Goal: Task Accomplishment & Management: Manage account settings

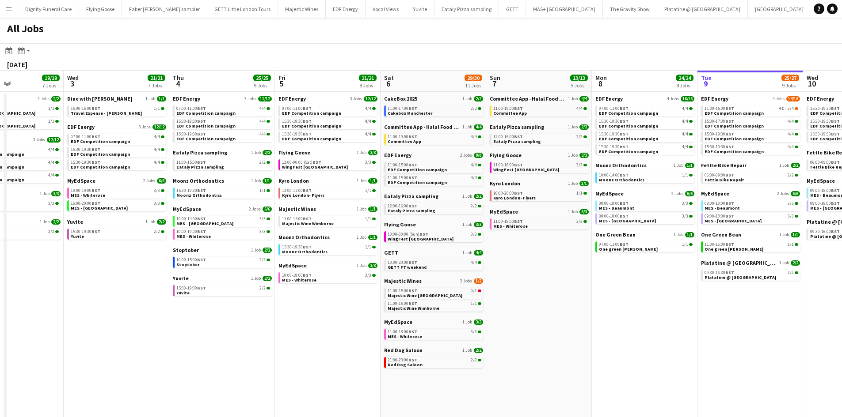
scroll to position [0, 220]
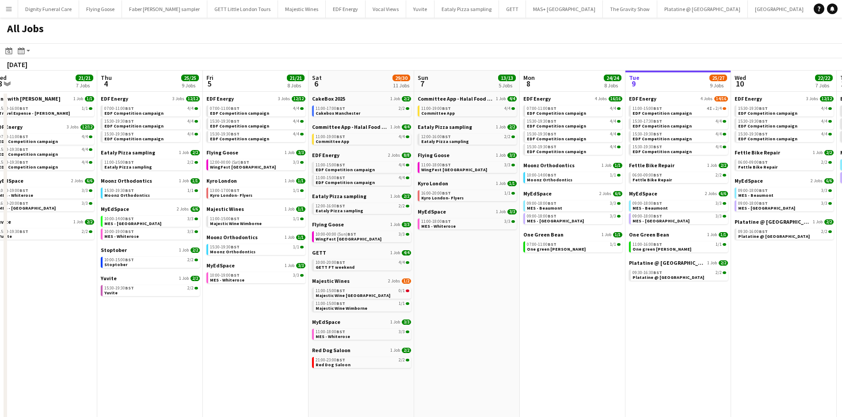
click at [716, 243] on app-all-jobs "All Jobs Date picker SEP 2025 SEP 2025 Monday M Tuesday T Wednesday W Thursday …" at bounding box center [421, 348] width 842 height 660
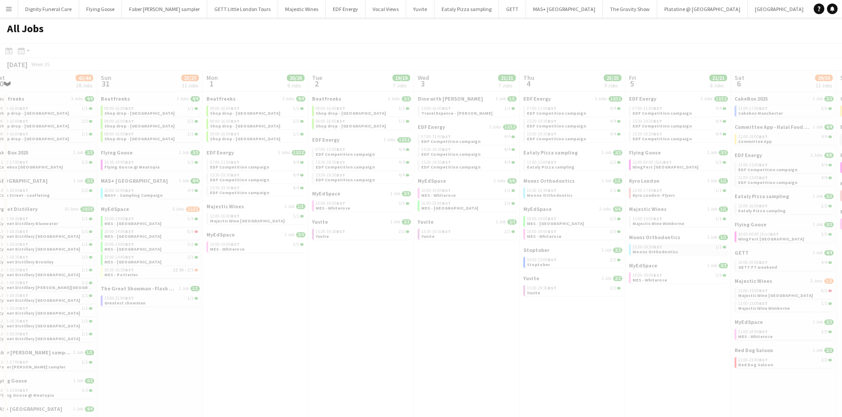
drag, startPoint x: 281, startPoint y: 255, endPoint x: 713, endPoint y: 245, distance: 432.2
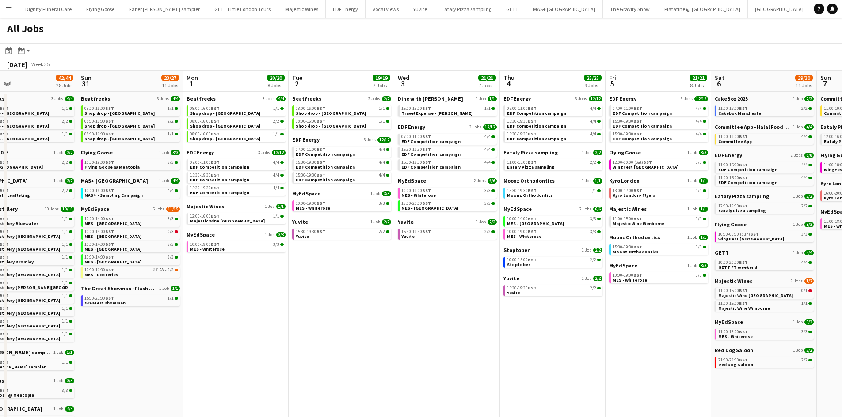
drag, startPoint x: 356, startPoint y: 261, endPoint x: 848, endPoint y: 266, distance: 492.1
click at [841, 266] on html "Menu Boards Boards Boards All jobs Status Workforce Workforce My Workforce Recr…" at bounding box center [421, 339] width 842 height 678
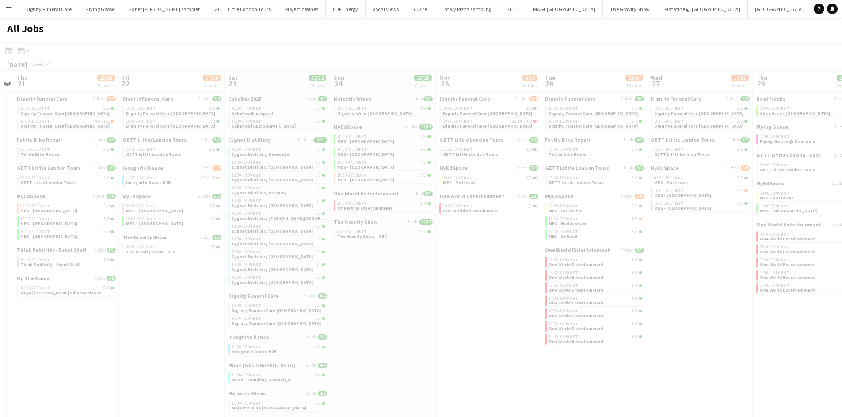
scroll to position [0, 215]
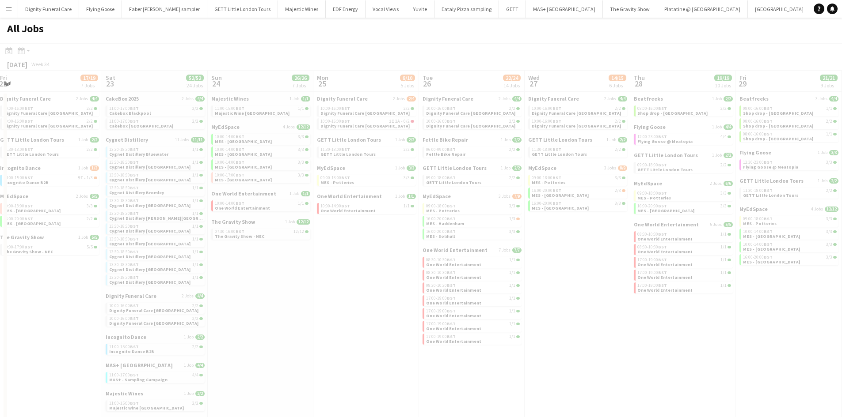
drag, startPoint x: 334, startPoint y: 259, endPoint x: 527, endPoint y: 249, distance: 193.3
click at [841, 253] on html "Menu Boards Boards Boards All jobs Status Workforce Workforce My Workforce Recr…" at bounding box center [421, 339] width 842 height 678
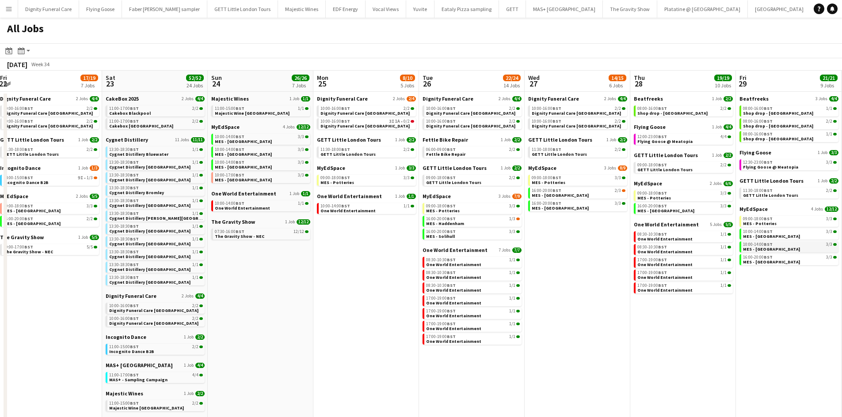
drag, startPoint x: 717, startPoint y: 246, endPoint x: 750, endPoint y: 243, distance: 32.4
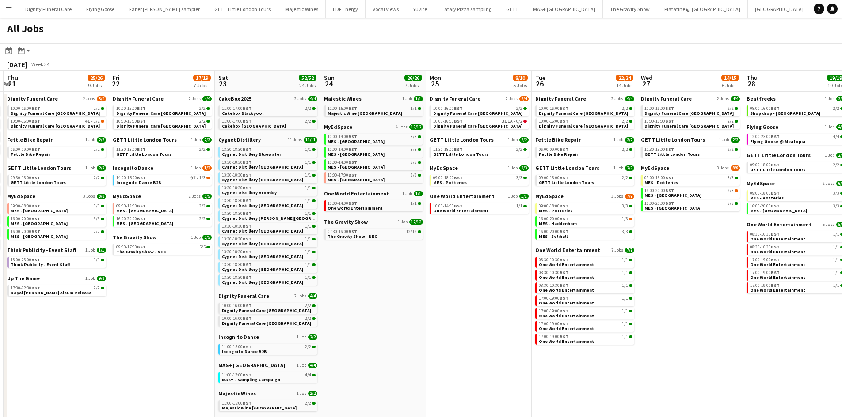
click at [823, 258] on app-all-jobs "All Jobs Date picker SEP 2025 SEP 2025 Monday M Tuesday T Wednesday W Thursday …" at bounding box center [421, 348] width 842 height 660
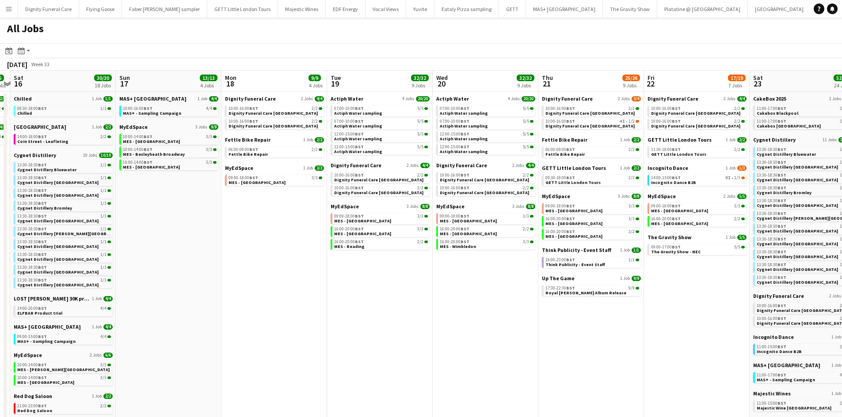
scroll to position [0, 279]
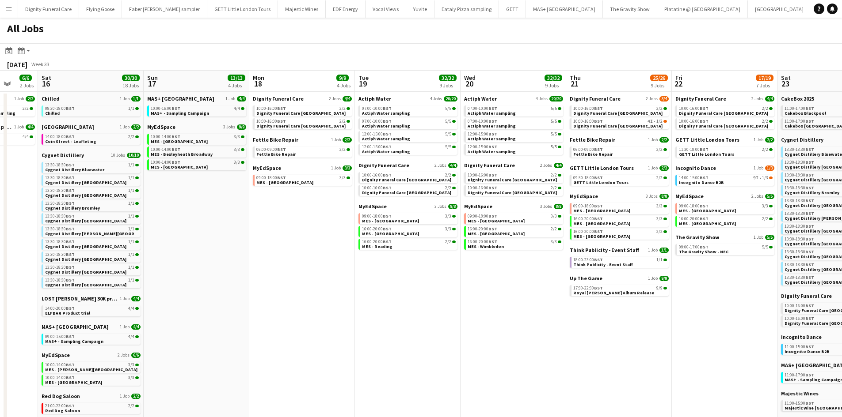
click at [777, 259] on app-all-jobs "All Jobs Date picker SEP 2025 SEP 2025 Monday M Tuesday T Wednesday W Thursday …" at bounding box center [421, 348] width 842 height 660
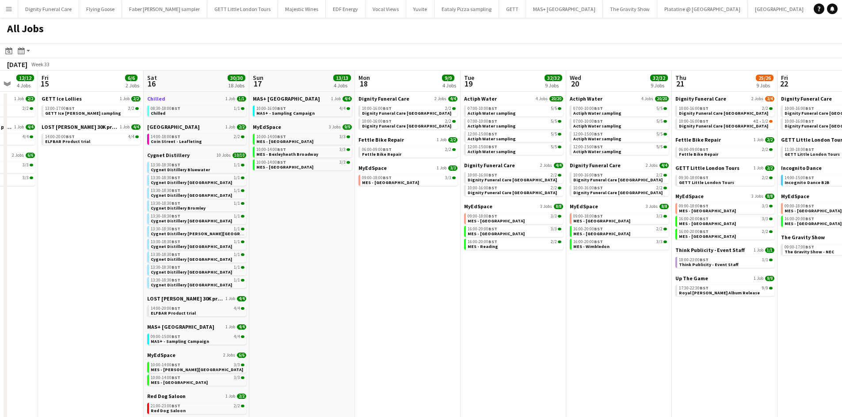
click at [156, 98] on span "Chilled" at bounding box center [156, 98] width 18 height 7
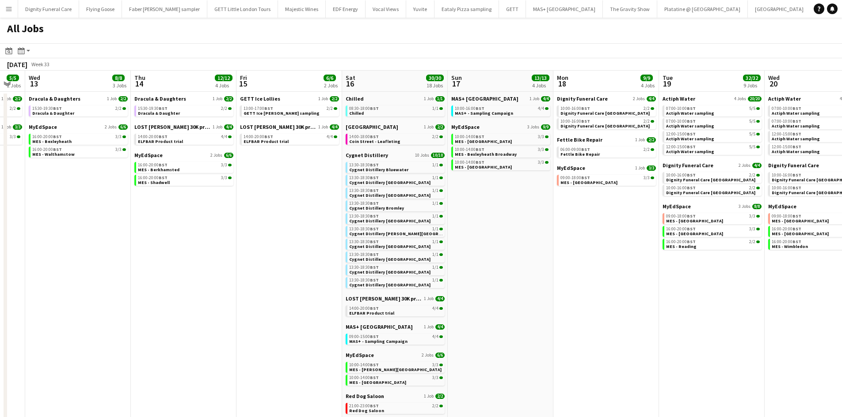
scroll to position [0, 229]
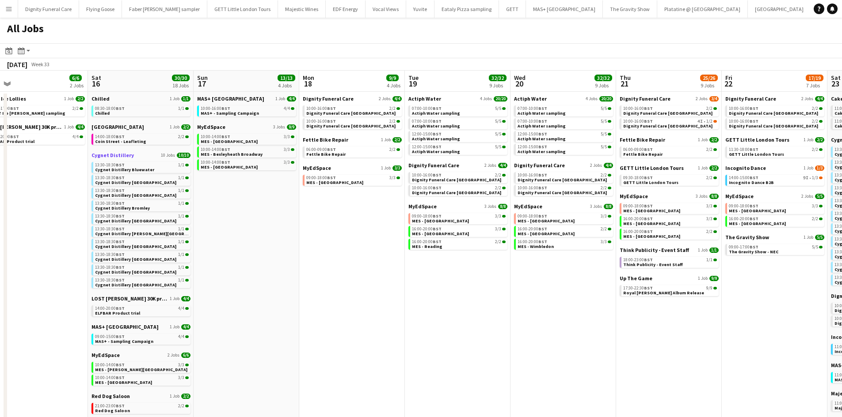
drag, startPoint x: 335, startPoint y: 214, endPoint x: 119, endPoint y: 154, distance: 223.8
click at [0, 150] on html "Menu Boards Boards Boards All jobs Status Workforce Workforce My Workforce Recr…" at bounding box center [421, 339] width 842 height 678
drag, startPoint x: 538, startPoint y: 190, endPoint x: 230, endPoint y: 127, distance: 313.7
click at [0, 125] on html "Menu Boards Boards Boards All jobs Status Workforce Workforce My Workforce Recr…" at bounding box center [421, 339] width 842 height 678
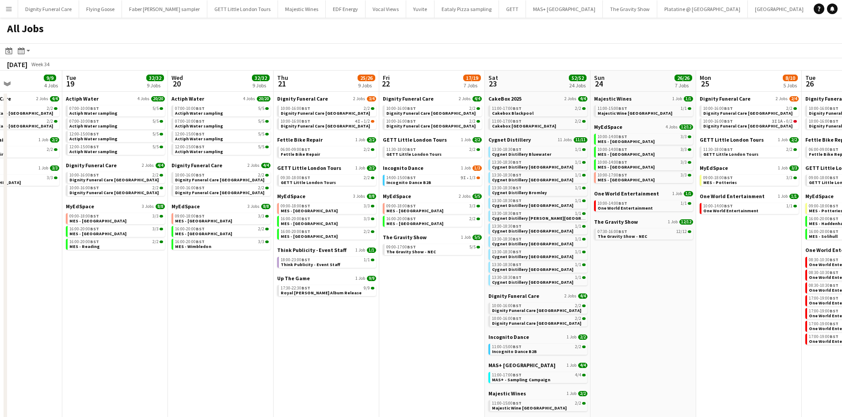
drag, startPoint x: 642, startPoint y: 184, endPoint x: 61, endPoint y: 211, distance: 582.0
click at [61, 211] on app-calendar-viewport "Fri 15 6/6 2 Jobs Sat 16 30/30 18 Jobs Sun 17 13/13 4 Jobs Mon 18 9/9 4 Jobs Tu…" at bounding box center [421, 374] width 842 height 607
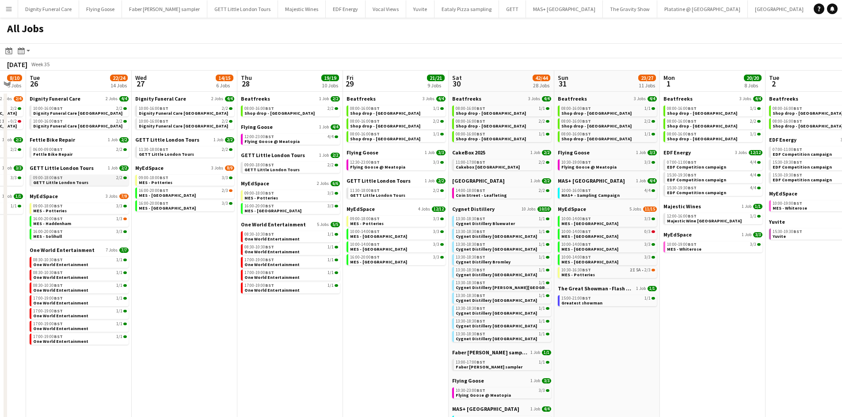
drag, startPoint x: 580, startPoint y: 214, endPoint x: 37, endPoint y: 177, distance: 544.2
click at [29, 179] on app-calendar-viewport "Sat 23 52/52 24 Jobs Sun 24 26/26 7 Jobs Mon 25 8/10 5 Jobs Tue 26 22/24 14 Job…" at bounding box center [421, 374] width 842 height 607
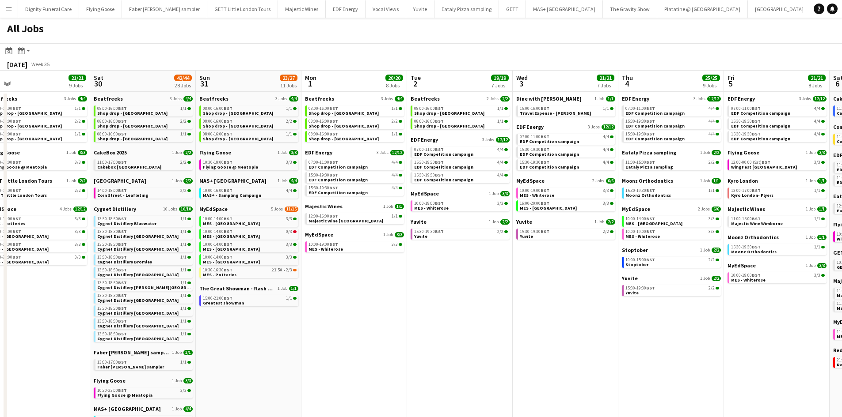
drag, startPoint x: 607, startPoint y: 220, endPoint x: 114, endPoint y: 180, distance: 494.6
click at [114, 180] on app-calendar-viewport "Tue 26 22/24 14 Jobs Wed 27 14/15 6 Jobs Thu 28 19/19 10 Jobs Fri 29 21/21 9 Jo…" at bounding box center [421, 374] width 842 height 607
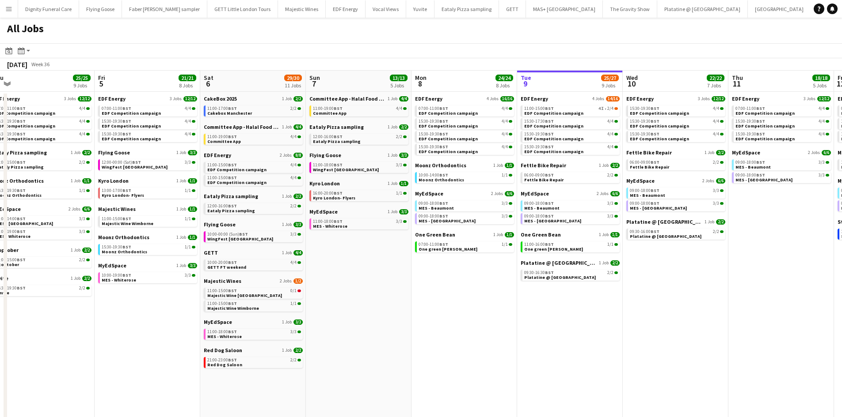
drag, startPoint x: 694, startPoint y: 231, endPoint x: 139, endPoint y: 191, distance: 557.1
click at [139, 191] on app-calendar-viewport "Mon 1 20/20 8 Jobs Tue 2 19/19 7 Jobs Wed 3 21/21 7 Jobs Thu 4 25/25 9 Jobs Fri…" at bounding box center [421, 374] width 842 height 607
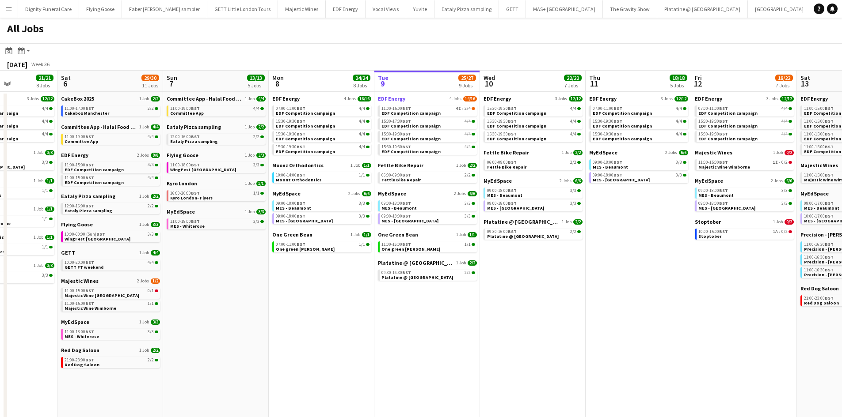
click at [398, 99] on span "EDF Energy" at bounding box center [391, 98] width 27 height 7
click at [394, 97] on span "EDF Energy" at bounding box center [391, 98] width 27 height 7
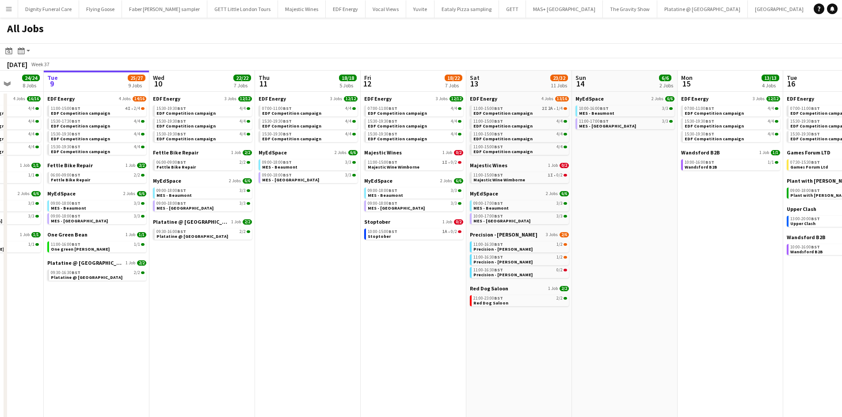
drag, startPoint x: 451, startPoint y: 266, endPoint x: 116, endPoint y: 261, distance: 334.9
click at [116, 261] on app-calendar-viewport "Sat 6 29/30 11 Jobs Sun 7 13/13 5 Jobs Mon 8 24/24 8 Jobs Tue 9 25/27 9 Jobs We…" at bounding box center [421, 374] width 842 height 607
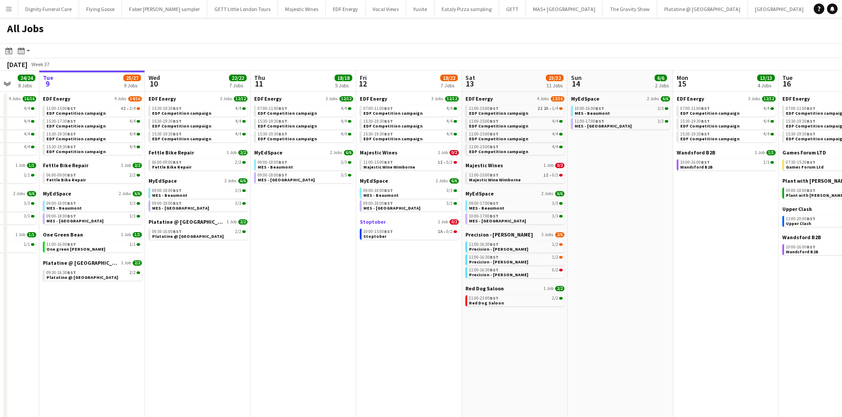
click at [364, 222] on span "Stoptober" at bounding box center [373, 222] width 26 height 7
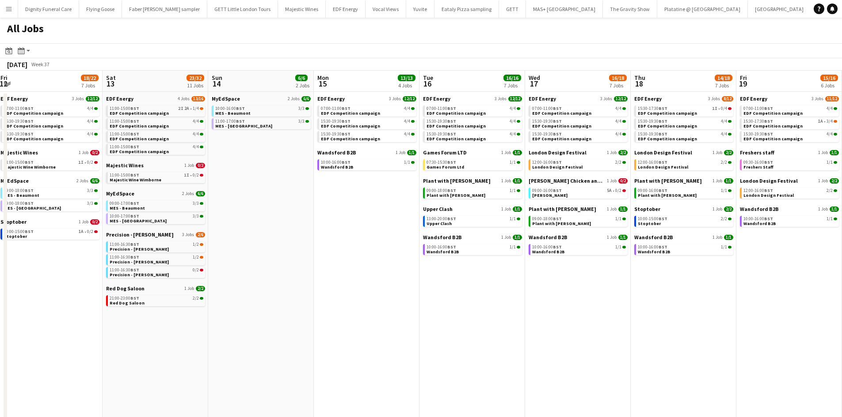
drag, startPoint x: 546, startPoint y: 197, endPoint x: 34, endPoint y: 177, distance: 511.5
click at [30, 179] on app-calendar-viewport "Sun 7 13/13 5 Jobs Mon 8 24/24 8 Jobs Tue 9 25/27 9 Jobs Wed 10 22/22 7 Jobs Th…" at bounding box center [421, 374] width 842 height 607
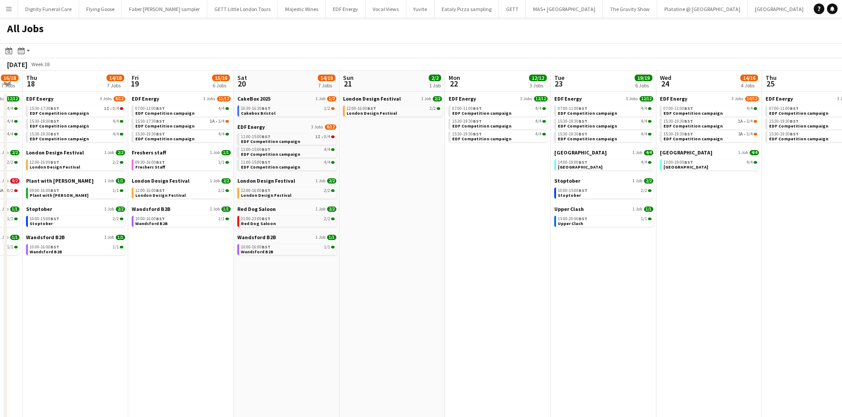
drag, startPoint x: 257, startPoint y: 201, endPoint x: -80, endPoint y: 179, distance: 337.8
click at [0, 179] on html "Menu Boards Boards Boards All jobs Status Workforce Workforce My Workforce Recr…" at bounding box center [421, 339] width 842 height 678
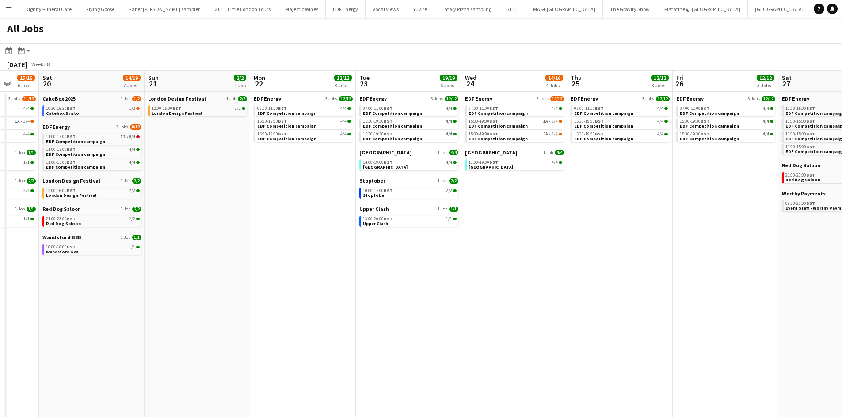
drag, startPoint x: 371, startPoint y: 225, endPoint x: 165, endPoint y: 222, distance: 205.9
click at [165, 222] on app-calendar-viewport "Wed 17 16/18 7 Jobs Thu 18 14/18 7 Jobs Fri 19 15/16 6 Jobs Sat 20 14/19 7 Jobs…" at bounding box center [421, 374] width 842 height 607
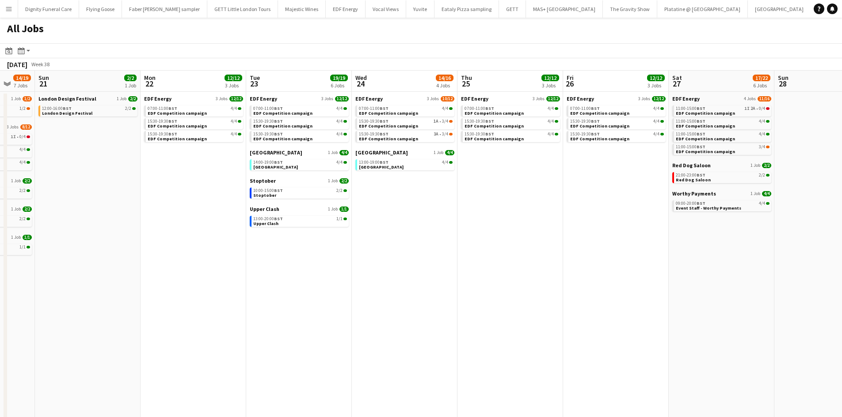
drag, startPoint x: 208, startPoint y: 191, endPoint x: 90, endPoint y: 183, distance: 118.2
click at [90, 183] on app-calendar-viewport "Thu 18 14/18 7 Jobs Fri 19 15/16 6 Jobs Sat 20 14/19 7 Jobs Sun 21 2/2 1 Job Mo…" at bounding box center [421, 374] width 842 height 607
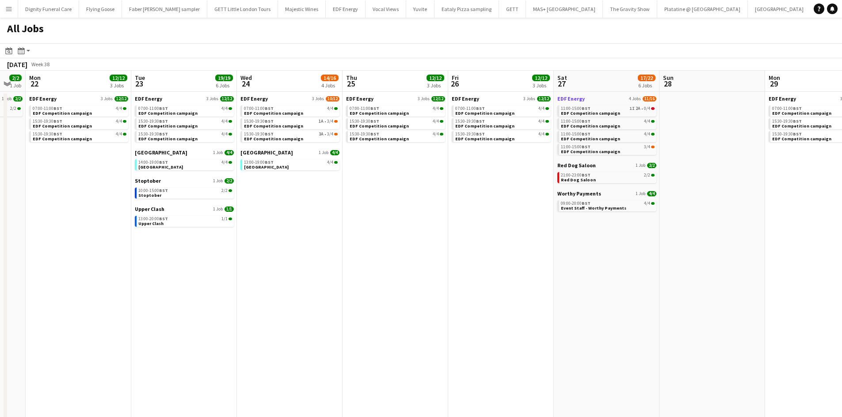
click at [579, 99] on span "EDF Energy" at bounding box center [570, 98] width 27 height 7
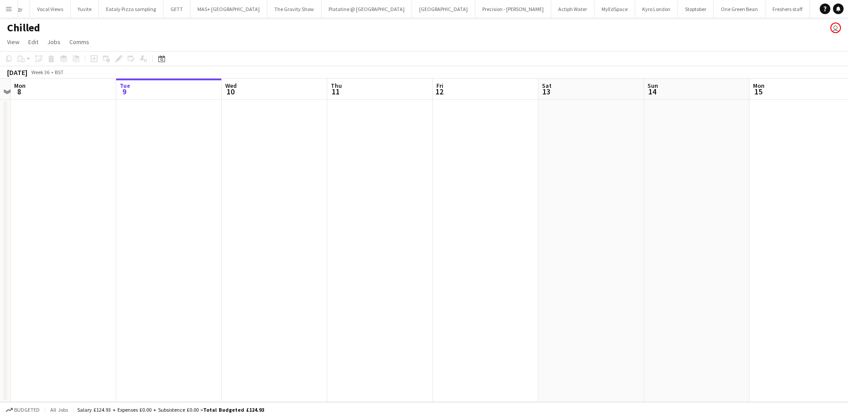
drag, startPoint x: 356, startPoint y: 194, endPoint x: 548, endPoint y: 206, distance: 191.7
click at [783, 200] on app-calendar-viewport "Sat 6 Sun 7 Mon 8 Tue 9 Wed 10 Thu 11 Fri 12 Sat 13 Sun 14 Mon 15 Tue 16 Wed 17…" at bounding box center [424, 241] width 848 height 324
drag, startPoint x: 495, startPoint y: 212, endPoint x: 368, endPoint y: 209, distance: 127.3
click at [748, 206] on app-calendar-viewport "Fri 29 Sat 30 Sun 31 Mon 1 Tue 2 Wed 3 Thu 4 Fri 5 Sat 6 Sun 7 Mon 8 Tue 9 Wed …" at bounding box center [424, 241] width 848 height 324
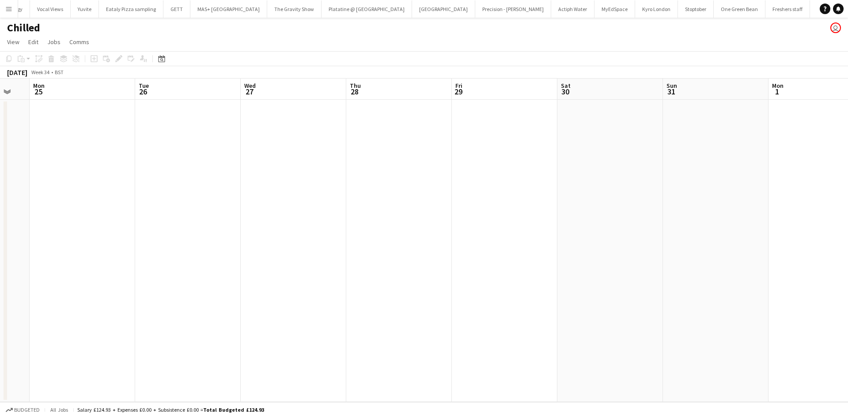
click at [740, 213] on app-calendar-viewport "Sat 23 Sun 24 Mon 25 Tue 26 Wed 27 Thu 28 Fri 29 Sat 30 Sun 31 Mon 1 Tue 2 Wed …" at bounding box center [424, 241] width 848 height 324
drag, startPoint x: 335, startPoint y: 212, endPoint x: 743, endPoint y: 212, distance: 407.7
click at [744, 212] on app-calendar-viewport "Sun 17 Mon 18 Tue 19 Wed 20 Thu 21 Fri 22 Sat 23 Sun 24 Mon 25 Tue 26 Wed 27 Th…" at bounding box center [424, 241] width 848 height 324
drag, startPoint x: 236, startPoint y: 212, endPoint x: 720, endPoint y: 218, distance: 484.2
click at [773, 222] on app-calendar-viewport "Sun 17 Mon 18 Tue 19 Wed 20 Thu 21 Fri 22 Sat 23 Sun 24 Mon 25 Tue 26 Wed 27 Th…" at bounding box center [424, 241] width 848 height 324
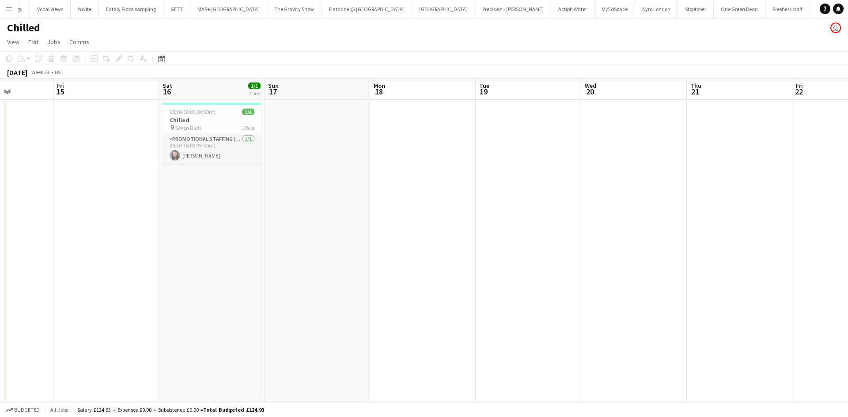
scroll to position [0, 229]
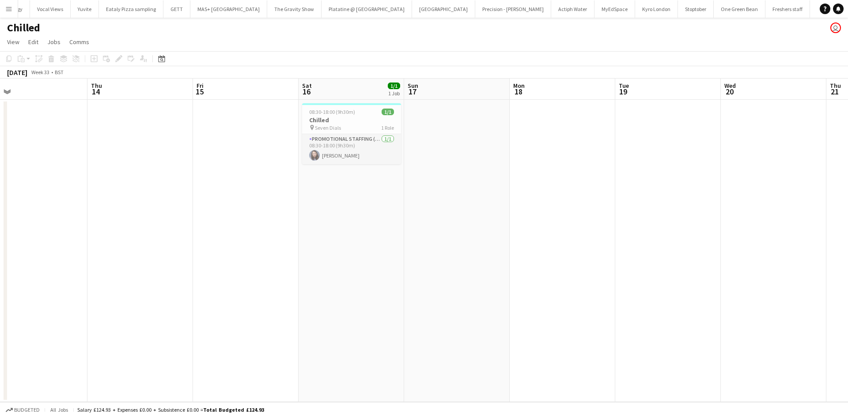
drag, startPoint x: 243, startPoint y: 207, endPoint x: 378, endPoint y: 222, distance: 135.1
click at [381, 208] on app-calendar-viewport "Mon 11 Tue 12 Wed 13 Thu 14 Fri 15 Sat 16 1/1 1 Job Sun 17 Mon 18 Tue 19 Wed 20…" at bounding box center [424, 241] width 848 height 324
click at [319, 120] on h3 "Chilled" at bounding box center [351, 120] width 99 height 8
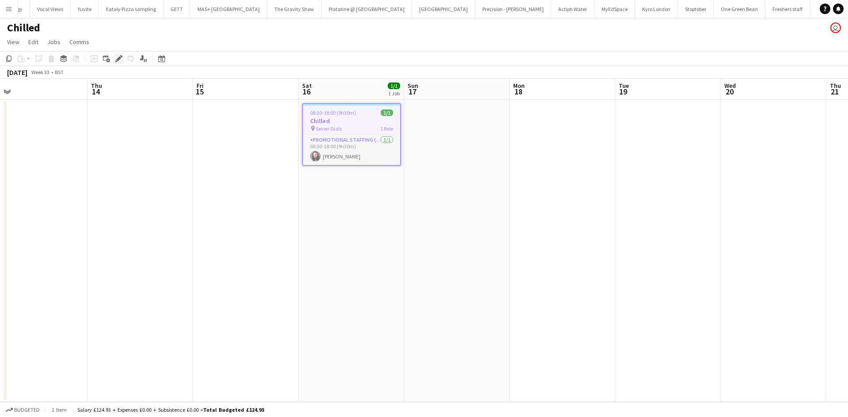
click at [120, 57] on icon at bounding box center [118, 59] width 5 height 5
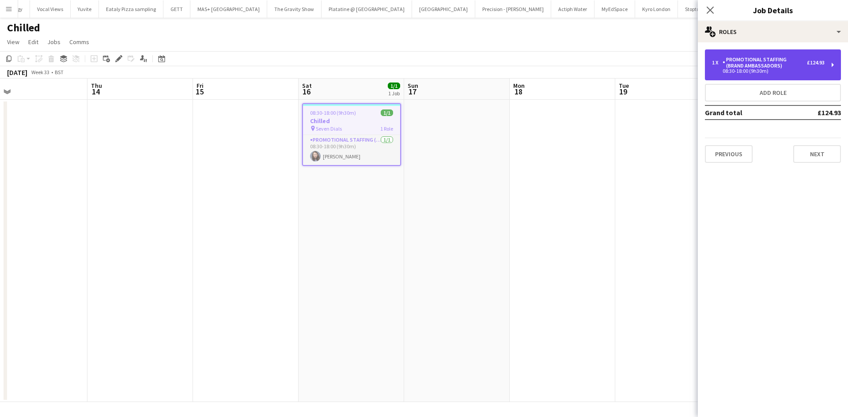
drag, startPoint x: 735, startPoint y: 60, endPoint x: 733, endPoint y: 67, distance: 7.8
click at [736, 60] on div "Promotional Staffing (Brand Ambassadors)" at bounding box center [765, 63] width 84 height 12
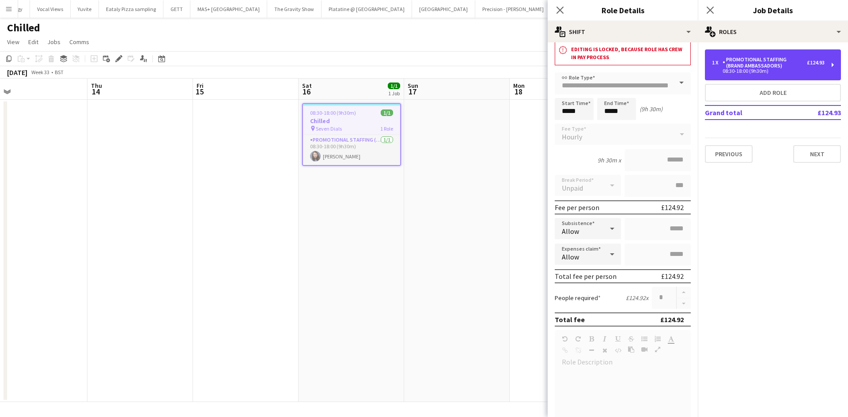
scroll to position [0, 0]
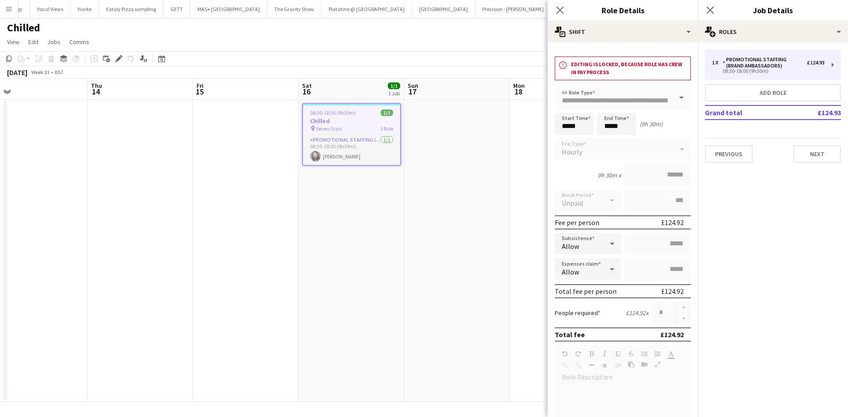
click at [405, 240] on app-date-cell at bounding box center [457, 251] width 106 height 303
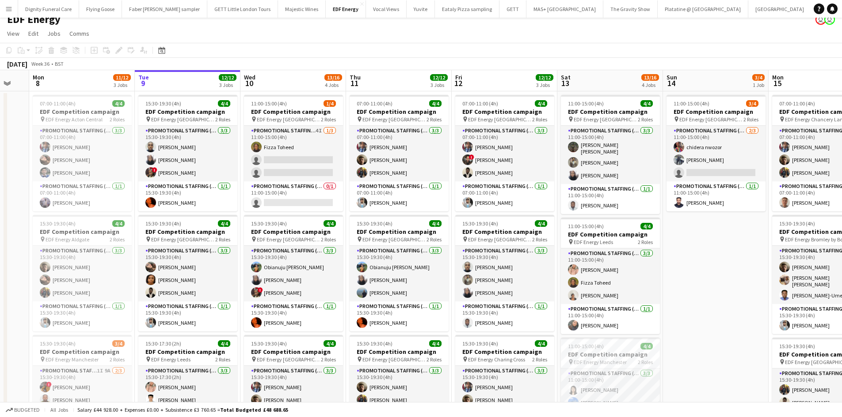
scroll to position [0, 233]
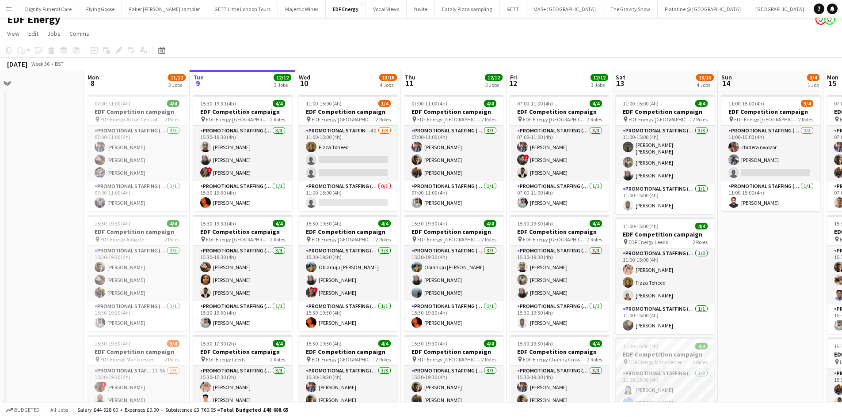
drag, startPoint x: 373, startPoint y: 169, endPoint x: 428, endPoint y: 169, distance: 54.8
click at [428, 169] on app-calendar-viewport "Fri 5 12/12 3 Jobs Sat 6 7/8 2 Jobs Sun 7 Mon 8 11/12 3 Jobs Tue 9 12/12 3 Jobs…" at bounding box center [421, 347] width 842 height 554
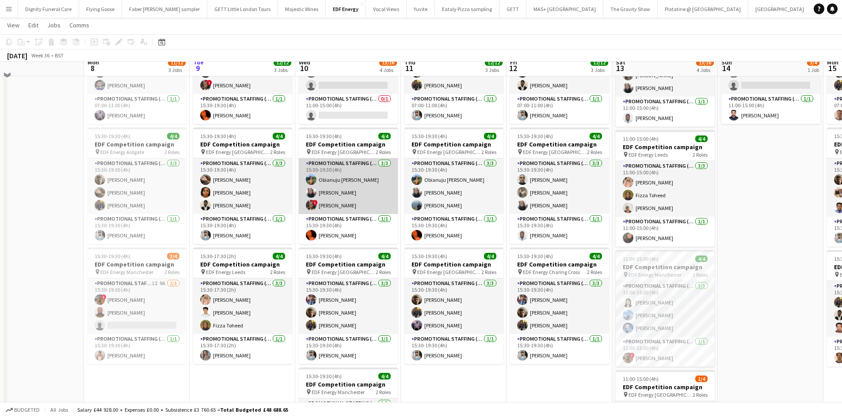
scroll to position [177, 0]
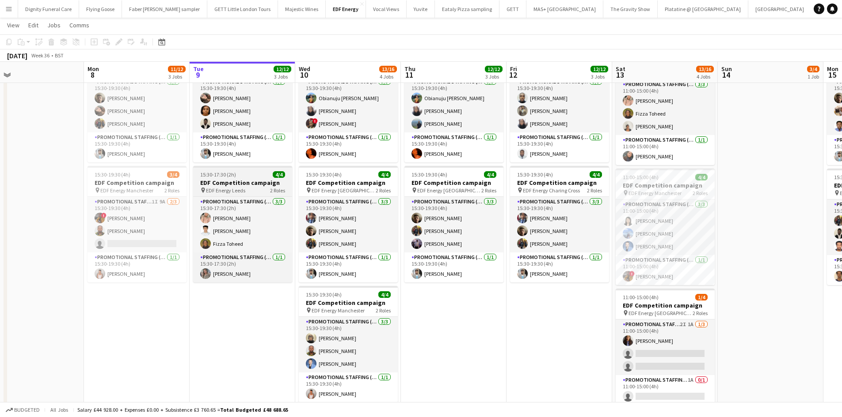
click at [232, 183] on h3 "EDF Competition campaign" at bounding box center [242, 183] width 99 height 8
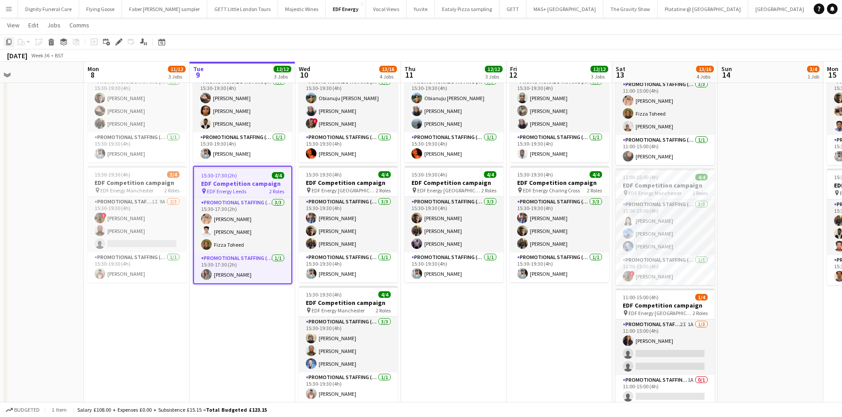
drag, startPoint x: 8, startPoint y: 41, endPoint x: 14, endPoint y: 42, distance: 6.0
click at [11, 40] on icon "Copy" at bounding box center [8, 41] width 7 height 7
click at [459, 310] on app-date-cell "07:00-11:00 (4h) 4/4 EDF Competition campaign pin EDF Energy Camden Road 2 Role…" at bounding box center [454, 188] width 106 height 533
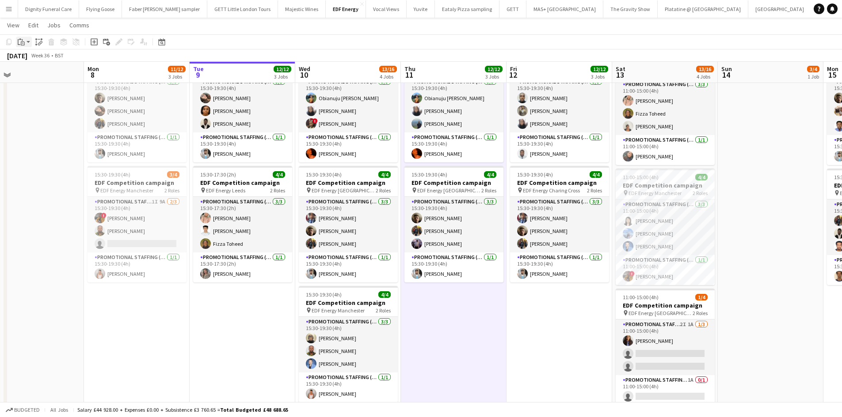
click at [22, 37] on div "Paste" at bounding box center [21, 42] width 11 height 11
click at [47, 74] on link "Paste with crew Ctrl+Shift+V" at bounding box center [64, 74] width 83 height 8
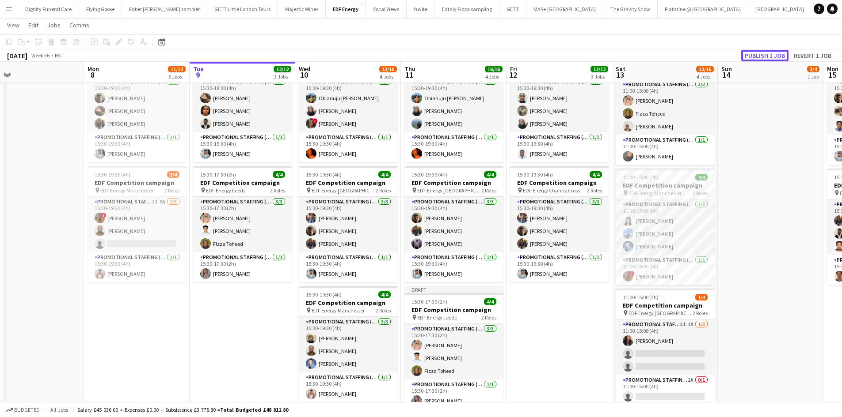
click at [774, 56] on button "Publish 1 job" at bounding box center [764, 55] width 47 height 11
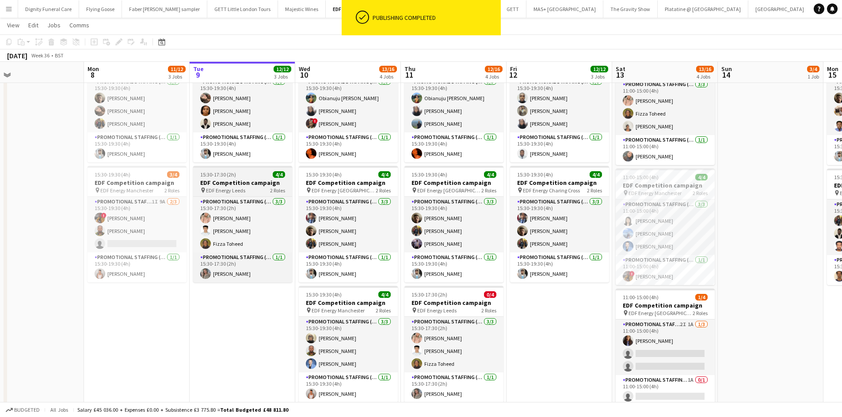
click at [247, 180] on h3 "EDF Competition campaign" at bounding box center [242, 183] width 99 height 8
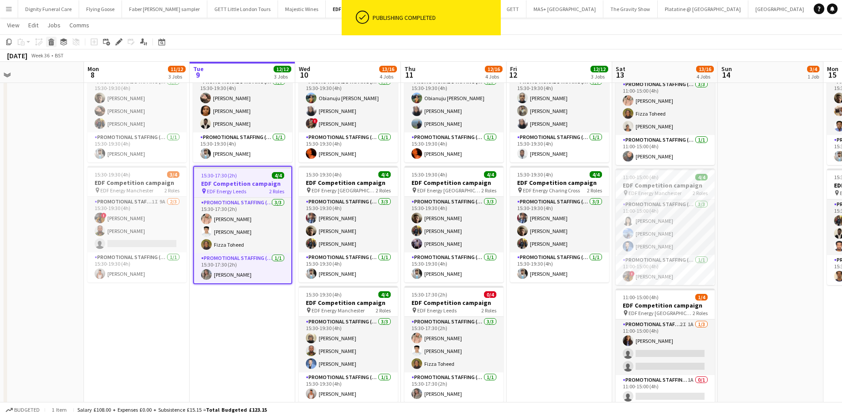
click at [52, 38] on div "Delete" at bounding box center [51, 42] width 11 height 11
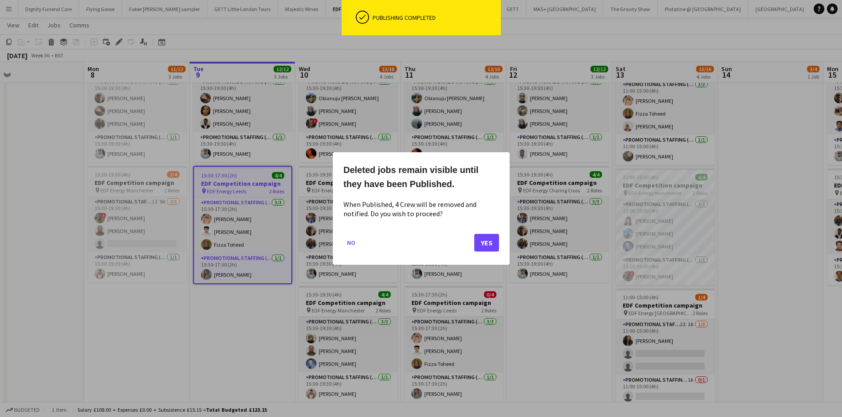
scroll to position [0, 0]
click at [483, 240] on button "Yes" at bounding box center [486, 243] width 25 height 18
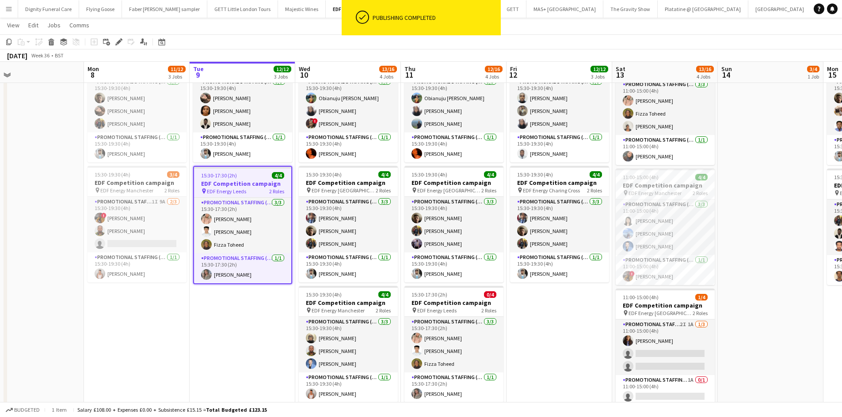
scroll to position [177, 0]
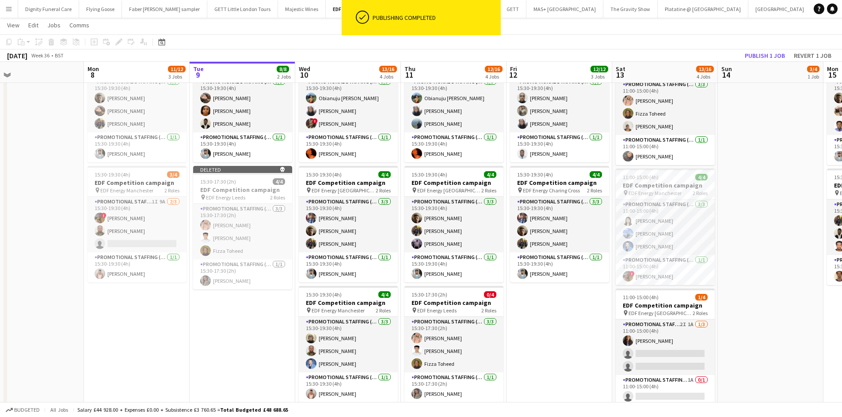
click at [561, 326] on app-date-cell "07:00-11:00 (4h) 4/4 EDF Competition campaign pin EDF Energy [GEOGRAPHIC_DATA] …" at bounding box center [559, 191] width 106 height 539
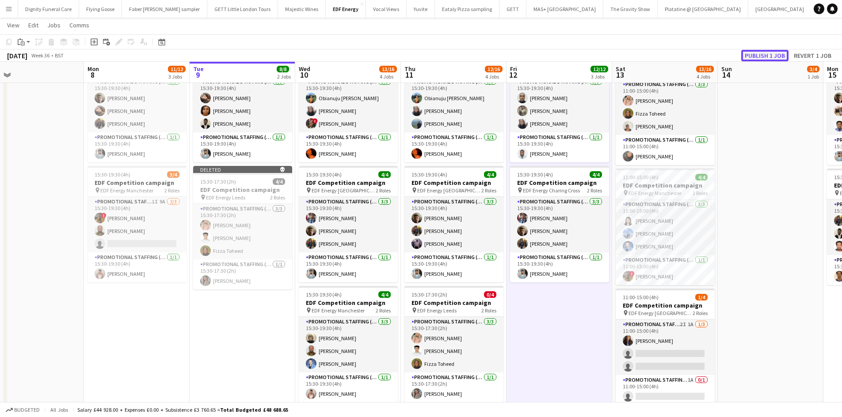
click at [759, 58] on button "Publish 1 job" at bounding box center [764, 55] width 47 height 11
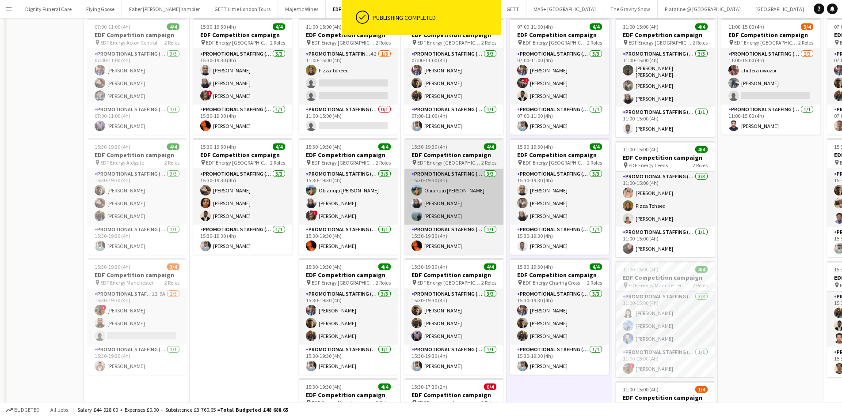
scroll to position [0, 0]
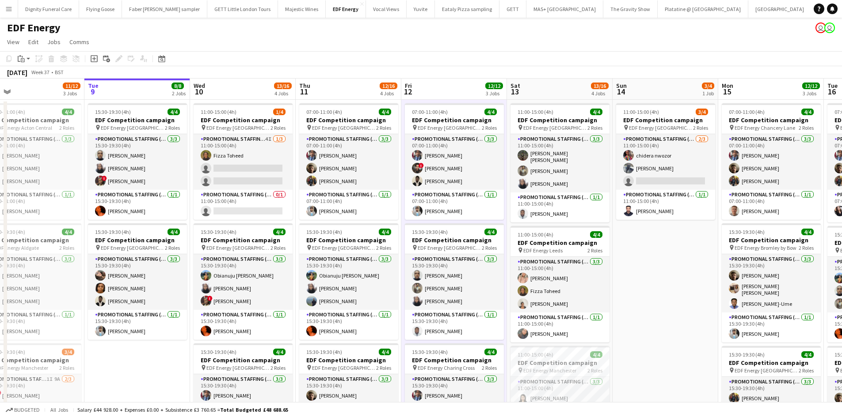
drag, startPoint x: 742, startPoint y: 315, endPoint x: 639, endPoint y: 317, distance: 103.0
click at [646, 316] on app-calendar-viewport "Fri 5 12/12 3 Jobs Sat 6 7/8 2 Jobs Sun 7 Mon 8 11/12 3 Jobs Tue 9 8/8 2 Jobs W…" at bounding box center [421, 356] width 842 height 554
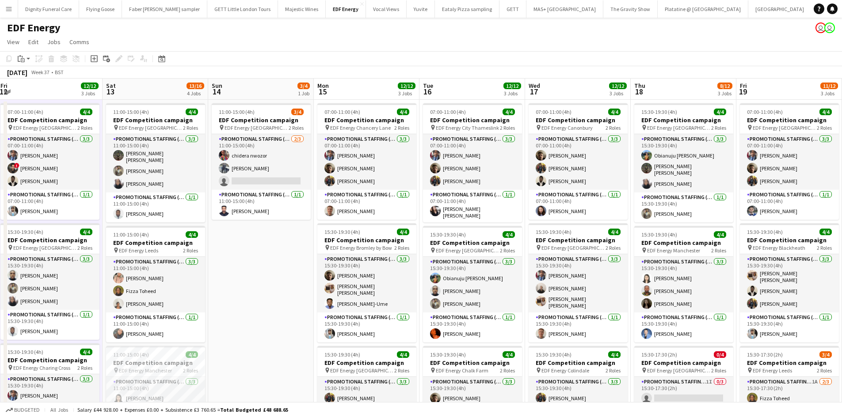
drag, startPoint x: 631, startPoint y: 301, endPoint x: 427, endPoint y: 277, distance: 205.6
click at [322, 284] on app-calendar-viewport "Tue 9 8/8 2 Jobs Wed 10 13/16 4 Jobs Thu 11 12/16 4 Jobs Fri 12 12/12 3 Jobs Sa…" at bounding box center [421, 356] width 842 height 554
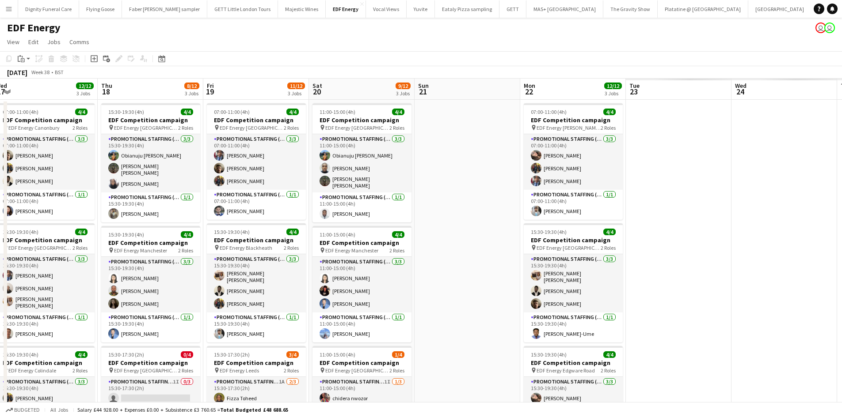
drag, startPoint x: 671, startPoint y: 288, endPoint x: 155, endPoint y: 266, distance: 516.5
click at [148, 270] on app-calendar-viewport "Sat 13 13/16 4 Jobs Sun 14 3/4 1 Job Mon 15 12/12 3 Jobs Tue 16 12/12 3 Jobs We…" at bounding box center [421, 356] width 842 height 554
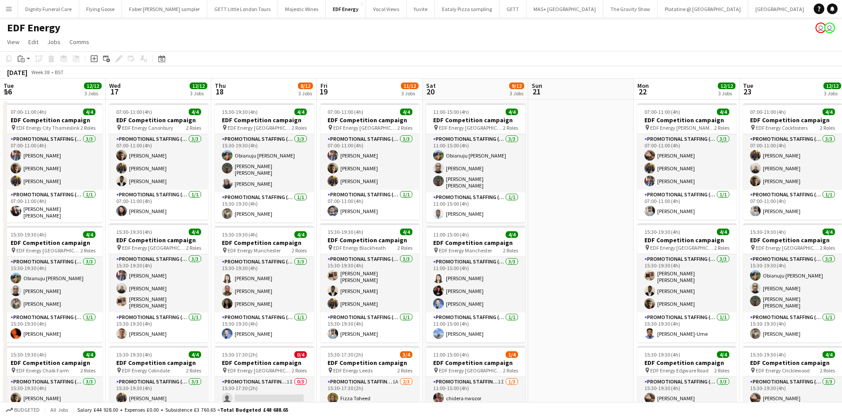
drag, startPoint x: 573, startPoint y: 290, endPoint x: 848, endPoint y: 339, distance: 279.5
click at [842, 339] on html "Menu Boards Boards Boards All jobs Status Workforce Workforce My Workforce Recr…" at bounding box center [421, 324] width 842 height 648
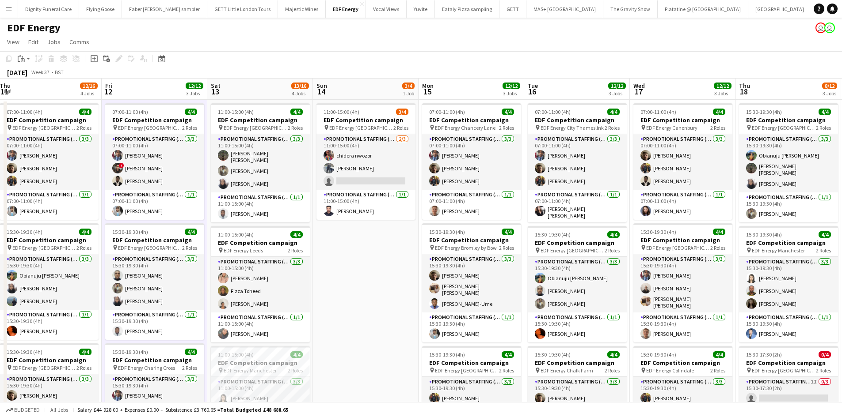
drag, startPoint x: 666, startPoint y: 323, endPoint x: 839, endPoint y: 315, distance: 173.8
click at [842, 318] on html "Menu Boards Boards Boards All jobs Status Workforce Workforce My Workforce Recr…" at bounding box center [421, 324] width 842 height 648
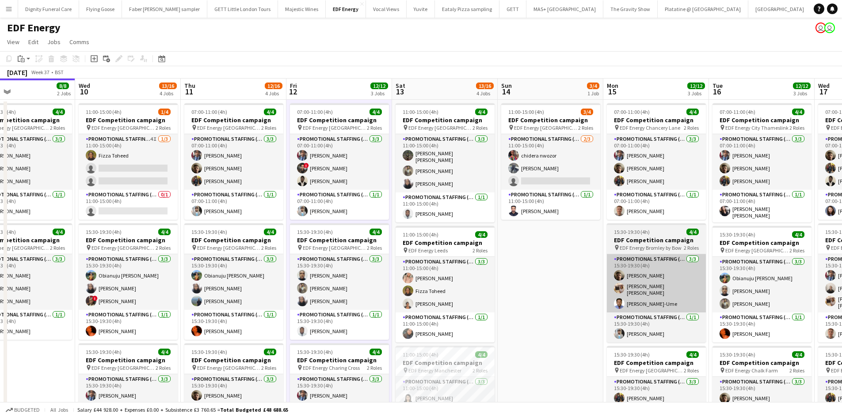
scroll to position [0, 265]
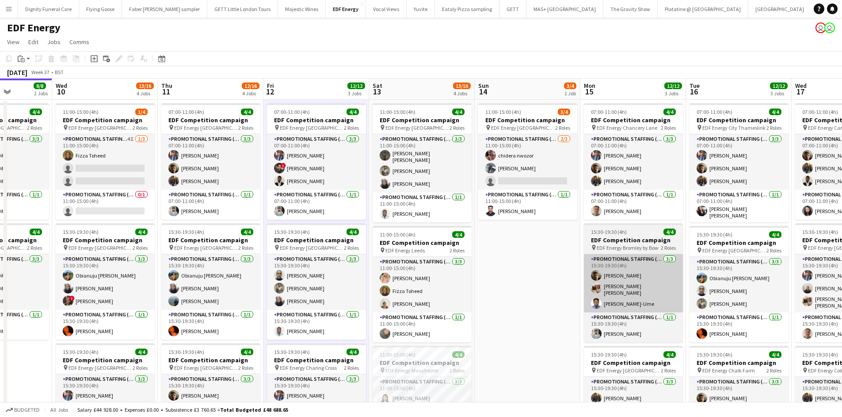
drag, startPoint x: 552, startPoint y: 270, endPoint x: 589, endPoint y: 275, distance: 37.9
click at [589, 275] on app-calendar-viewport "Sun 7 Mon 8 11/12 3 Jobs Tue 9 8/8 2 Jobs Wed 10 13/16 4 Jobs Thu 11 12/16 4 Jo…" at bounding box center [421, 356] width 842 height 554
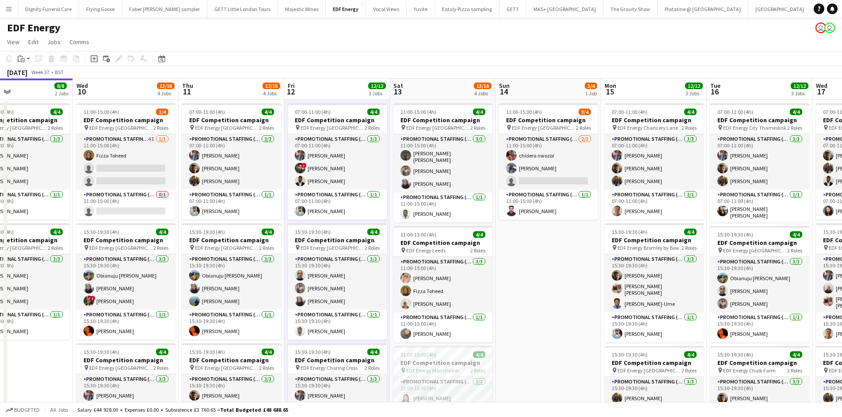
scroll to position [0, 231]
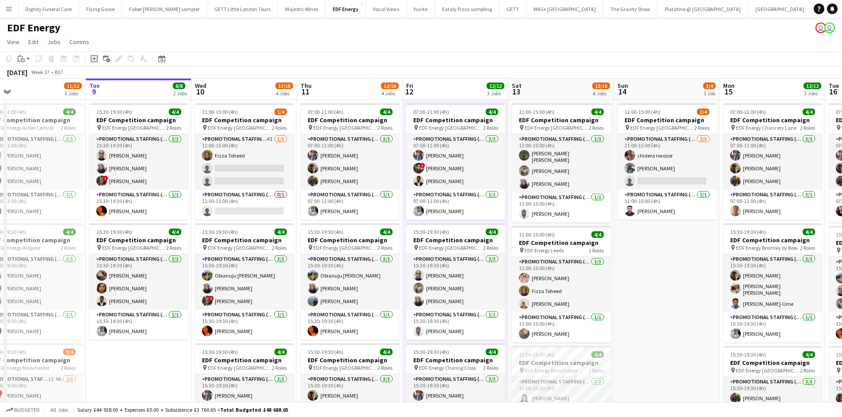
drag, startPoint x: 551, startPoint y: 296, endPoint x: 627, endPoint y: 284, distance: 77.1
click at [627, 284] on app-calendar-viewport "Sat 6 7/8 2 Jobs Sun 7 Mon 8 11/12 3 Jobs Tue 9 8/8 2 Jobs Wed 10 13/16 4 Jobs …" at bounding box center [421, 356] width 842 height 554
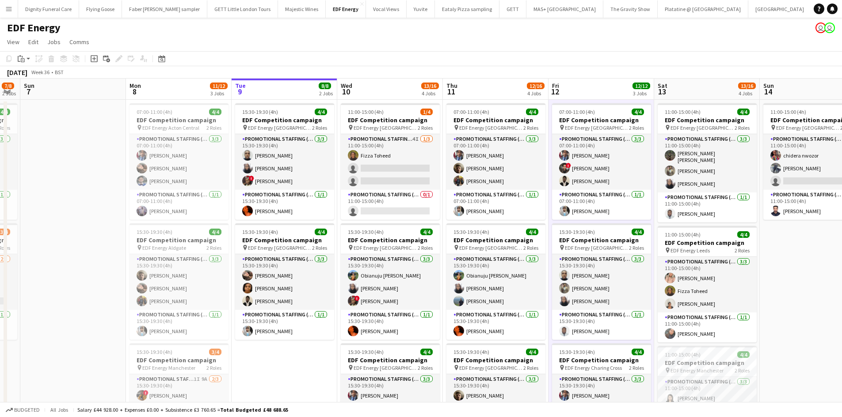
scroll to position [0, 190]
drag, startPoint x: 143, startPoint y: 338, endPoint x: 289, endPoint y: 327, distance: 146.6
click at [289, 327] on app-calendar-viewport "Fri 5 12/12 3 Jobs Sat 6 7/8 2 Jobs Sun 7 Mon 8 11/12 3 Jobs Tue 9 8/8 2 Jobs W…" at bounding box center [421, 356] width 842 height 554
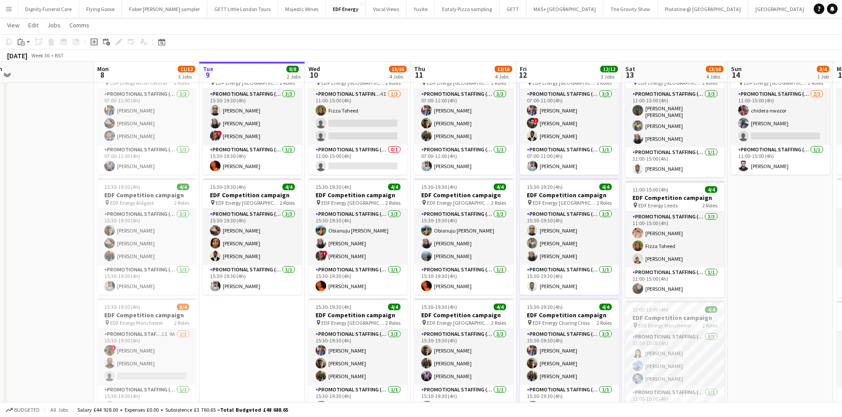
scroll to position [0, 224]
drag, startPoint x: 604, startPoint y: 292, endPoint x: 571, endPoint y: 288, distance: 33.3
click at [571, 288] on app-calendar-viewport "Fri 5 12/12 3 Jobs Sat 6 7/8 2 Jobs Sun 7 Mon 8 11/12 3 Jobs Tue 9 8/8 2 Jobs W…" at bounding box center [421, 288] width 842 height 597
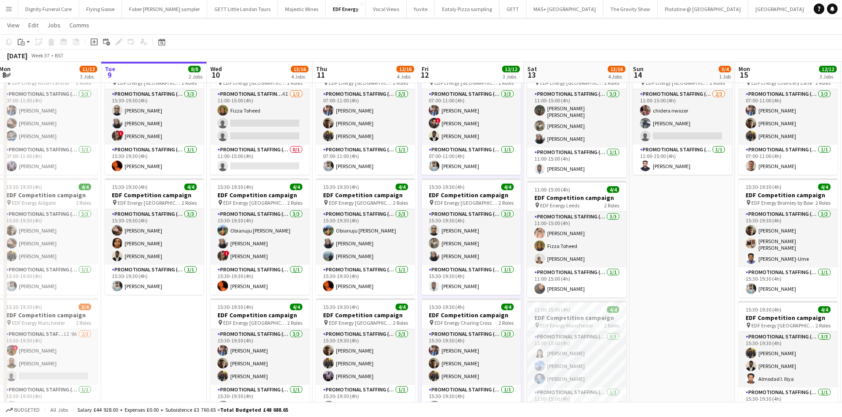
scroll to position [0, 321]
drag, startPoint x: 765, startPoint y: 275, endPoint x: 667, endPoint y: 260, distance: 98.4
click at [667, 260] on app-calendar-viewport "Fri 5 12/12 3 Jobs Sat 6 7/8 2 Jobs Sun 7 Mon 8 11/12 3 Jobs Tue 9 8/8 2 Jobs W…" at bounding box center [421, 288] width 842 height 597
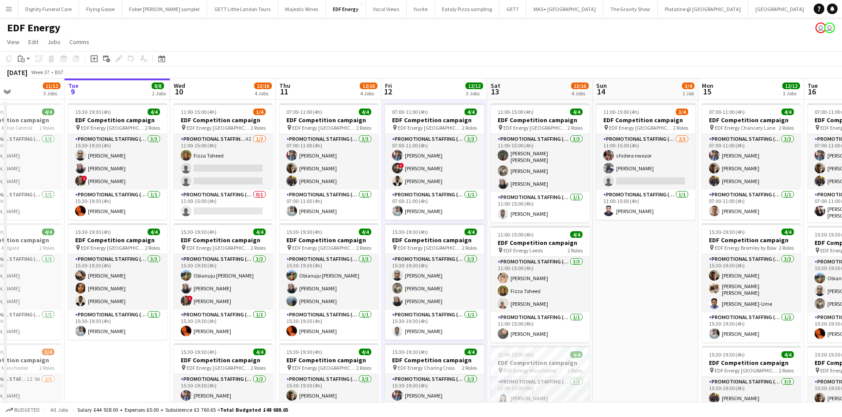
scroll to position [0, 377]
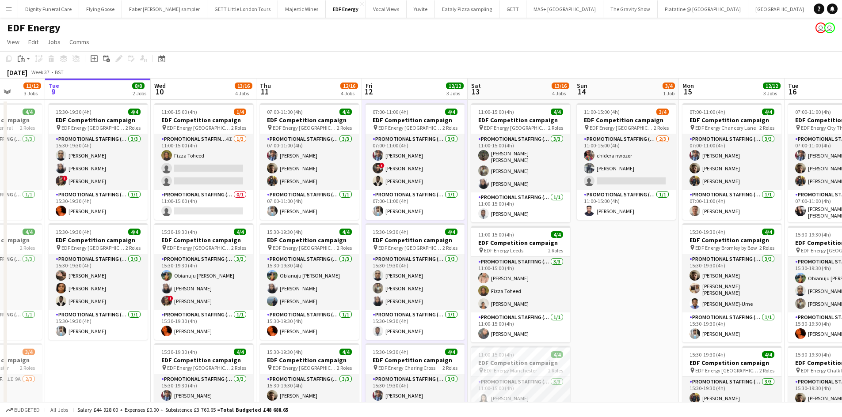
drag, startPoint x: 698, startPoint y: 270, endPoint x: 643, endPoint y: 272, distance: 55.2
click at [643, 272] on app-calendar-viewport "Fri 5 12/12 3 Jobs Sat 6 7/8 2 Jobs Sun 7 Mon 8 11/12 3 Jobs Tue 9 8/8 2 Jobs W…" at bounding box center [421, 356] width 842 height 554
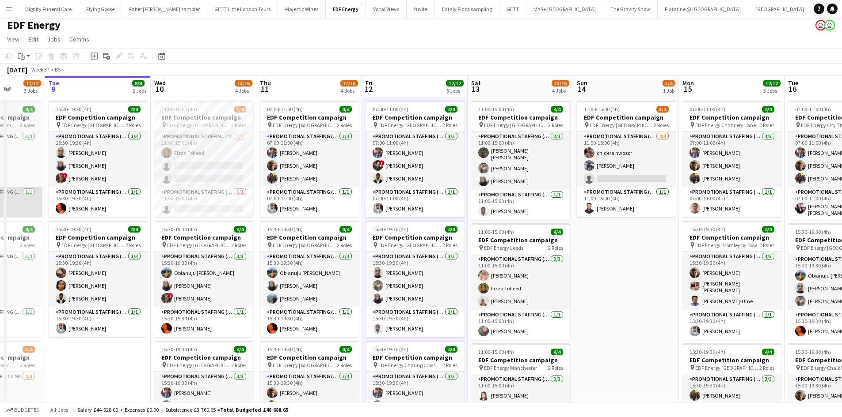
scroll to position [0, 0]
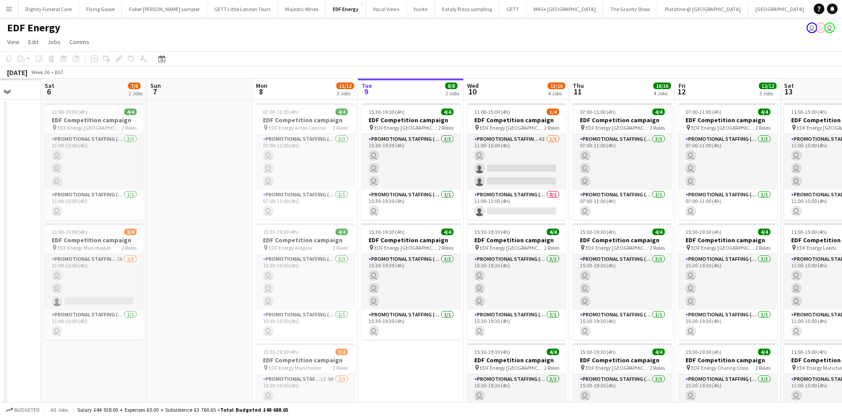
drag, startPoint x: 297, startPoint y: 173, endPoint x: 550, endPoint y: 171, distance: 252.3
click at [550, 171] on app-calendar-viewport "Wed 3 Thu 4 Fri 5 Sat 6 7/8 2 Jobs Sun 7 Mon 8 11/12 3 Jobs Tue 9 8/8 2 Jobs We…" at bounding box center [421, 356] width 842 height 554
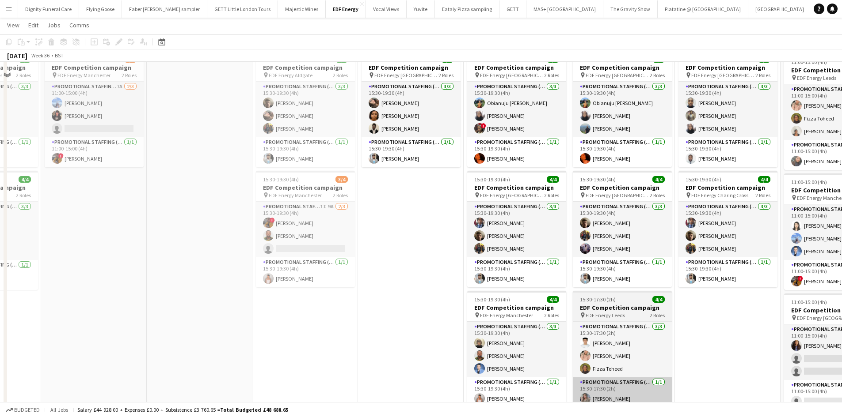
scroll to position [221, 0]
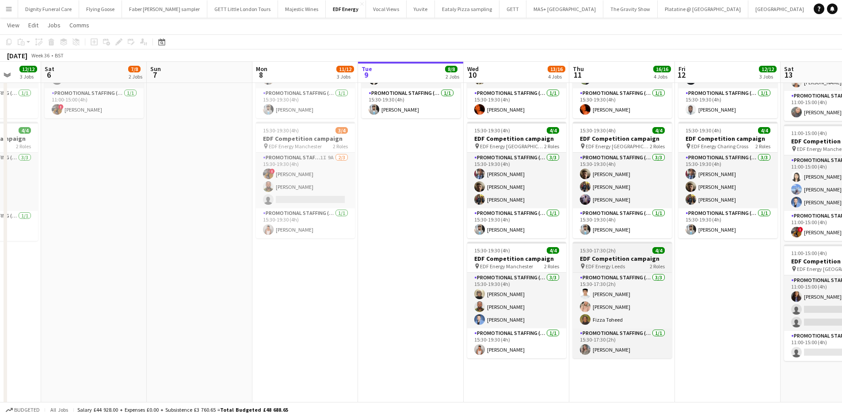
click at [603, 258] on h3 "EDF Competition campaign" at bounding box center [622, 259] width 99 height 8
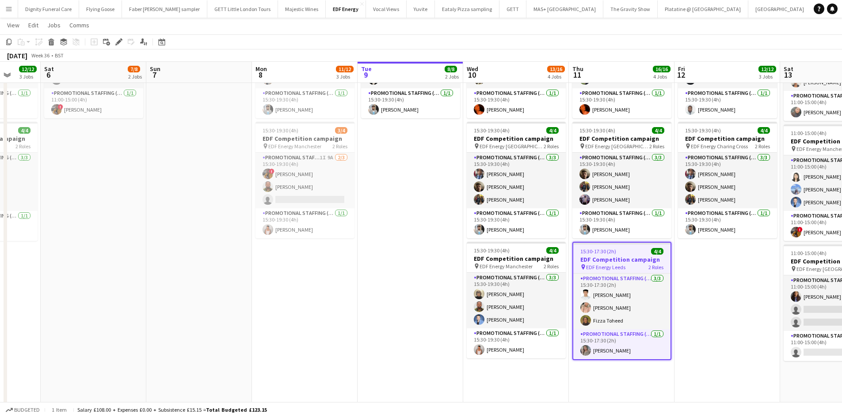
click at [713, 292] on app-date-cell "07:00-11:00 (4h) 4/4 EDF Competition campaign pin EDF Energy [GEOGRAPHIC_DATA] …" at bounding box center [727, 144] width 106 height 533
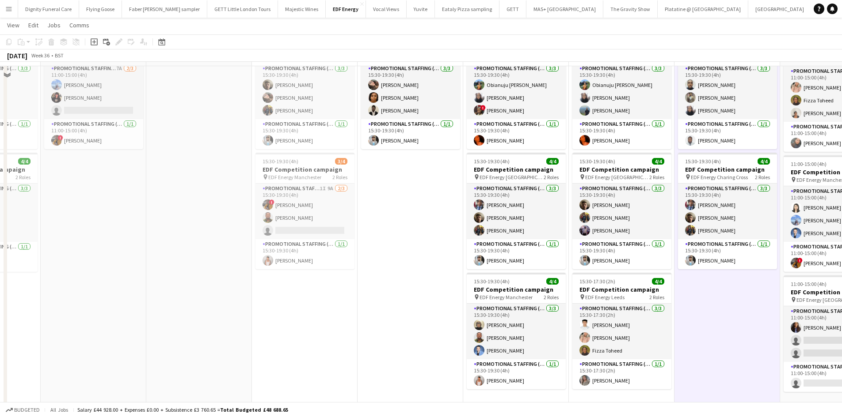
scroll to position [133, 0]
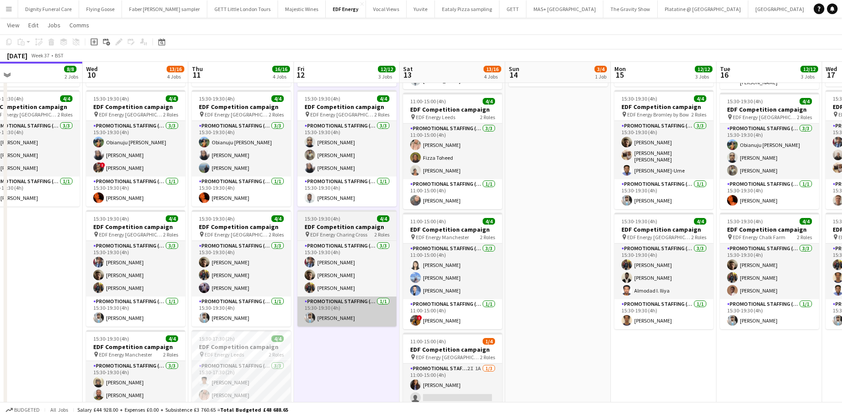
drag, startPoint x: 730, startPoint y: 338, endPoint x: 365, endPoint y: 312, distance: 365.8
click at [341, 311] on app-calendar-viewport "Fri 5 12/12 3 Jobs Sat 6 7/8 2 Jobs Sun 7 Mon 8 11/12 3 Jobs Tue 9 8/8 2 Jobs W…" at bounding box center [421, 200] width 842 height 597
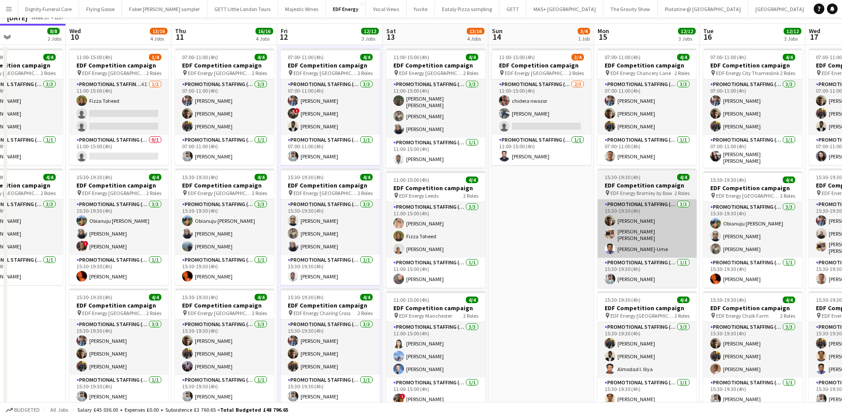
scroll to position [0, 0]
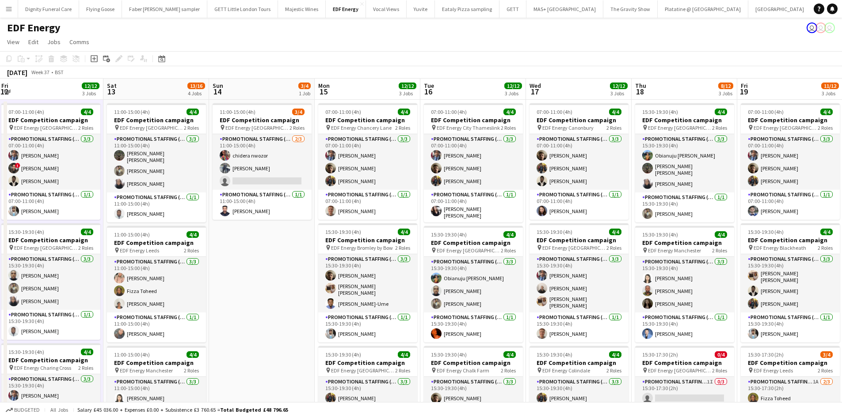
drag, startPoint x: 699, startPoint y: 259, endPoint x: 410, endPoint y: 254, distance: 289.0
click at [410, 254] on app-calendar-viewport "Tue 9 8/8 2 Jobs Wed 10 13/16 4 Jobs Thu 11 16/16 4 Jobs Fri 12 12/12 3 Jobs Sa…" at bounding box center [421, 356] width 842 height 554
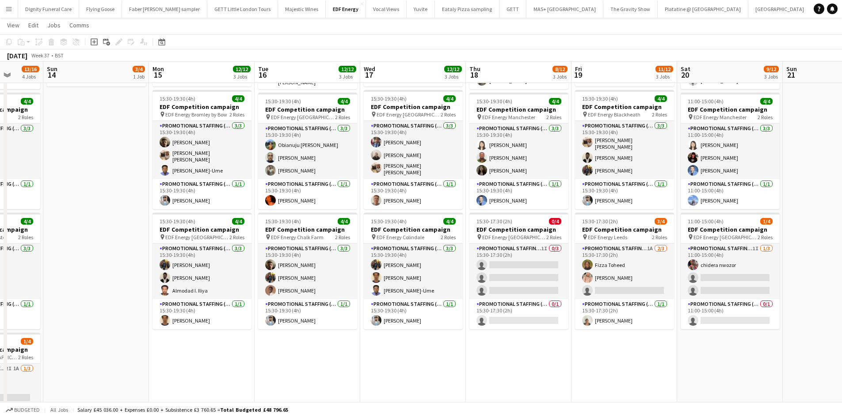
scroll to position [0, 290]
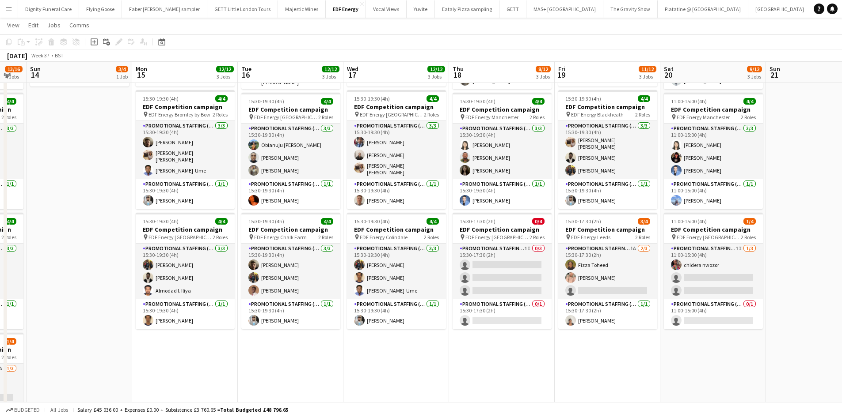
drag, startPoint x: 573, startPoint y: 353, endPoint x: 400, endPoint y: 350, distance: 172.8
click at [400, 350] on app-calendar-viewport "Thu 11 16/16 4 Jobs Fri 12 12/12 3 Jobs Sat 13 13/16 4 Jobs Sun 14 3/4 1 Job Mo…" at bounding box center [421, 200] width 842 height 597
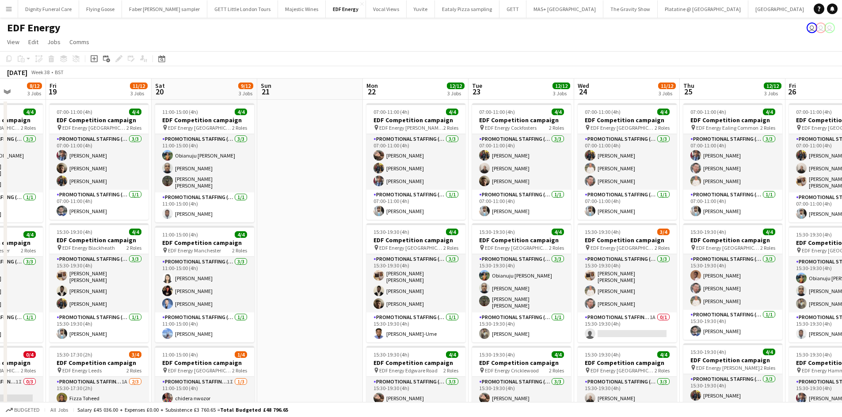
scroll to position [0, 381]
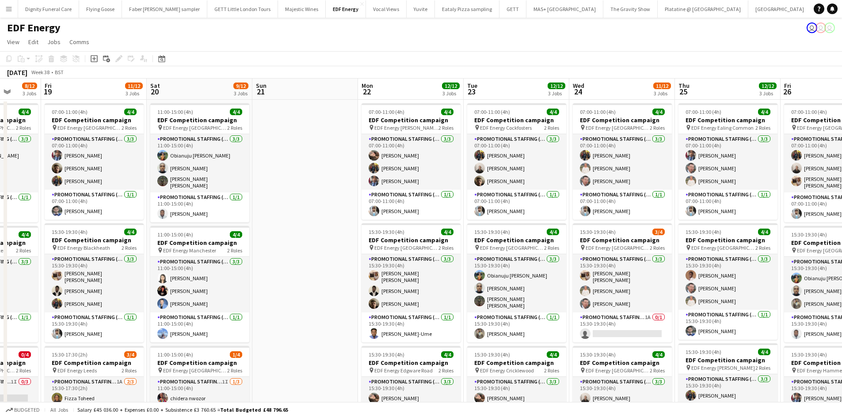
drag, startPoint x: 781, startPoint y: 280, endPoint x: 268, endPoint y: 269, distance: 513.4
click at [268, 269] on app-calendar-viewport "Mon 15 12/12 3 Jobs Tue 16 12/12 3 Jobs Wed 17 12/12 3 Jobs Thu 18 8/12 3 Jobs …" at bounding box center [421, 356] width 842 height 554
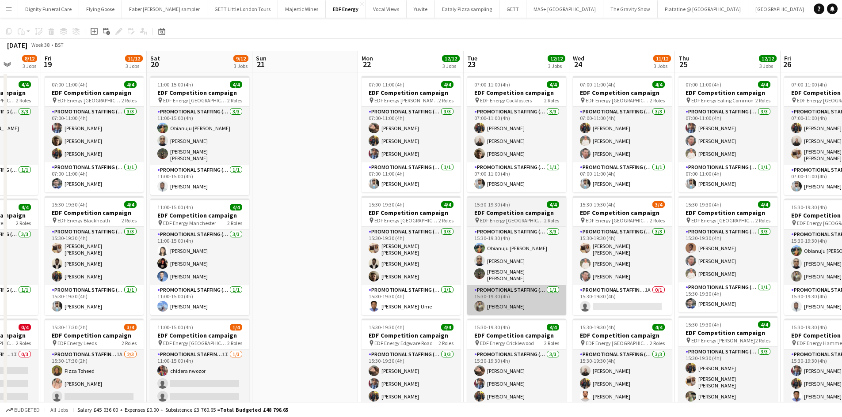
scroll to position [0, 0]
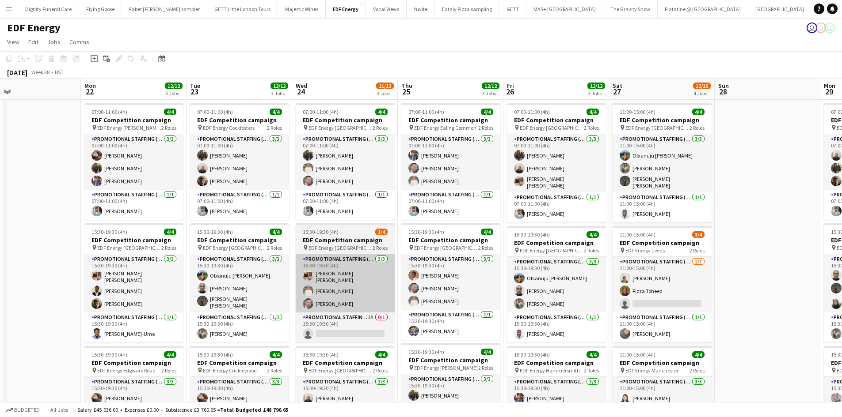
drag, startPoint x: 587, startPoint y: 311, endPoint x: 312, endPoint y: 269, distance: 278.0
click at [312, 270] on app-calendar-viewport "Wed 17 12/12 3 Jobs Thu 18 8/12 3 Jobs Fri 19 11/12 3 Jobs Sat 20 9/12 3 Jobs S…" at bounding box center [421, 356] width 842 height 554
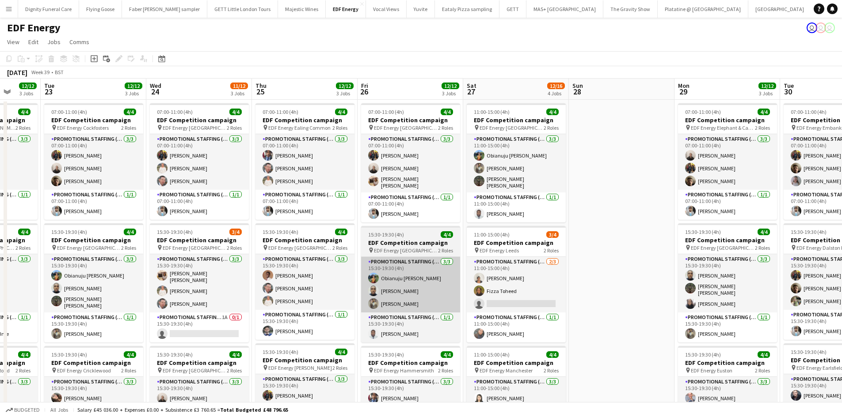
drag, startPoint x: 535, startPoint y: 274, endPoint x: 387, endPoint y: 260, distance: 148.2
click at [384, 260] on app-calendar-viewport "Fri 19 11/12 3 Jobs Sat 20 9/12 3 Jobs Sun 21 Mon 22 12/12 3 Jobs Tue 23 12/12 …" at bounding box center [421, 356] width 842 height 554
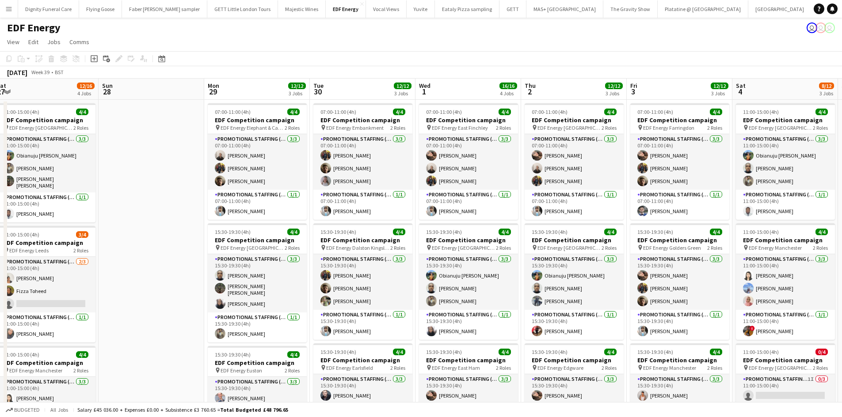
drag, startPoint x: 609, startPoint y: 292, endPoint x: 138, endPoint y: 269, distance: 471.1
click at [138, 269] on app-calendar-viewport "Tue 23 12/12 3 Jobs Wed 24 11/12 3 Jobs Thu 25 12/12 3 Jobs Fri 26 12/12 3 Jobs…" at bounding box center [421, 356] width 842 height 554
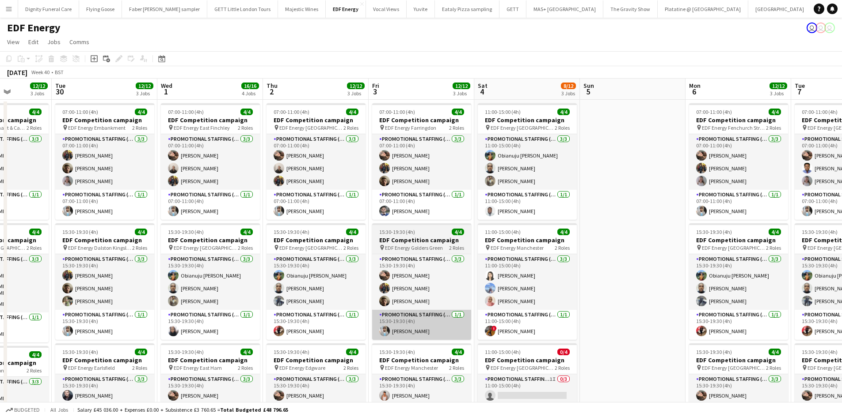
scroll to position [0, 270]
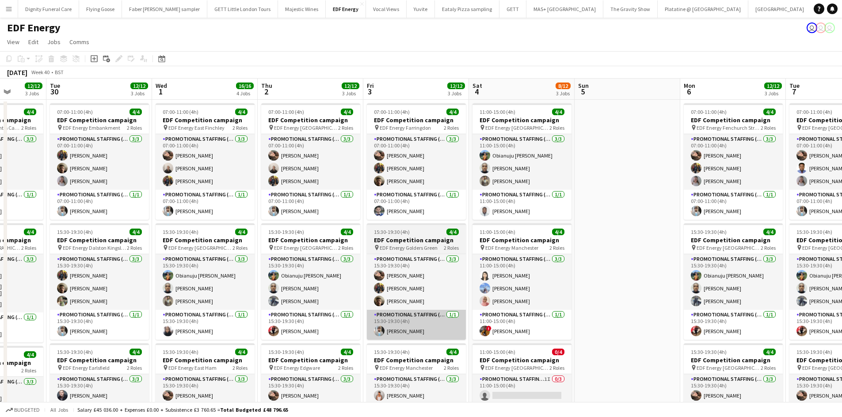
drag, startPoint x: 575, startPoint y: 345, endPoint x: 371, endPoint y: 323, distance: 205.3
click at [327, 329] on app-calendar-viewport "Sat 27 12/16 4 Jobs Sun 28 Mon 29 12/12 3 Jobs Tue 30 12/12 3 Jobs Wed 1 16/16 …" at bounding box center [421, 356] width 842 height 554
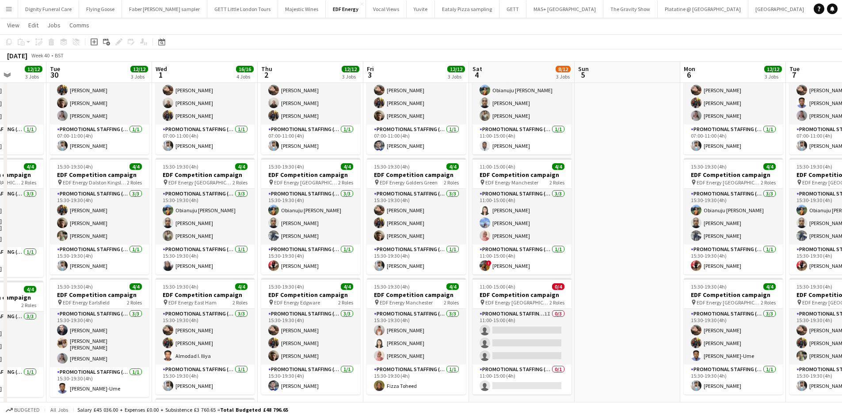
scroll to position [0, 0]
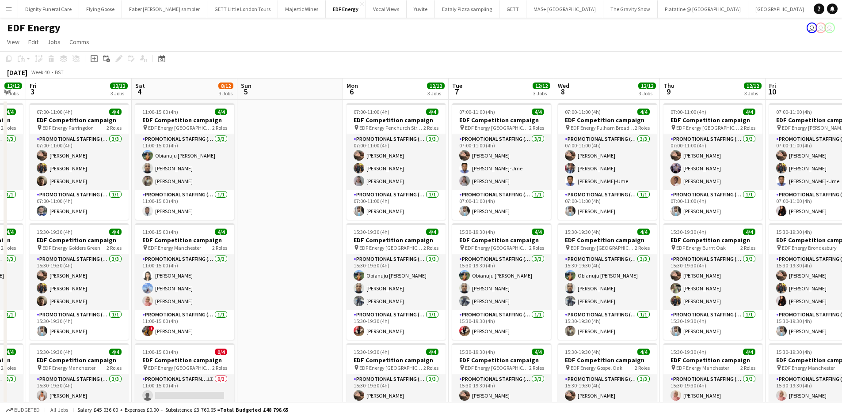
drag, startPoint x: 603, startPoint y: 302, endPoint x: 261, endPoint y: 283, distance: 342.0
click at [261, 283] on app-calendar-viewport "Mon 29 12/12 3 Jobs Tue 30 12/12 3 Jobs Wed 1 16/16 4 Jobs Thu 2 12/12 3 Jobs F…" at bounding box center [421, 356] width 842 height 554
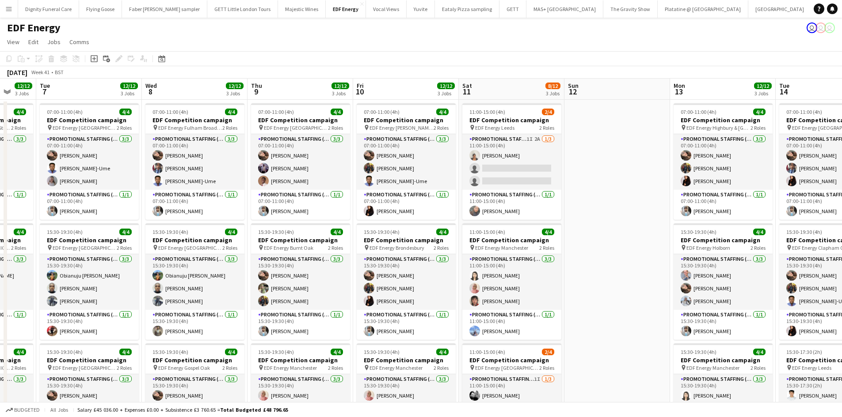
drag, startPoint x: 596, startPoint y: 310, endPoint x: 188, endPoint y: 273, distance: 409.9
click at [188, 273] on app-calendar-viewport "Sat 4 8/12 3 Jobs Sun 5 Mon 6 12/12 3 Jobs Tue 7 12/12 3 Jobs Wed 8 12/12 3 Job…" at bounding box center [421, 356] width 842 height 554
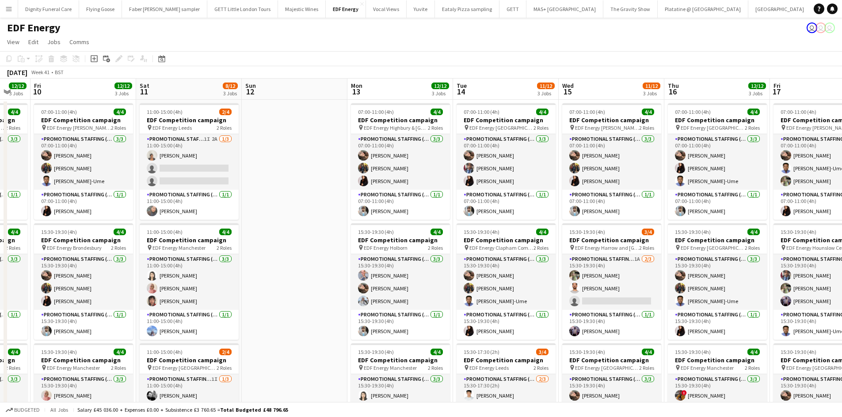
drag, startPoint x: 639, startPoint y: 242, endPoint x: 315, endPoint y: 225, distance: 324.7
click at [292, 224] on app-calendar-viewport "Mon 6 12/12 3 Jobs Tue 7 12/12 3 Jobs Wed 8 12/12 3 Jobs Thu 9 12/12 3 Jobs Fri…" at bounding box center [421, 356] width 842 height 554
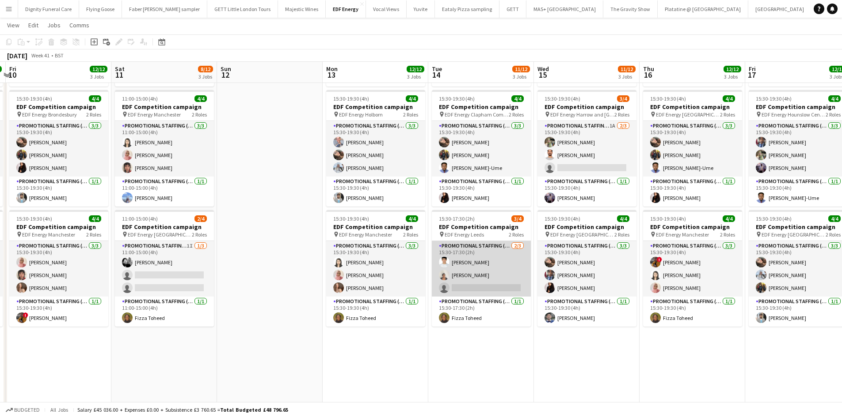
click at [499, 281] on app-card-role "Promotional Staffing (Flyering Staff) [DATE] 15:30-17:30 (2h) [PERSON_NAME] sin…" at bounding box center [481, 269] width 99 height 56
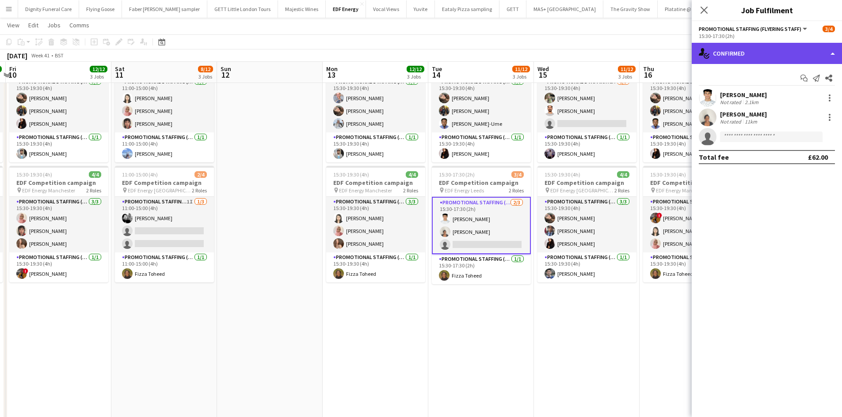
click at [751, 55] on div "single-neutral-actions-check-2 Confirmed" at bounding box center [766, 53] width 150 height 21
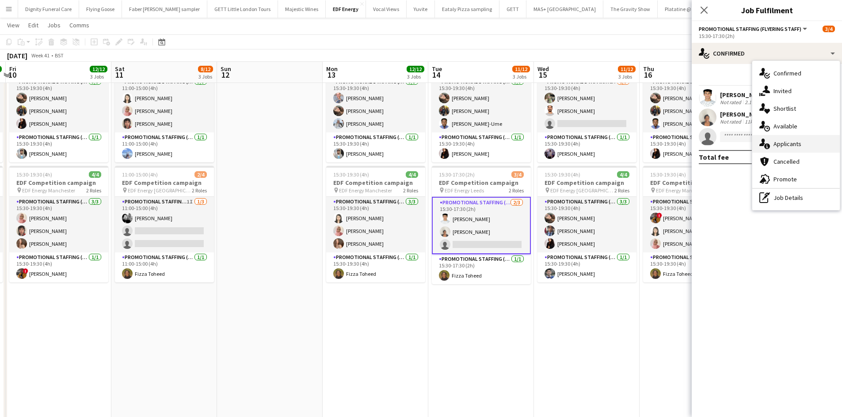
drag, startPoint x: 771, startPoint y: 144, endPoint x: 702, endPoint y: 155, distance: 70.2
click at [771, 144] on div "single-neutral-actions-information Applicants" at bounding box center [795, 144] width 87 height 18
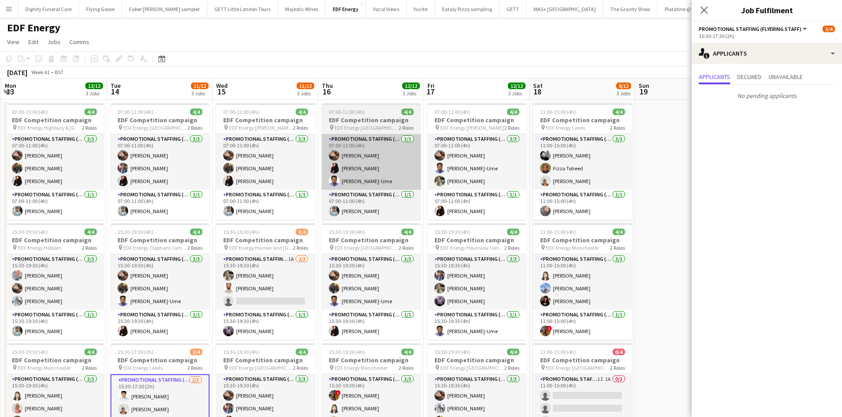
drag, startPoint x: 469, startPoint y: 219, endPoint x: 325, endPoint y: 184, distance: 148.2
click at [255, 197] on app-calendar-viewport "Fri 10 12/12 3 Jobs Sat 11 8/12 3 Jobs Sun 12 Mon 13 12/12 3 Jobs Tue 14 11/12 …" at bounding box center [421, 356] width 842 height 554
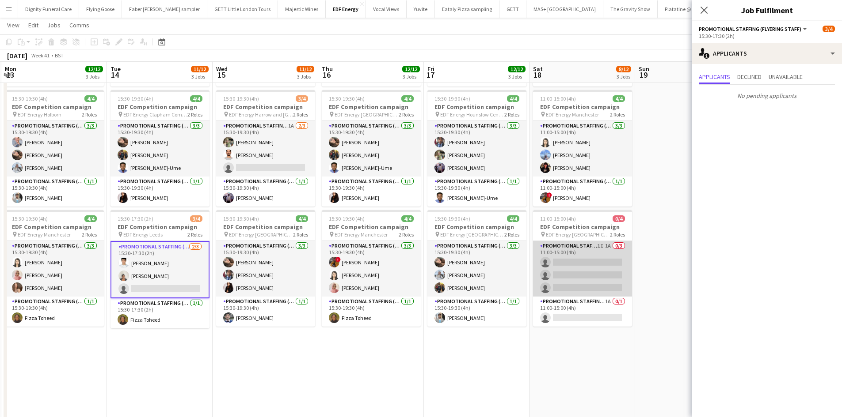
click at [580, 262] on app-card-role "Promotional Staffing (Flyering Staff) 1I 1A 0/3 11:00-15:00 (4h) single-neutral…" at bounding box center [582, 269] width 99 height 56
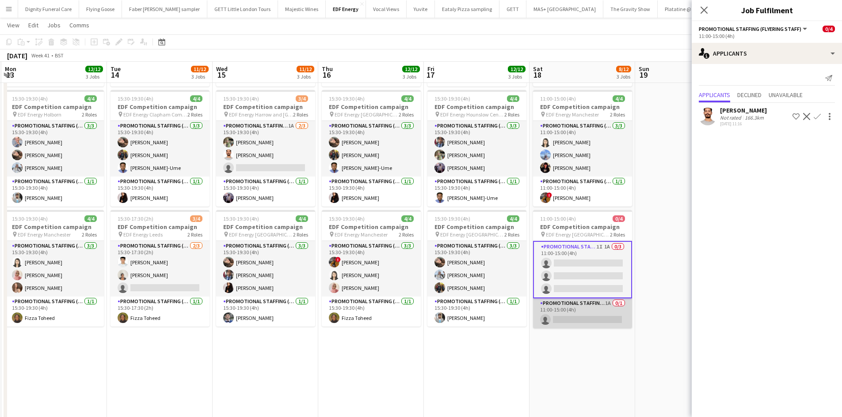
click at [597, 317] on app-card-role "Promotional Staffing (Team Leader) 1A 0/1 11:00-15:00 (4h) single-neutral-actio…" at bounding box center [582, 314] width 99 height 30
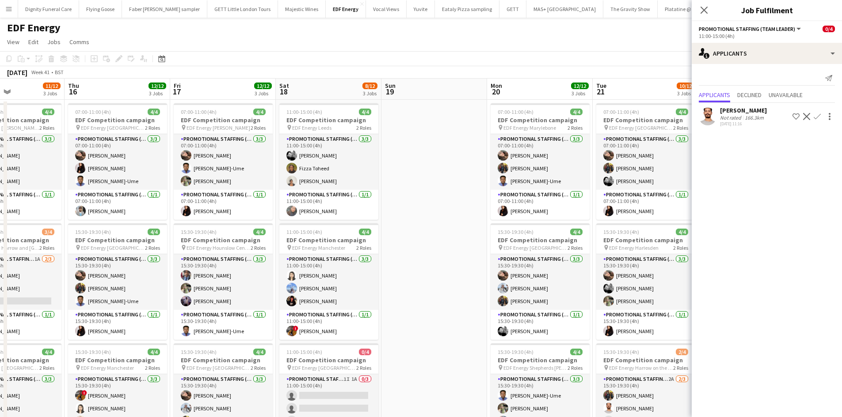
drag, startPoint x: 666, startPoint y: 243, endPoint x: 364, endPoint y: 235, distance: 302.3
click at [359, 237] on app-calendar-viewport "Sun 12 Mon 13 12/12 3 Jobs Tue 14 11/12 3 Jobs Wed 15 11/12 3 Jobs Thu 16 12/12…" at bounding box center [421, 356] width 842 height 554
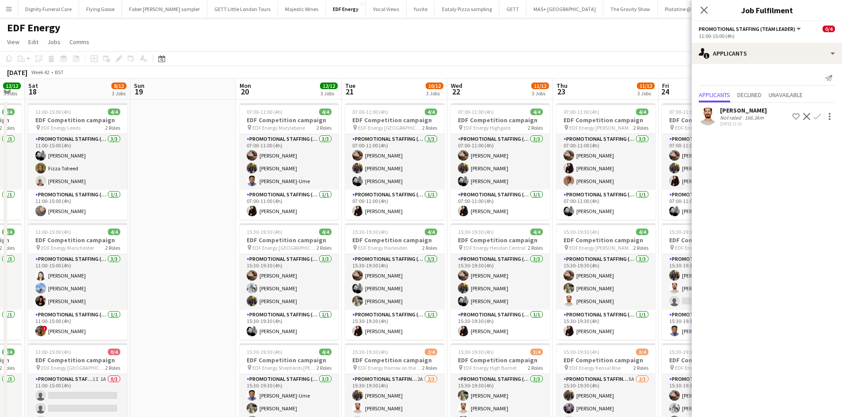
drag, startPoint x: 508, startPoint y: 250, endPoint x: 314, endPoint y: 223, distance: 196.2
click at [314, 223] on app-calendar-viewport "Tue 14 11/12 3 Jobs Wed 15 11/12 3 Jobs Thu 16 12/12 3 Jobs Fri 17 12/12 3 Jobs…" at bounding box center [421, 356] width 842 height 554
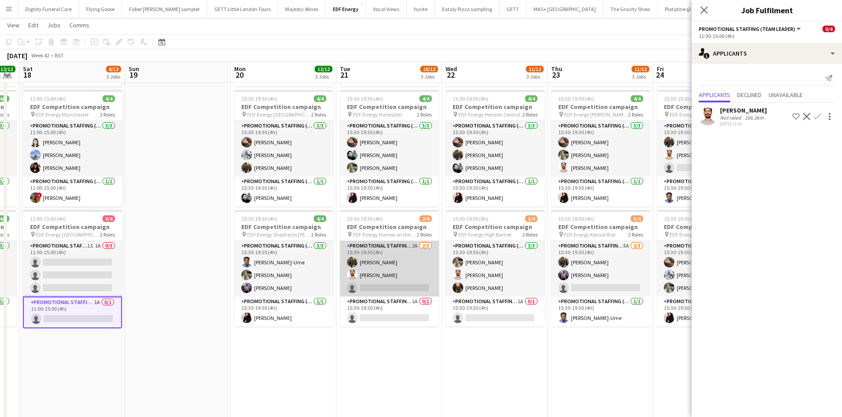
click at [392, 283] on app-card-role "Promotional Staffing (Flyering Staff) 2A [DATE] 15:30-19:30 (4h) [PERSON_NAME] …" at bounding box center [389, 269] width 99 height 56
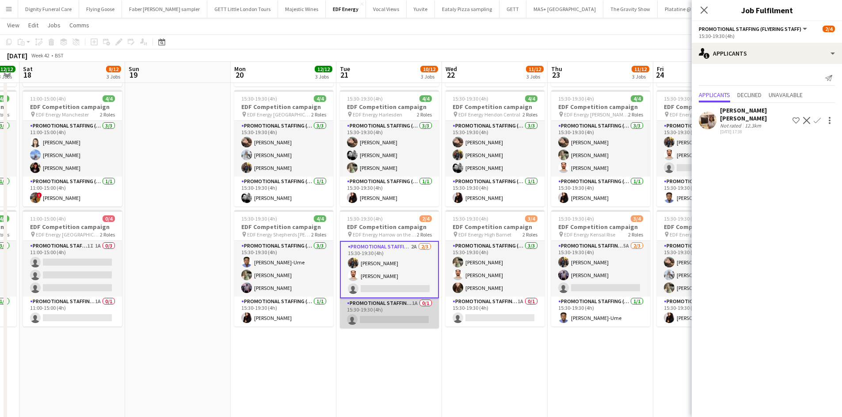
click at [399, 313] on app-card-role "Promotional Staffing (Team Leader) 1A 0/1 15:30-19:30 (4h) single-neutral-actio…" at bounding box center [389, 314] width 99 height 30
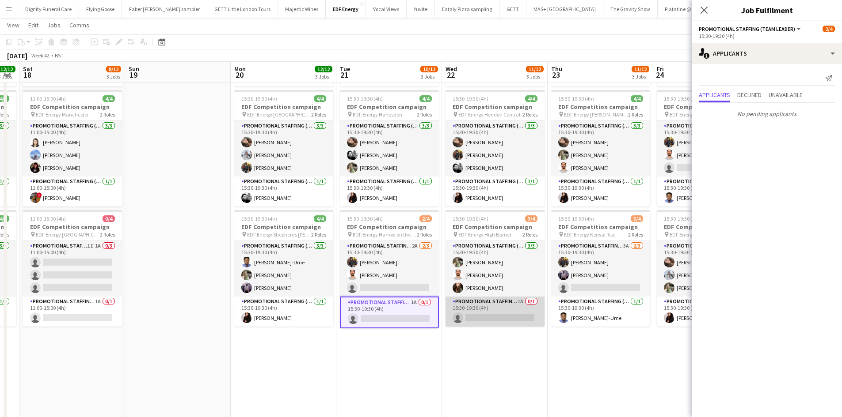
click at [493, 317] on app-card-role "Promotional Staffing (Team Leader) 1A 0/1 15:30-19:30 (4h) single-neutral-actio…" at bounding box center [494, 312] width 99 height 30
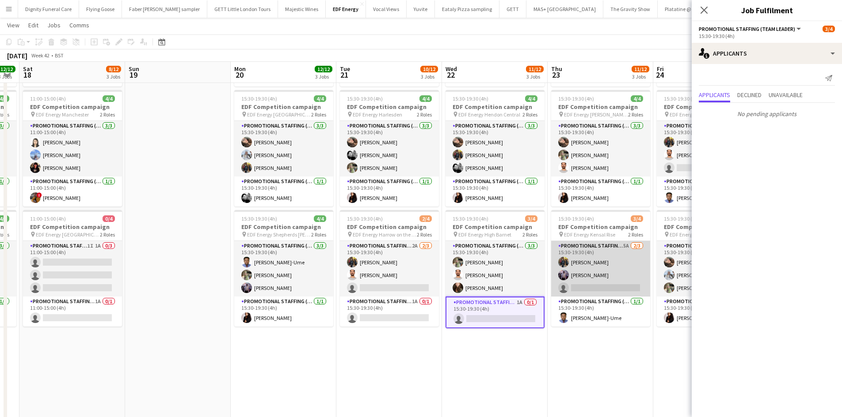
click at [603, 281] on app-card-role "Promotional Staffing (Flyering Staff) 5A [DATE] 15:30-19:30 (4h) [PERSON_NAME] …" at bounding box center [600, 269] width 99 height 56
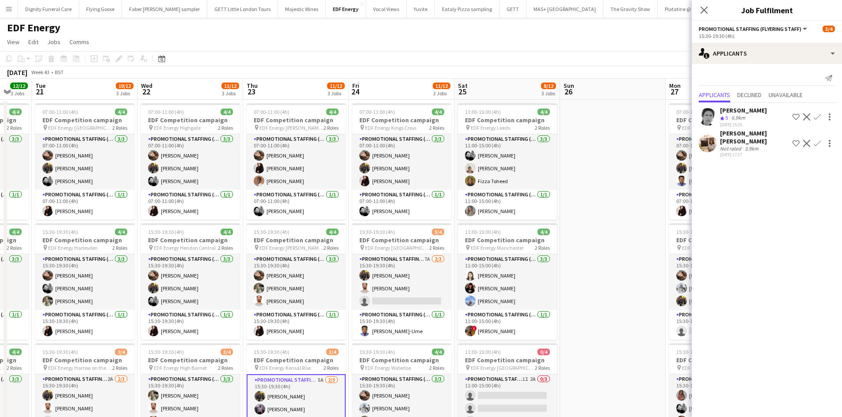
drag, startPoint x: 409, startPoint y: 311, endPoint x: 185, endPoint y: 284, distance: 225.1
click at [186, 285] on app-calendar-viewport "Sat 18 8/12 3 Jobs Sun 19 Mon 20 12/12 3 Jobs Tue 21 10/12 3 Jobs Wed 22 11/12 …" at bounding box center [421, 356] width 842 height 554
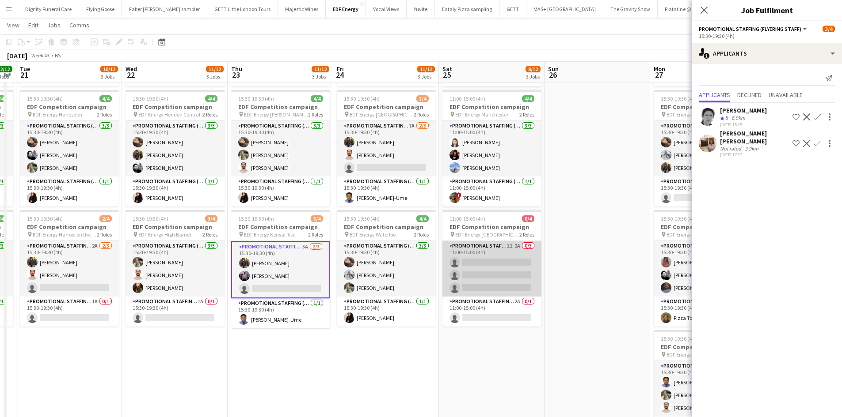
click at [508, 279] on app-card-role "Promotional Staffing (Flyering Staff) 1I 2A 0/3 11:00-15:00 (4h) single-neutral…" at bounding box center [491, 269] width 99 height 56
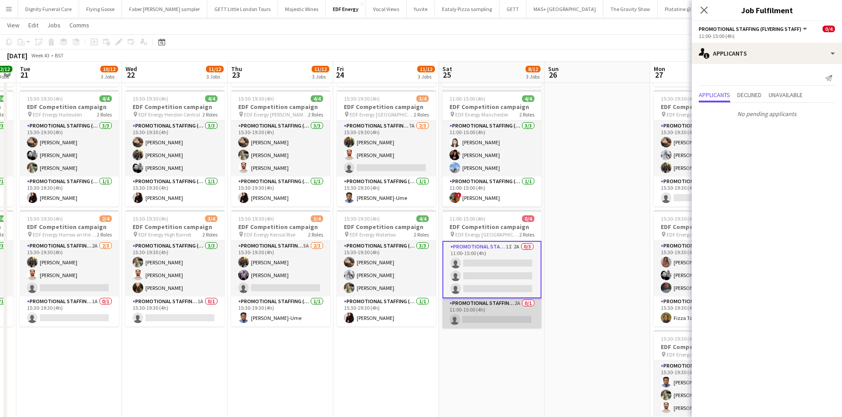
click at [498, 318] on app-card-role "Promotional Staffing (Team Leader) 2A 0/1 11:00-15:00 (4h) single-neutral-actio…" at bounding box center [491, 314] width 99 height 30
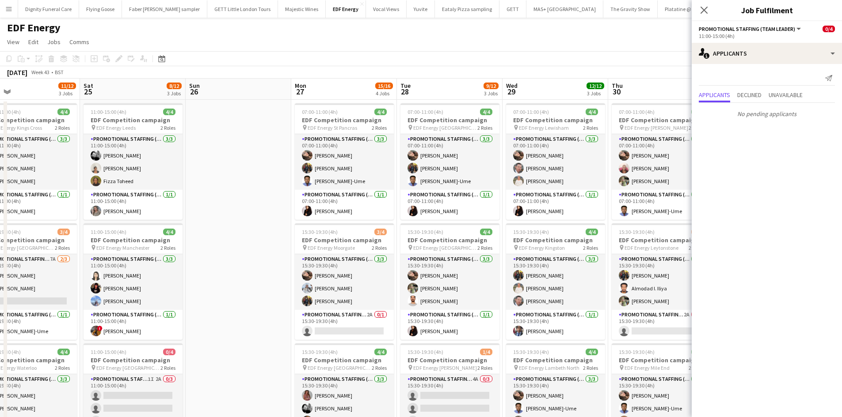
drag, startPoint x: 622, startPoint y: 268, endPoint x: 263, endPoint y: 266, distance: 358.7
click at [263, 266] on app-calendar-viewport "Mon 20 12/12 3 Jobs Tue 21 10/12 3 Jobs Wed 22 11/12 3 Jobs Thu 23 11/12 3 Jobs…" at bounding box center [421, 356] width 842 height 554
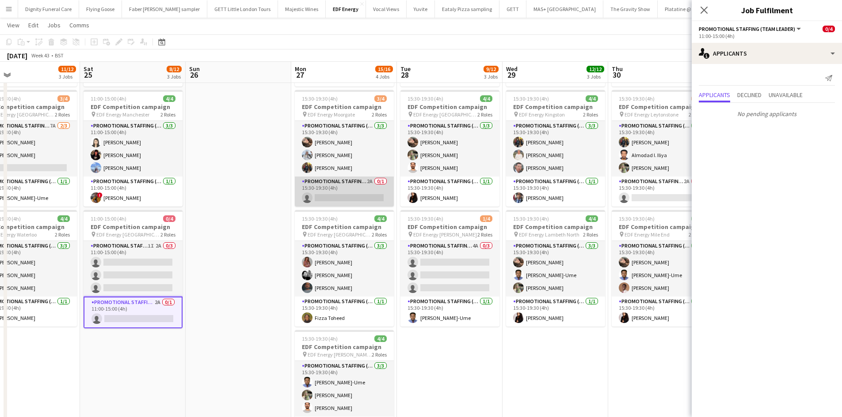
click at [365, 192] on app-card-role "Promotional Staffing (Team Leader) 2A 0/1 15:30-19:30 (4h) single-neutral-actio…" at bounding box center [344, 192] width 99 height 30
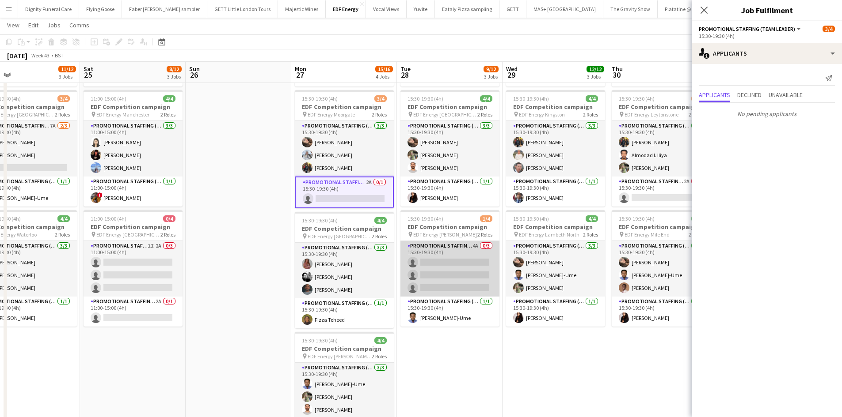
click at [451, 262] on app-card-role "Promotional Staffing (Flyering Staff) 4A 0/3 15:30-19:30 (4h) single-neutral-ac…" at bounding box center [449, 269] width 99 height 56
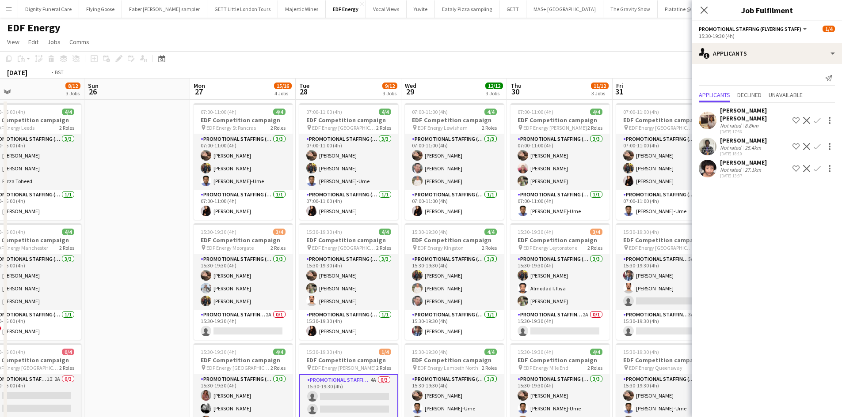
drag, startPoint x: 572, startPoint y: 306, endPoint x: 249, endPoint y: 293, distance: 323.2
click at [249, 297] on app-calendar-viewport "Wed 22 11/12 3 Jobs Thu 23 11/12 3 Jobs Fri 24 11/12 3 Jobs Sat 25 8/12 3 Jobs …" at bounding box center [421, 356] width 842 height 554
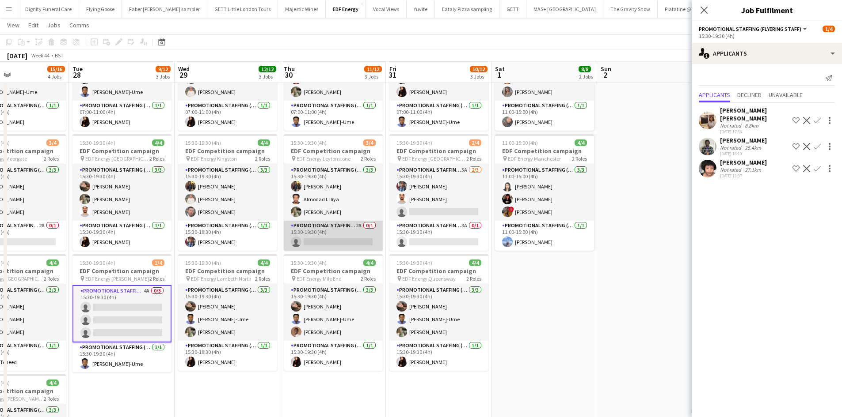
click at [340, 249] on app-card-role "Promotional Staffing (Team Leader) 2A 0/1 15:30-19:30 (4h) single-neutral-actio…" at bounding box center [333, 236] width 99 height 30
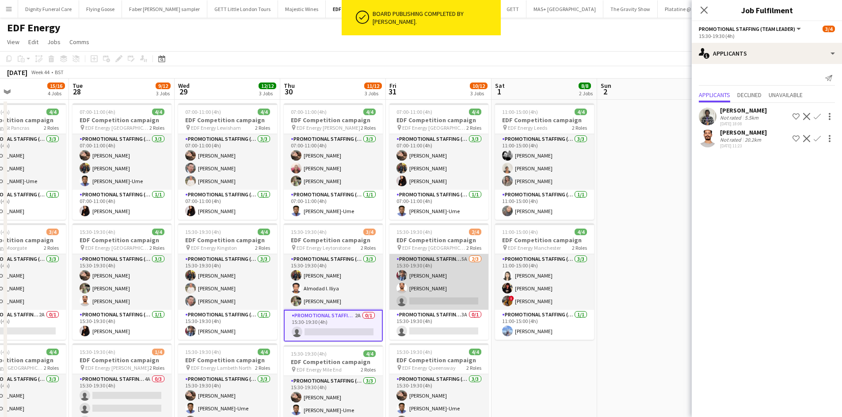
drag, startPoint x: 440, startPoint y: 301, endPoint x: 459, endPoint y: 306, distance: 18.8
click at [441, 301] on app-card-role "Promotional Staffing (Flyering Staff) 5A 2/3 15:30-19:30 (4h) Seyi Ogunyemi Arj…" at bounding box center [438, 282] width 99 height 56
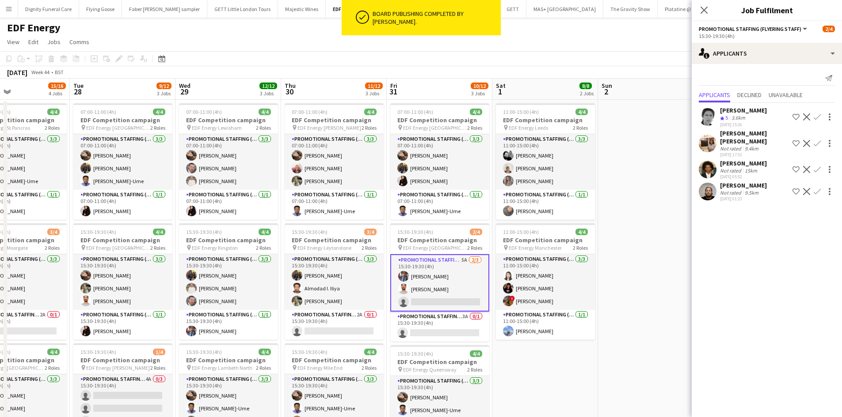
click at [452, 305] on app-card-role "Promotional Staffing (Flyering Staff) 5A 2/3 15:30-19:30 (4h) Seyi Ogunyemi Arj…" at bounding box center [439, 282] width 99 height 57
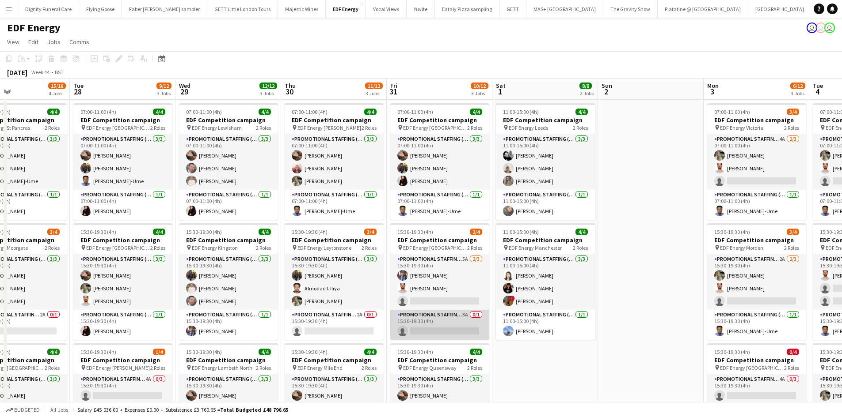
click at [446, 325] on app-card-role "Promotional Staffing (Team Leader) 3A 0/1 15:30-19:30 (4h) single-neutral-actio…" at bounding box center [439, 325] width 99 height 30
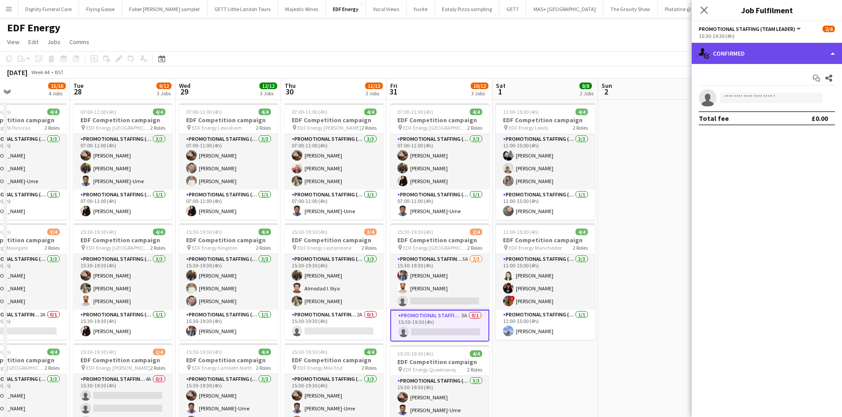
click at [770, 56] on div "single-neutral-actions-check-2 Confirmed" at bounding box center [766, 53] width 150 height 21
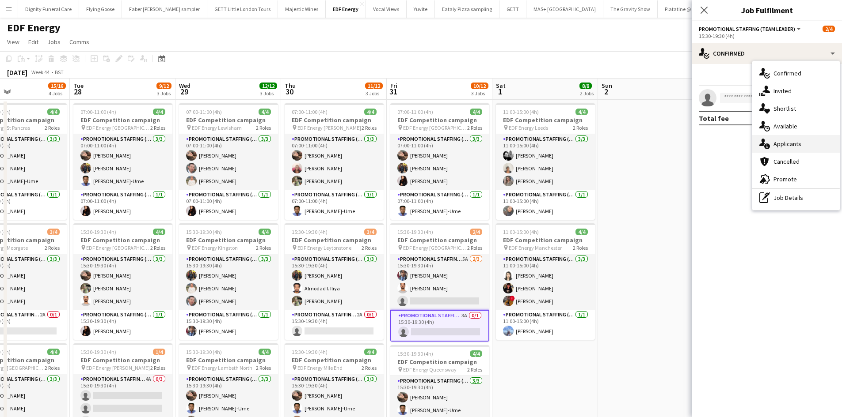
click at [788, 138] on div "single-neutral-actions-information Applicants" at bounding box center [795, 144] width 87 height 18
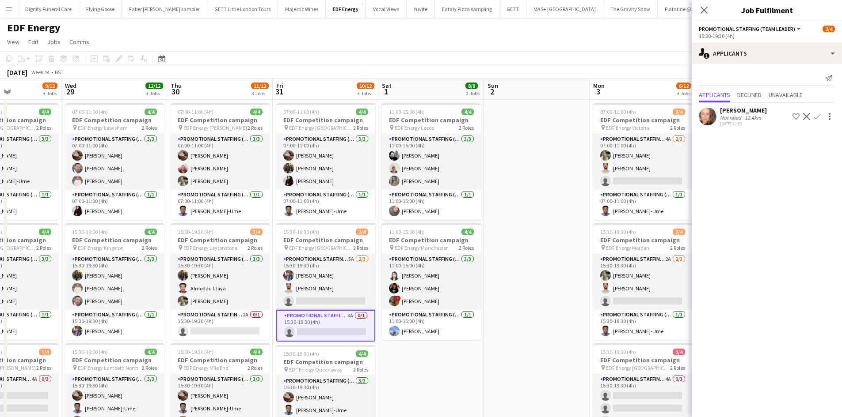
drag, startPoint x: 542, startPoint y: 253, endPoint x: 218, endPoint y: 234, distance: 325.2
click at [217, 235] on app-calendar-viewport "Sun 26 Mon 27 15/16 4 Jobs Tue 28 9/12 3 Jobs Wed 29 12/12 3 Jobs Thu 30 11/12 …" at bounding box center [421, 356] width 842 height 554
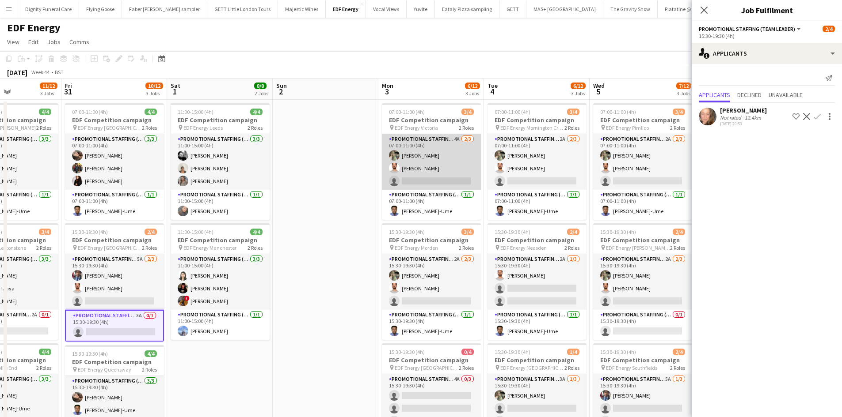
click at [429, 177] on app-card-role "Promotional Staffing (Flyering Staff) 4A [DATE] 07:00-11:00 (4h) [PERSON_NAME] …" at bounding box center [431, 162] width 99 height 56
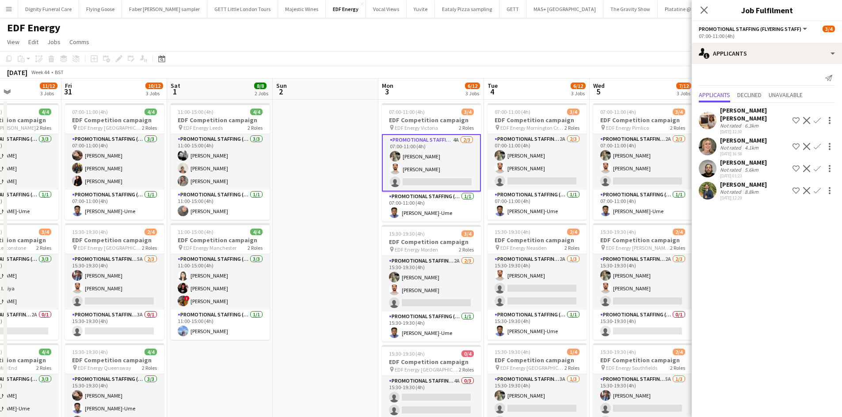
click at [740, 181] on div "[PERSON_NAME]" at bounding box center [743, 185] width 47 height 8
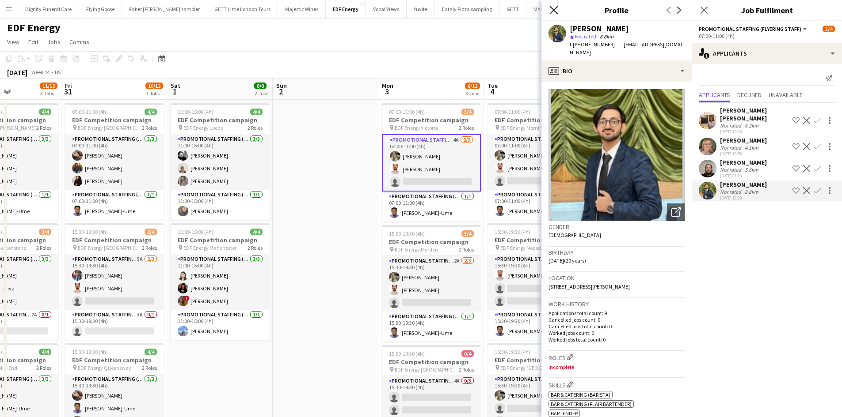
click at [550, 6] on icon "Close pop-in" at bounding box center [553, 10] width 8 height 8
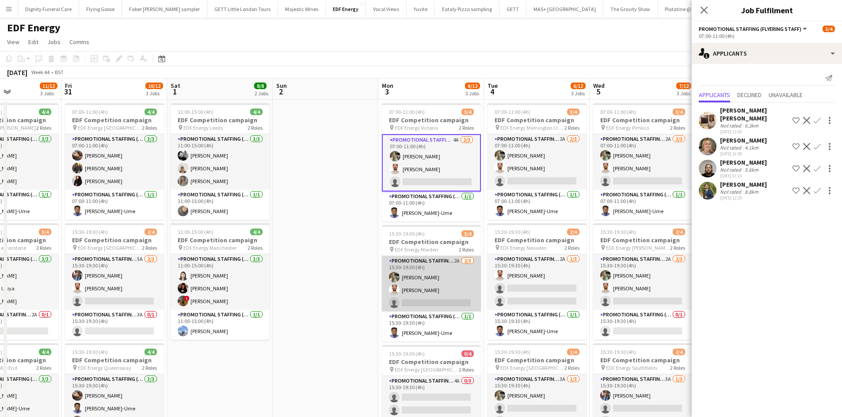
click at [437, 296] on app-card-role "Promotional Staffing (Flyering Staff) 2A [DATE] 15:30-19:30 (4h) [PERSON_NAME] …" at bounding box center [431, 284] width 99 height 56
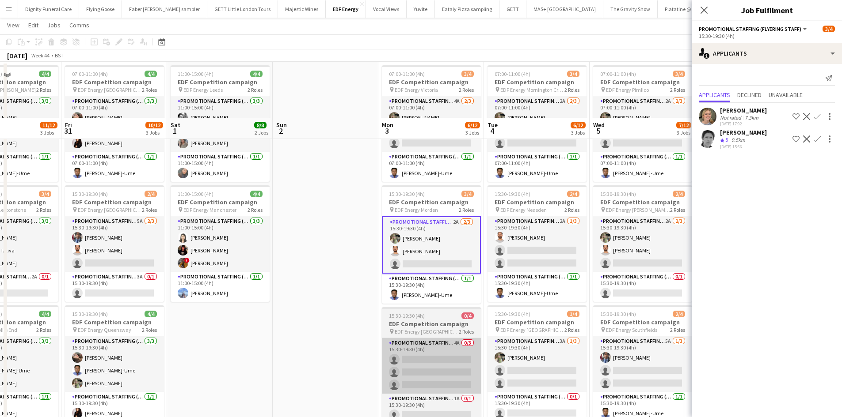
scroll to position [133, 0]
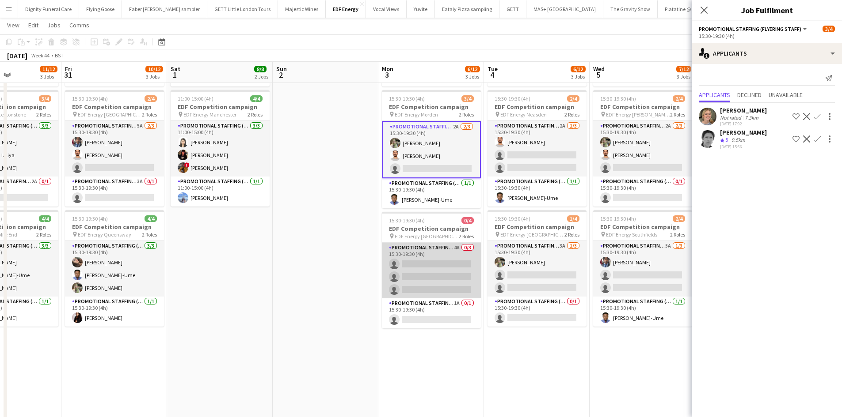
click at [421, 266] on app-card-role "Promotional Staffing (Flyering Staff) 4A 0/3 15:30-19:30 (4h) single-neutral-ac…" at bounding box center [431, 271] width 99 height 56
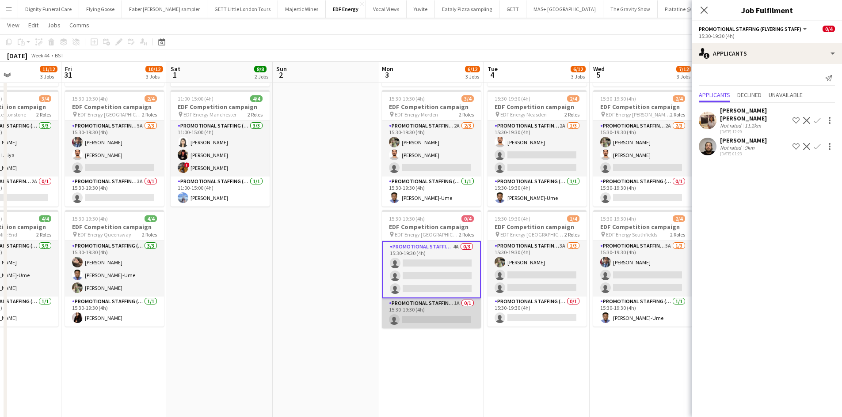
click at [427, 313] on app-card-role "Promotional Staffing (Team Leader) 1A 0/1 15:30-19:30 (4h) single-neutral-actio…" at bounding box center [431, 314] width 99 height 30
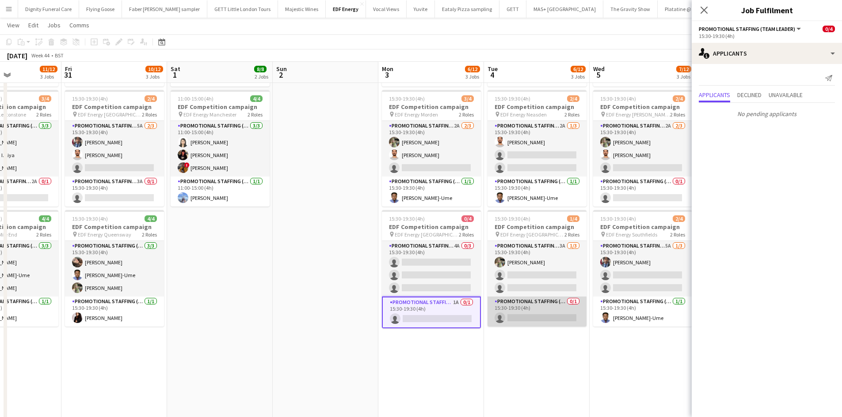
click at [555, 314] on app-card-role "Promotional Staffing (Team Leader) 0/1 15:30-19:30 (4h) single-neutral-actions" at bounding box center [536, 312] width 99 height 30
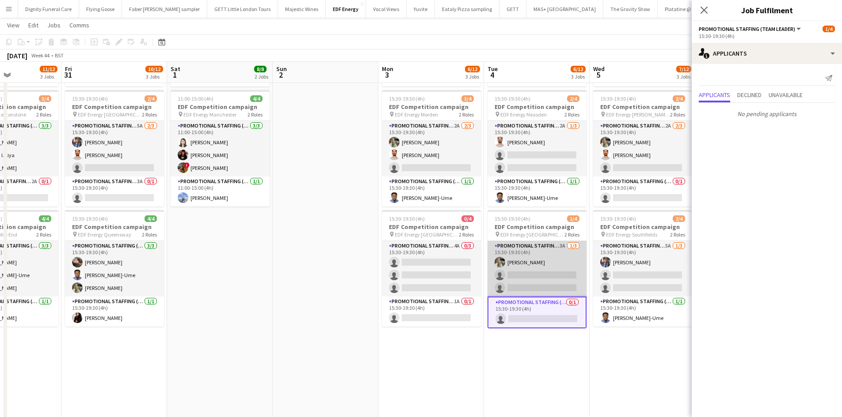
click at [530, 279] on app-card-role "Promotional Staffing (Flyering Staff) 3A [DATE] 15:30-19:30 (4h) [PERSON_NAME] …" at bounding box center [536, 269] width 99 height 56
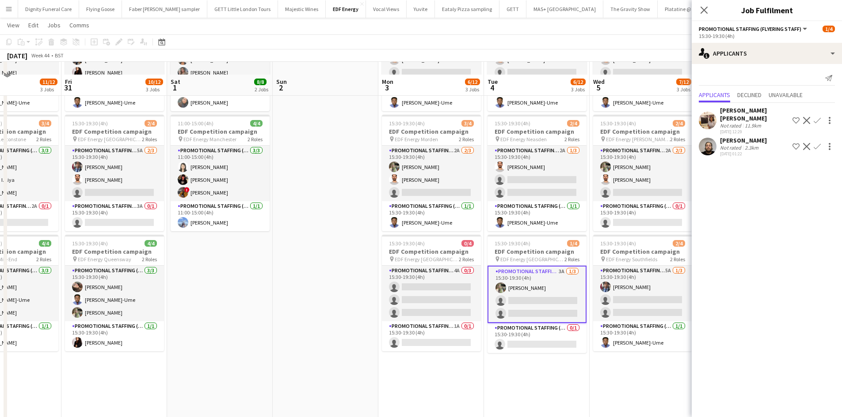
scroll to position [88, 0]
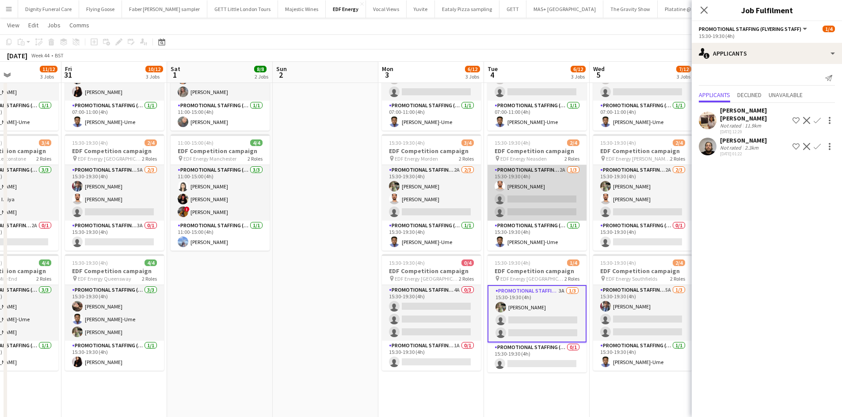
click at [545, 207] on app-card-role "Promotional Staffing (Flyering Staff) 2A [DATE] 15:30-19:30 (4h) [PERSON_NAME] …" at bounding box center [536, 193] width 99 height 56
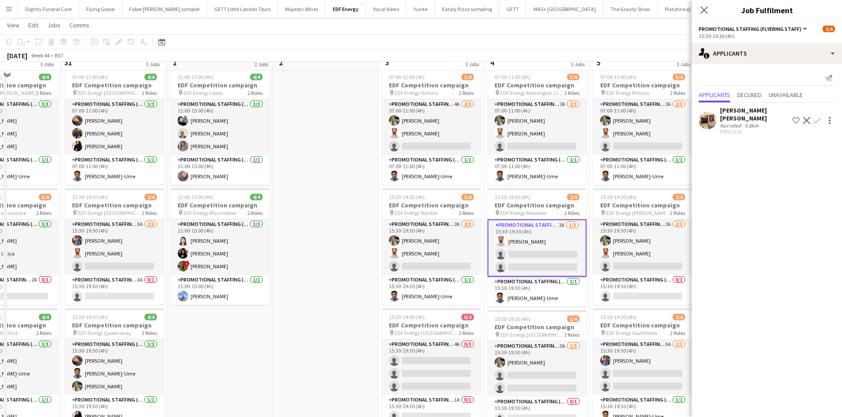
scroll to position [0, 0]
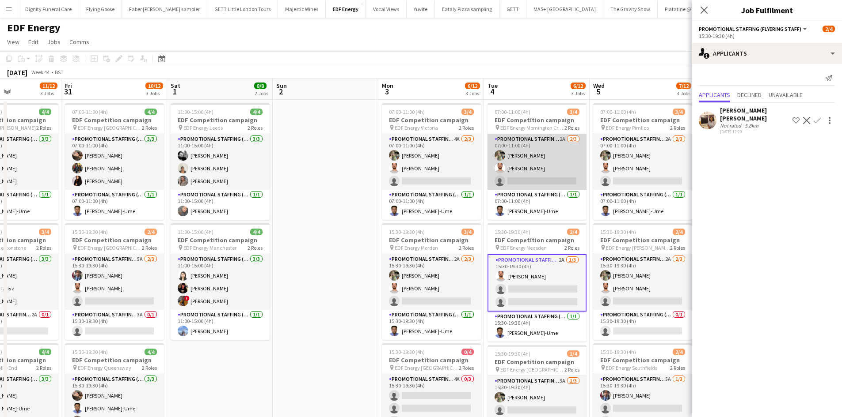
click at [543, 183] on app-card-role "Promotional Staffing (Flyering Staff) 2A [DATE] 07:00-11:00 (4h) [PERSON_NAME] …" at bounding box center [536, 162] width 99 height 56
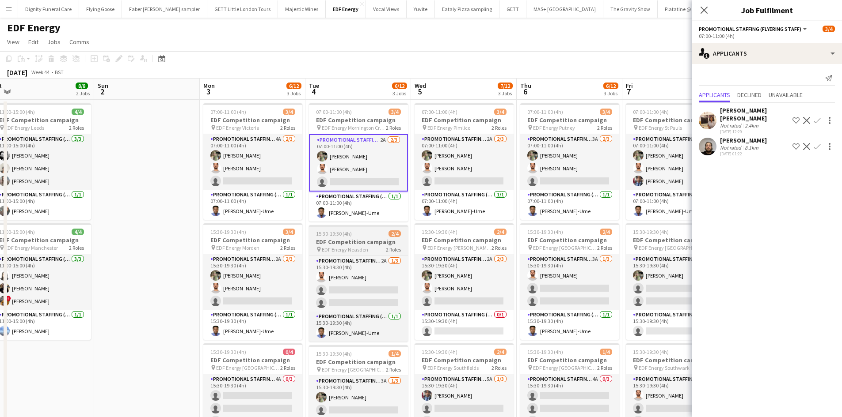
scroll to position [0, 273]
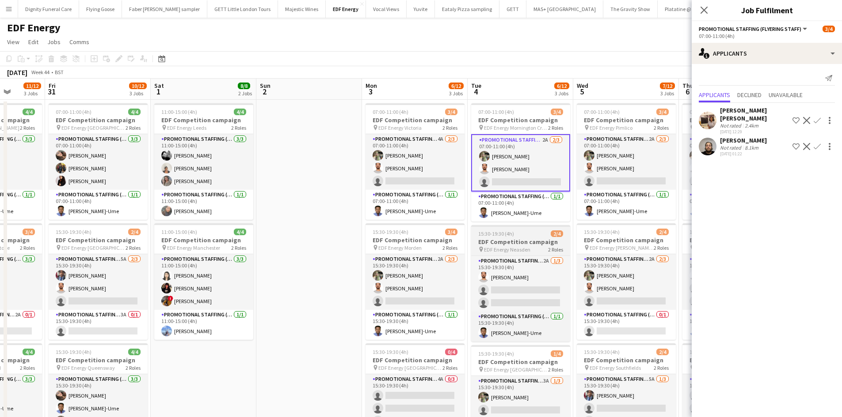
drag, startPoint x: 562, startPoint y: 259, endPoint x: 337, endPoint y: 229, distance: 227.3
click at [334, 231] on app-calendar-viewport "Tue 28 9/12 3 Jobs Wed 29 12/12 3 Jobs Thu 30 11/12 3 Jobs Fri 31 10/12 3 Jobs …" at bounding box center [421, 356] width 842 height 554
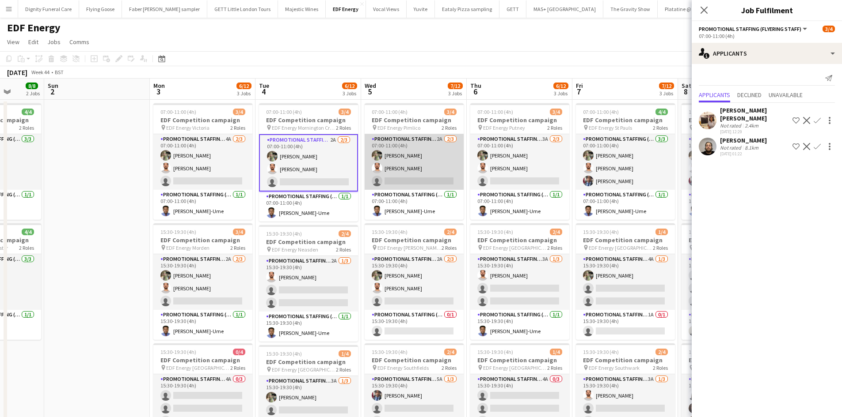
click at [435, 184] on app-card-role "Promotional Staffing (Flyering Staff) 2A [DATE] 07:00-11:00 (4h) [PERSON_NAME] …" at bounding box center [413, 162] width 99 height 56
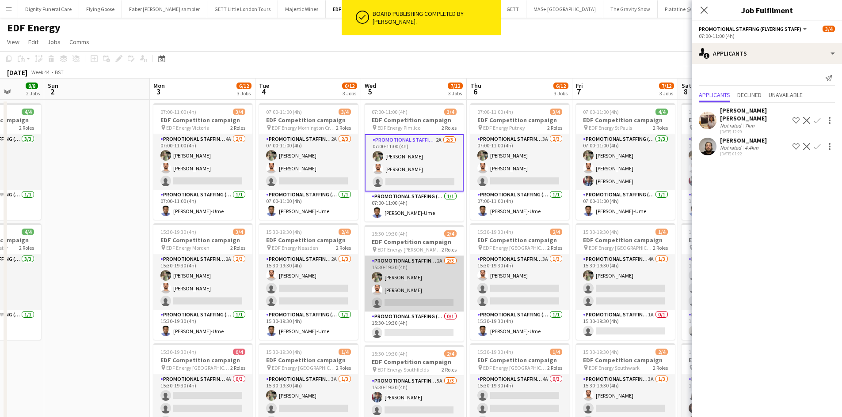
click at [415, 299] on app-card-role "Promotional Staffing (Flyering Staff) 2A [DATE] 15:30-19:30 (4h) [PERSON_NAME] …" at bounding box center [413, 284] width 99 height 56
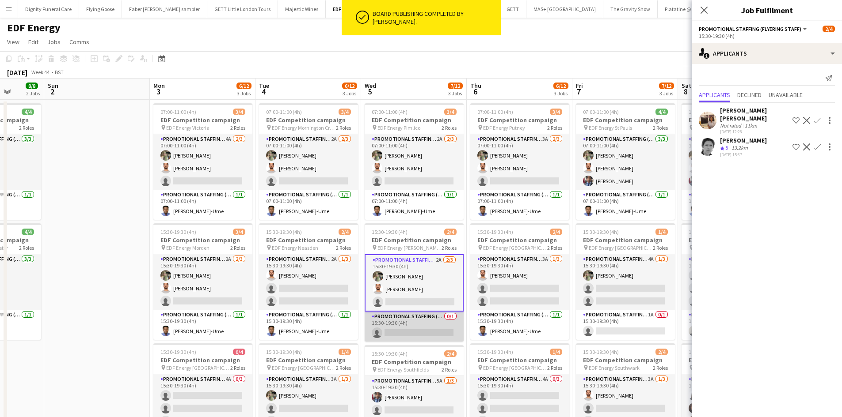
click at [410, 327] on app-card-role "Promotional Staffing (Team Leader) 0/1 15:30-19:30 (4h) single-neutral-actions" at bounding box center [413, 327] width 99 height 30
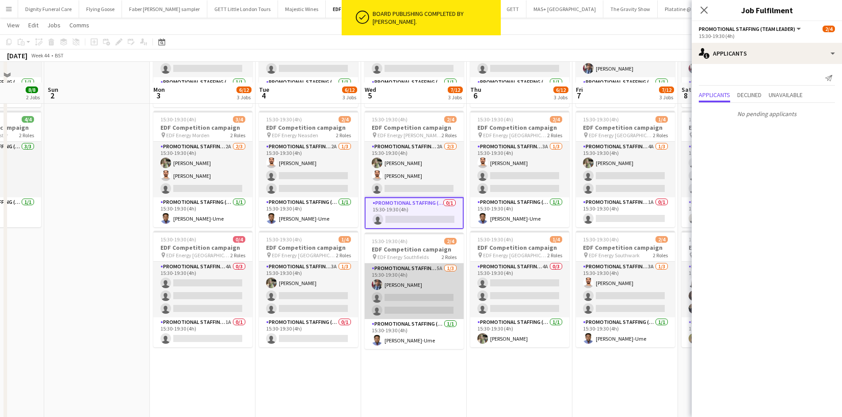
scroll to position [133, 0]
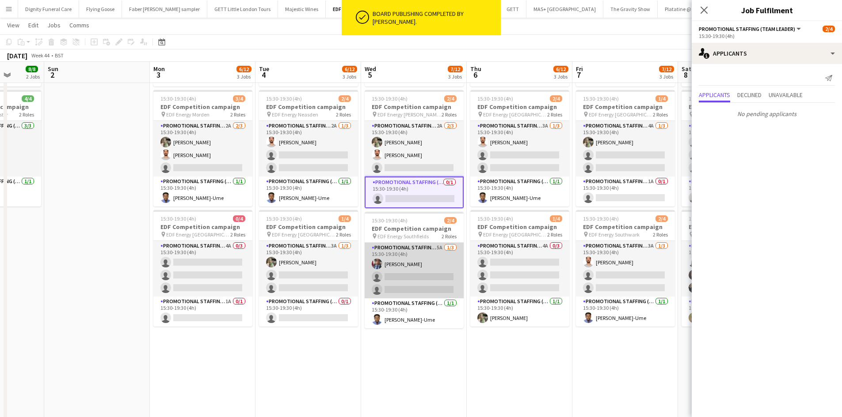
click at [442, 277] on app-card-role "Promotional Staffing (Flyering Staff) 5A [DATE] 15:30-19:30 (4h) [PERSON_NAME] …" at bounding box center [413, 271] width 99 height 56
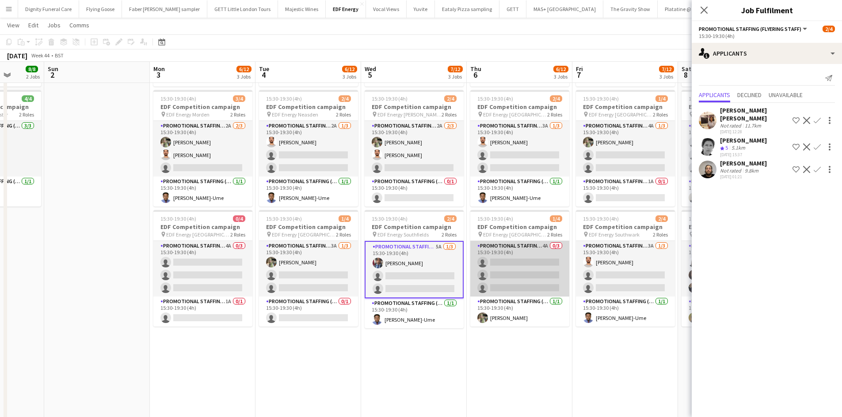
click at [515, 277] on app-card-role "Promotional Staffing (Flyering Staff) 4A 0/3 15:30-19:30 (4h) single-neutral-ac…" at bounding box center [519, 269] width 99 height 56
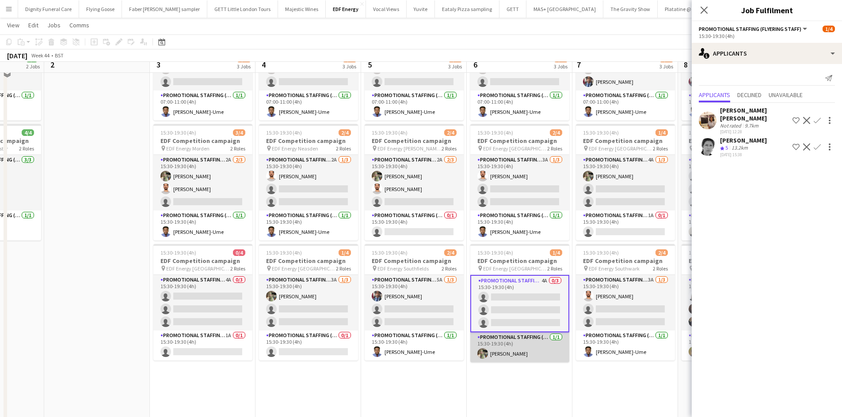
scroll to position [88, 0]
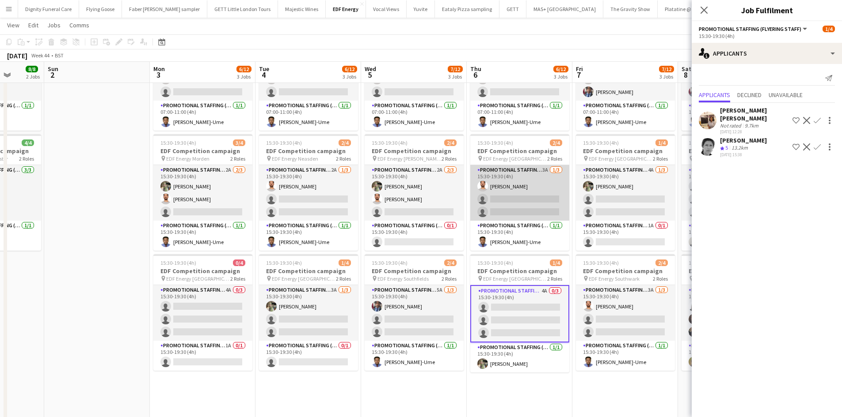
drag, startPoint x: 529, startPoint y: 203, endPoint x: 534, endPoint y: 218, distance: 15.4
click at [530, 203] on app-card-role "Promotional Staffing (Flyering Staff) 3A 1/3 15:30-19:30 (4h) Arjun Varma singl…" at bounding box center [519, 193] width 99 height 56
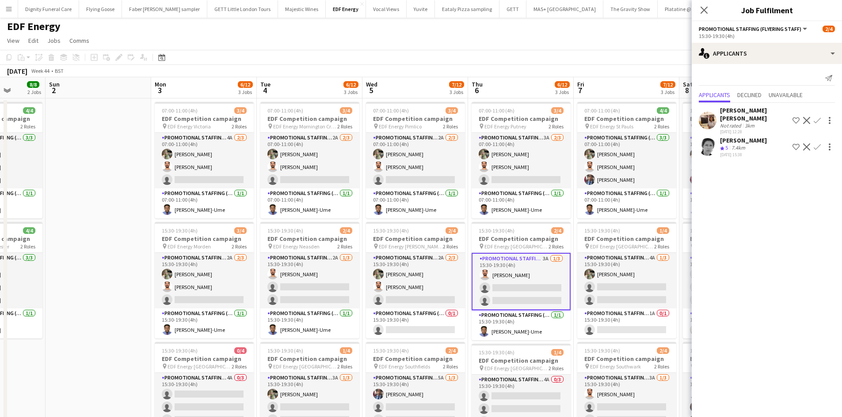
scroll to position [0, 0]
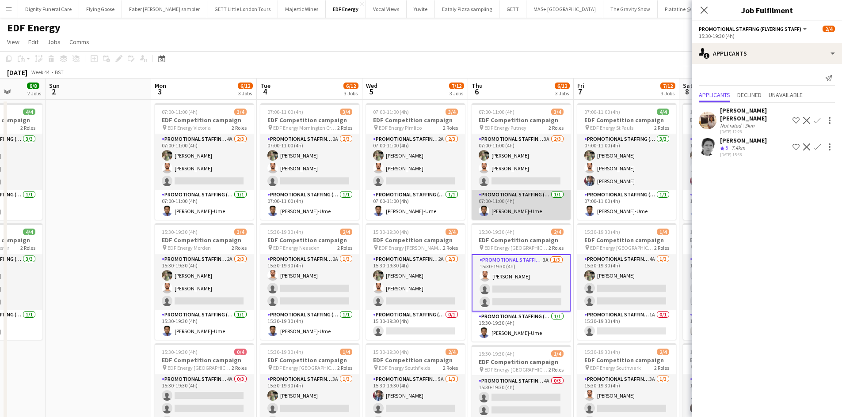
drag, startPoint x: 533, startPoint y: 177, endPoint x: 556, endPoint y: 201, distance: 33.1
click at [533, 177] on app-card-role "Promotional Staffing (Flyering Staff) 3A 2/3 07:00-11:00 (4h) Aliya Kazmi Arjun…" at bounding box center [520, 162] width 99 height 56
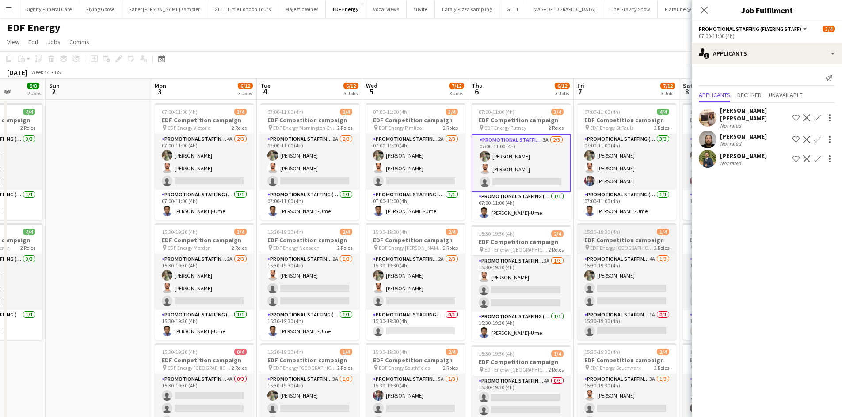
scroll to position [0, 271]
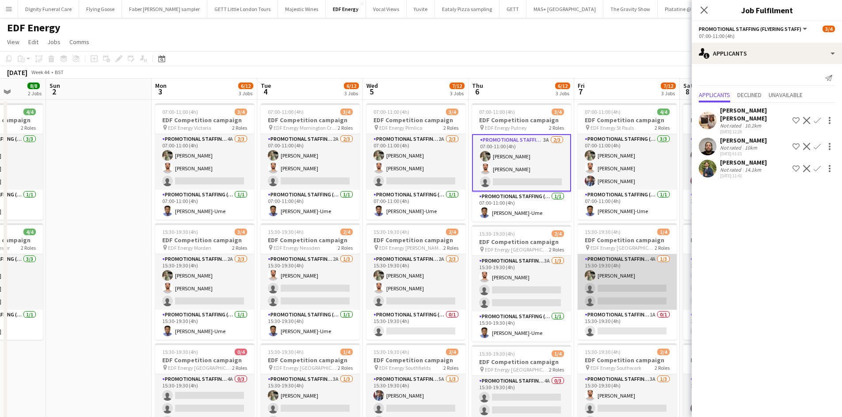
click at [645, 281] on app-card-role "Promotional Staffing (Flyering Staff) 4A 1/3 15:30-19:30 (4h) Aliya Kazmi singl…" at bounding box center [626, 282] width 99 height 56
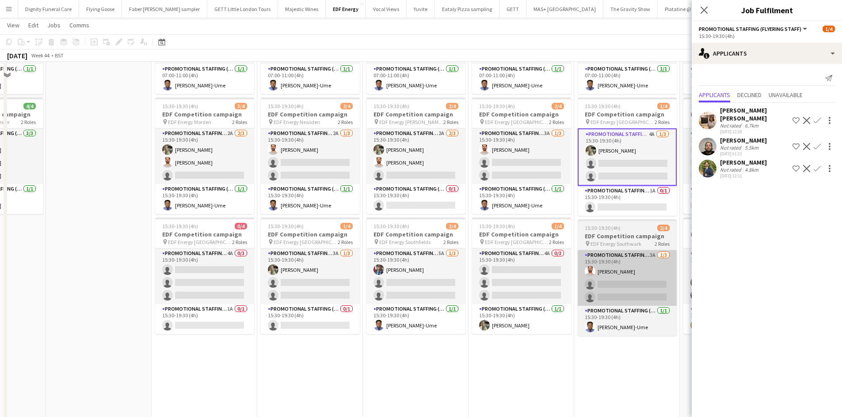
scroll to position [133, 0]
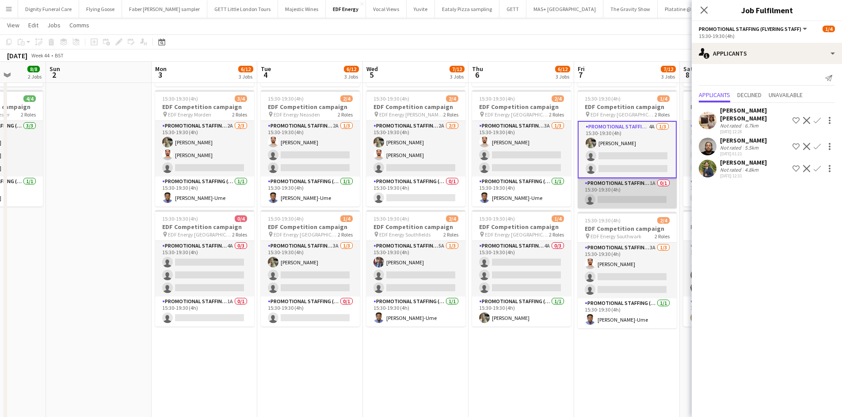
click at [632, 186] on app-card-role "Promotional Staffing (Team Leader) 1A 0/1 15:30-19:30 (4h) single-neutral-actio…" at bounding box center [626, 193] width 99 height 30
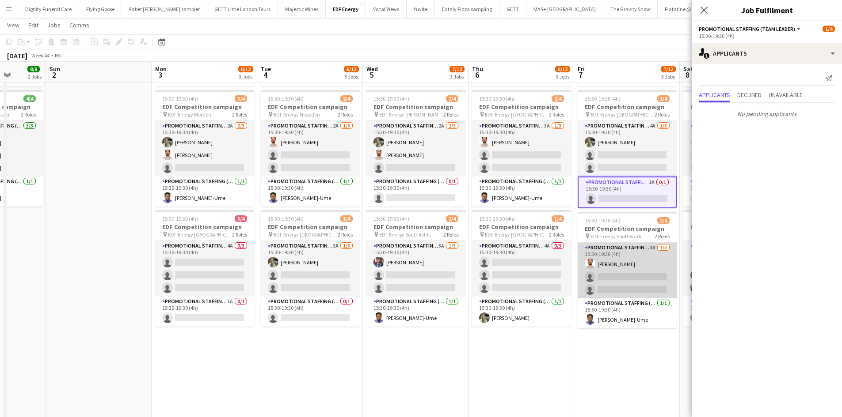
click at [641, 280] on app-card-role "Promotional Staffing (Flyering Staff) 3A 1/3 15:30-19:30 (4h) Arjun Varma singl…" at bounding box center [626, 271] width 99 height 56
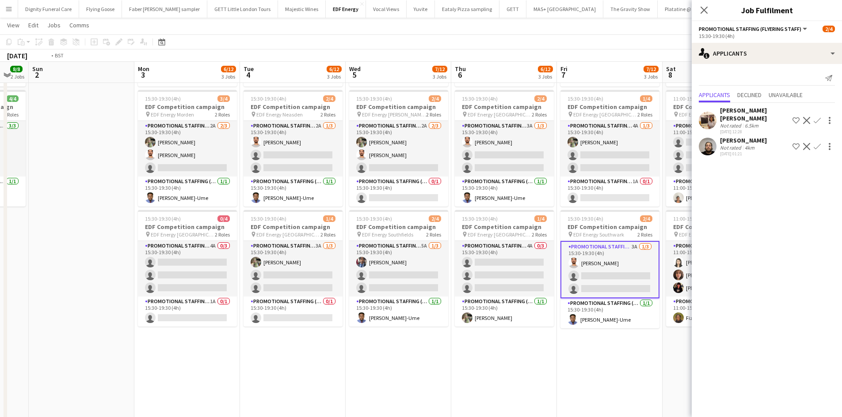
drag, startPoint x: 626, startPoint y: 353, endPoint x: 375, endPoint y: 327, distance: 252.3
click at [375, 328] on app-calendar-viewport "Thu 30 11/12 3 Jobs Fri 31 10/12 3 Jobs Sat 1 8/8 2 Jobs Sun 2 Mon 3 6/12 3 Job…" at bounding box center [421, 200] width 842 height 597
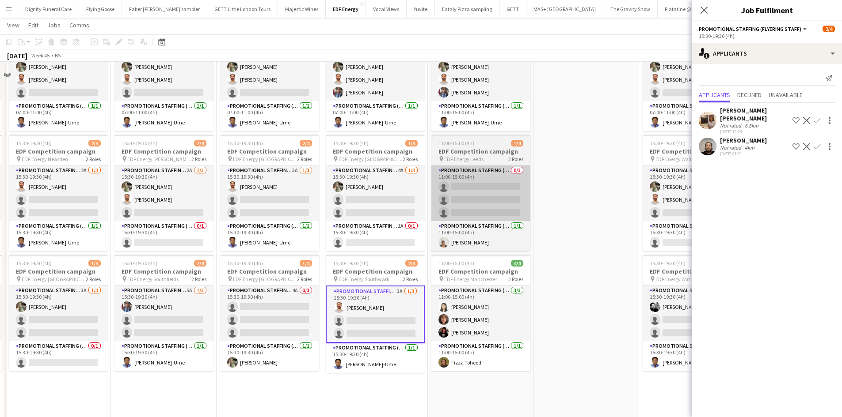
scroll to position [44, 0]
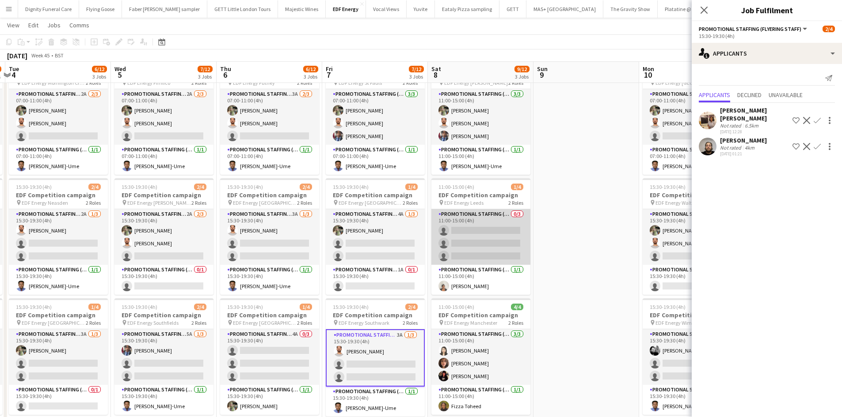
click at [496, 239] on app-card-role "Promotional Staffing (Flyering Staff) 0/3 11:00-15:00 (4h) single-neutral-actio…" at bounding box center [480, 237] width 99 height 56
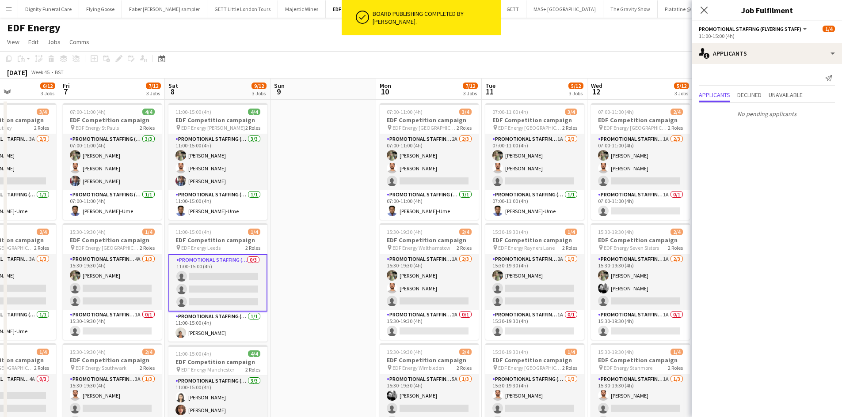
scroll to position [0, 387]
drag, startPoint x: 527, startPoint y: 295, endPoint x: 296, endPoint y: 274, distance: 232.0
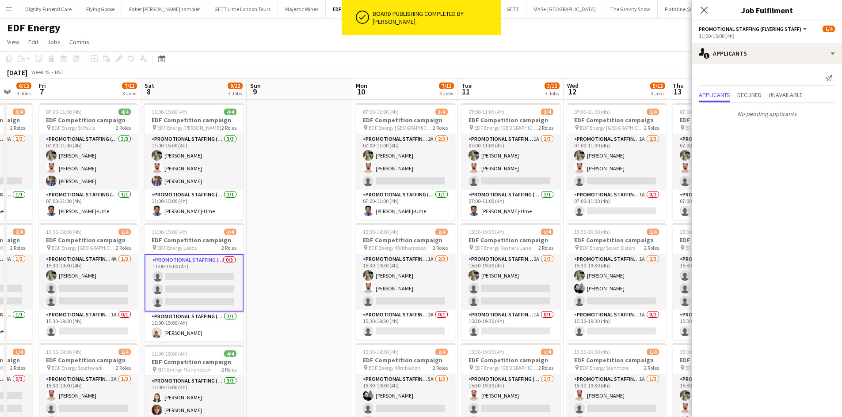
click at [277, 285] on app-calendar-viewport "Mon 3 6/12 3 Jobs Tue 4 6/12 3 Jobs Wed 5 7/12 3 Jobs Thu 6 6/12 3 Jobs Fri 7 7…" at bounding box center [421, 356] width 842 height 554
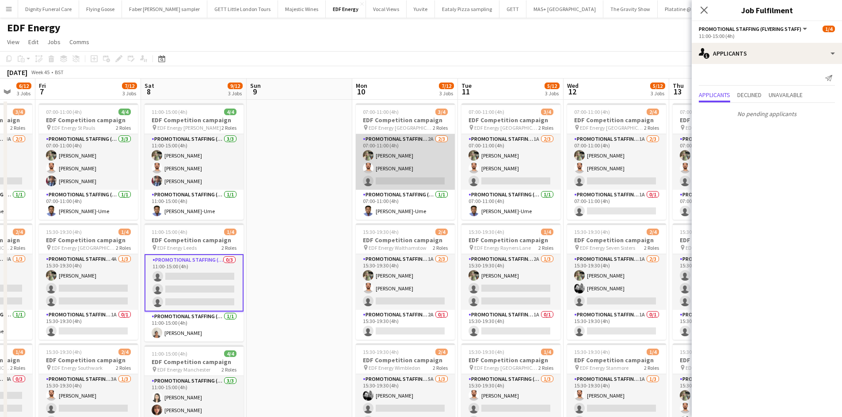
click at [440, 178] on app-card-role "Promotional Staffing (Flyering Staff) 2A [DATE] 07:00-11:00 (4h) [PERSON_NAME] …" at bounding box center [405, 162] width 99 height 56
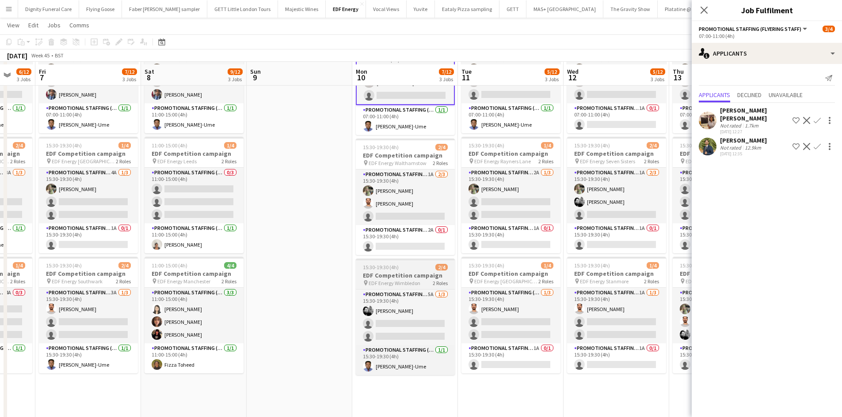
scroll to position [88, 0]
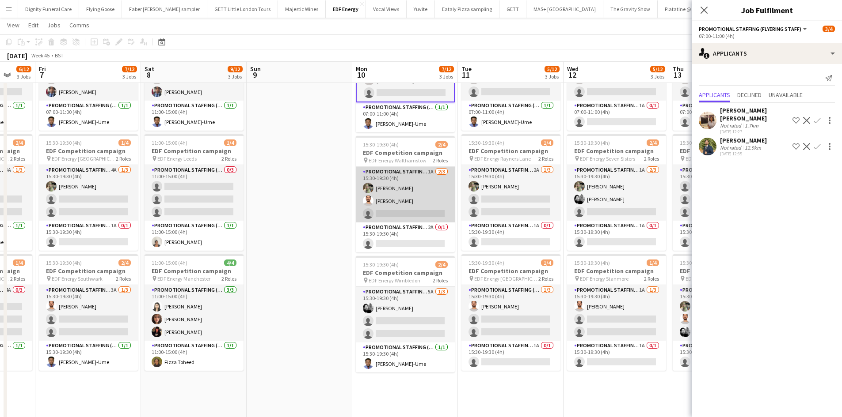
click at [432, 216] on app-card-role "Promotional Staffing (Flyering Staff) 1A [DATE] 15:30-19:30 (4h) [PERSON_NAME] …" at bounding box center [405, 195] width 99 height 56
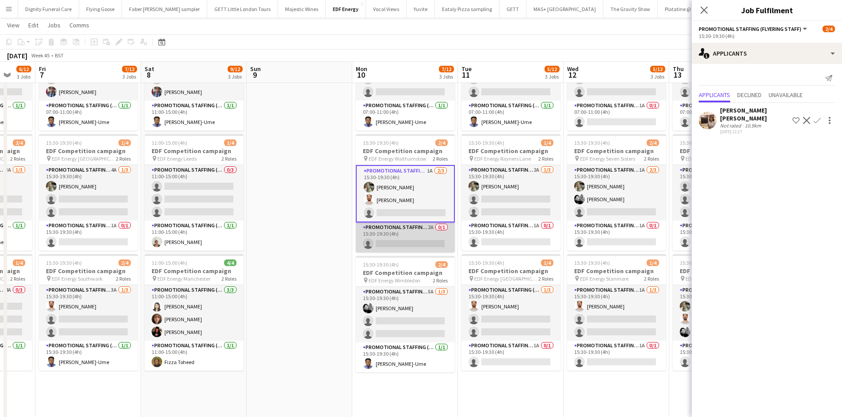
click at [417, 241] on app-card-role "Promotional Staffing (Team Leader) 2A 0/1 15:30-19:30 (4h) single-neutral-actio…" at bounding box center [405, 238] width 99 height 30
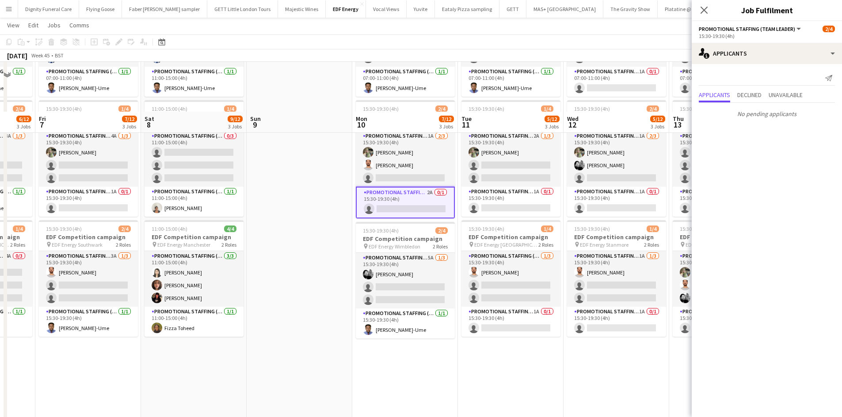
scroll to position [177, 0]
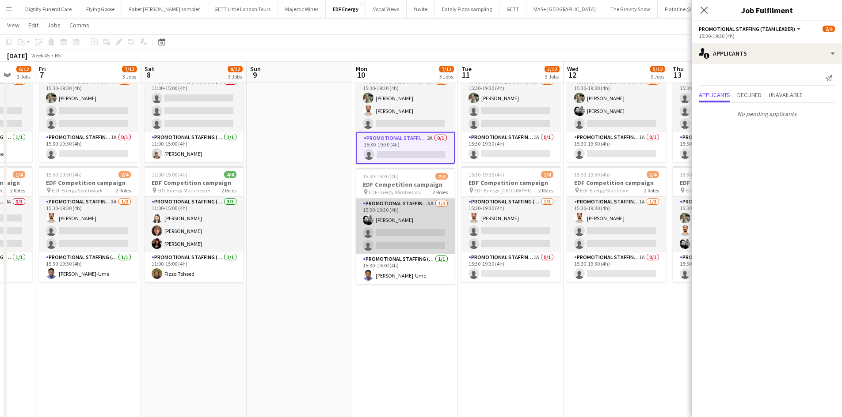
click at [417, 238] on app-card-role "Promotional Staffing (Flyering Staff) 5A 1/3 15:30-19:30 (4h) Dan Vasey single-…" at bounding box center [405, 227] width 99 height 56
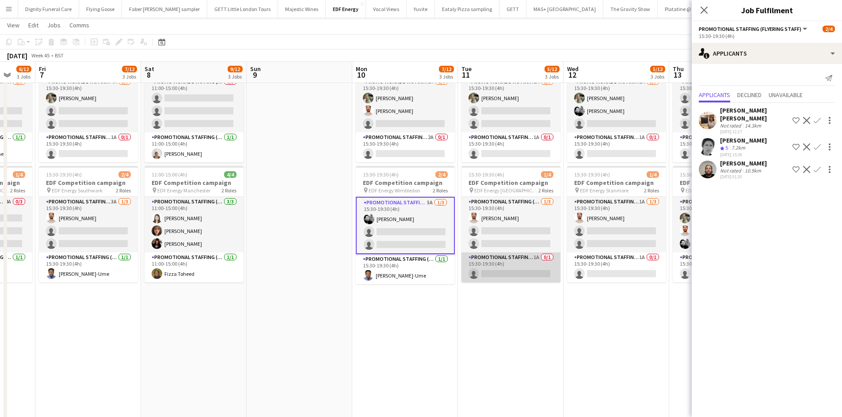
click at [510, 271] on app-card-role "Promotional Staffing (Team Leader) 1A 0/1 15:30-19:30 (4h) single-neutral-actio…" at bounding box center [510, 268] width 99 height 30
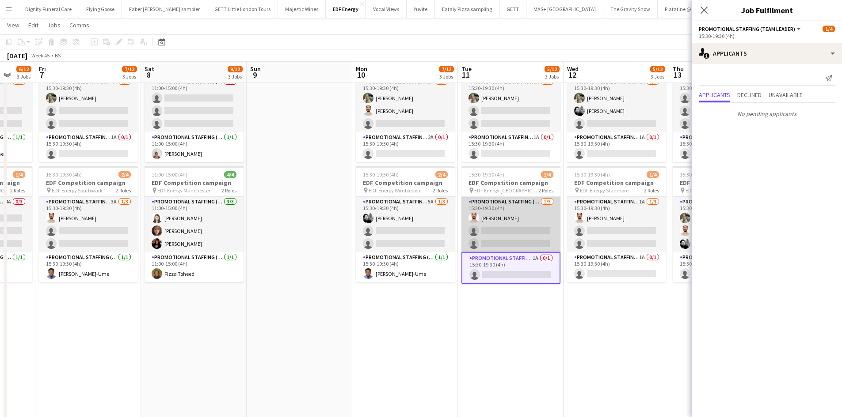
click at [542, 233] on app-card-role "Promotional Staffing (Flyering Staff) 1/3 15:30-19:30 (4h) Arjun Varma single-n…" at bounding box center [510, 225] width 99 height 56
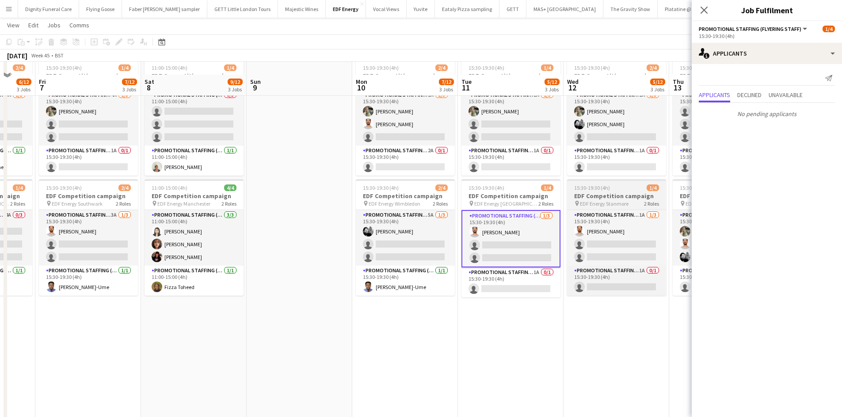
scroll to position [88, 0]
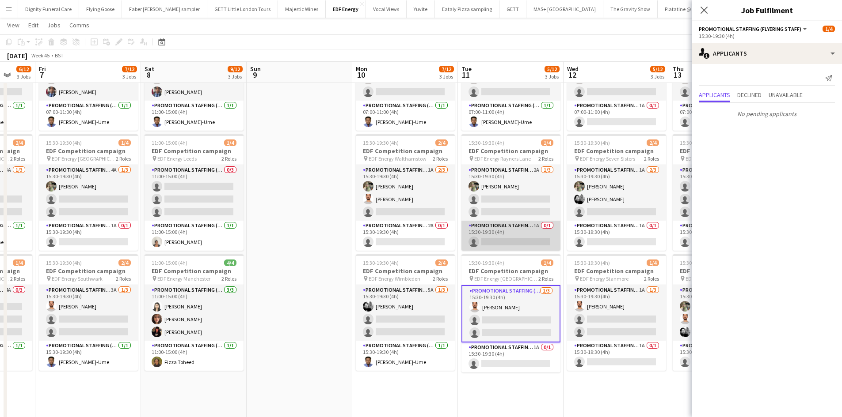
click at [523, 234] on app-card-role "Promotional Staffing (Team Leader) 1A 0/1 15:30-19:30 (4h) single-neutral-actio…" at bounding box center [510, 236] width 99 height 30
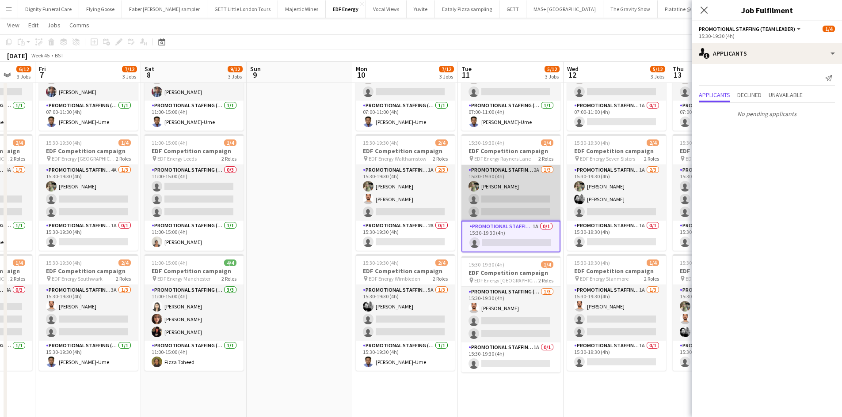
click at [513, 204] on app-card-role "Promotional Staffing (Flyering Staff) 2A 1/3 15:30-19:30 (4h) Aliya Kazmi singl…" at bounding box center [510, 193] width 99 height 56
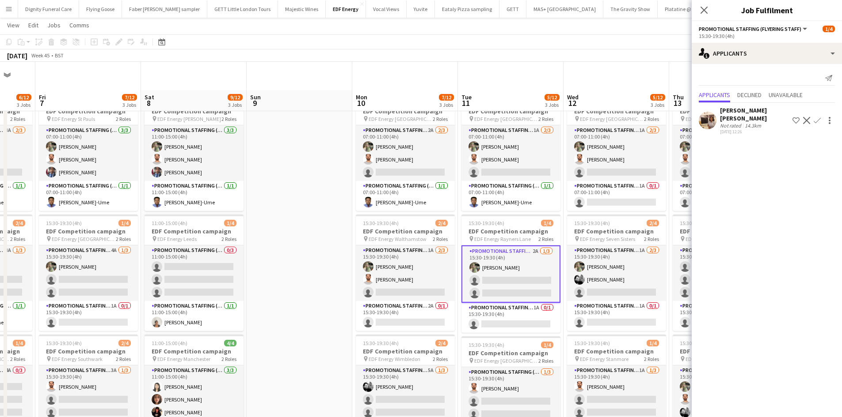
scroll to position [0, 0]
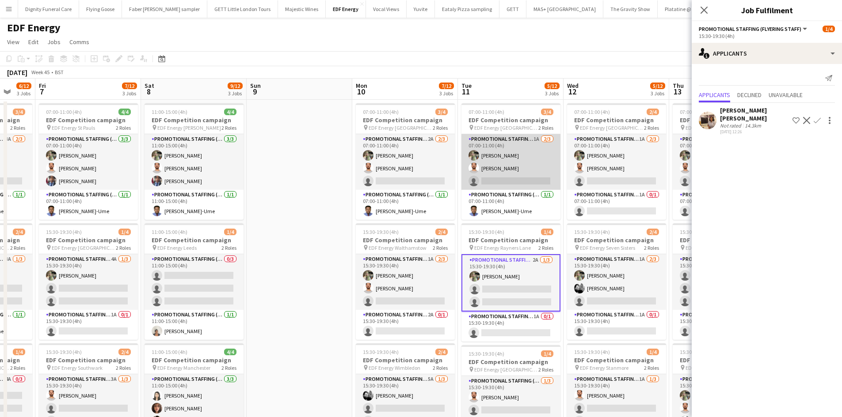
click at [526, 178] on app-card-role "Promotional Staffing (Flyering Staff) 1A 2/3 07:00-11:00 (4h) Aliya Kazmi Arjun…" at bounding box center [510, 162] width 99 height 56
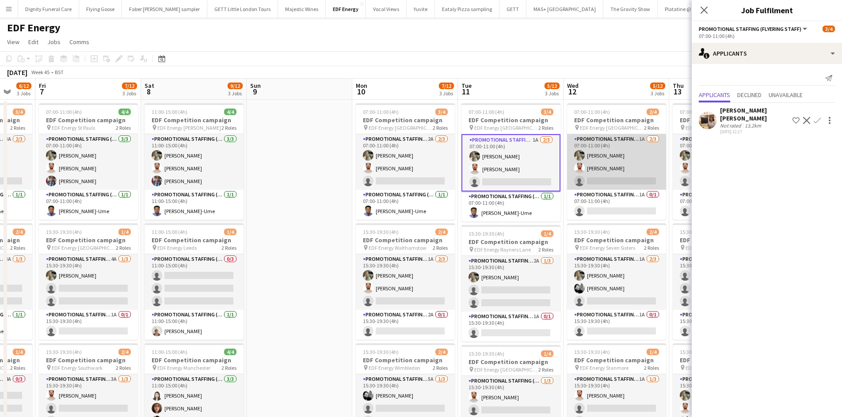
drag, startPoint x: 613, startPoint y: 179, endPoint x: 612, endPoint y: 186, distance: 6.3
click at [613, 179] on app-card-role "Promotional Staffing (Flyering Staff) 1A 2/3 07:00-11:00 (4h) Aliya Kazmi Arjun…" at bounding box center [616, 162] width 99 height 56
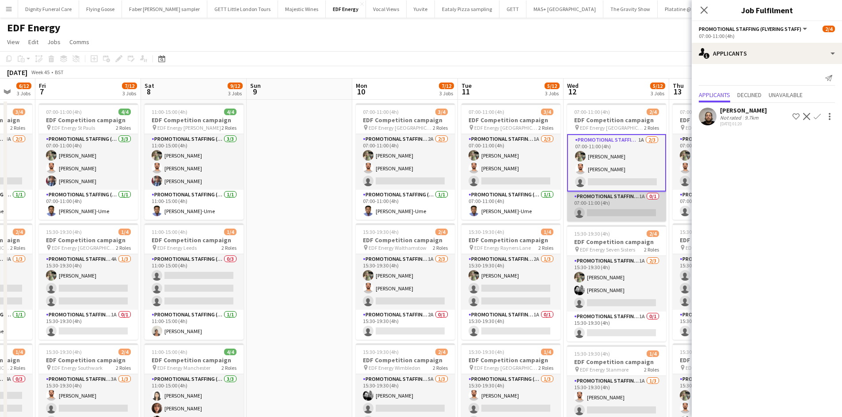
click at [619, 215] on app-card-role "Promotional Staffing (Team Leader) 1A 0/1 07:00-11:00 (4h) single-neutral-actio…" at bounding box center [616, 207] width 99 height 30
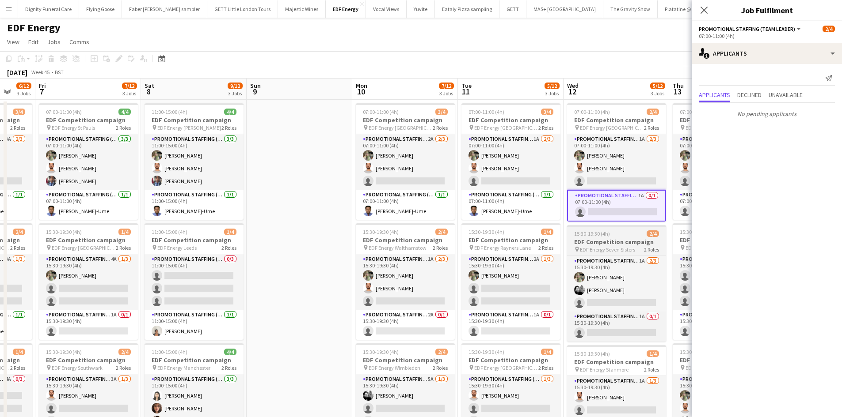
scroll to position [44, 0]
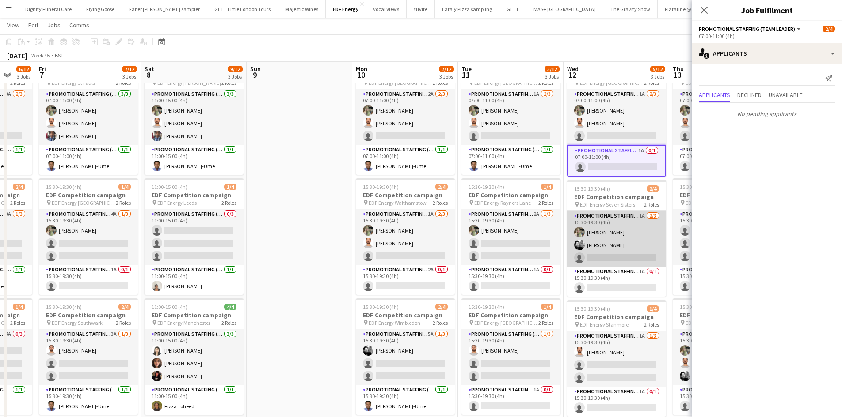
click at [626, 257] on app-card-role "Promotional Staffing (Flyering Staff) 1A 2/3 15:30-19:30 (4h) Aliya Kazmi Dan V…" at bounding box center [616, 239] width 99 height 56
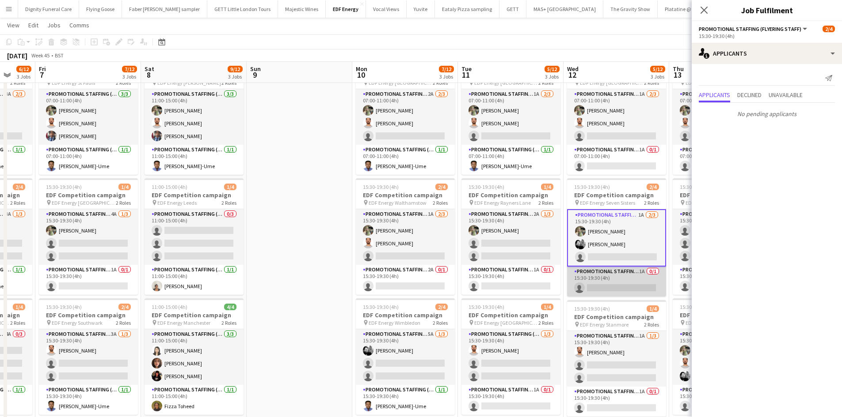
click at [605, 283] on app-card-role "Promotional Staffing (Team Leader) 1A 0/1 15:30-19:30 (4h) single-neutral-actio…" at bounding box center [616, 282] width 99 height 30
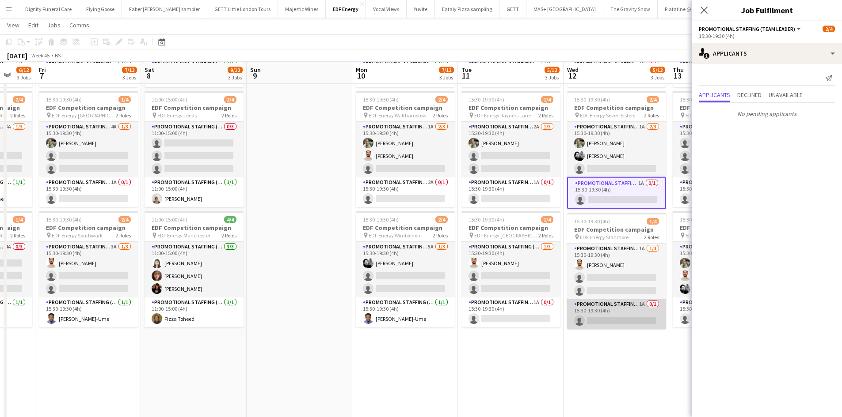
scroll to position [133, 0]
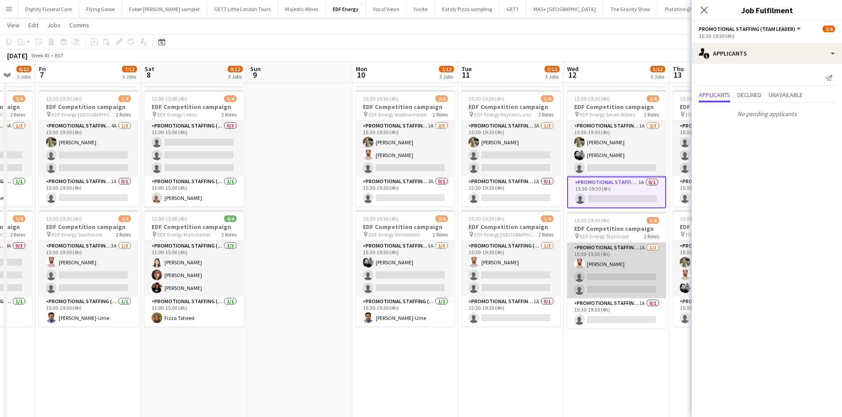
click at [630, 282] on app-card-role "Promotional Staffing (Flyering Staff) 1A 1/3 15:30-19:30 (4h) Arjun Varma singl…" at bounding box center [616, 271] width 99 height 56
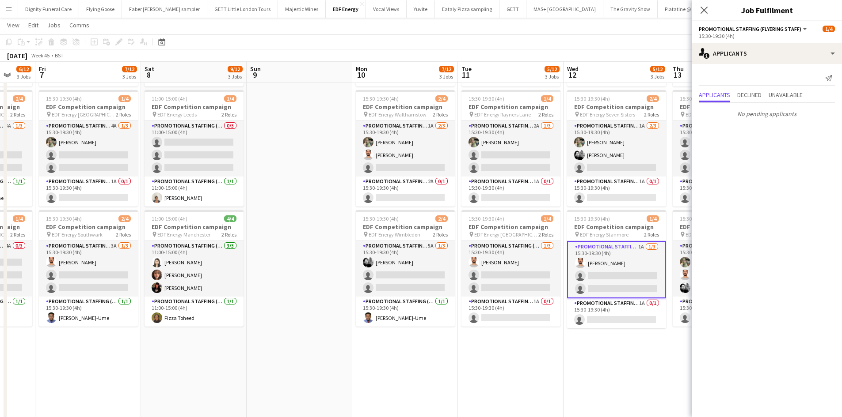
drag, startPoint x: 626, startPoint y: 320, endPoint x: 630, endPoint y: 342, distance: 22.5
click at [626, 322] on app-card-role "Promotional Staffing (Team Leader) 1A 0/1 15:30-19:30 (4h) single-neutral-actio…" at bounding box center [616, 314] width 99 height 30
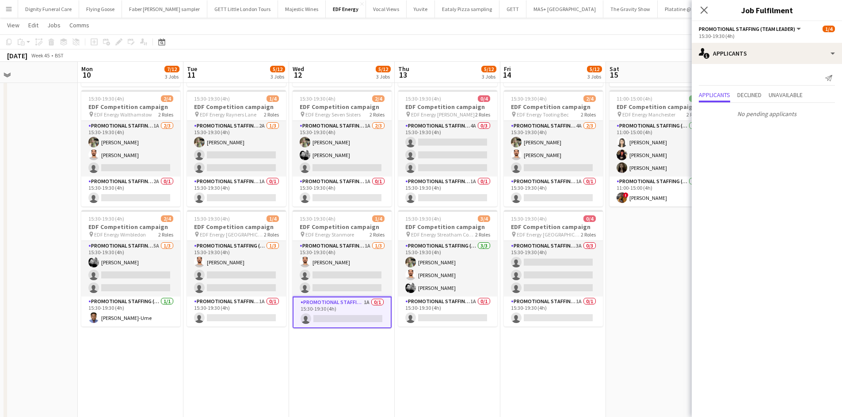
drag, startPoint x: 642, startPoint y: 363, endPoint x: 368, endPoint y: 340, distance: 274.9
click at [368, 341] on app-calendar-viewport "Wed 5 7/12 3 Jobs Thu 6 6/12 3 Jobs Fri 7 7/12 3 Jobs Sat 8 9/12 3 Jobs Sun 9 M…" at bounding box center [421, 200] width 842 height 597
click at [468, 310] on app-card-role "Promotional Staffing (Team Leader) 1A 0/1 15:30-19:30 (4h) single-neutral-actio…" at bounding box center [447, 312] width 99 height 30
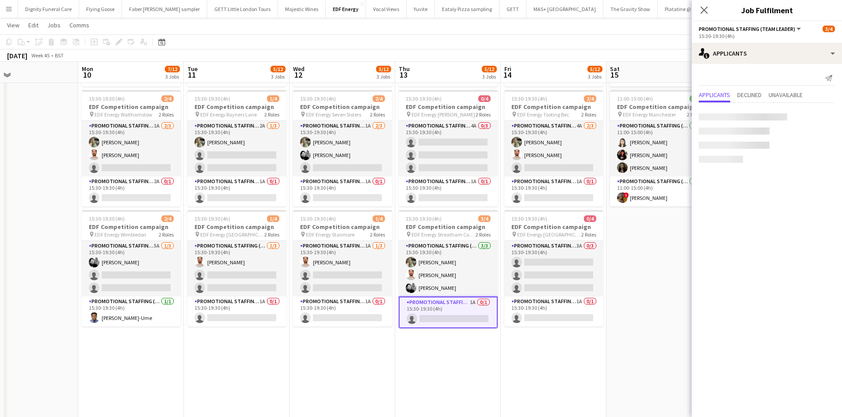
scroll to position [0, 449]
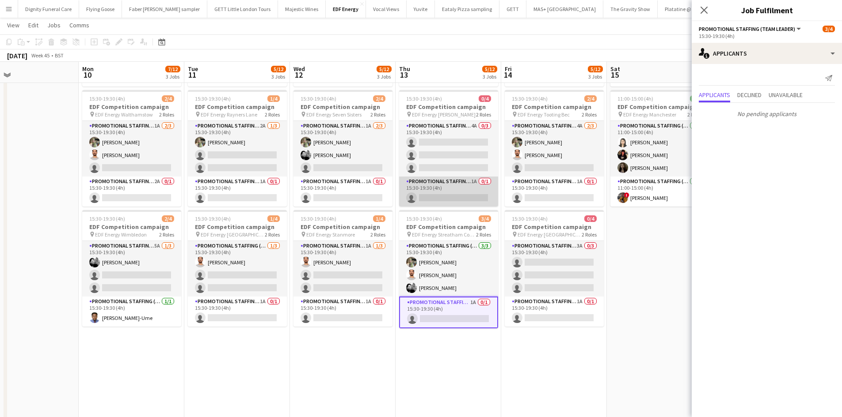
click at [467, 201] on app-card-role "Promotional Staffing (Team Leader) 1A 0/1 15:30-19:30 (4h) single-neutral-actio…" at bounding box center [448, 192] width 99 height 30
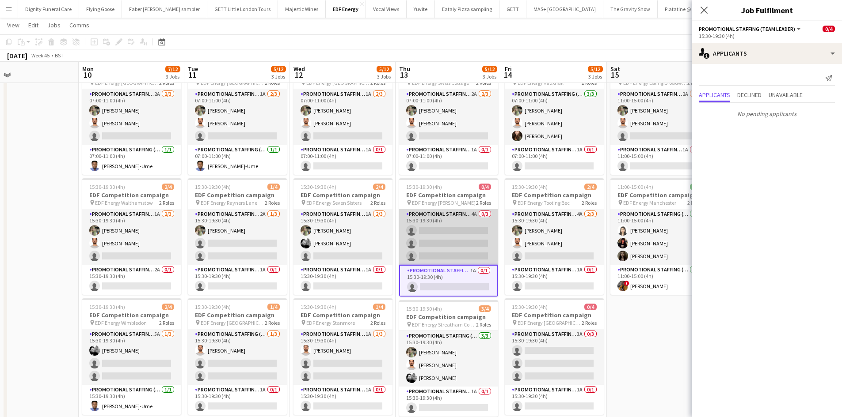
click at [467, 228] on app-card-role "Promotional Staffing (Flyering Staff) 4A 0/3 15:30-19:30 (4h) single-neutral-ac…" at bounding box center [448, 237] width 99 height 56
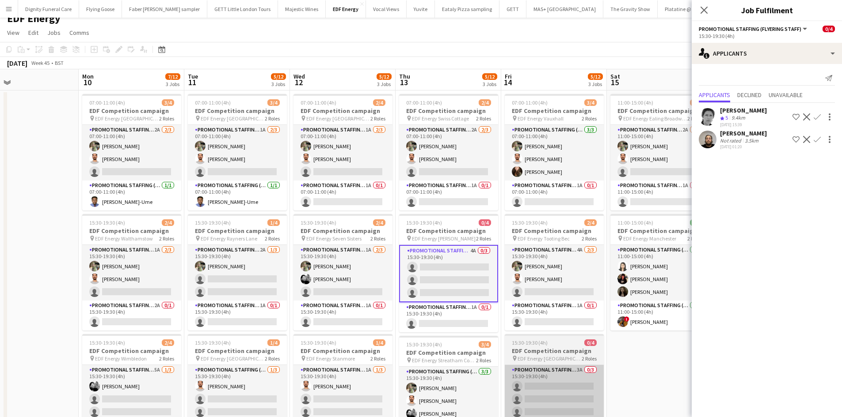
scroll to position [0, 0]
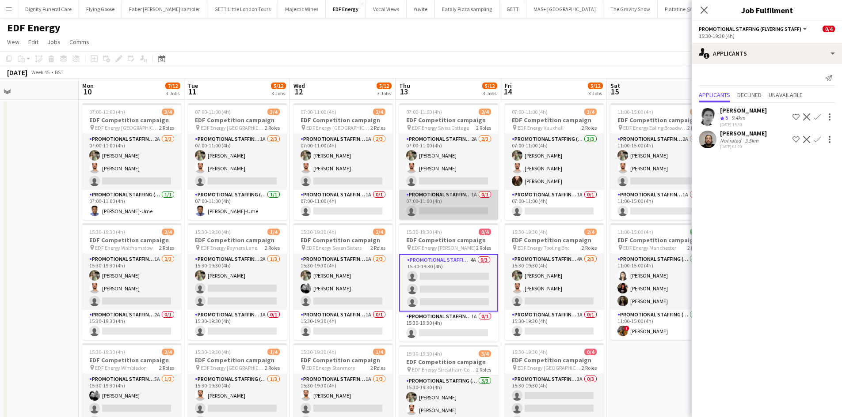
click at [458, 203] on app-card-role "Promotional Staffing (Team Leader) 1A 0/1 07:00-11:00 (4h) single-neutral-actio…" at bounding box center [448, 205] width 99 height 30
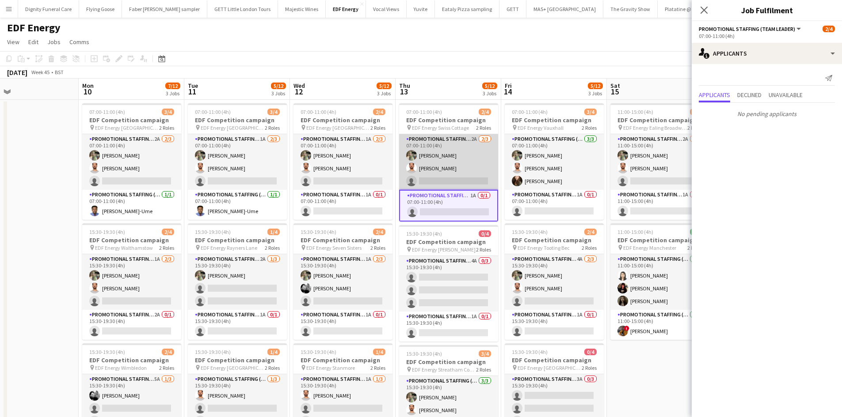
click at [446, 175] on app-card-role "Promotional Staffing (Flyering Staff) 2A [DATE] 07:00-11:00 (4h) [PERSON_NAME] …" at bounding box center [448, 162] width 99 height 56
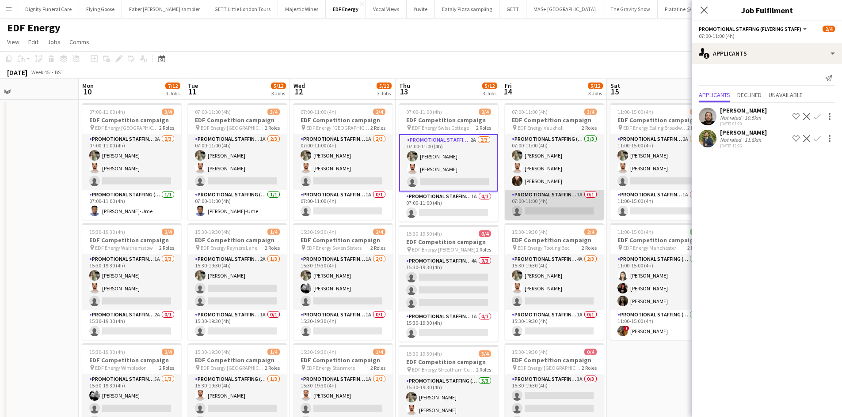
click at [557, 210] on app-card-role "Promotional Staffing (Team Leader) 1A 0/1 07:00-11:00 (4h) single-neutral-actio…" at bounding box center [553, 205] width 99 height 30
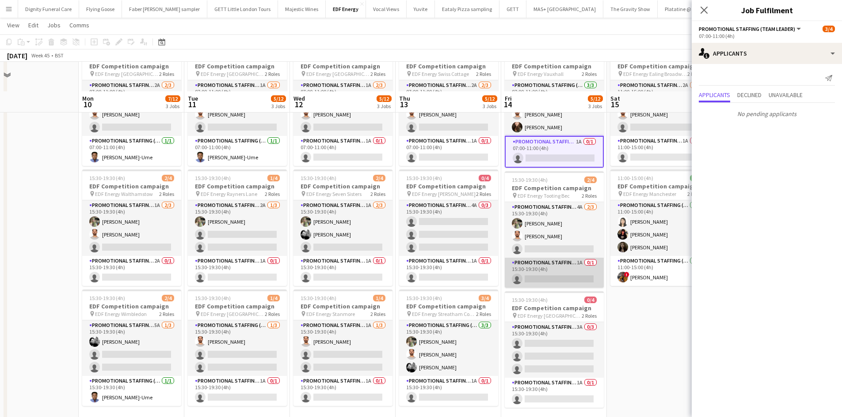
scroll to position [88, 0]
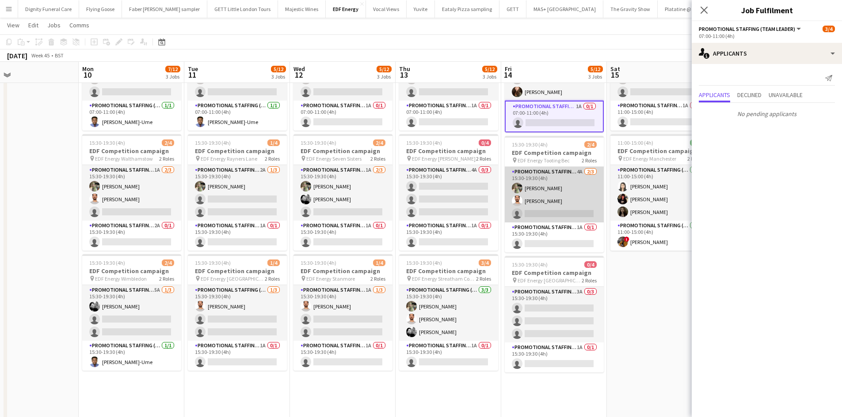
click at [562, 216] on app-card-role "Promotional Staffing (Flyering Staff) 4A 2/3 15:30-19:30 (4h) Aliya Kazmi Arjun…" at bounding box center [553, 195] width 99 height 56
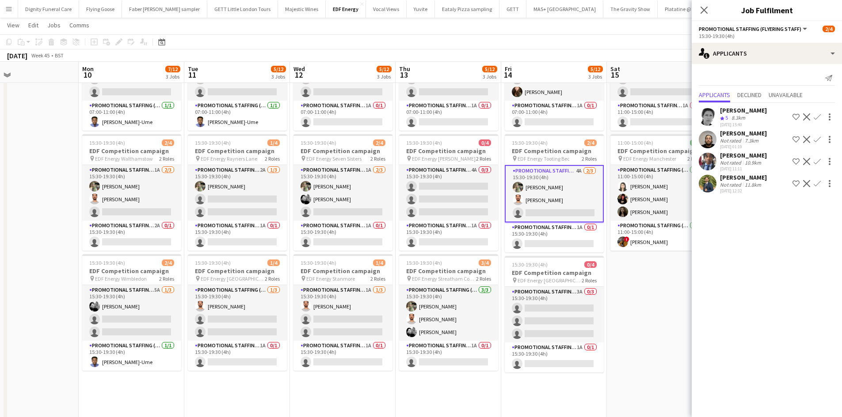
click at [816, 159] on app-icon "Confirm" at bounding box center [816, 161] width 7 height 7
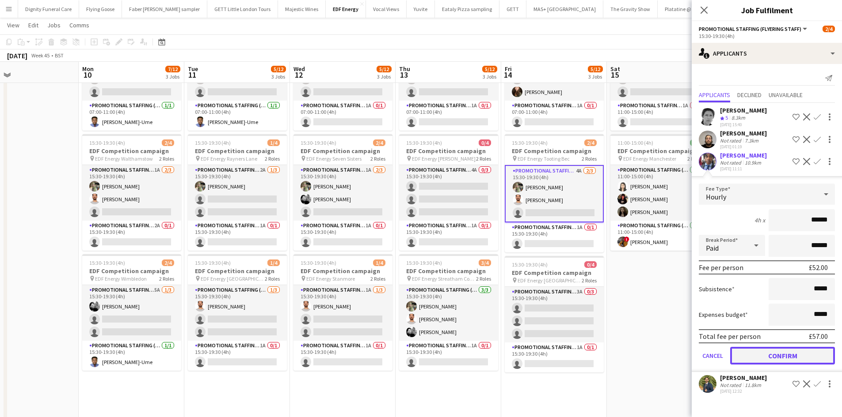
click at [796, 351] on button "Confirm" at bounding box center [782, 356] width 105 height 18
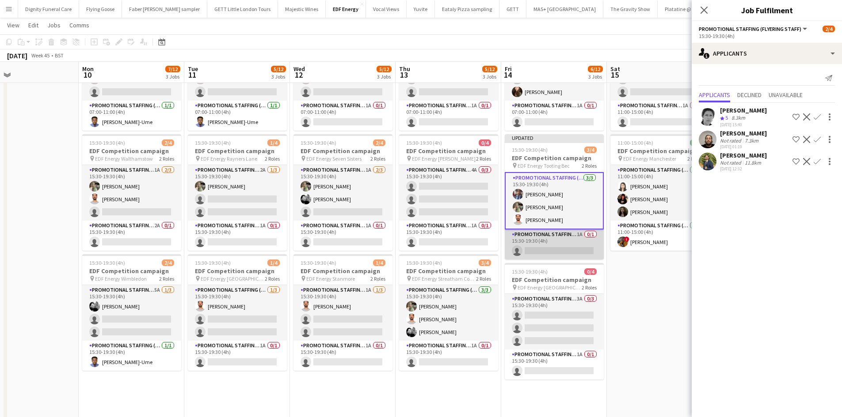
click at [561, 247] on app-card-role "Promotional Staffing (Team Leader) 1A 0/1 15:30-19:30 (4h) single-neutral-actio…" at bounding box center [553, 245] width 99 height 30
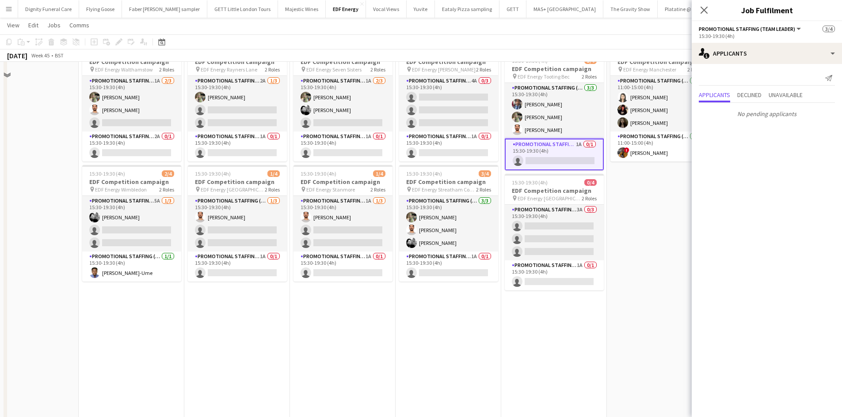
scroll to position [221, 0]
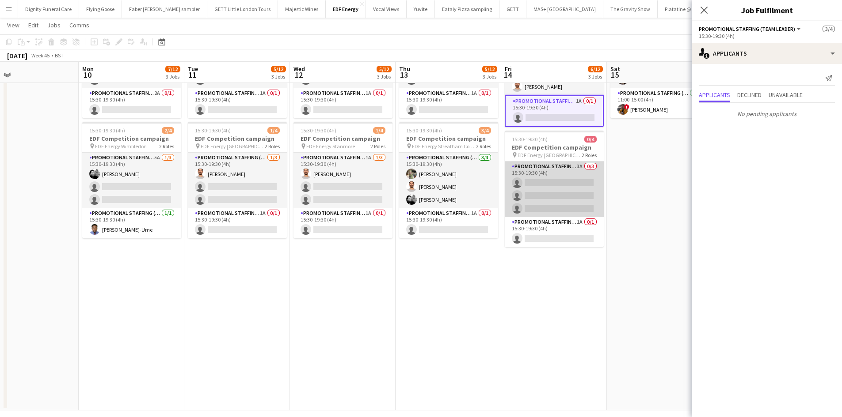
click at [557, 195] on app-card-role "Promotional Staffing (Flyering Staff) 3A 0/3 15:30-19:30 (4h) single-neutral-ac…" at bounding box center [553, 190] width 99 height 56
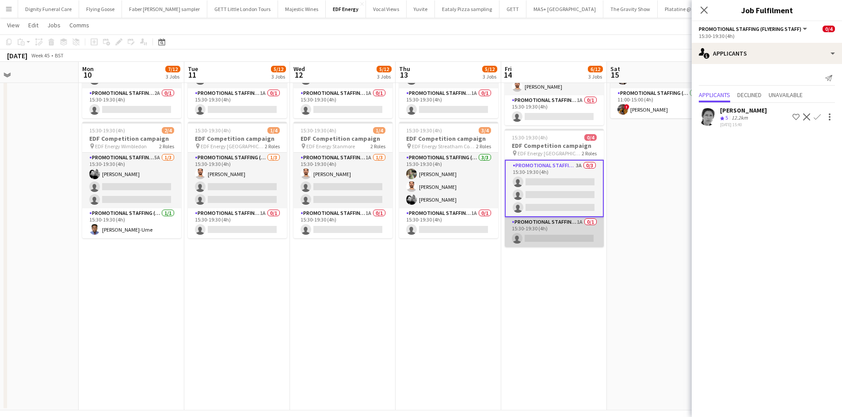
click at [577, 234] on app-card-role "Promotional Staffing (Team Leader) 1A 0/1 15:30-19:30 (4h) single-neutral-actio…" at bounding box center [553, 232] width 99 height 30
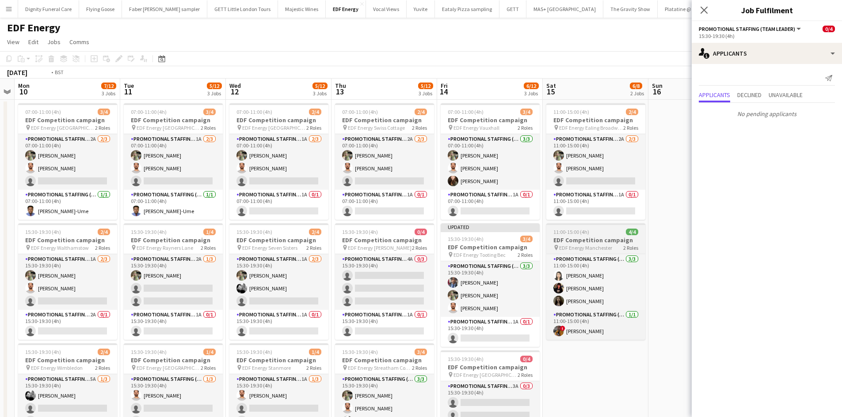
scroll to position [0, 383]
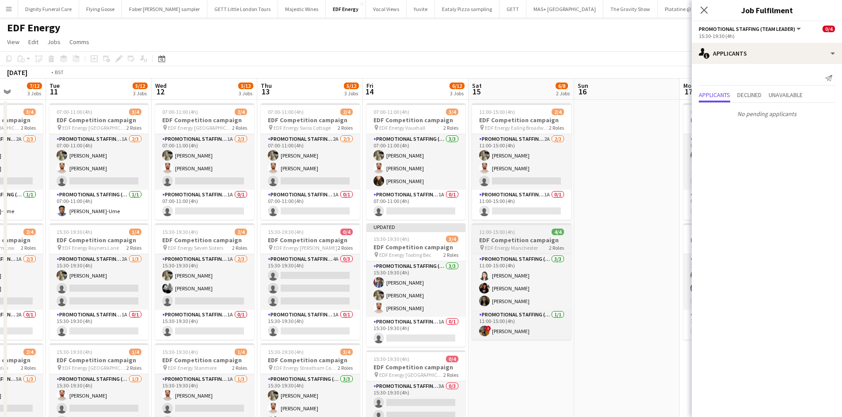
drag, startPoint x: 643, startPoint y: 236, endPoint x: 500, endPoint y: 226, distance: 143.5
click at [501, 232] on app-calendar-viewport "Fri 7 7/12 3 Jobs Sat 8 9/12 3 Jobs Sun 9 Mon 10 7/12 3 Jobs Tue 11 5/12 3 Jobs…" at bounding box center [421, 356] width 842 height 554
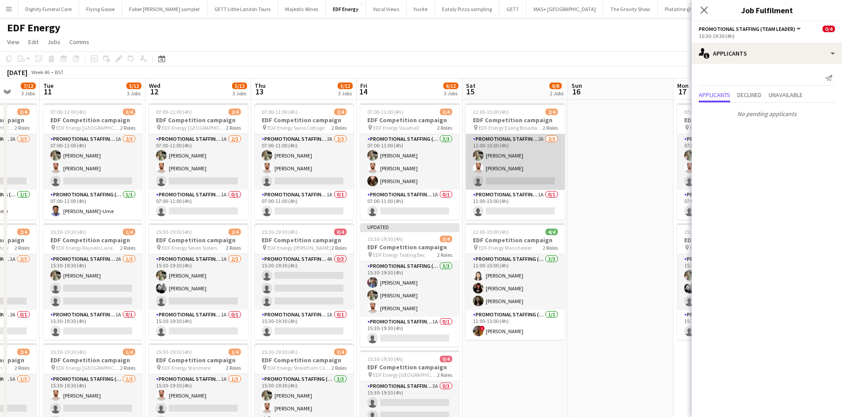
click at [518, 179] on app-card-role "Promotional Staffing (Flyering Staff) 2A 2/3 11:00-15:00 (4h) Aliya Kazmi Arjun…" at bounding box center [515, 162] width 99 height 56
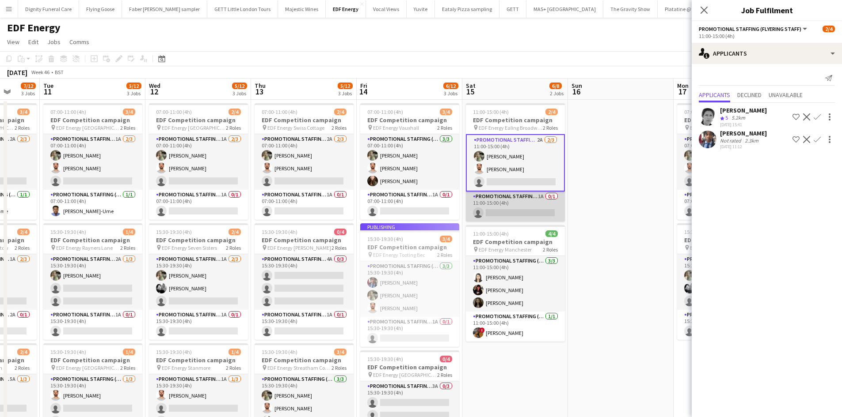
click at [520, 209] on app-card-role "Promotional Staffing (Team Leader) 1A 0/1 11:00-15:00 (4h) single-neutral-actio…" at bounding box center [515, 207] width 99 height 30
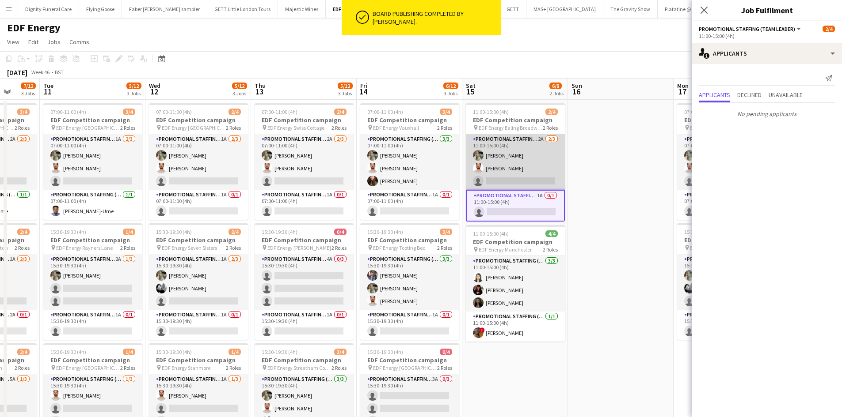
click at [539, 175] on app-card-role "Promotional Staffing (Flyering Staff) 2A 2/3 11:00-15:00 (4h) Aliya Kazmi Arjun…" at bounding box center [515, 162] width 99 height 56
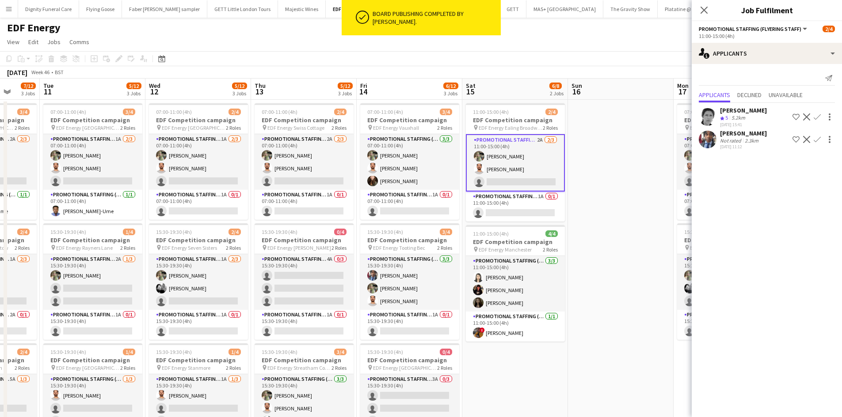
click at [815, 137] on app-icon "Confirm" at bounding box center [816, 139] width 7 height 7
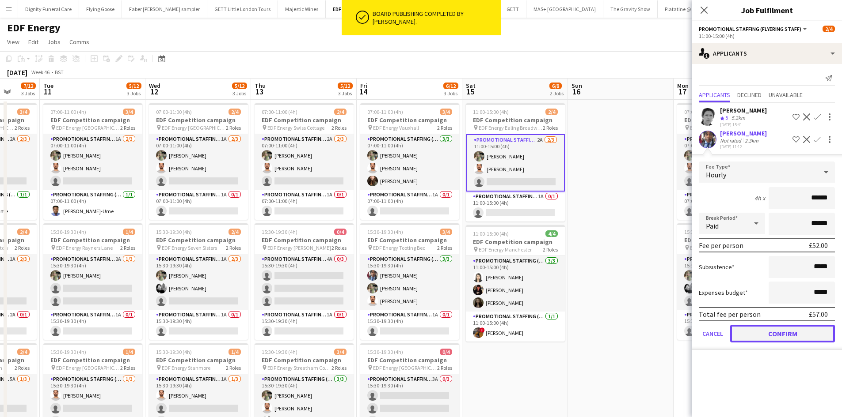
click at [784, 334] on button "Confirm" at bounding box center [782, 334] width 105 height 18
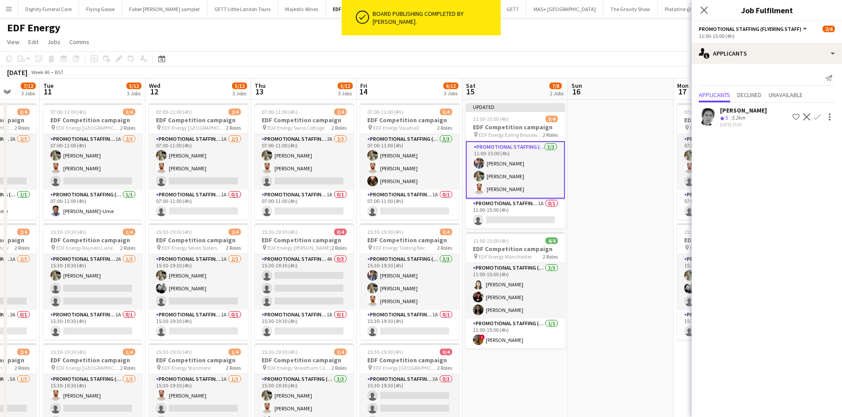
click at [603, 237] on app-date-cell at bounding box center [621, 366] width 106 height 533
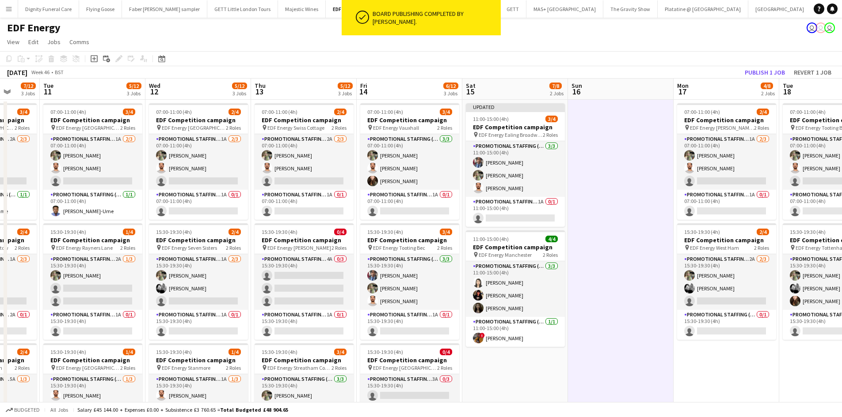
scroll to position [0, 382]
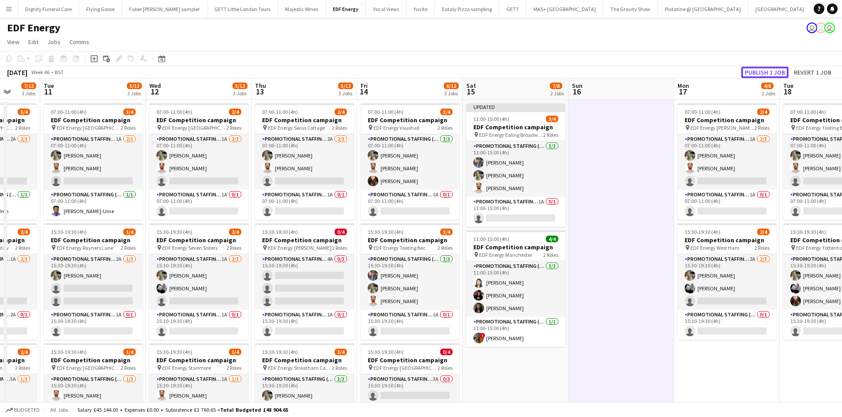
click at [761, 73] on button "Publish 1 job" at bounding box center [764, 72] width 47 height 11
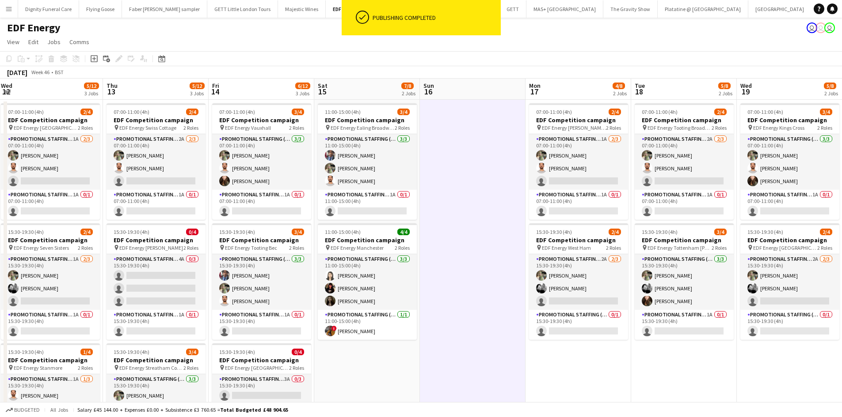
drag, startPoint x: 611, startPoint y: 220, endPoint x: 431, endPoint y: 213, distance: 179.5
click at [431, 213] on app-calendar-viewport "Sun 9 Mon 10 7/12 3 Jobs Tue 11 5/12 3 Jobs Wed 12 5/12 3 Jobs Thu 13 5/12 3 Jo…" at bounding box center [421, 356] width 842 height 554
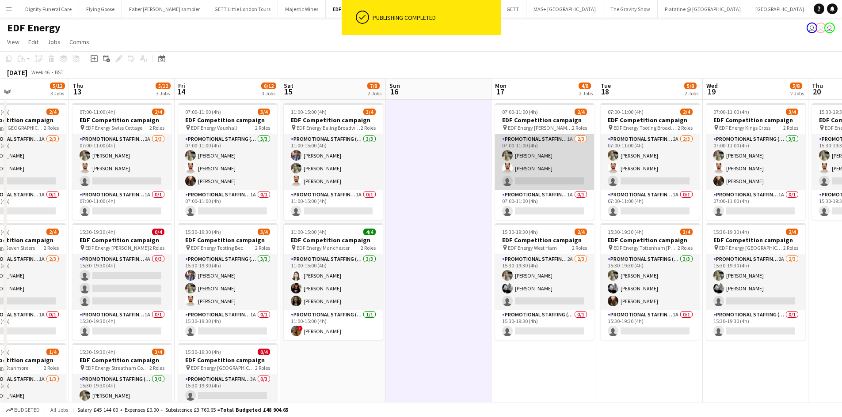
click at [565, 182] on app-card-role "Promotional Staffing (Flyering Staff) 1A 2/3 07:00-11:00 (4h) Aliya Kazmi Arjun…" at bounding box center [544, 162] width 99 height 56
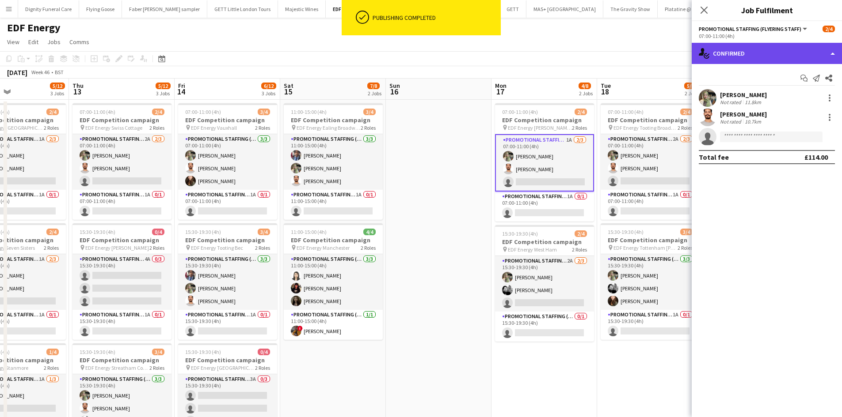
click at [734, 56] on div "single-neutral-actions-check-2 Confirmed" at bounding box center [766, 53] width 150 height 21
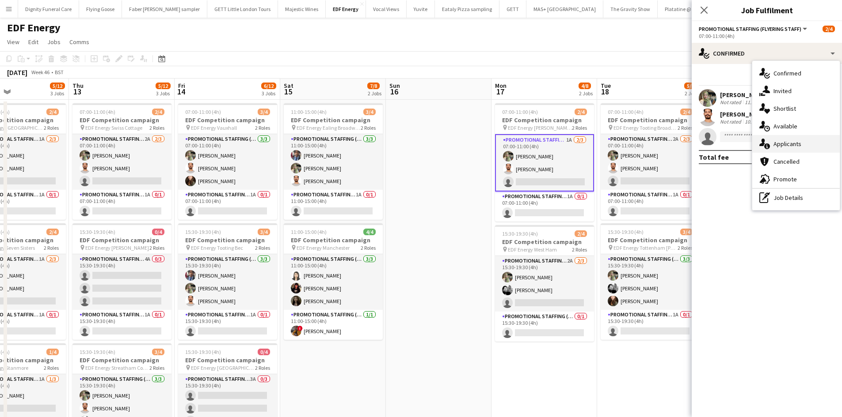
click at [779, 144] on span "Applicants" at bounding box center [787, 144] width 28 height 8
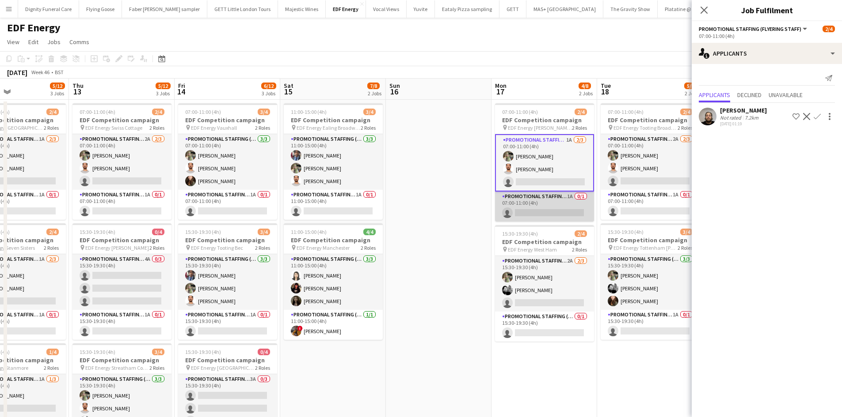
click at [541, 209] on app-card-role "Promotional Staffing (Team Leader) 1A 0/1 07:00-11:00 (4h) single-neutral-actio…" at bounding box center [544, 207] width 99 height 30
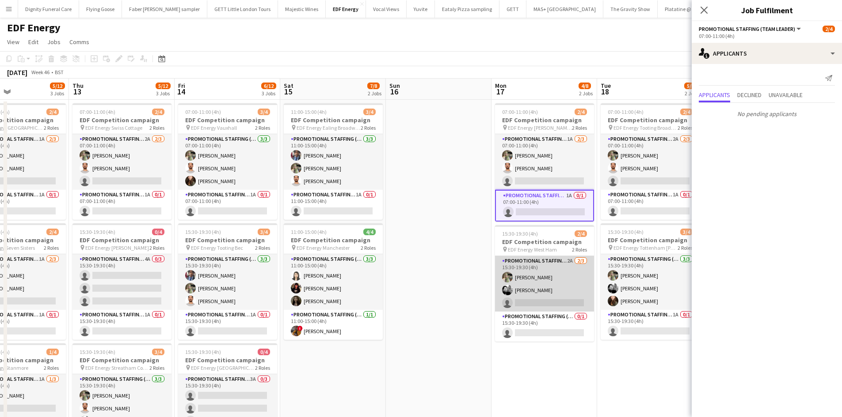
click at [543, 300] on app-card-role "Promotional Staffing (Flyering Staff) 2A 2/3 15:30-19:30 (4h) Aliya Kazmi Dan V…" at bounding box center [544, 284] width 99 height 56
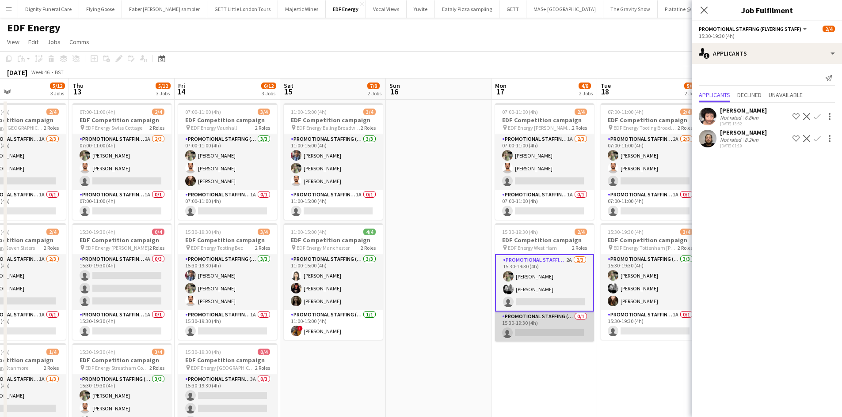
click at [554, 334] on app-card-role "Promotional Staffing (Team Leader) 0/1 15:30-19:30 (4h) single-neutral-actions" at bounding box center [544, 327] width 99 height 30
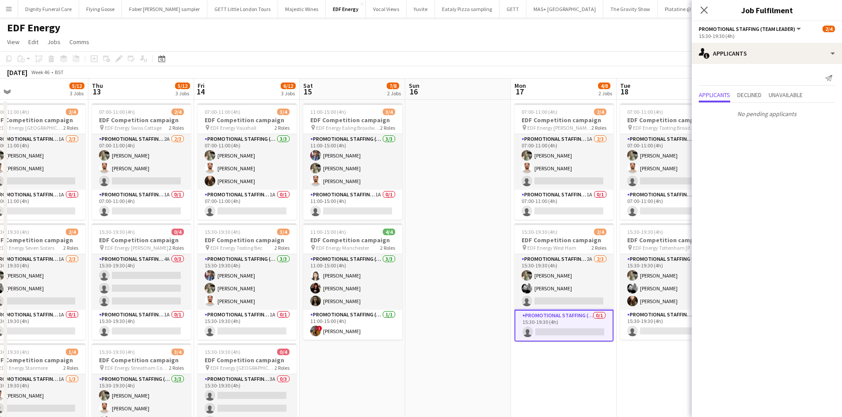
drag, startPoint x: 540, startPoint y: 361, endPoint x: 400, endPoint y: 344, distance: 141.1
click at [400, 345] on app-calendar-viewport "Sun 9 Mon 10 7/12 3 Jobs Tue 11 5/12 3 Jobs Wed 12 5/12 3 Jobs Thu 13 5/12 3 Jo…" at bounding box center [421, 356] width 842 height 554
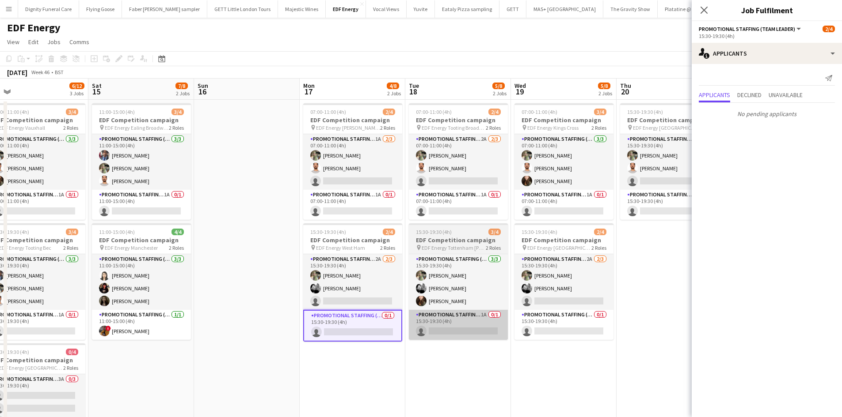
scroll to position [0, 334]
click at [466, 327] on app-card-role "Promotional Staffing (Team Leader) 1A 0/1 15:30-19:30 (4h) single-neutral-actio…" at bounding box center [457, 325] width 99 height 30
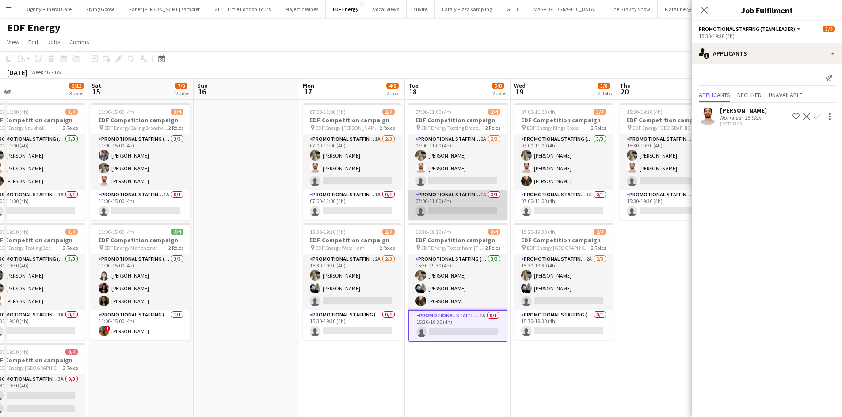
click at [477, 209] on app-card-role "Promotional Staffing (Team Leader) 1A 0/1 07:00-11:00 (4h) single-neutral-actio…" at bounding box center [457, 205] width 99 height 30
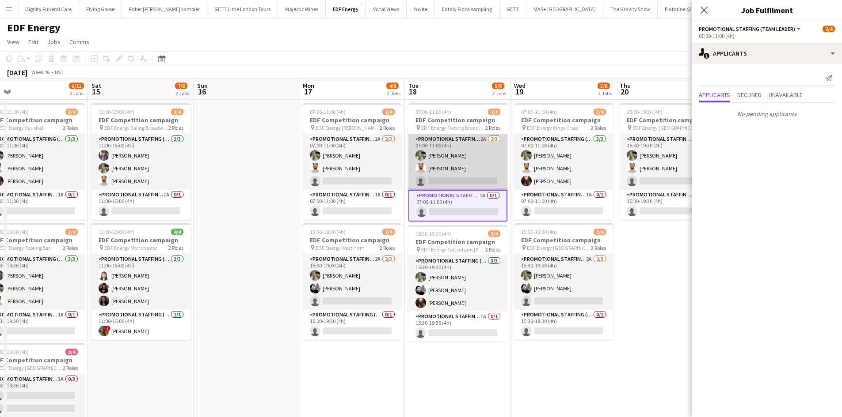
click at [455, 177] on app-card-role "Promotional Staffing (Flyering Staff) 2A [DATE] 07:00-11:00 (4h) [PERSON_NAME] …" at bounding box center [457, 162] width 99 height 56
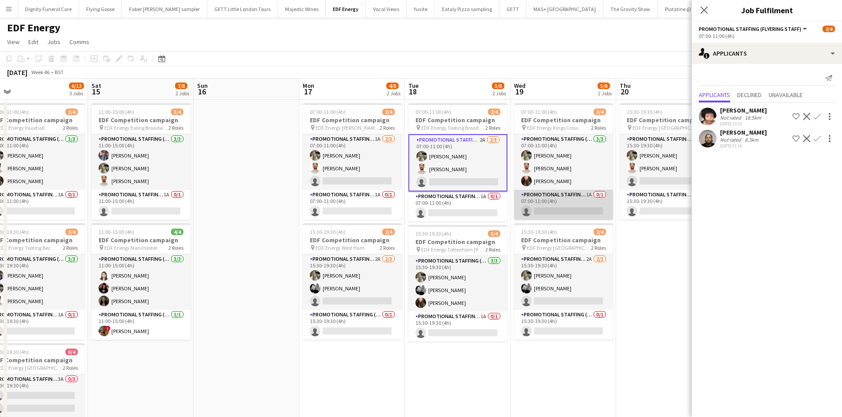
click at [566, 207] on app-card-role "Promotional Staffing (Team Leader) 1A 0/1 07:00-11:00 (4h) single-neutral-actio…" at bounding box center [563, 205] width 99 height 30
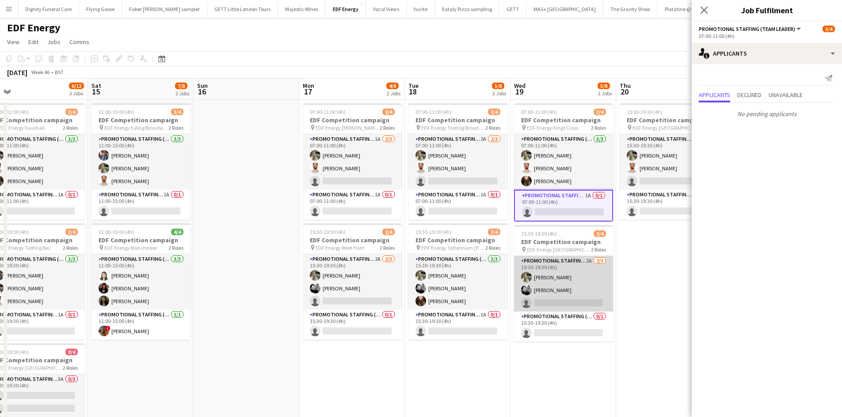
click at [545, 303] on app-card-role "Promotional Staffing (Flyering Staff) 2A 2/3 15:30-19:30 (4h) Aliya Kazmi Dan V…" at bounding box center [563, 284] width 99 height 56
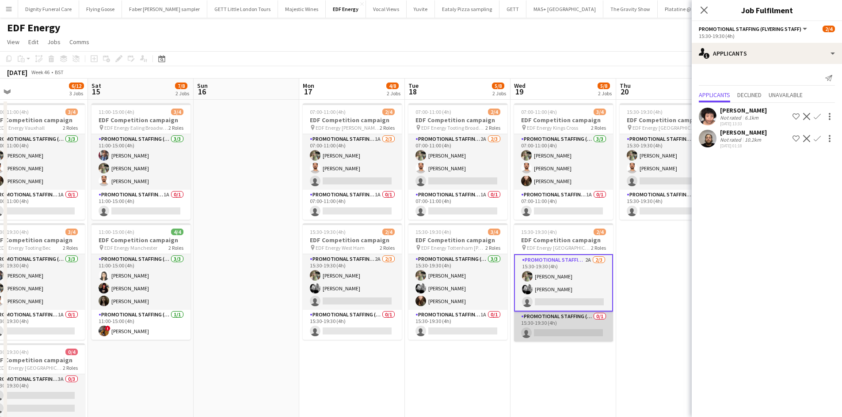
click at [559, 332] on app-card-role "Promotional Staffing (Team Leader) 0/1 15:30-19:30 (4h) single-neutral-actions" at bounding box center [563, 327] width 99 height 30
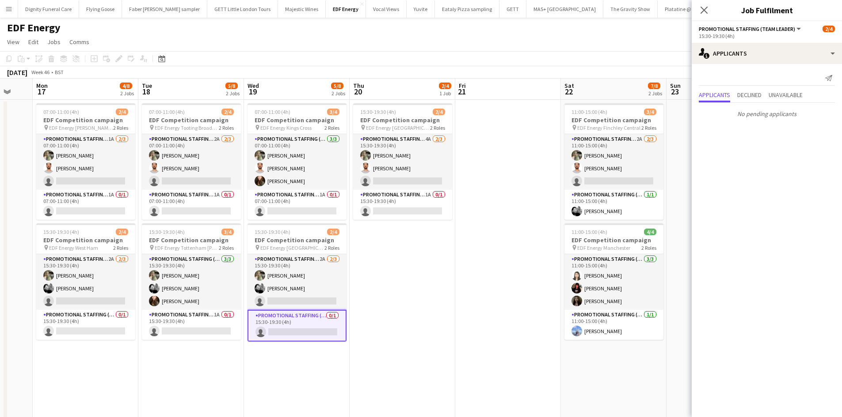
drag, startPoint x: 643, startPoint y: 307, endPoint x: 376, endPoint y: 289, distance: 267.4
click at [376, 295] on app-calendar-viewport "Thu 13 5/12 3 Jobs Fri 14 6/12 3 Jobs Sat 15 7/8 2 Jobs Sun 16 Mon 17 4/8 2 Job…" at bounding box center [421, 356] width 842 height 554
click at [398, 204] on app-card-role "Promotional Staffing (Team Leader) 1A 0/1 15:30-19:30 (4h) single-neutral-actio…" at bounding box center [402, 205] width 99 height 30
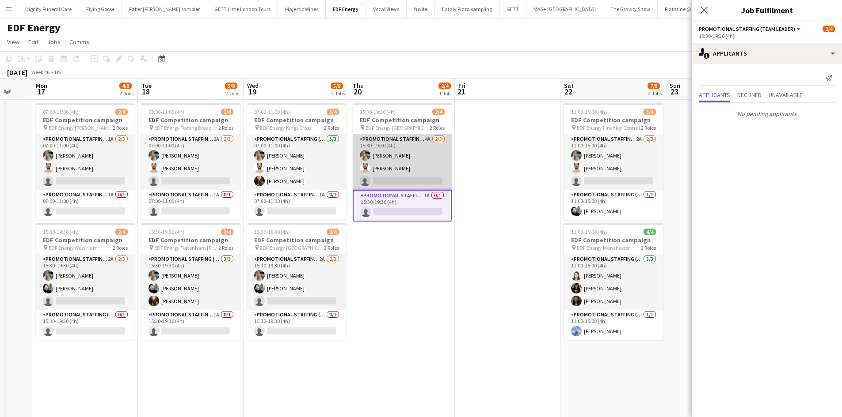
click at [391, 178] on app-card-role "Promotional Staffing (Flyering Staff) 4A 2/3 15:30-19:30 (4h) Aliya Kazmi Arjun…" at bounding box center [402, 162] width 99 height 56
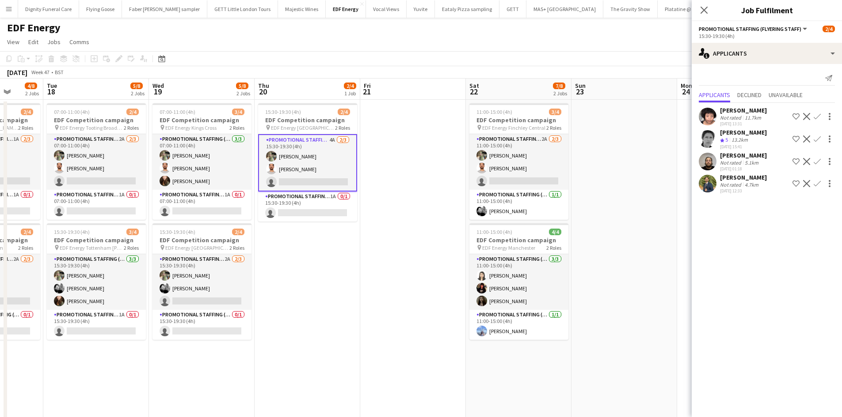
drag, startPoint x: 436, startPoint y: 258, endPoint x: 128, endPoint y: 206, distance: 312.6
click at [128, 206] on app-calendar-viewport "Sat 15 7/8 2 Jobs Sun 16 Mon 17 4/8 2 Jobs Tue 18 5/8 2 Jobs Wed 19 5/8 2 Jobs …" at bounding box center [421, 356] width 842 height 554
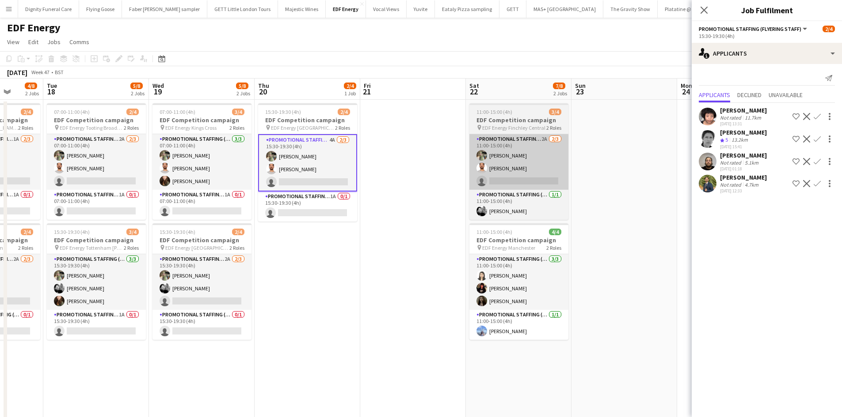
scroll to position [0, 276]
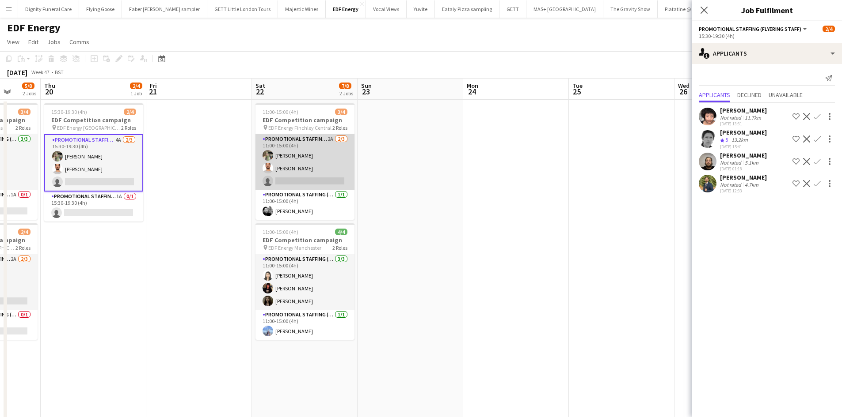
click at [319, 182] on app-card-role "Promotional Staffing (Flyering Staff) 2A 2/3 11:00-15:00 (4h) Aliya Kazmi Arjun…" at bounding box center [304, 162] width 99 height 56
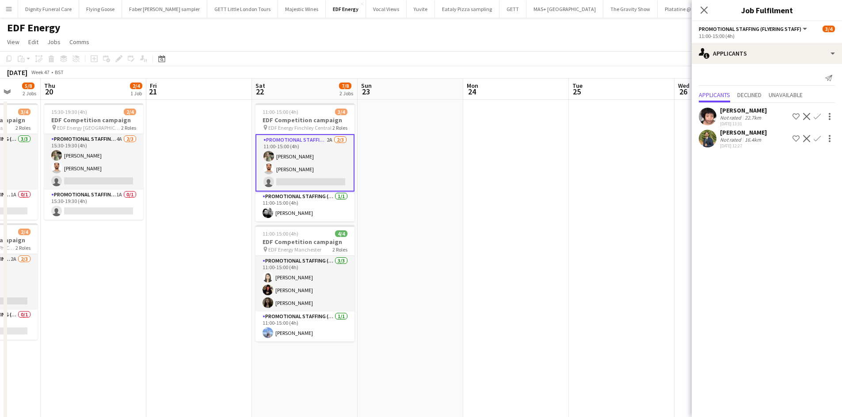
click at [496, 250] on app-date-cell at bounding box center [516, 366] width 106 height 533
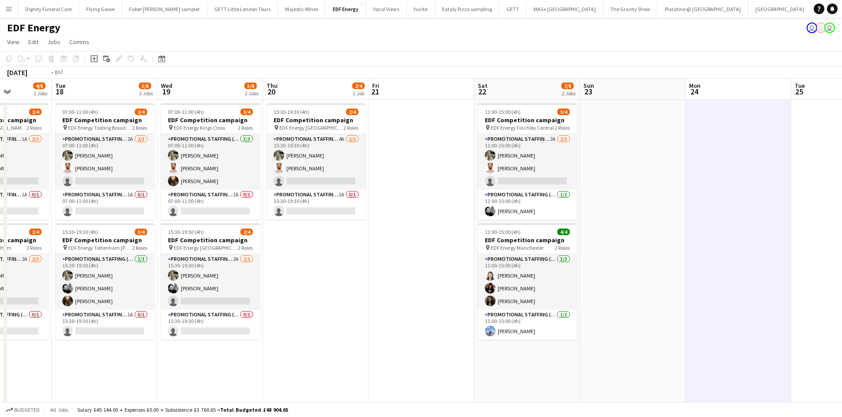
drag, startPoint x: 412, startPoint y: 201, endPoint x: 670, endPoint y: 197, distance: 258.5
click at [670, 197] on app-calendar-viewport "Sat 15 7/8 2 Jobs Sun 16 Mon 17 4/8 2 Jobs Tue 18 5/8 2 Jobs Wed 19 5/8 2 Jobs …" at bounding box center [421, 356] width 842 height 554
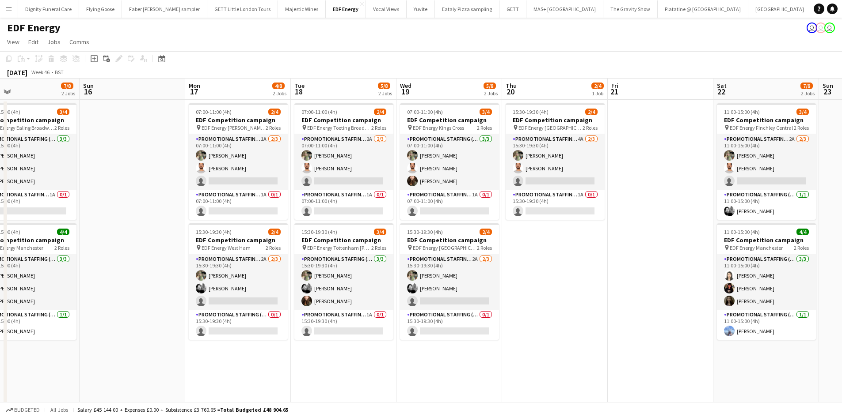
drag, startPoint x: 128, startPoint y: 205, endPoint x: 523, endPoint y: 148, distance: 399.9
click at [536, 149] on app-calendar-viewport "Thu 13 5/12 3 Jobs Fri 14 6/12 3 Jobs Sat 15 7/8 2 Jobs Sun 16 Mon 17 4/8 2 Job…" at bounding box center [421, 356] width 842 height 554
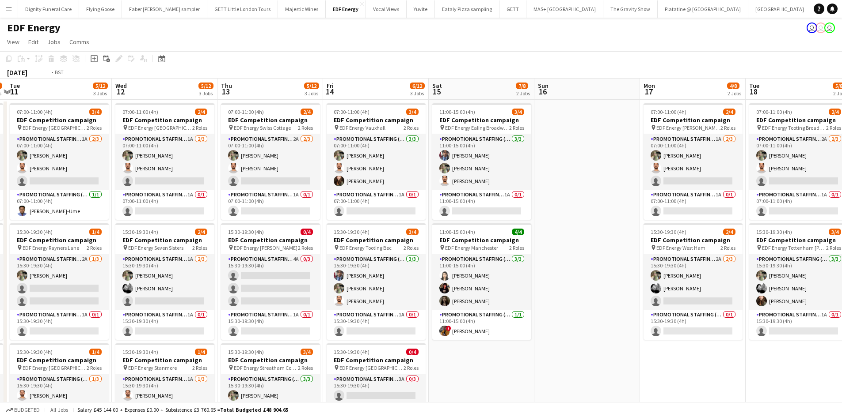
drag, startPoint x: 270, startPoint y: 172, endPoint x: 425, endPoint y: 162, distance: 155.9
click at [444, 165] on app-calendar-viewport "Sun 9 Mon 10 7/12 3 Jobs Tue 11 5/12 3 Jobs Wed 12 5/12 3 Jobs Thu 13 5/12 3 Jo…" at bounding box center [421, 356] width 842 height 554
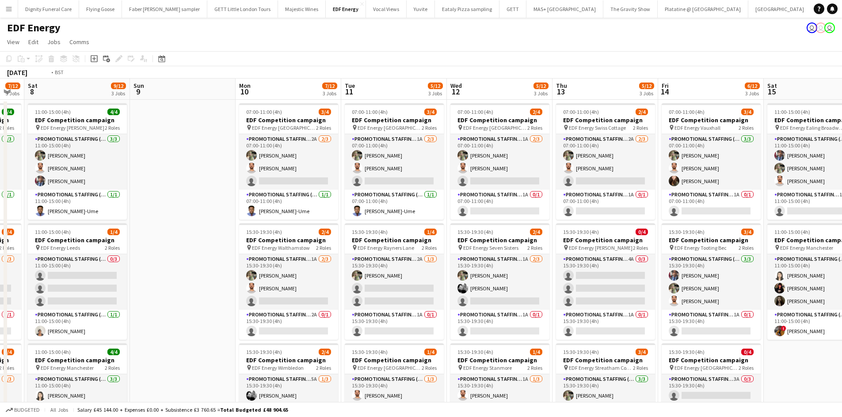
drag, startPoint x: 170, startPoint y: 139, endPoint x: 848, endPoint y: 133, distance: 678.1
click at [842, 133] on html "Menu Boards Boards Boards All jobs Status Workforce Workforce My Workforce Recr…" at bounding box center [421, 324] width 842 height 648
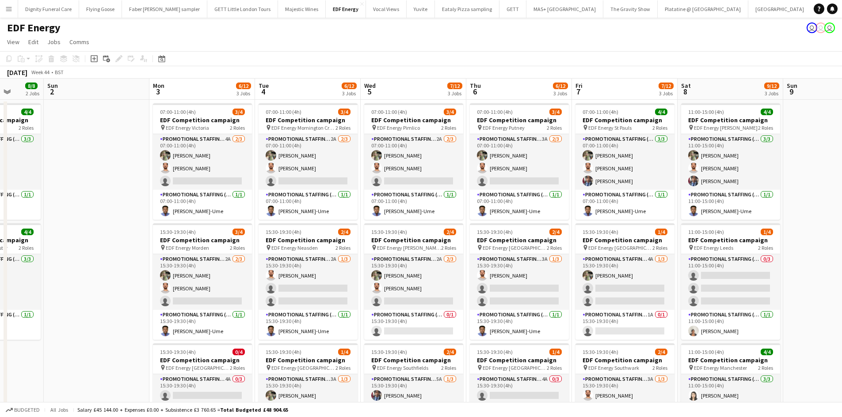
drag, startPoint x: 257, startPoint y: 217, endPoint x: 796, endPoint y: 206, distance: 539.5
click at [796, 206] on app-calendar-viewport "Thu 30 11/12 3 Jobs Fri 31 10/12 3 Jobs Sat 1 8/8 2 Jobs Sun 2 Mon 3 6/12 3 Job…" at bounding box center [421, 356] width 842 height 554
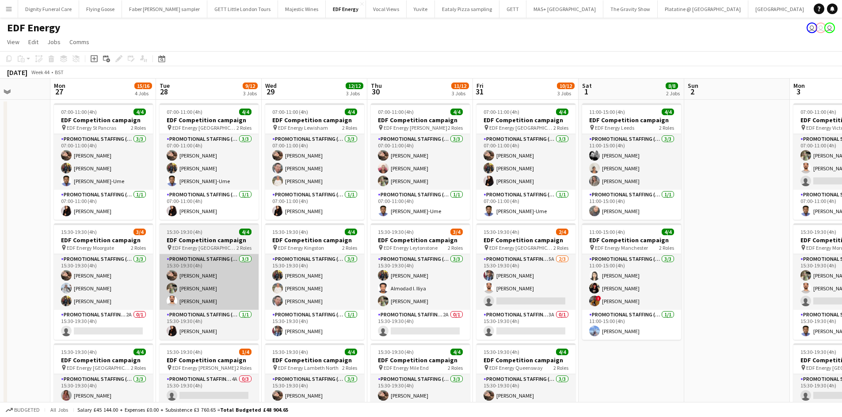
drag, startPoint x: 468, startPoint y: 249, endPoint x: 762, endPoint y: 254, distance: 294.3
click at [841, 262] on app-calendar-viewport "Fri 24 11/12 3 Jobs Sat 25 8/12 3 Jobs Sun 26 Mon 27 15/16 4 Jobs Tue 28 9/12 3…" at bounding box center [421, 356] width 842 height 554
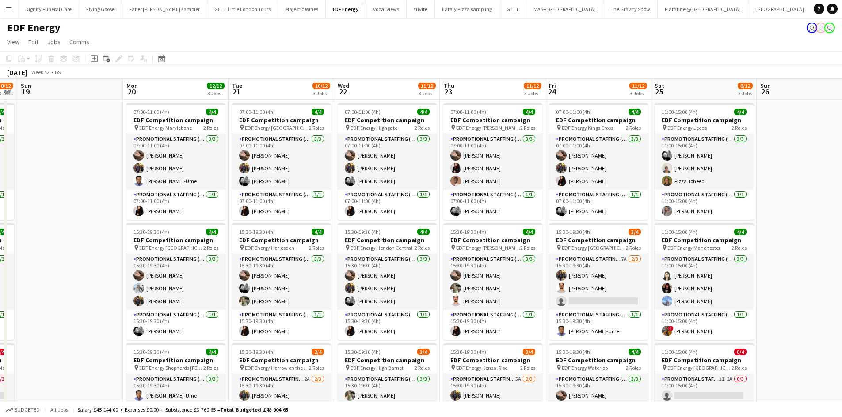
drag, startPoint x: 769, startPoint y: 288, endPoint x: 826, endPoint y: 281, distance: 57.9
click at [829, 283] on app-calendar-viewport "Thu 16 12/12 3 Jobs Fri 17 12/12 3 Jobs Sat 18 8/12 3 Jobs Sun 19 Mon 20 12/12 …" at bounding box center [421, 356] width 842 height 554
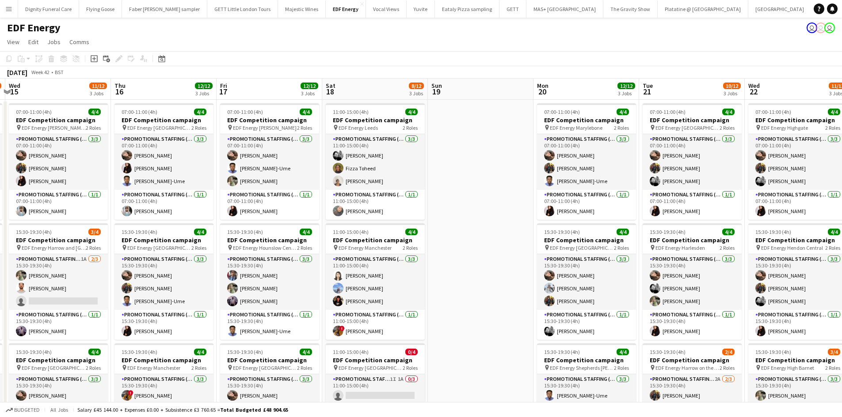
drag, startPoint x: 818, startPoint y: 295, endPoint x: 847, endPoint y: 295, distance: 29.2
click at [842, 295] on html "Menu Boards Boards Boards All jobs Status Workforce Workforce My Workforce Recr…" at bounding box center [421, 324] width 842 height 648
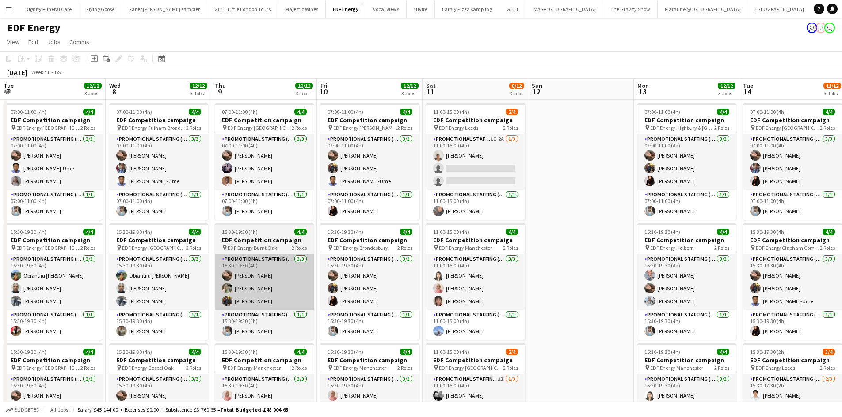
drag, startPoint x: 848, startPoint y: 303, endPoint x: 233, endPoint y: 303, distance: 614.9
click at [842, 303] on html "Menu Boards Boards Boards All jobs Status Workforce Workforce My Workforce Recr…" at bounding box center [421, 324] width 842 height 648
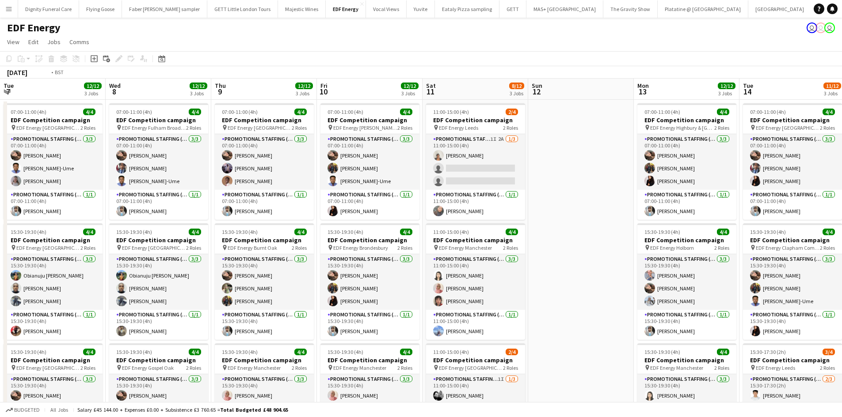
drag, startPoint x: 410, startPoint y: 296, endPoint x: 628, endPoint y: 290, distance: 217.9
click at [726, 291] on app-calendar-viewport "Sun 5 Mon 6 12/12 3 Jobs Tue 7 12/12 3 Jobs Wed 8 12/12 3 Jobs Thu 9 12/12 3 Jo…" at bounding box center [421, 356] width 842 height 554
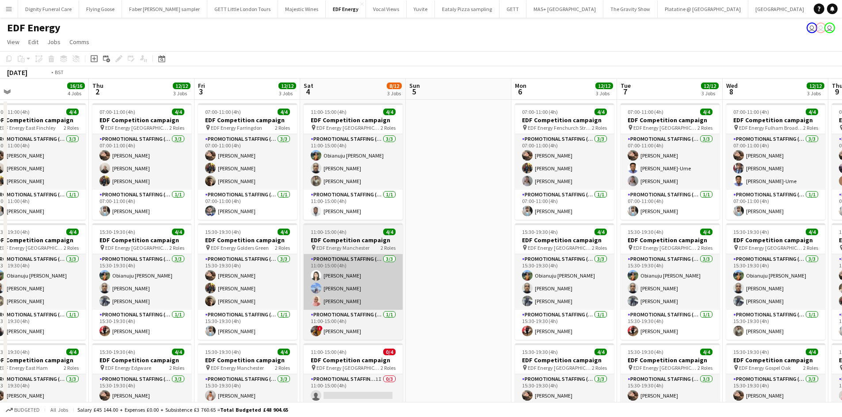
drag, startPoint x: 635, startPoint y: 276, endPoint x: 626, endPoint y: 273, distance: 10.0
click at [726, 279] on app-calendar-viewport "Mon 29 12/12 3 Jobs Tue 30 12/12 3 Jobs Wed 1 16/16 4 Jobs Thu 2 12/12 3 Jobs F…" at bounding box center [421, 356] width 842 height 554
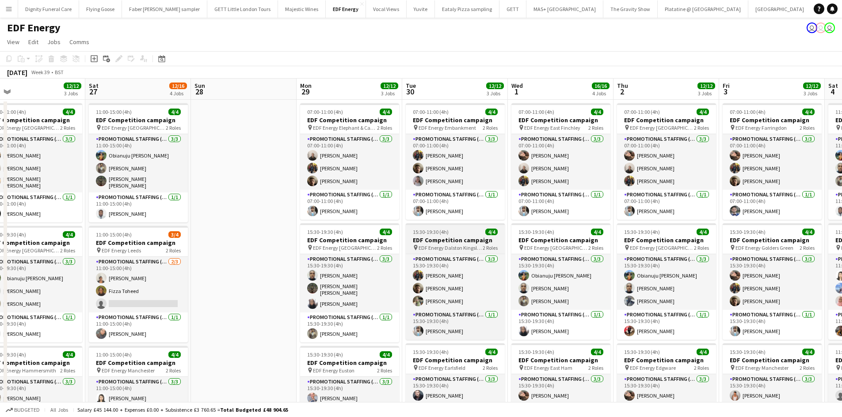
drag, startPoint x: 645, startPoint y: 241, endPoint x: 659, endPoint y: 246, distance: 15.4
click at [682, 244] on app-calendar-viewport "Wed 24 11/12 3 Jobs Thu 25 12/12 3 Jobs Fri 26 12/12 3 Jobs Sat 27 12/16 4 Jobs…" at bounding box center [421, 356] width 842 height 554
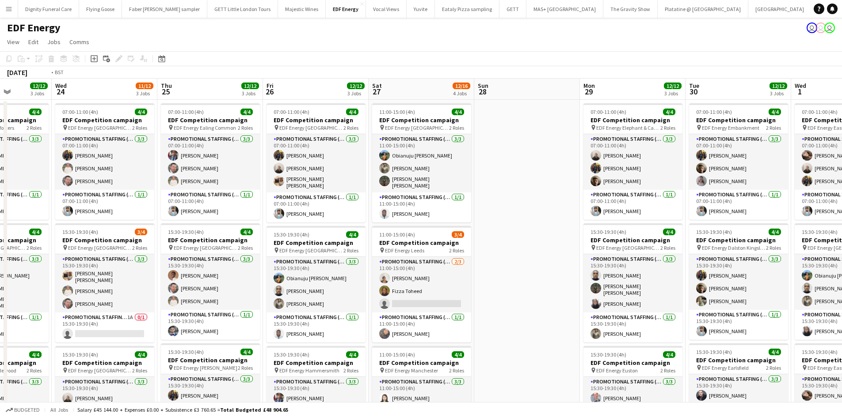
drag, startPoint x: 532, startPoint y: 273, endPoint x: 743, endPoint y: 288, distance: 211.3
click at [743, 288] on app-calendar-viewport "Sun 21 Mon 22 12/12 3 Jobs Tue 23 12/12 3 Jobs Wed 24 11/12 3 Jobs Thu 25 12/12…" at bounding box center [421, 356] width 842 height 554
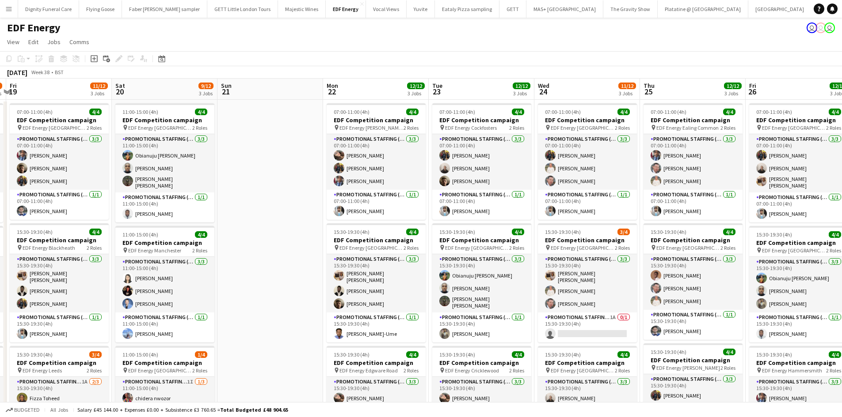
drag, startPoint x: 698, startPoint y: 273, endPoint x: 435, endPoint y: 298, distance: 264.5
click at [780, 273] on app-calendar-viewport "Wed 17 12/12 3 Jobs Thu 18 8/12 3 Jobs Fri 19 11/12 3 Jobs Sat 20 9/12 3 Jobs S…" at bounding box center [421, 356] width 842 height 554
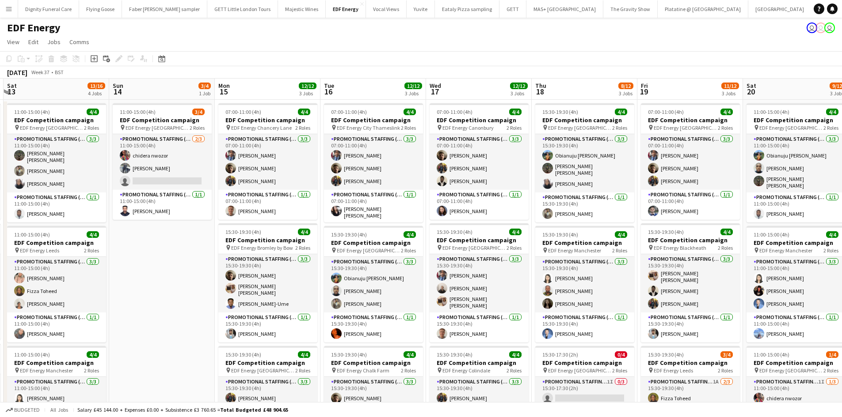
drag, startPoint x: 326, startPoint y: 300, endPoint x: 777, endPoint y: 300, distance: 450.2
click at [777, 300] on app-calendar-viewport "Thu 11 16/16 4 Jobs Fri 12 12/12 3 Jobs Sat 13 13/16 4 Jobs Sun 14 3/4 1 Job Mo…" at bounding box center [421, 356] width 842 height 554
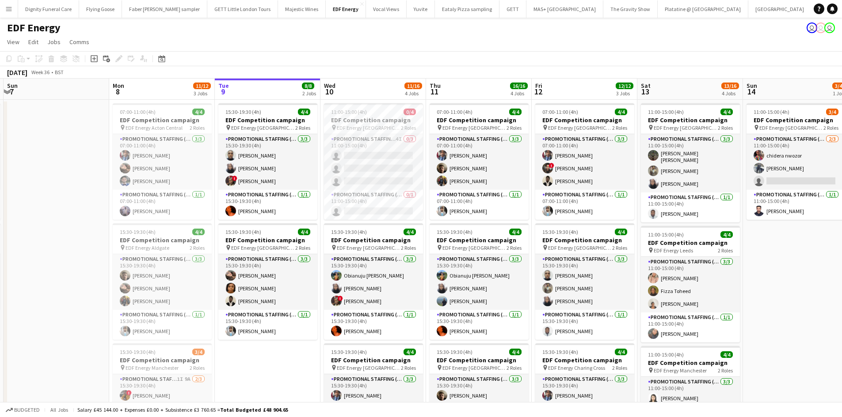
scroll to position [0, 251]
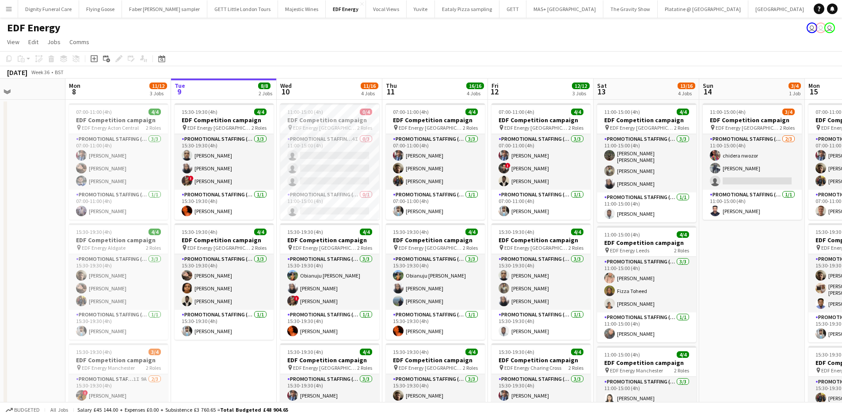
drag, startPoint x: 547, startPoint y: 326, endPoint x: 758, endPoint y: 326, distance: 210.7
click at [758, 326] on app-calendar-viewport "Fri 5 12/12 3 Jobs Sat 6 7/8 2 Jobs Sun 7 Mon 8 11/12 3 Jobs Tue 9 8/8 2 Jobs W…" at bounding box center [421, 356] width 842 height 554
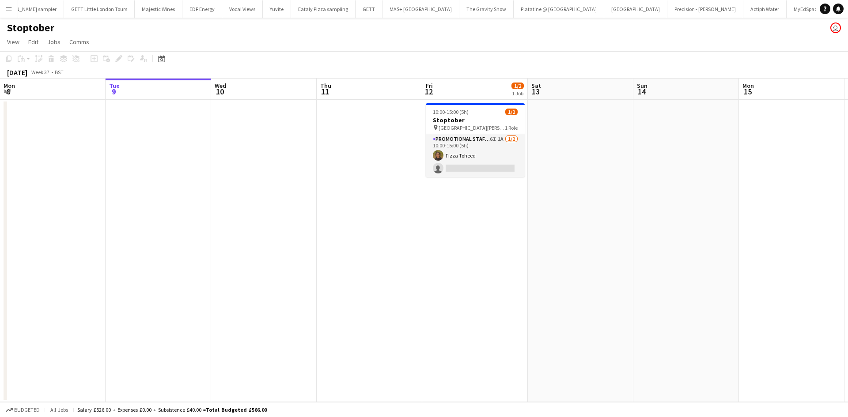
scroll to position [0, 146]
click at [467, 165] on app-card-role "Promotional Staffing (Brand Ambassadors) 6I 1A [DATE] 10:00-15:00 (5h) Fizza To…" at bounding box center [475, 155] width 99 height 43
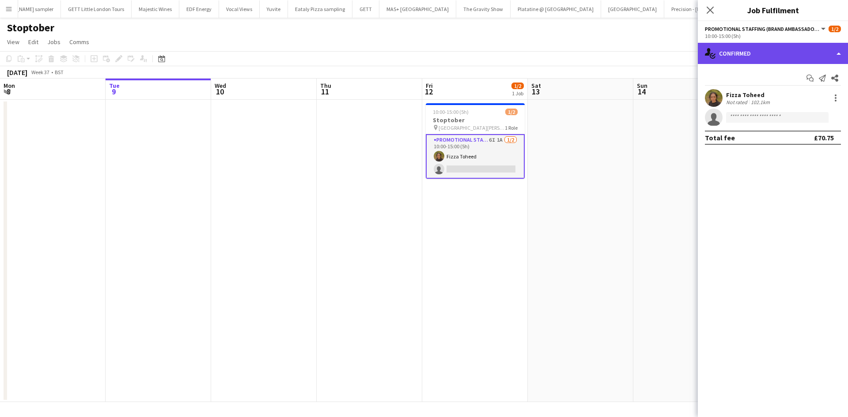
drag, startPoint x: 740, startPoint y: 51, endPoint x: 740, endPoint y: 56, distance: 4.9
click at [740, 51] on div "single-neutral-actions-check-2 Confirmed" at bounding box center [773, 53] width 150 height 21
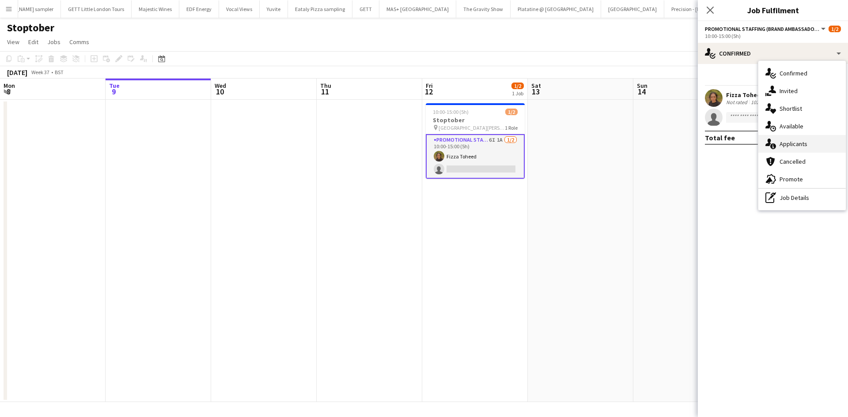
click at [797, 140] on span "Applicants" at bounding box center [794, 144] width 28 height 8
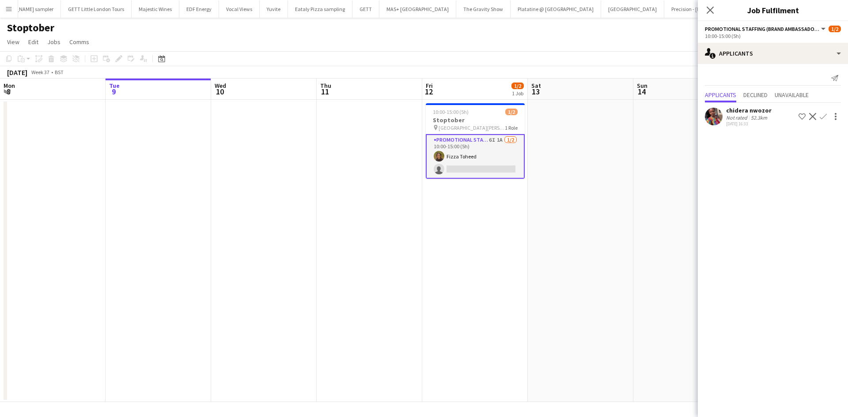
click at [742, 110] on div "chidera nwozor" at bounding box center [749, 110] width 46 height 8
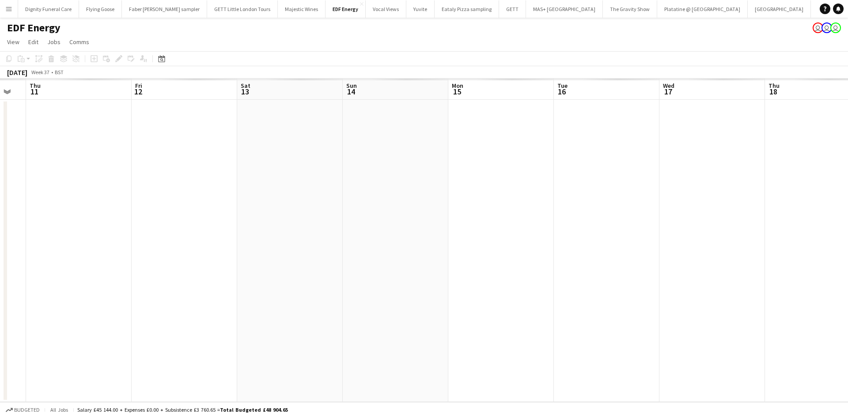
drag, startPoint x: 638, startPoint y: 185, endPoint x: 553, endPoint y: 184, distance: 85.3
click at [152, 156] on app-calendar-viewport "Sat 6 Sun 7 Mon 8 Tue 9 Wed 10 Thu 11 Fri 12 Sat 13 Sun 14 Mon 15 Tue 16 Wed 17…" at bounding box center [424, 241] width 848 height 324
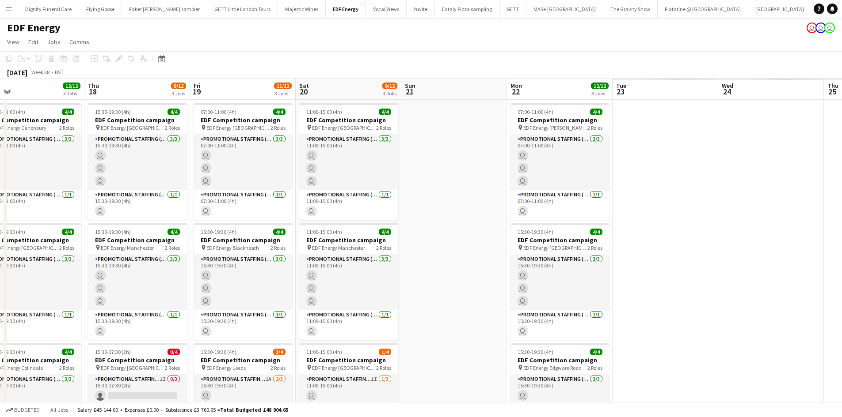
drag, startPoint x: 579, startPoint y: 190, endPoint x: 309, endPoint y: 178, distance: 270.2
click at [227, 173] on app-calendar-viewport "Sat 13 13/16 4 Jobs Sun 14 3/4 1 Job Mon 15 12/12 3 Jobs Tue 16 12/12 3 Jobs We…" at bounding box center [421, 356] width 842 height 554
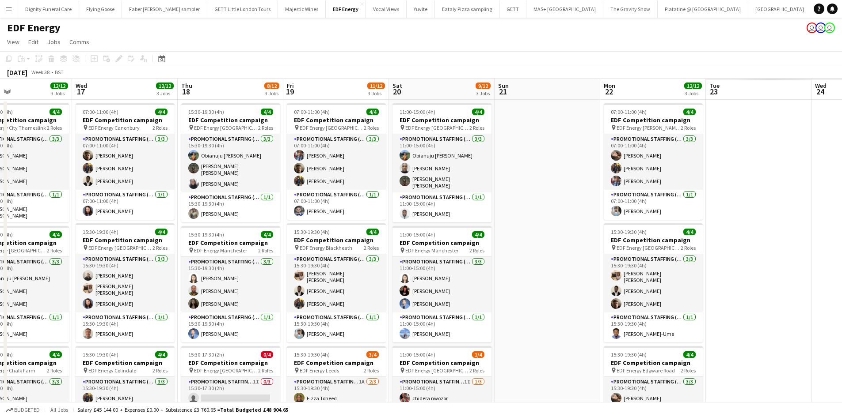
drag, startPoint x: 569, startPoint y: 209, endPoint x: 124, endPoint y: 175, distance: 445.7
click at [113, 180] on app-calendar-viewport "Sat 13 13/16 4 Jobs Sun 14 3/4 1 Job Mon 15 12/12 3 Jobs Tue 16 12/12 3 Jobs We…" at bounding box center [421, 356] width 842 height 554
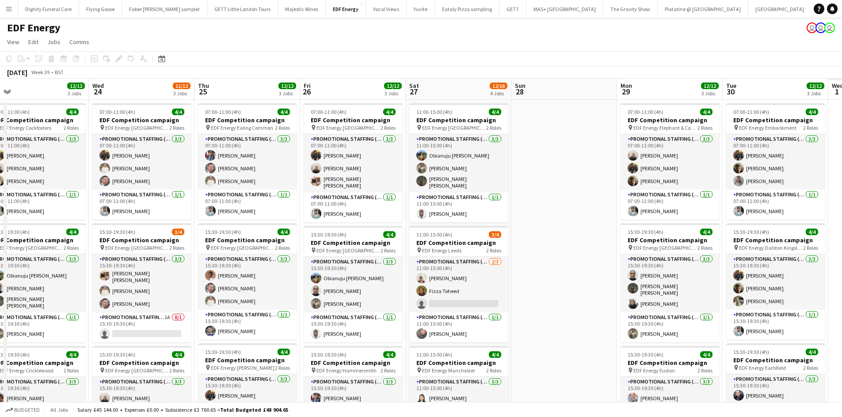
scroll to position [0, 408]
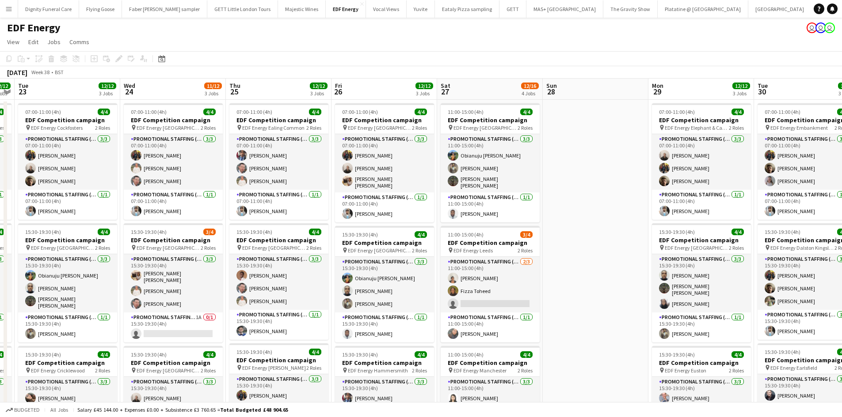
drag, startPoint x: 580, startPoint y: 234, endPoint x: 328, endPoint y: 222, distance: 253.0
click at [328, 222] on app-calendar-viewport "Fri 19 11/12 3 Jobs Sat 20 9/12 3 Jobs Sun 21 Mon 22 12/12 3 Jobs Tue 23 12/12 …" at bounding box center [421, 356] width 842 height 554
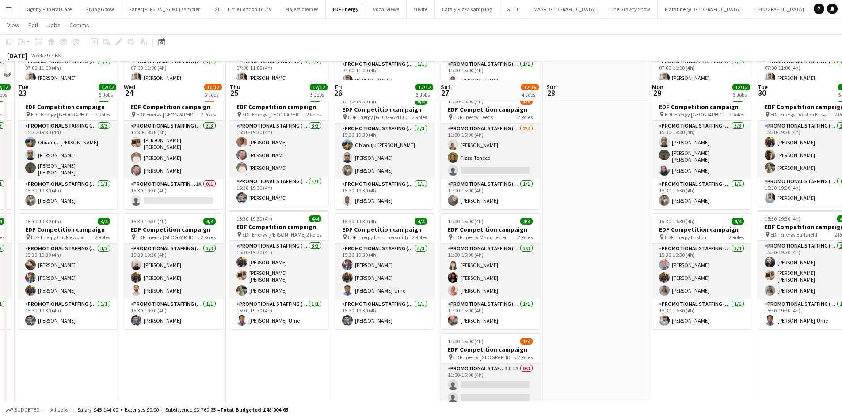
scroll to position [177, 0]
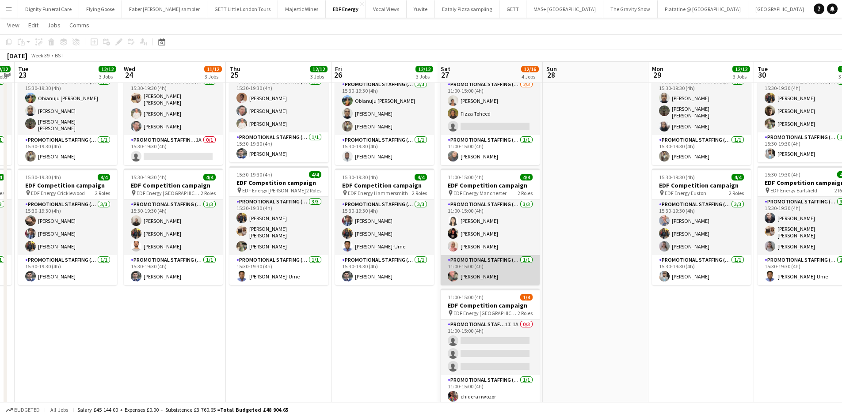
click at [478, 277] on app-card-role "Promotional Staffing (Team Leader) [DATE] 11:00-15:00 (4h) [PERSON_NAME]" at bounding box center [489, 270] width 99 height 30
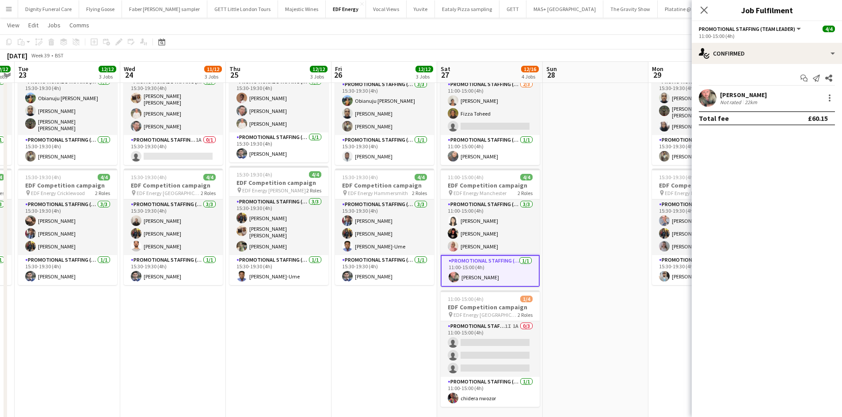
click at [736, 91] on div "[PERSON_NAME]" at bounding box center [743, 95] width 47 height 8
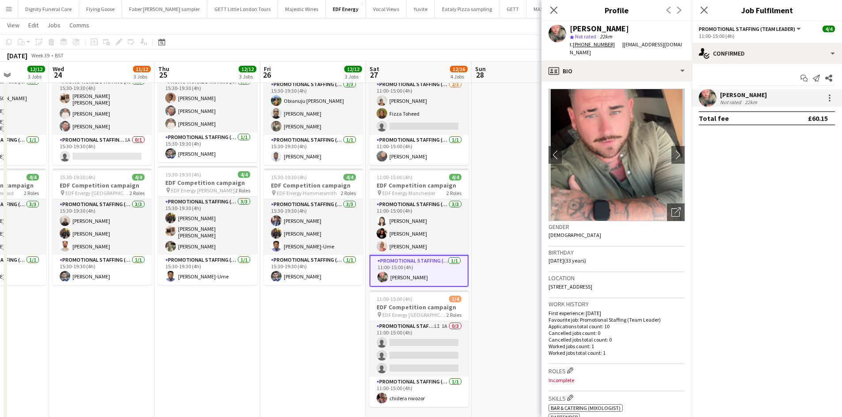
drag, startPoint x: 382, startPoint y: 327, endPoint x: 280, endPoint y: 331, distance: 102.1
click at [271, 334] on app-calendar-viewport "Sun 21 Mon 22 12/12 3 Jobs Tue 23 12/12 3 Jobs Wed 24 11/12 3 Jobs Thu 25 12/12…" at bounding box center [421, 156] width 842 height 597
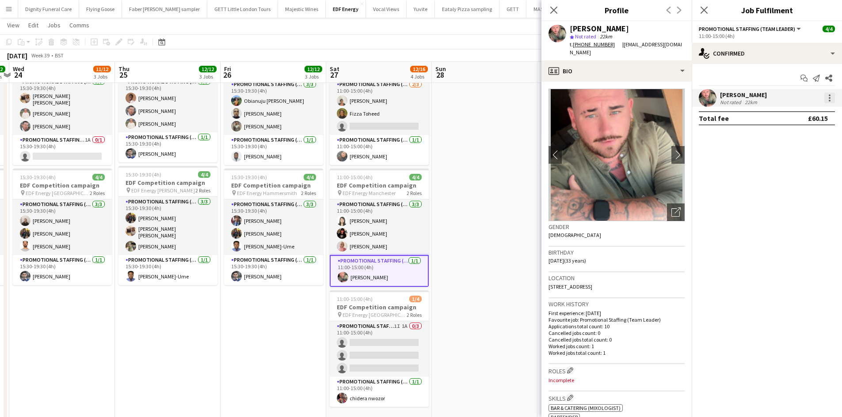
click at [829, 97] on div at bounding box center [829, 98] width 11 height 11
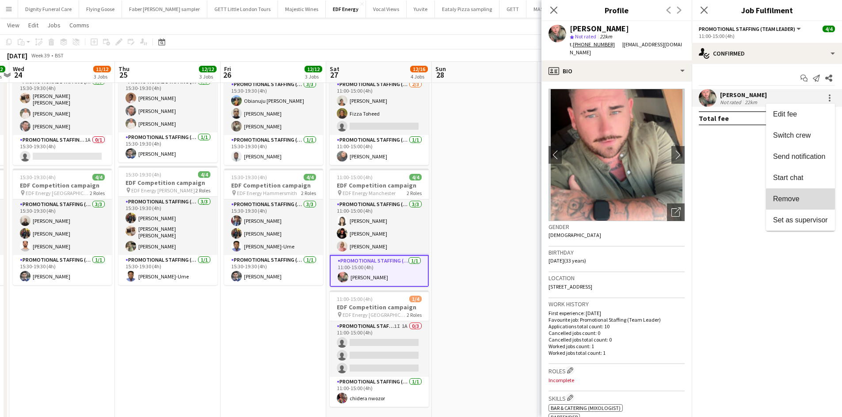
click at [794, 195] on span "Remove" at bounding box center [786, 199] width 27 height 8
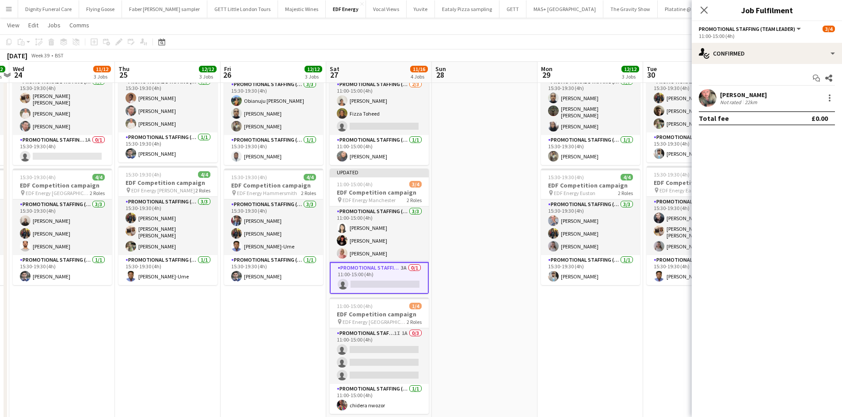
click at [528, 335] on app-date-cell at bounding box center [485, 188] width 106 height 533
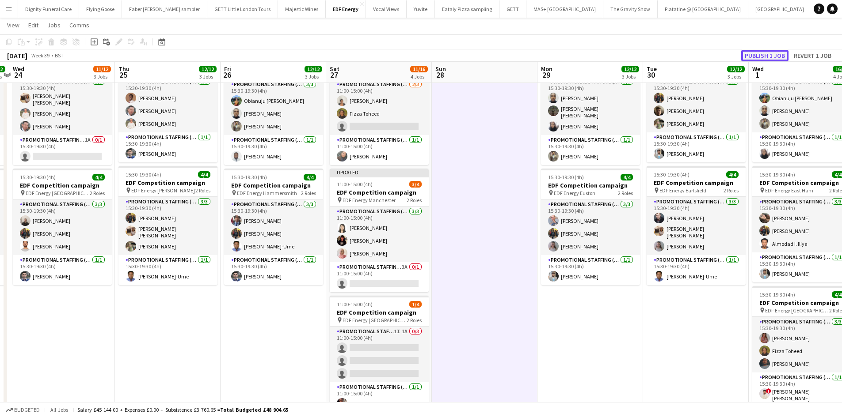
click at [778, 57] on button "Publish 1 job" at bounding box center [764, 55] width 47 height 11
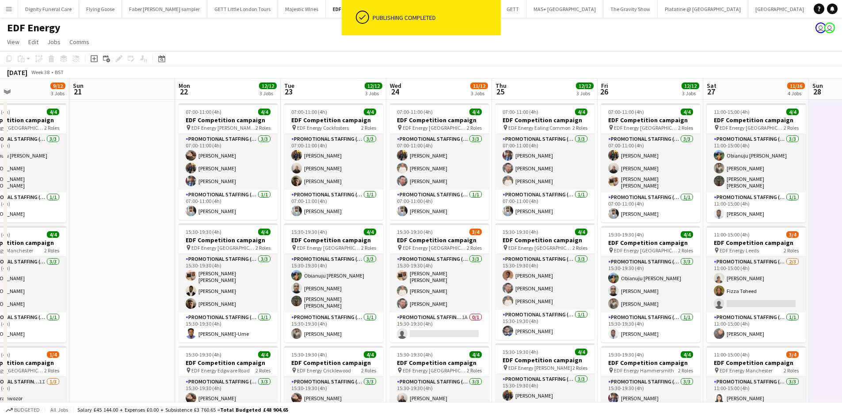
scroll to position [0, 211]
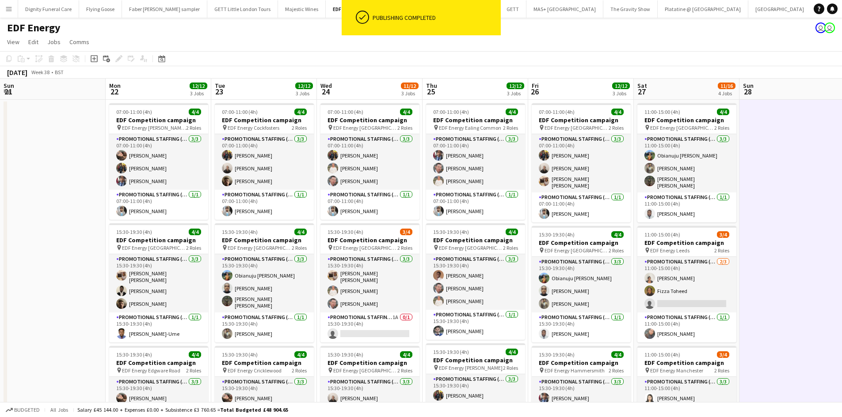
drag, startPoint x: 233, startPoint y: 218, endPoint x: 539, endPoint y: 215, distance: 306.2
click at [541, 215] on app-calendar-viewport "Fri 19 11/12 3 Jobs Sat 20 9/12 3 Jobs Sun 21 Mon 22 12/12 3 Jobs Tue 23 12/12 …" at bounding box center [421, 359] width 842 height 560
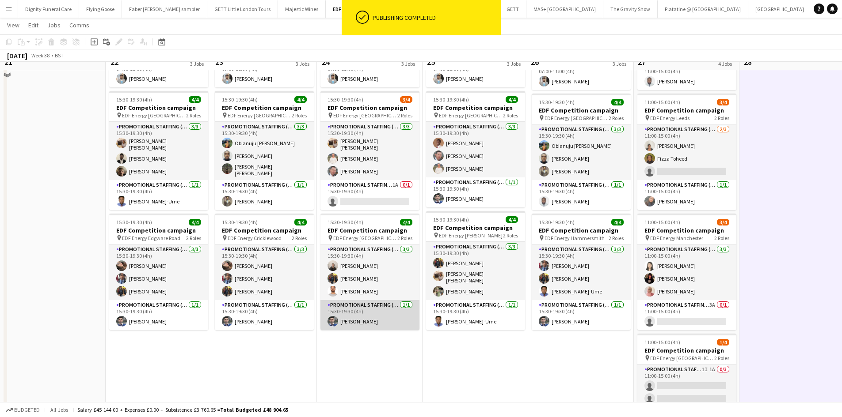
scroll to position [133, 0]
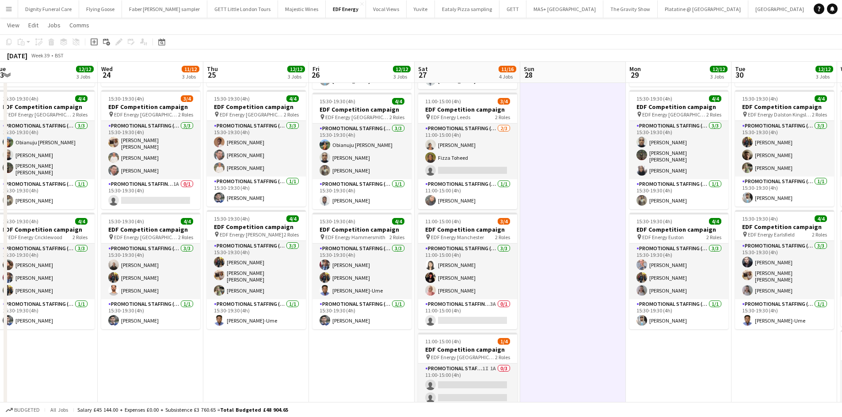
drag, startPoint x: 338, startPoint y: 331, endPoint x: 260, endPoint y: 324, distance: 78.5
click at [260, 324] on app-calendar-viewport "Fri 19 11/12 3 Jobs Sat 20 9/12 3 Jobs Sun 21 Mon 22 12/12 3 Jobs Tue 23 12/12 …" at bounding box center [421, 203] width 842 height 603
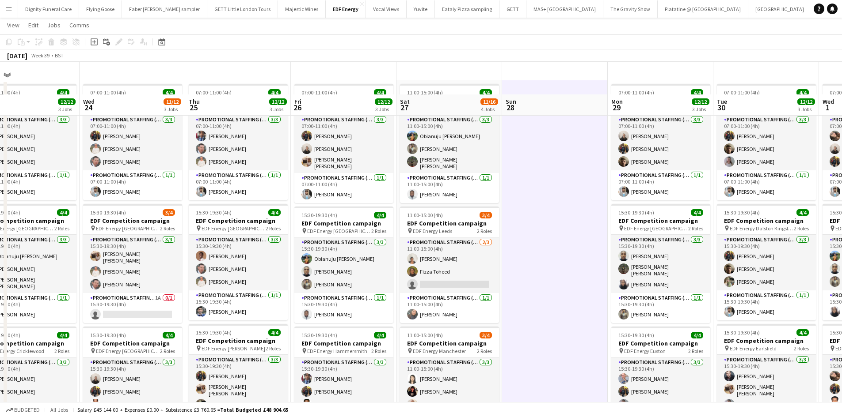
scroll to position [0, 0]
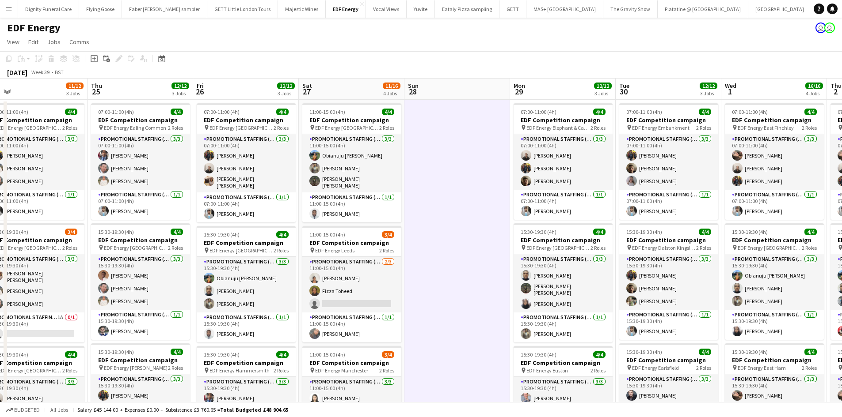
drag, startPoint x: 455, startPoint y: 267, endPoint x: 436, endPoint y: 265, distance: 18.7
click at [437, 265] on app-calendar-viewport "Sun 21 Mon 22 12/12 3 Jobs Tue 23 12/12 3 Jobs Wed 24 11/12 3 Jobs Thu 25 12/12…" at bounding box center [421, 359] width 842 height 560
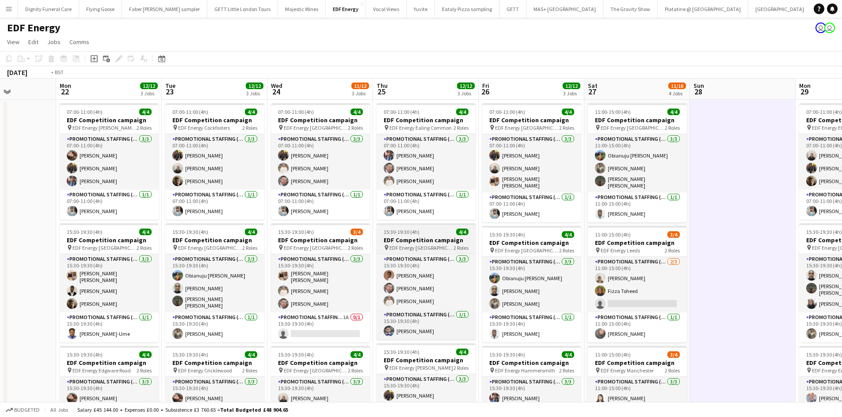
drag, startPoint x: 236, startPoint y: 253, endPoint x: 804, endPoint y: 224, distance: 567.9
click at [816, 224] on app-calendar-viewport "Sun 21 Mon 22 12/12 3 Jobs Tue 23 12/12 3 Jobs Wed 24 11/12 3 Jobs Thu 25 12/12…" at bounding box center [421, 359] width 842 height 560
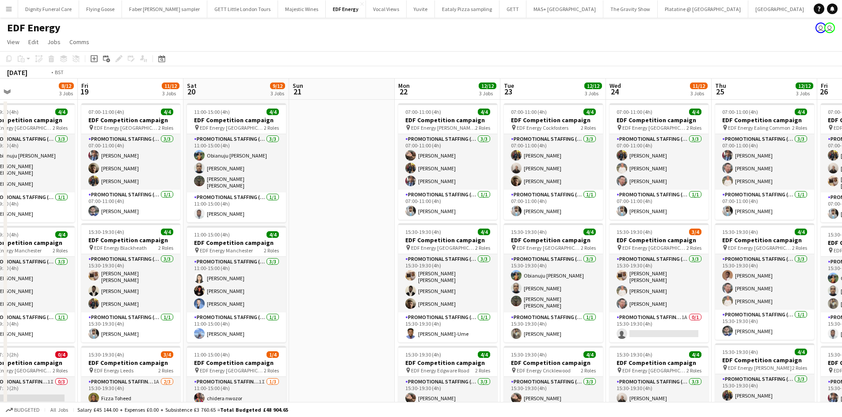
scroll to position [0, 316]
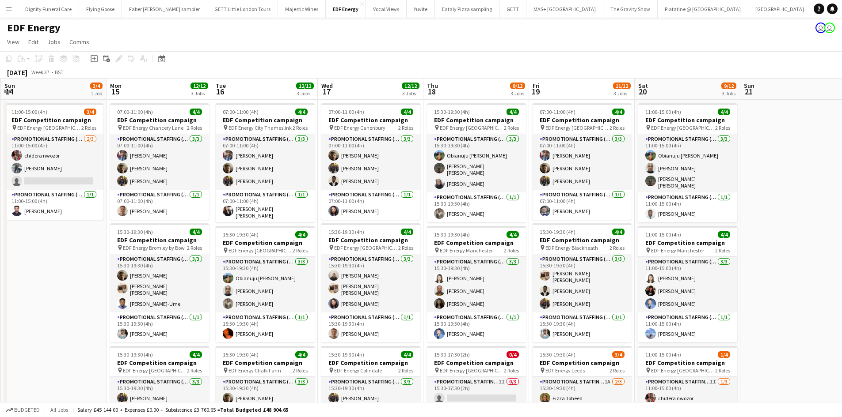
drag, startPoint x: 418, startPoint y: 243, endPoint x: 373, endPoint y: 247, distance: 45.3
click at [842, 231] on html "Menu Boards Boards Boards All jobs Status Workforce Workforce My Workforce Recr…" at bounding box center [421, 326] width 842 height 653
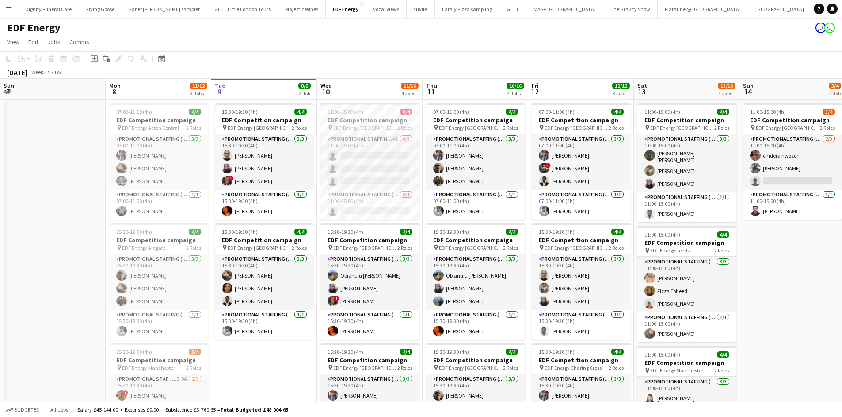
scroll to position [0, 211]
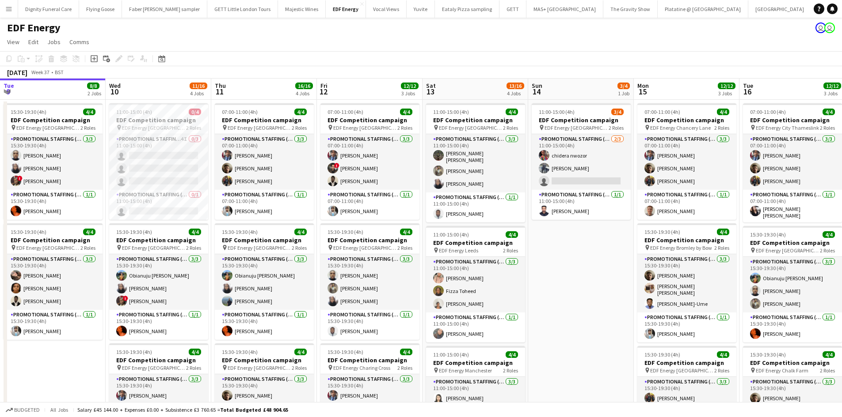
drag, startPoint x: 297, startPoint y: 252, endPoint x: 625, endPoint y: 272, distance: 328.4
click at [842, 243] on html "Menu Boards Boards Boards All jobs Status Workforce Workforce My Workforce Recr…" at bounding box center [421, 326] width 842 height 653
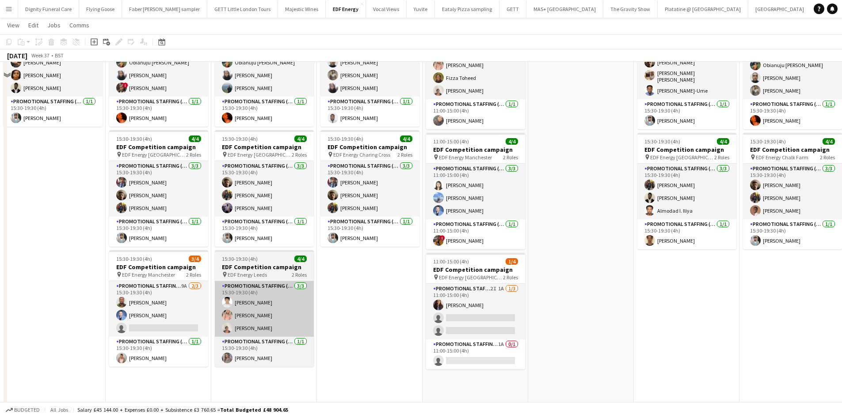
scroll to position [221, 0]
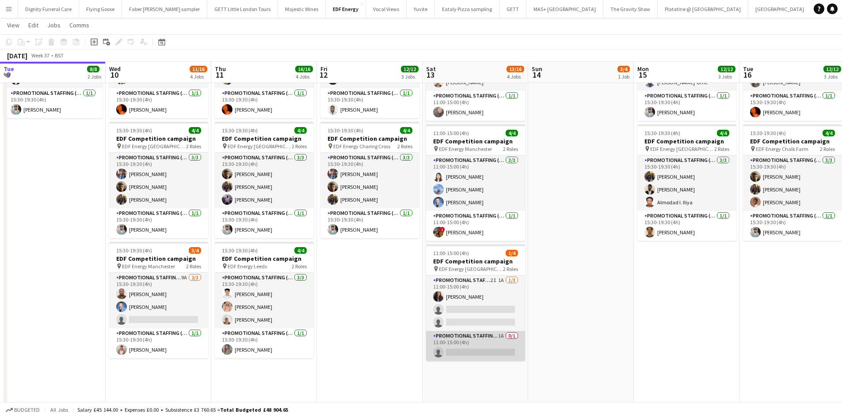
click at [482, 352] on app-card-role "Promotional Staffing (Team Leader) 1A 0/1 11:00-15:00 (4h) single-neutral-actio…" at bounding box center [475, 346] width 99 height 30
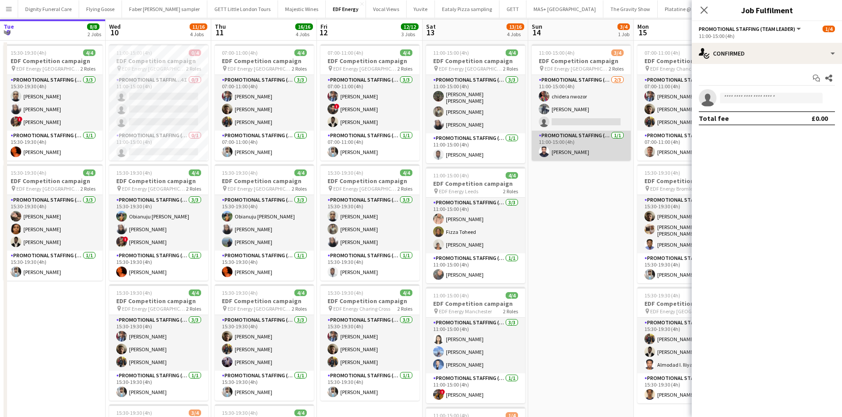
scroll to position [0, 0]
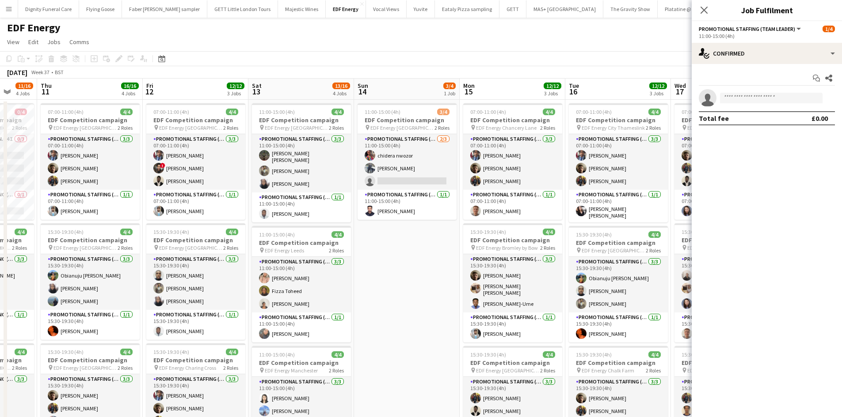
drag, startPoint x: 583, startPoint y: 207, endPoint x: 412, endPoint y: 201, distance: 171.1
click at [412, 201] on app-calendar-viewport "Sun 7 Mon 8 11/12 3 Jobs Tue 9 8/8 2 Jobs Wed 10 11/16 4 Jobs Thu 11 16/16 4 Jo…" at bounding box center [421, 356] width 842 height 554
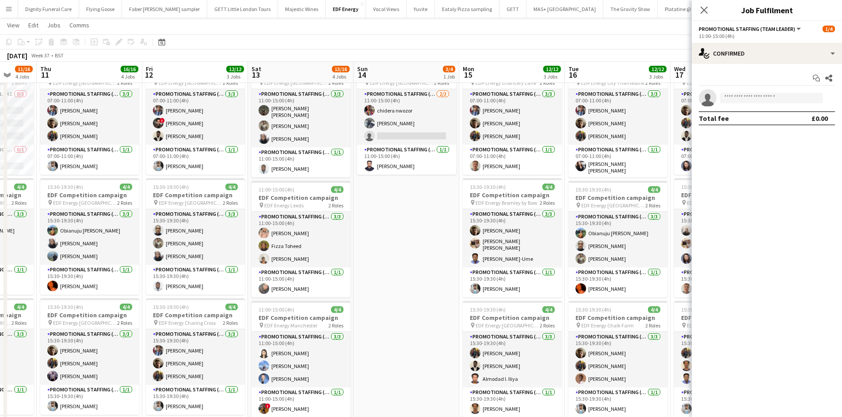
click at [415, 281] on app-date-cell "11:00-15:00 (4h) 3/4 EDF Competition campaign pin EDF Energy [GEOGRAPHIC_DATA] …" at bounding box center [406, 321] width 106 height 533
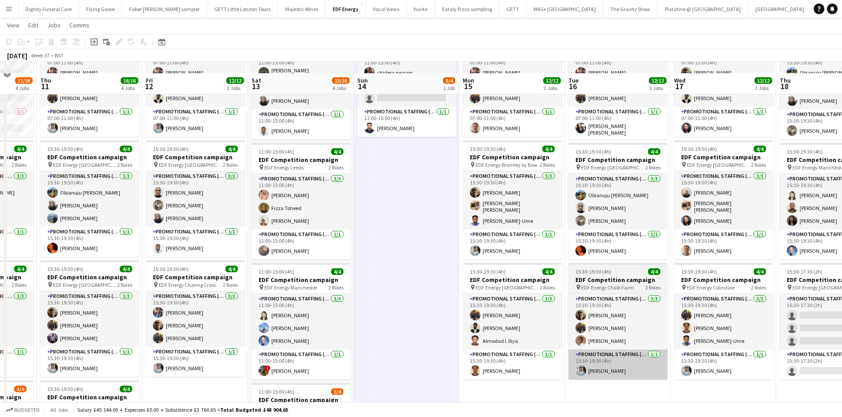
scroll to position [133, 0]
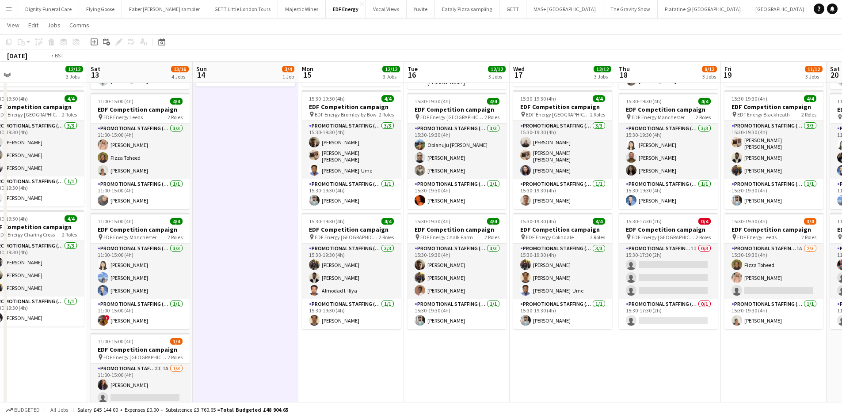
drag, startPoint x: 613, startPoint y: 359, endPoint x: 135, endPoint y: 315, distance: 480.0
click at [135, 316] on app-calendar-viewport "Tue 9 8/8 2 Jobs Wed 10 11/16 4 Jobs Thu 11 16/16 4 Jobs Fri 12 12/12 3 Jobs Sa…" at bounding box center [421, 200] width 842 height 597
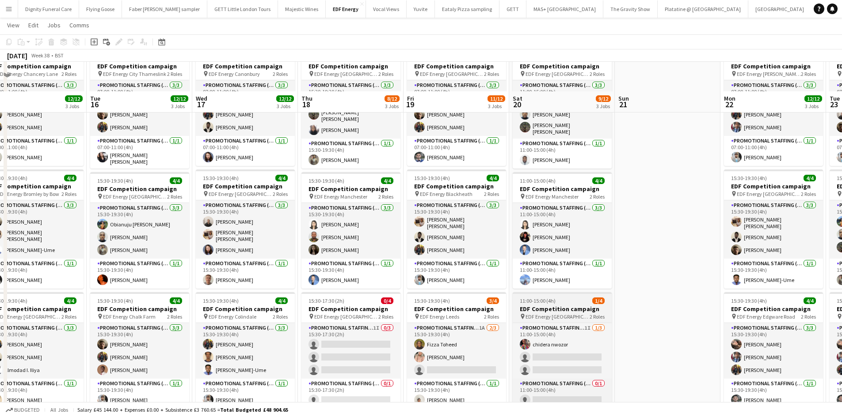
scroll to position [44, 0]
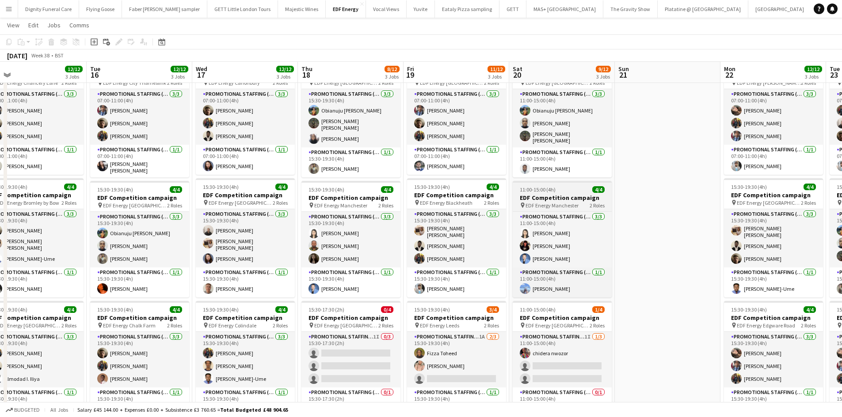
click at [557, 205] on span "EDF Energy Manchester" at bounding box center [551, 205] width 53 height 7
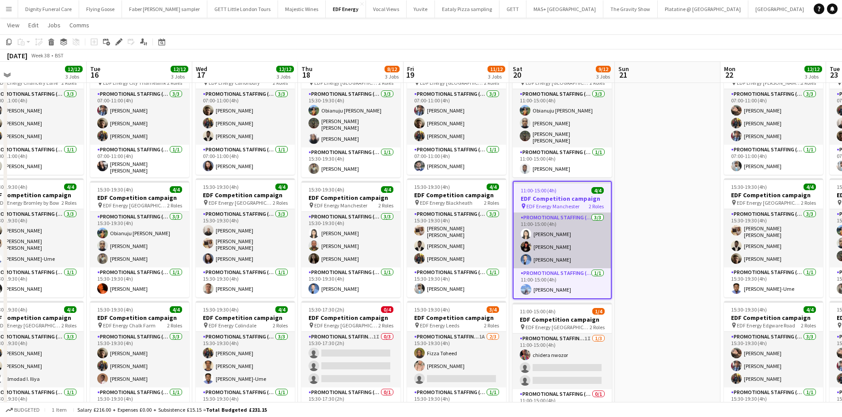
click at [550, 230] on app-card-role "Promotional Staffing (Flyering Staff) [DATE] 11:00-15:00 (4h) [PERSON_NAME] [PE…" at bounding box center [561, 241] width 97 height 56
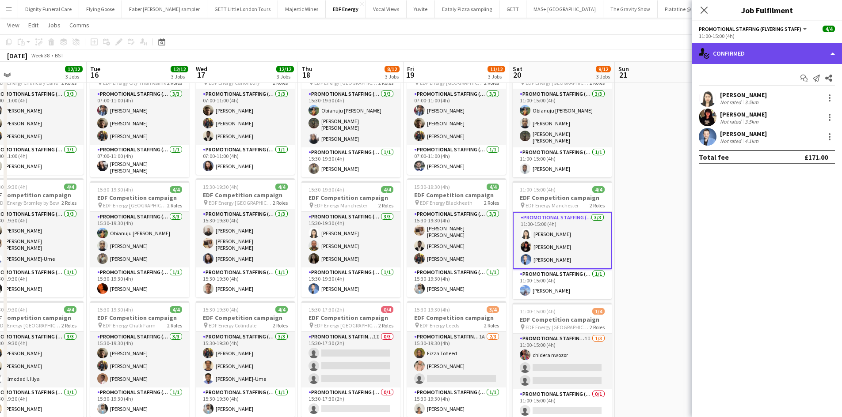
click at [747, 53] on div "single-neutral-actions-check-2 Confirmed" at bounding box center [766, 53] width 150 height 21
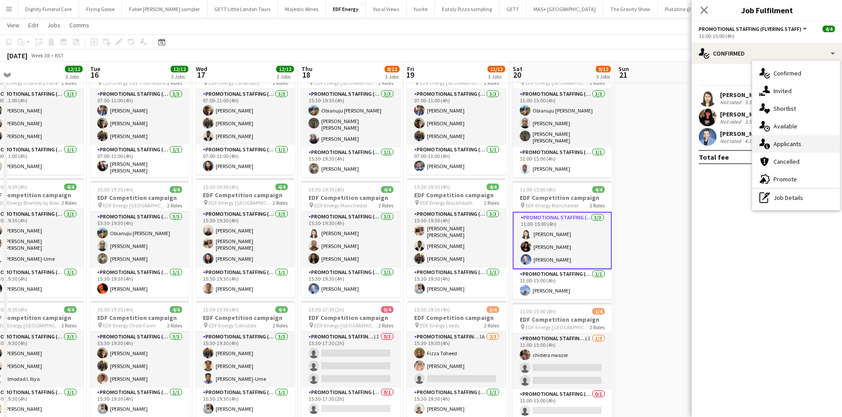
click at [784, 143] on span "Applicants" at bounding box center [787, 144] width 28 height 8
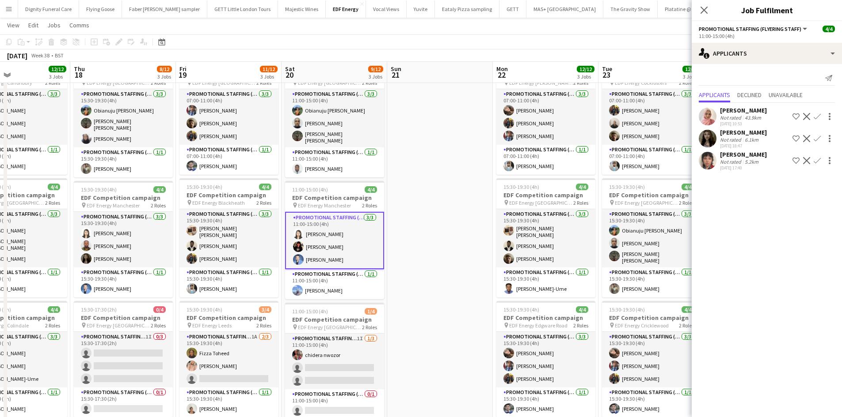
scroll to position [0, 357]
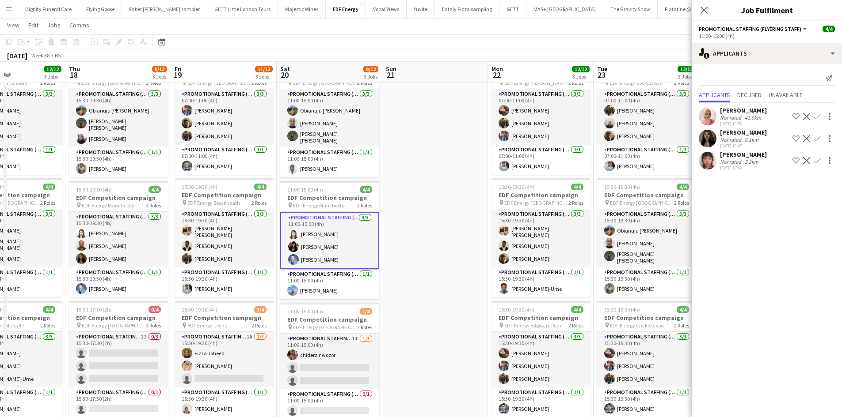
drag, startPoint x: 649, startPoint y: 229, endPoint x: 417, endPoint y: 211, distance: 233.1
click at [417, 211] on app-calendar-viewport "Sun 14 3/4 1 Job Mon 15 12/12 3 Jobs Tue 16 12/12 3 Jobs Wed 17 12/12 3 Jobs Th…" at bounding box center [421, 288] width 842 height 597
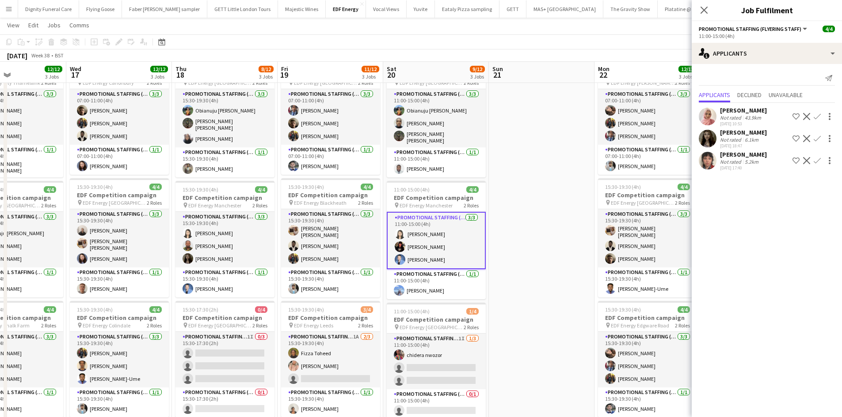
drag, startPoint x: 441, startPoint y: 214, endPoint x: 336, endPoint y: 209, distance: 105.3
click at [336, 209] on app-calendar-viewport "Sun 14 3/4 1 Job Mon 15 12/12 3 Jobs Tue 16 12/12 3 Jobs Wed 17 12/12 3 Jobs Th…" at bounding box center [421, 288] width 842 height 597
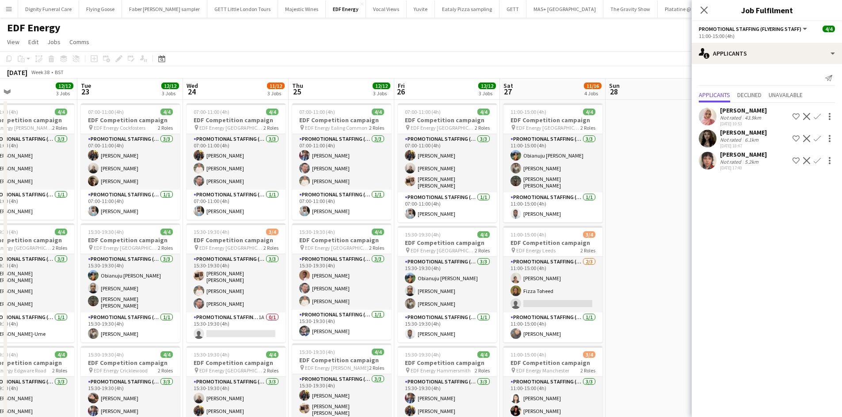
scroll to position [0, 287]
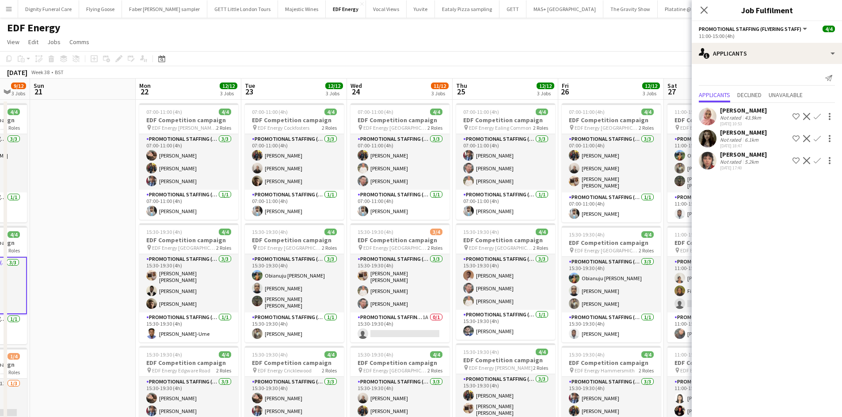
drag, startPoint x: 513, startPoint y: 300, endPoint x: 265, endPoint y: 268, distance: 249.9
click at [266, 268] on app-calendar-viewport "Thu 18 8/12 3 Jobs Fri 19 11/12 3 Jobs Sat 20 9/12 3 Jobs Sun 21 Mon 22 12/12 3…" at bounding box center [421, 356] width 842 height 554
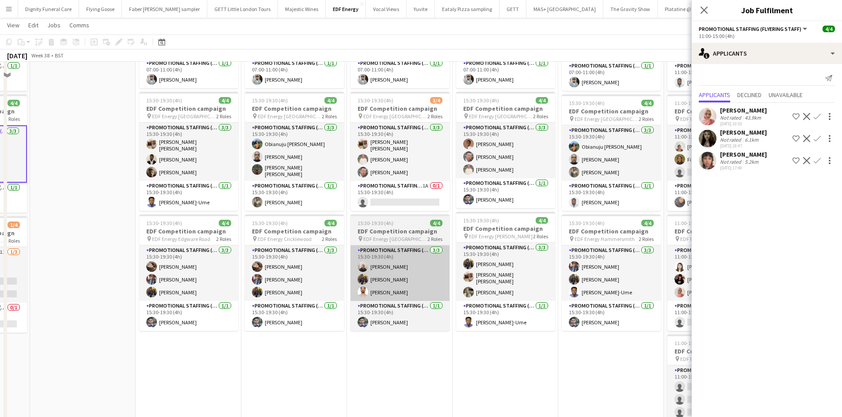
scroll to position [133, 0]
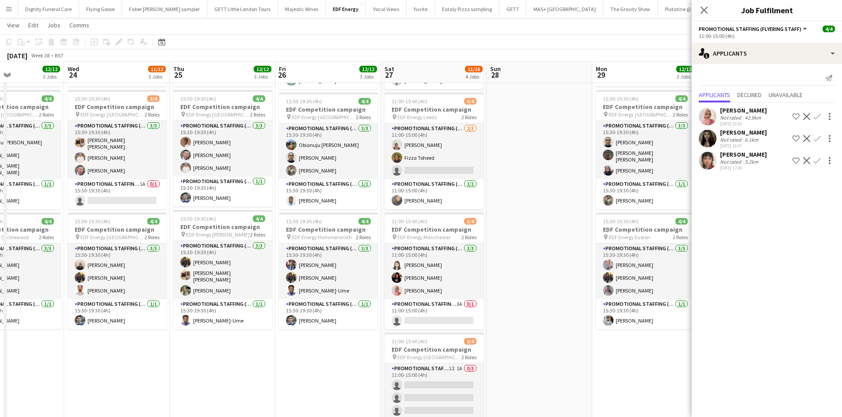
drag, startPoint x: 485, startPoint y: 356, endPoint x: 199, endPoint y: 328, distance: 287.2
click at [200, 329] on app-calendar-viewport "Sat 20 9/12 3 Jobs Sun 21 Mon 22 12/12 3 Jobs Tue 23 12/12 3 Jobs Wed 24 11/12 …" at bounding box center [421, 200] width 842 height 597
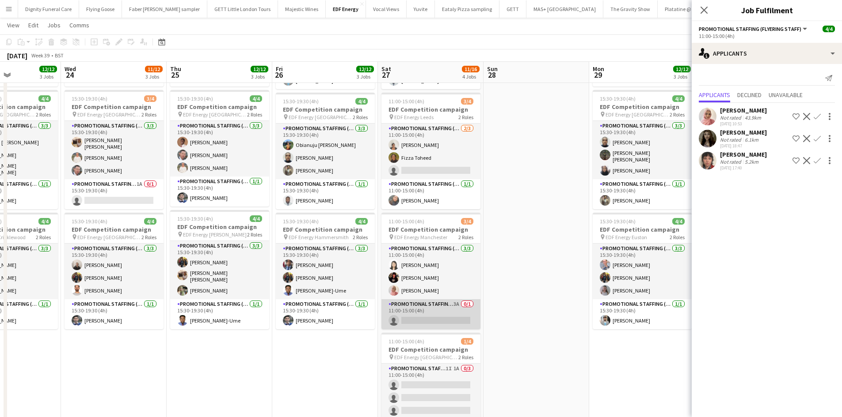
click at [418, 321] on app-card-role "Promotional Staffing (Team Leader) 3A 0/1 11:00-15:00 (4h) single-neutral-actio…" at bounding box center [430, 315] width 99 height 30
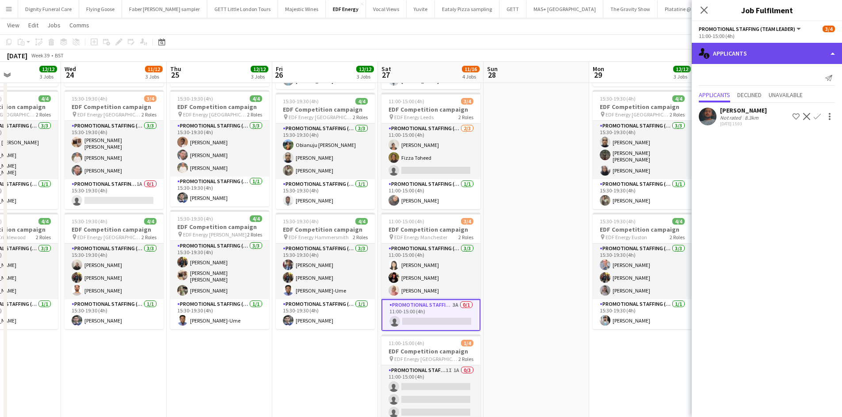
click at [752, 59] on div "single-neutral-actions-information Applicants" at bounding box center [766, 53] width 150 height 21
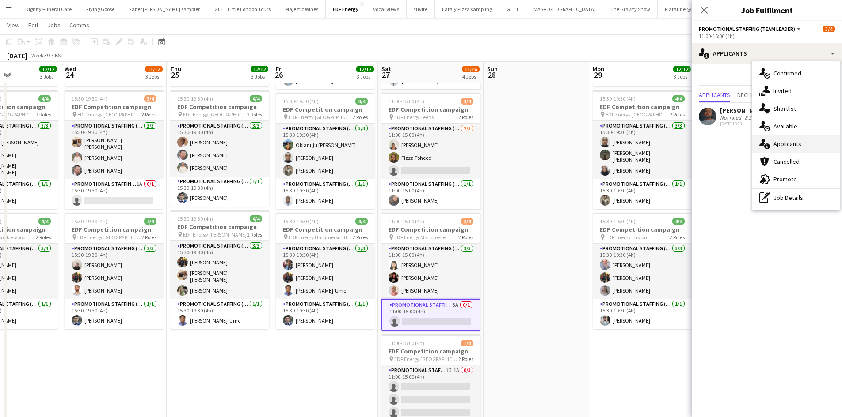
click at [781, 138] on div "single-neutral-actions-information Applicants" at bounding box center [795, 144] width 87 height 18
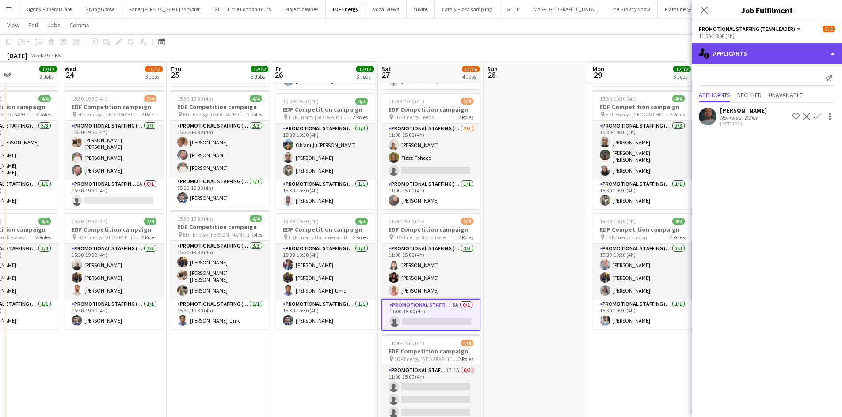
click at [743, 46] on div "single-neutral-actions-information Applicants" at bounding box center [766, 53] width 150 height 21
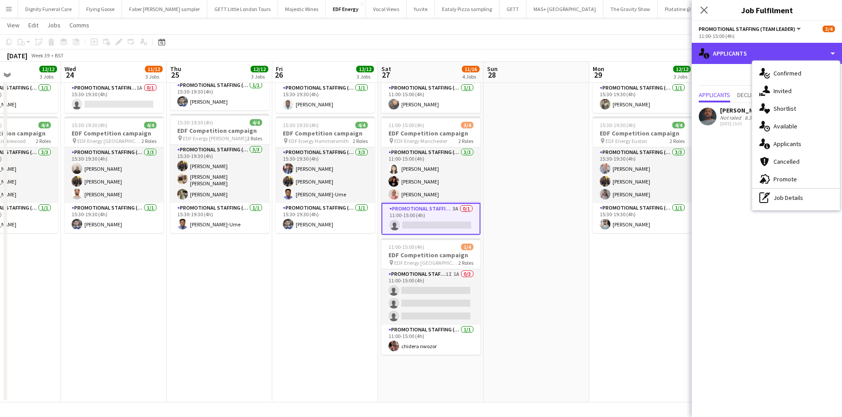
scroll to position [229, 0]
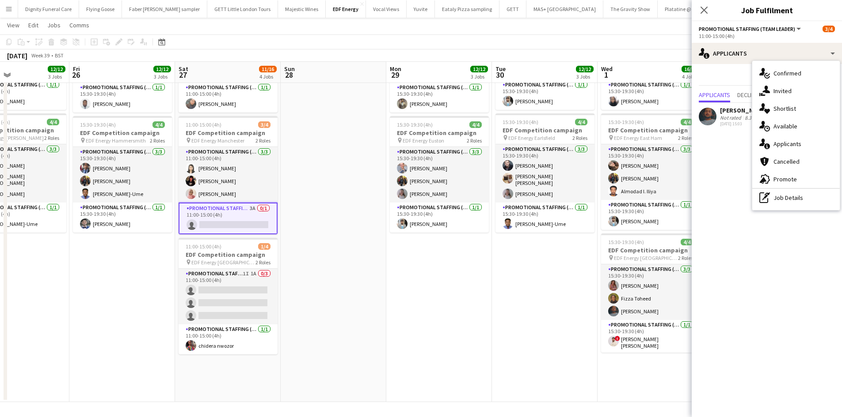
drag, startPoint x: 568, startPoint y: 299, endPoint x: 359, endPoint y: 303, distance: 208.5
click at [361, 303] on app-calendar-viewport "Mon 22 12/12 3 Jobs Tue 23 12/12 3 Jobs Wed 24 11/12 3 Jobs Thu 25 12/12 3 Jobs…" at bounding box center [421, 103] width 842 height 597
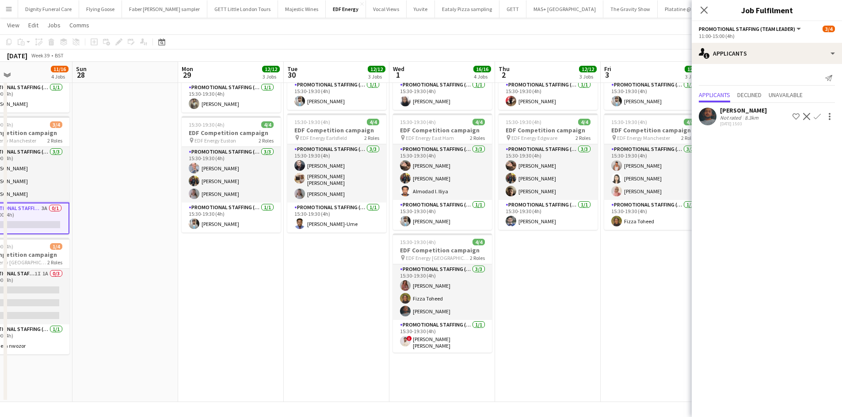
drag, startPoint x: 336, startPoint y: 292, endPoint x: 250, endPoint y: 281, distance: 86.4
click at [252, 281] on app-calendar-viewport "Wed 24 11/12 3 Jobs Thu 25 12/12 3 Jobs Fri 26 12/12 3 Jobs Sat 27 11/16 4 Jobs…" at bounding box center [421, 103] width 842 height 597
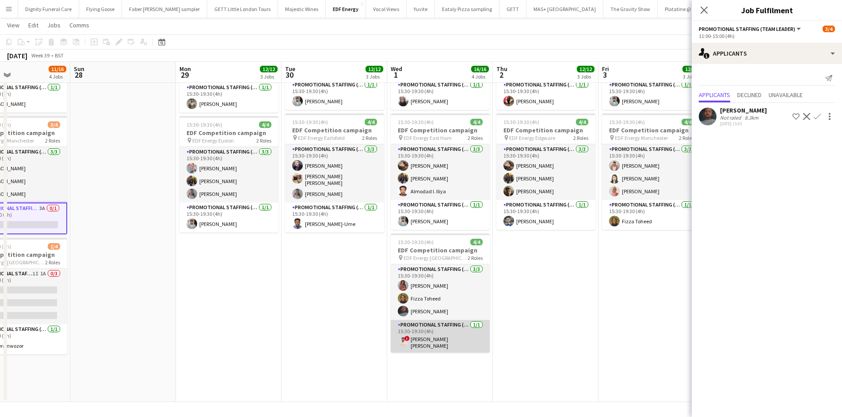
click at [437, 341] on app-card-role "Promotional Staffing (Team Leader) [DATE] 15:30-19:30 (4h) ! [PERSON_NAME] [PER…" at bounding box center [440, 336] width 99 height 33
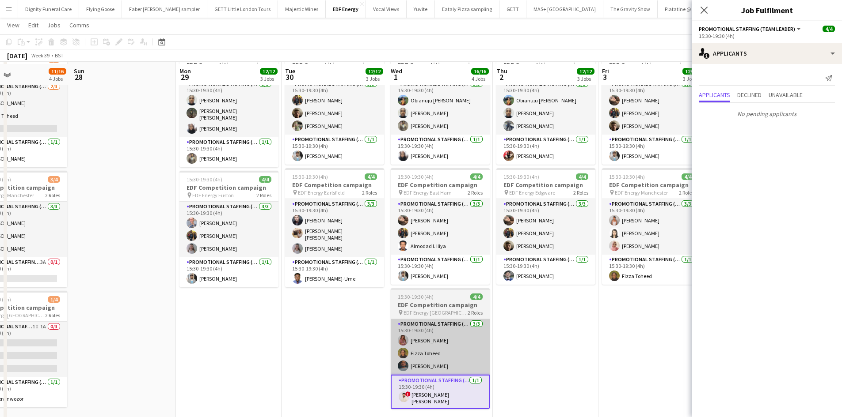
scroll to position [177, 0]
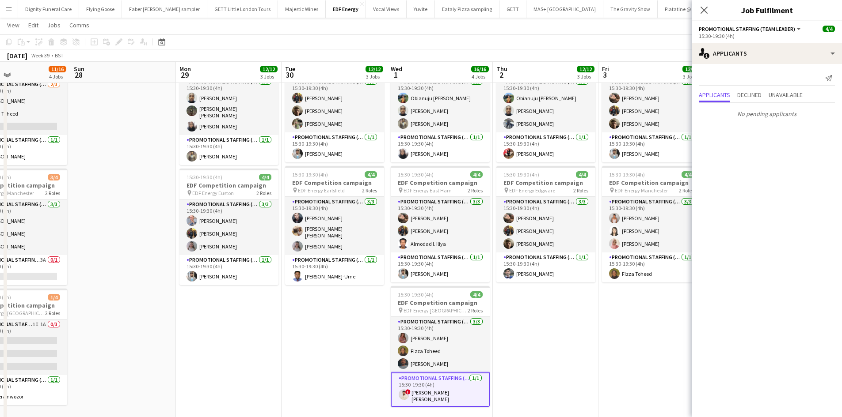
click at [437, 398] on app-card-role "Promotional Staffing (Team Leader) [DATE] 15:30-19:30 (4h) ! [PERSON_NAME] [PER…" at bounding box center [440, 390] width 99 height 34
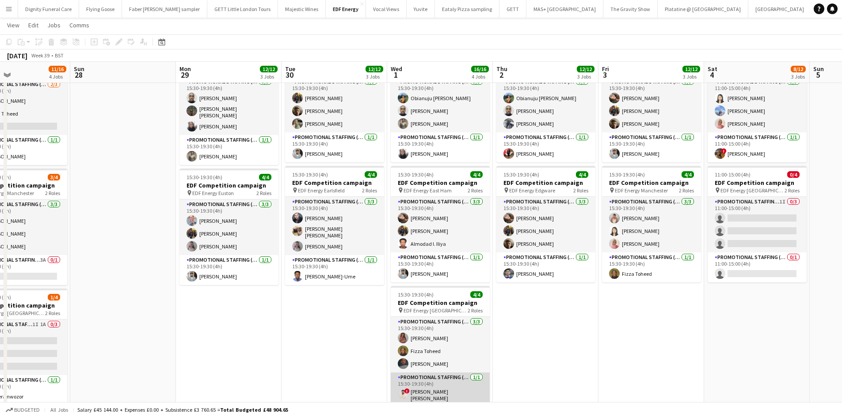
click at [445, 394] on app-card-role "Promotional Staffing (Team Leader) [DATE] 15:30-19:30 (4h) ! [PERSON_NAME] [PER…" at bounding box center [440, 389] width 99 height 33
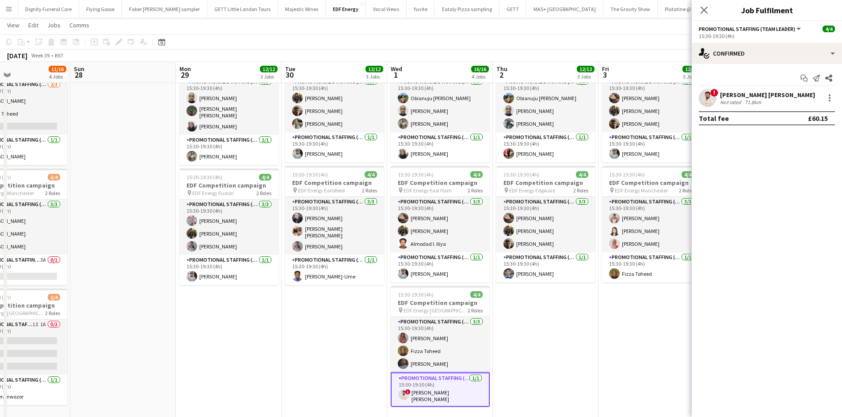
click at [757, 93] on div "[PERSON_NAME] [PERSON_NAME]" at bounding box center [767, 95] width 95 height 8
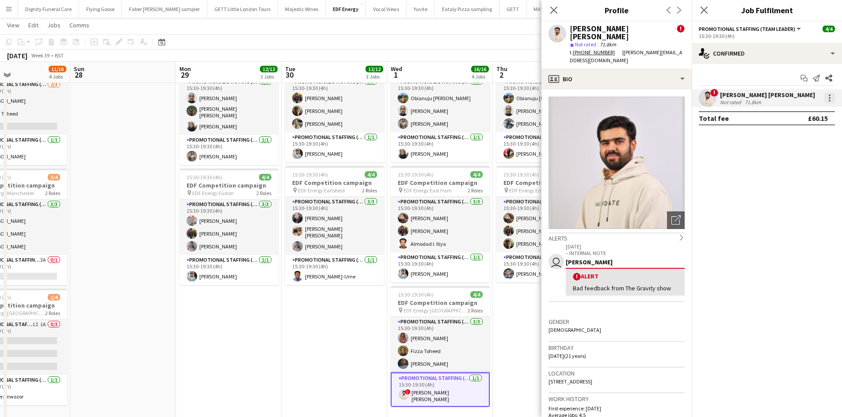
click at [827, 97] on div at bounding box center [829, 98] width 11 height 11
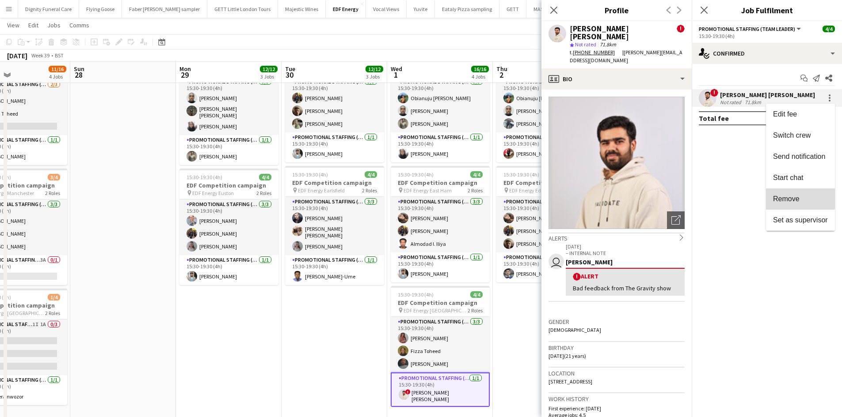
click at [795, 196] on span "Remove" at bounding box center [786, 199] width 27 height 8
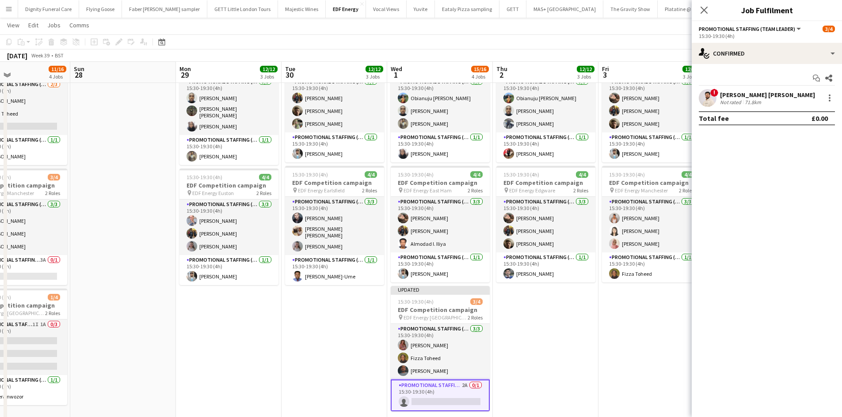
click at [561, 312] on app-date-cell "07:00-11:00 (4h) 4/4 EDF Competition campaign pin EDF Energy Euston Square 2 Ro…" at bounding box center [546, 188] width 106 height 533
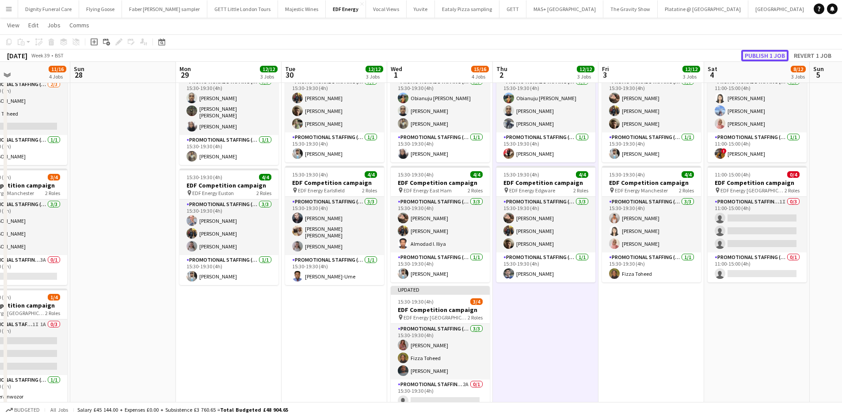
click at [770, 54] on button "Publish 1 job" at bounding box center [764, 55] width 47 height 11
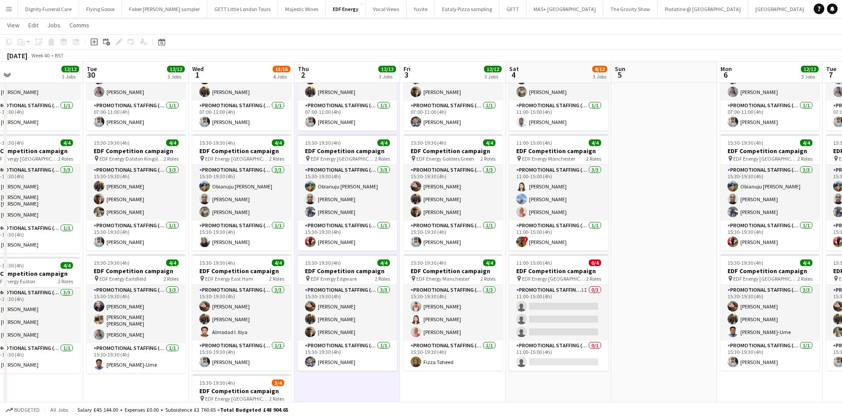
scroll to position [0, 403]
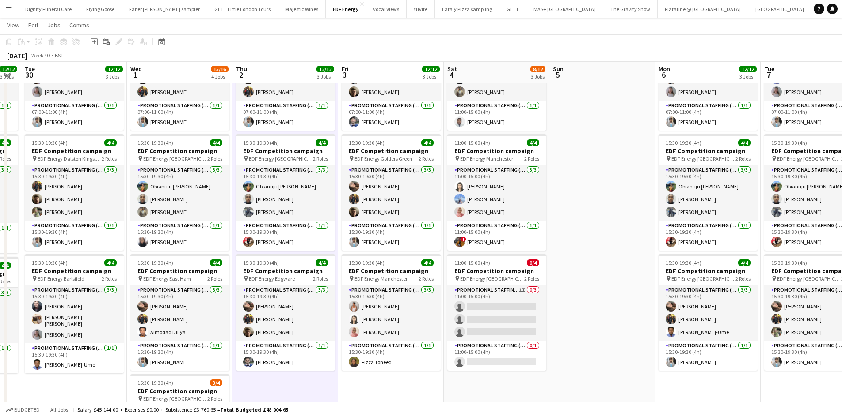
drag, startPoint x: 569, startPoint y: 257, endPoint x: 306, endPoint y: 239, distance: 263.4
click at [307, 239] on app-calendar-viewport "Fri 26 12/12 3 Jobs Sat 27 11/16 4 Jobs Sun 28 Mon 29 12/12 3 Jobs Tue 30 12/12…" at bounding box center [421, 244] width 842 height 597
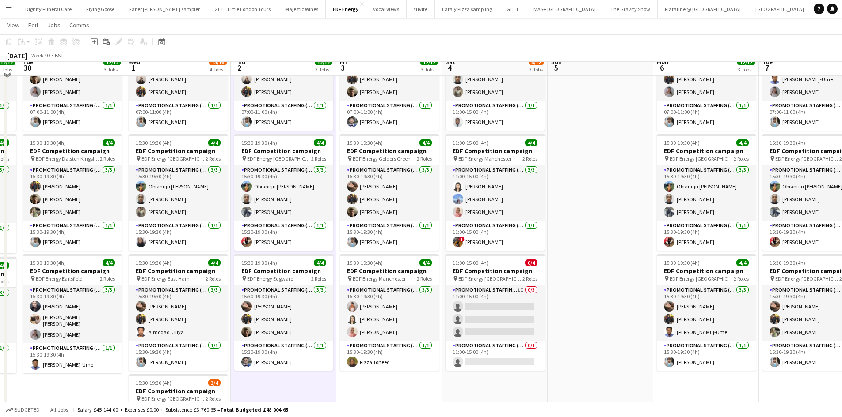
scroll to position [0, 0]
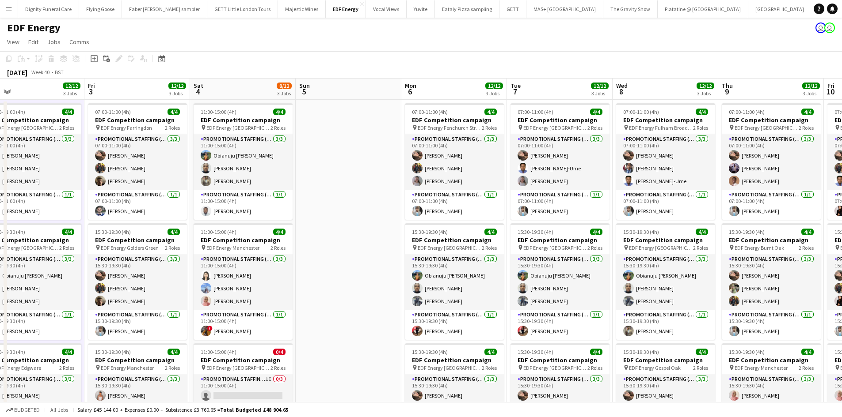
drag, startPoint x: 589, startPoint y: 285, endPoint x: 342, endPoint y: 251, distance: 249.3
click at [346, 253] on app-calendar-viewport "Sun 28 Mon 29 12/12 3 Jobs Tue 30 12/12 3 Jobs Wed 1 15/16 4 Jobs Thu 2 12/12 3…" at bounding box center [421, 356] width 842 height 554
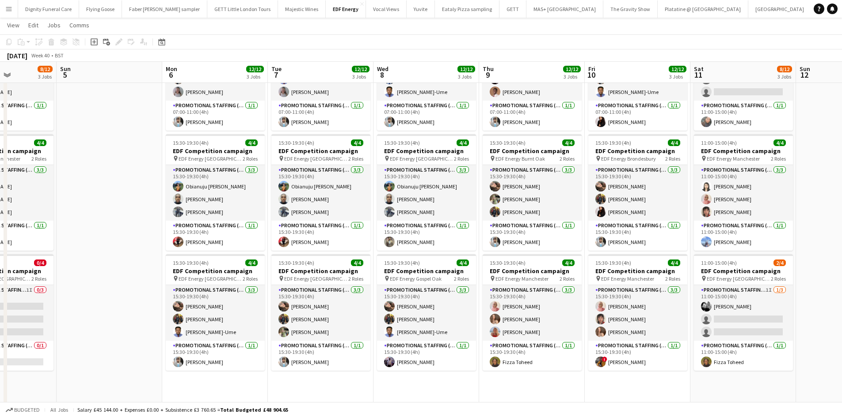
scroll to position [0, 262]
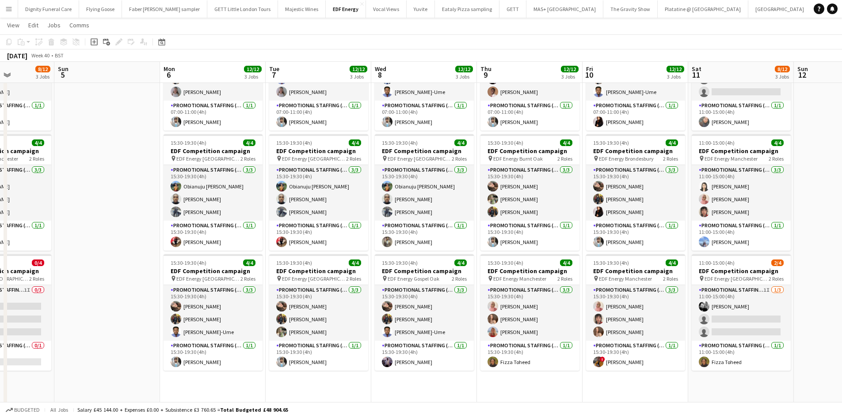
drag, startPoint x: 485, startPoint y: 392, endPoint x: 275, endPoint y: 362, distance: 212.0
click at [275, 362] on app-calendar-viewport "Thu 2 12/12 3 Jobs Fri 3 12/12 3 Jobs Sat 4 8/12 3 Jobs Sun 5 Mon 6 12/12 3 Job…" at bounding box center [421, 244] width 842 height 597
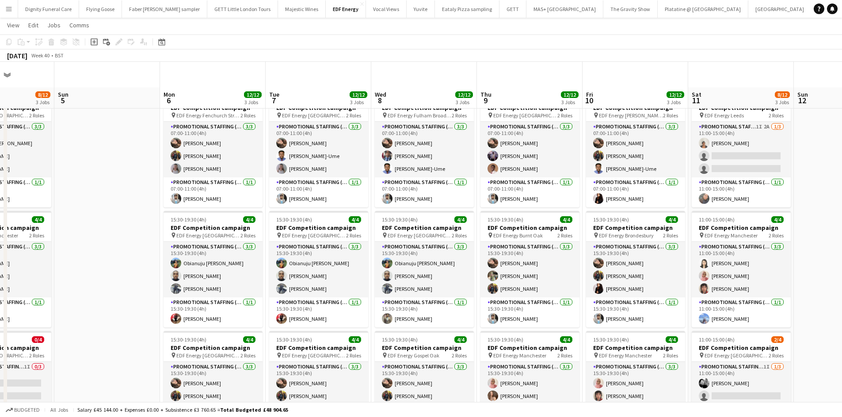
scroll to position [0, 0]
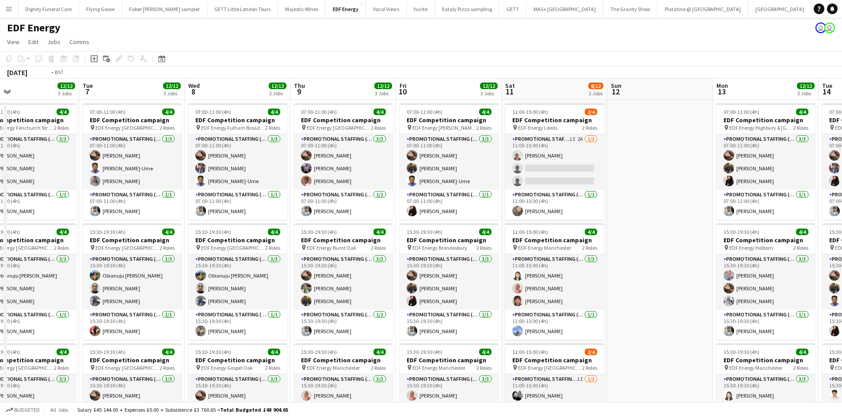
drag, startPoint x: 558, startPoint y: 335, endPoint x: 367, endPoint y: 323, distance: 191.2
click at [368, 323] on app-calendar-viewport "Thu 2 12/12 3 Jobs Fri 3 12/12 3 Jobs Sat 4 8/12 3 Jobs Sun 5 Mon 6 12/12 3 Job…" at bounding box center [421, 356] width 842 height 554
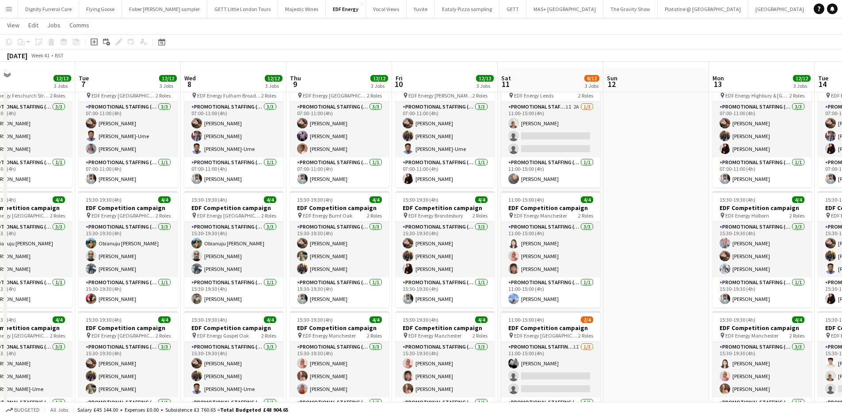
scroll to position [44, 0]
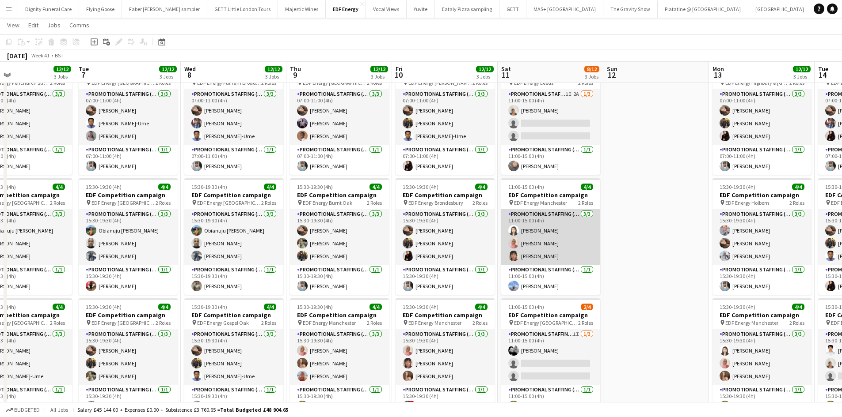
click at [534, 228] on app-card-role "Promotional Staffing (Flyering Staff) [DATE] 11:00-15:00 (4h) [PERSON_NAME] [PE…" at bounding box center [550, 237] width 99 height 56
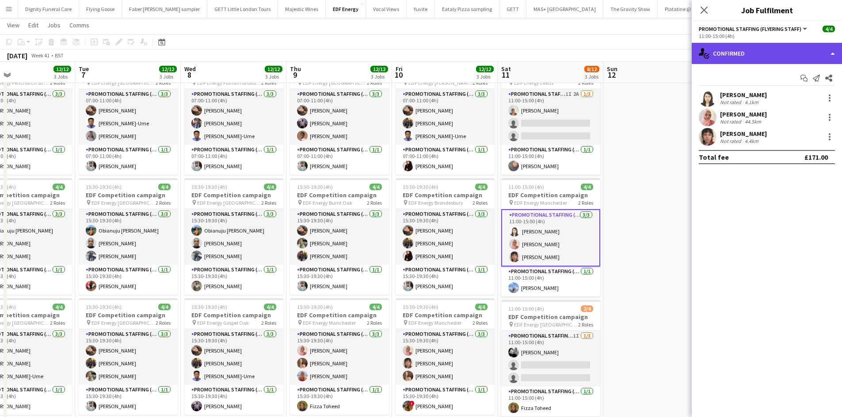
click at [747, 56] on div "single-neutral-actions-check-2 Confirmed" at bounding box center [766, 53] width 150 height 21
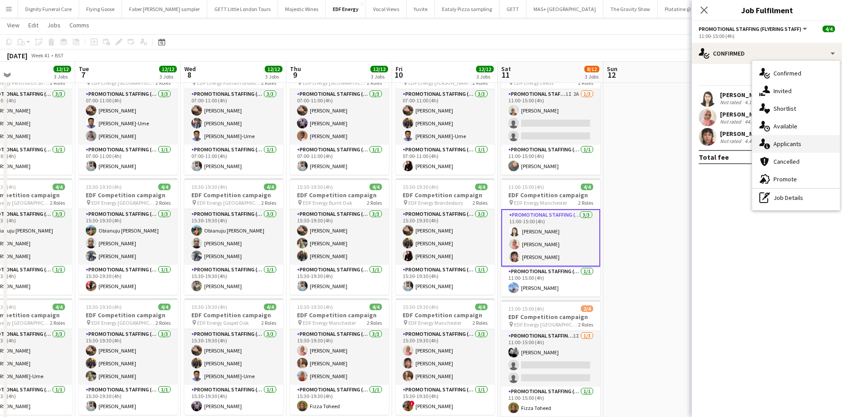
click at [781, 146] on span "Applicants" at bounding box center [787, 144] width 28 height 8
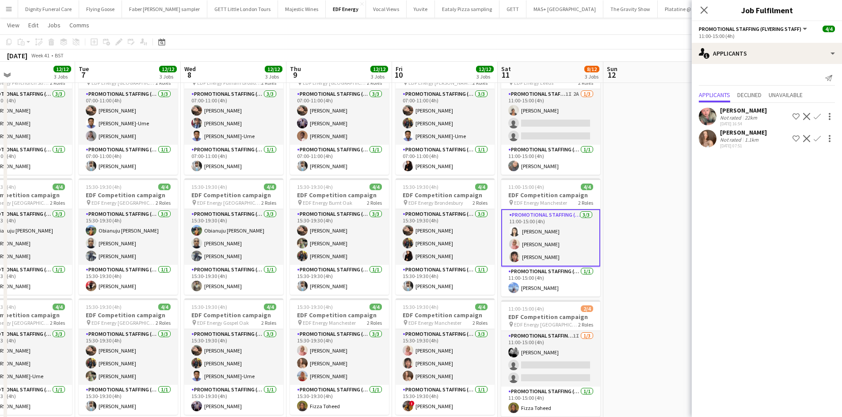
click at [738, 110] on div "[PERSON_NAME]" at bounding box center [743, 110] width 47 height 8
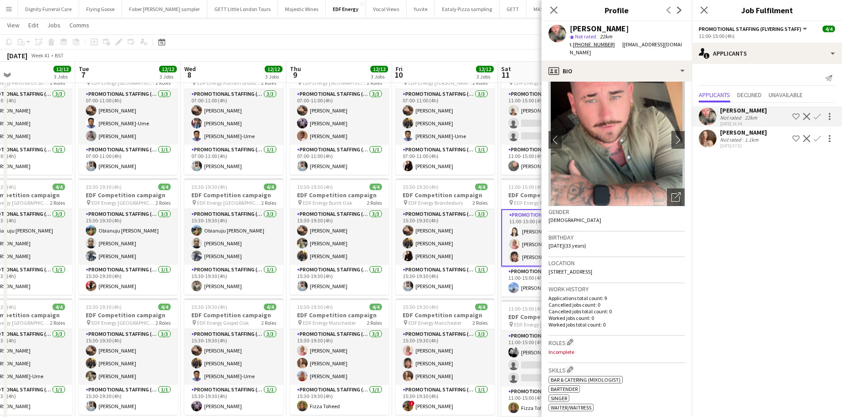
scroll to position [0, 0]
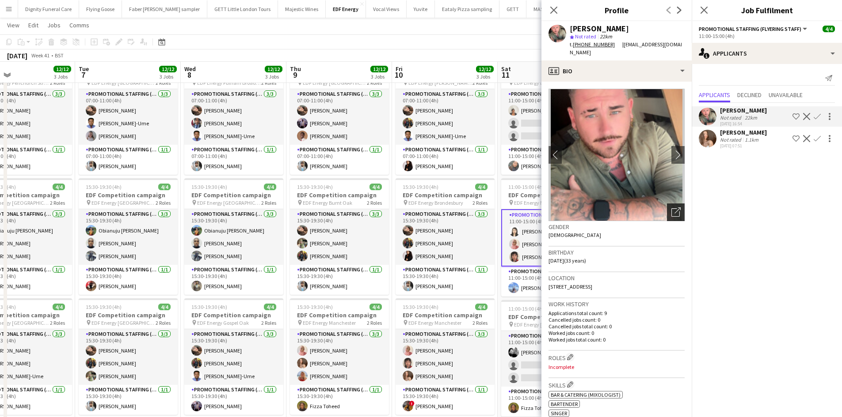
click at [671, 208] on icon "Open photos pop-in" at bounding box center [675, 212] width 9 height 9
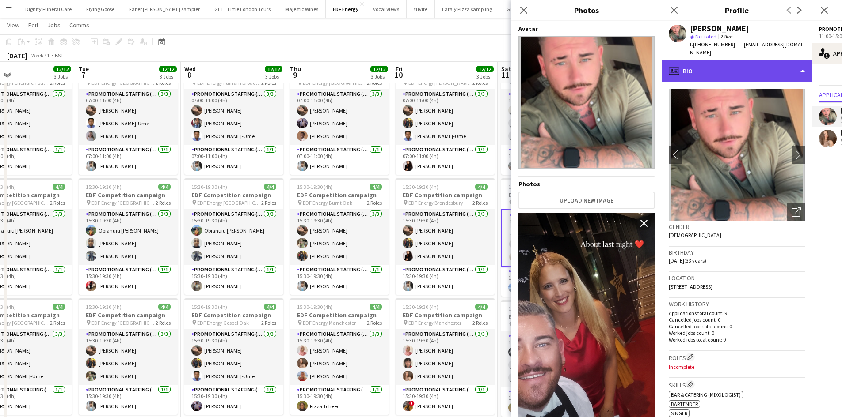
click at [766, 61] on div "profile Bio" at bounding box center [736, 71] width 150 height 21
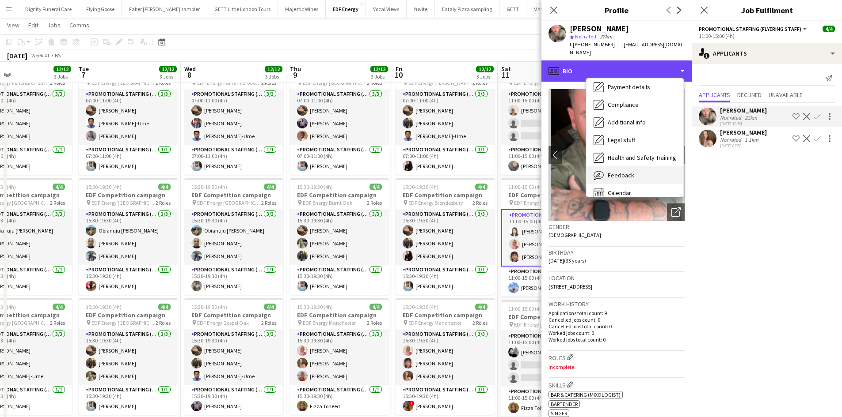
scroll to position [118, 0]
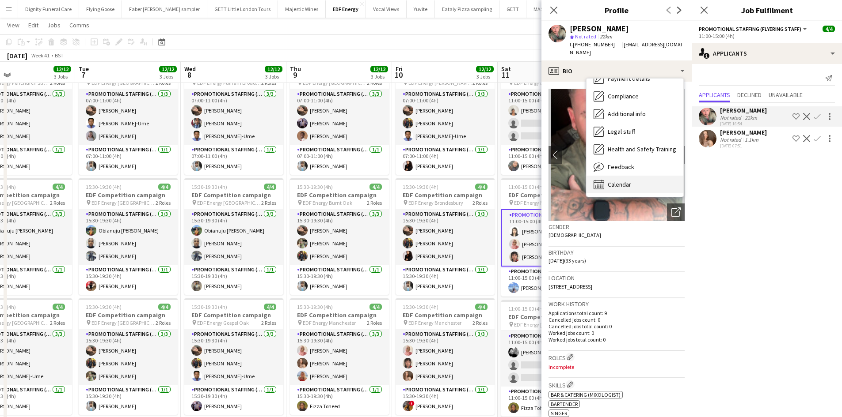
click at [619, 181] on span "Calendar" at bounding box center [618, 185] width 23 height 8
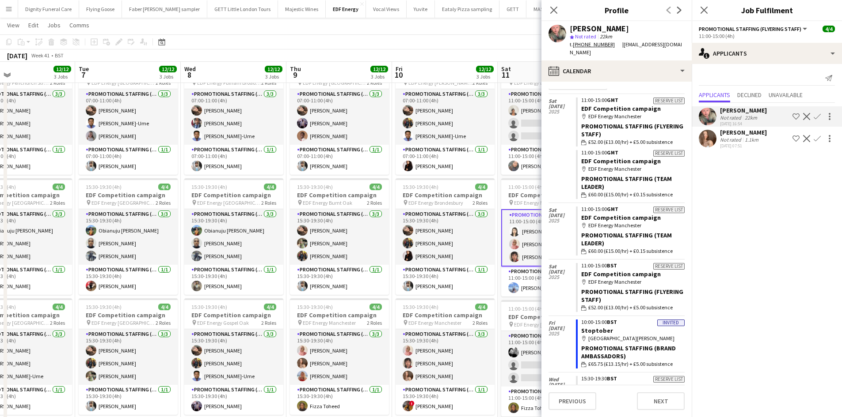
scroll to position [0, 0]
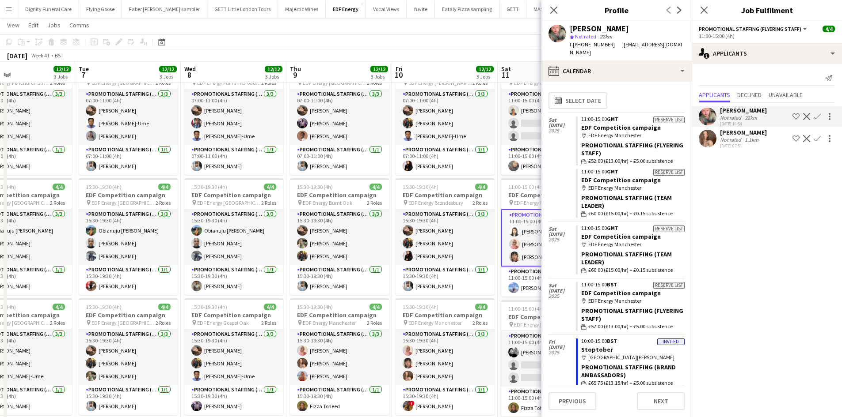
click at [460, 48] on app-toolbar "Copy Paste Paste Ctrl+V Paste with crew Ctrl+Shift+V Paste linked Job [GEOGRAPH…" at bounding box center [421, 41] width 842 height 15
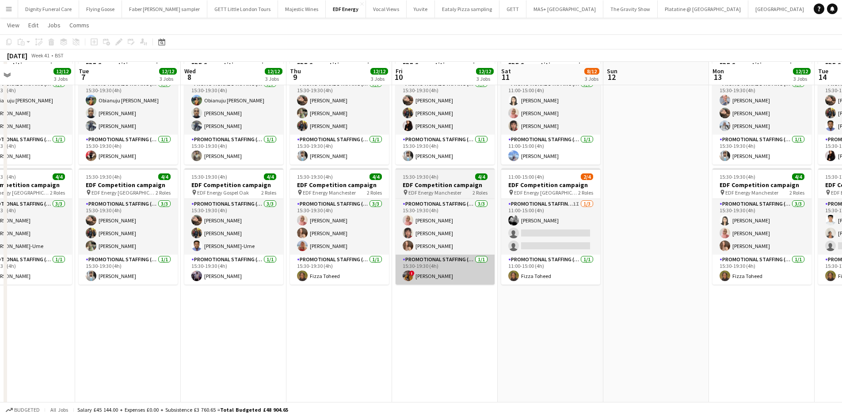
scroll to position [177, 0]
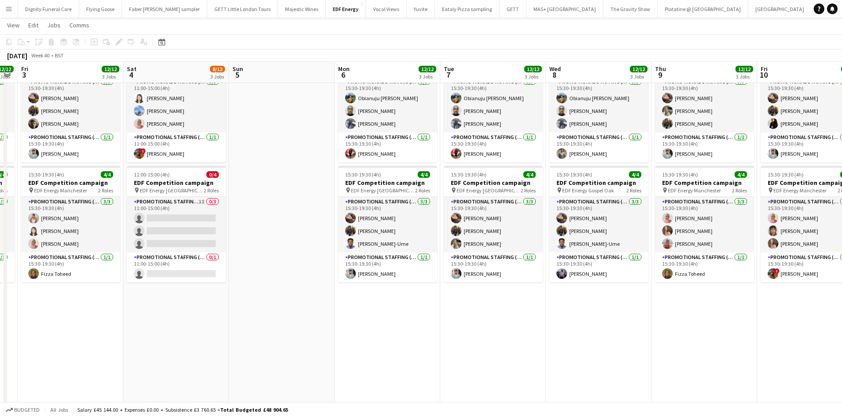
drag, startPoint x: 282, startPoint y: 307, endPoint x: 651, endPoint y: 278, distance: 370.0
click at [651, 278] on app-calendar-viewport "Wed 1 15/16 4 Jobs Thu 2 12/12 3 Jobs Fri 3 12/12 3 Jobs Sat 4 8/12 3 Jobs Sun …" at bounding box center [421, 156] width 842 height 597
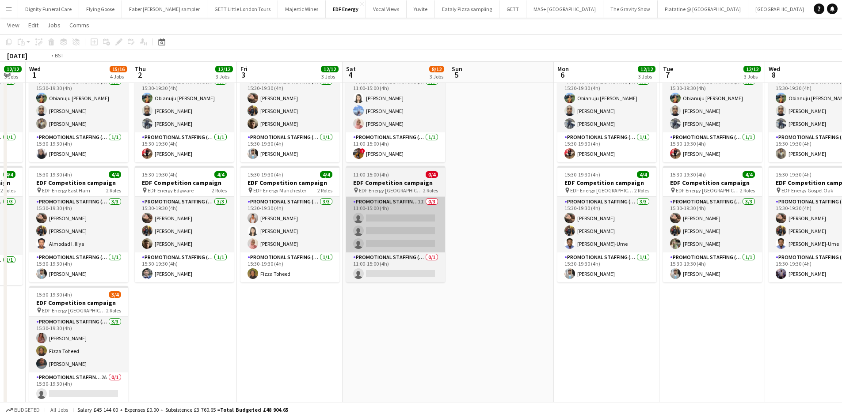
drag, startPoint x: 233, startPoint y: 237, endPoint x: 668, endPoint y: 217, distance: 435.6
click at [682, 217] on app-calendar-viewport "Mon 29 12/12 3 Jobs Tue 30 12/12 3 Jobs Wed 1 15/16 4 Jobs Thu 2 12/12 3 Jobs F…" at bounding box center [421, 156] width 842 height 597
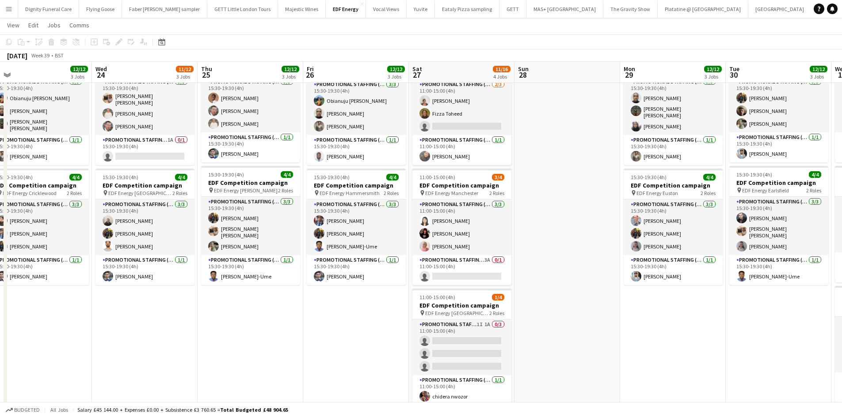
scroll to position [0, 201]
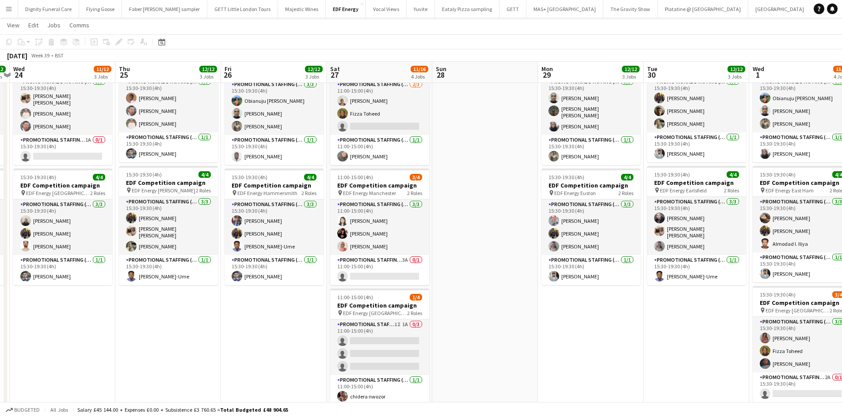
drag, startPoint x: 158, startPoint y: 264, endPoint x: 387, endPoint y: 246, distance: 230.0
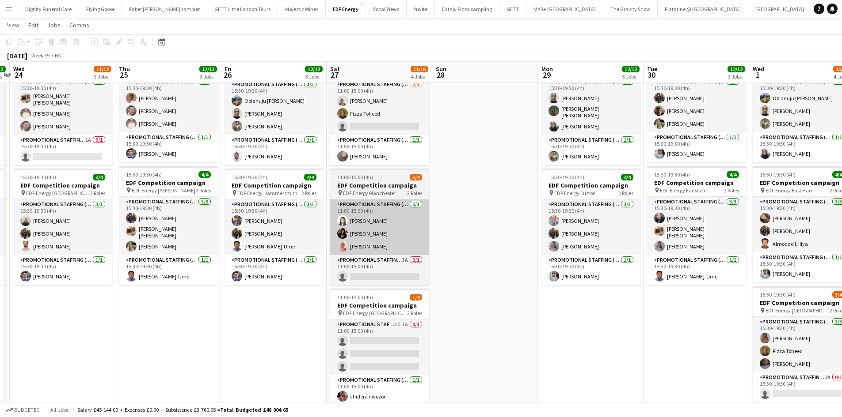
click at [647, 261] on app-calendar-viewport "Mon 22 12/12 3 Jobs Tue 23 12/12 3 Jobs Wed 24 11/12 3 Jobs Thu 25 12/12 3 Jobs…" at bounding box center [421, 156] width 842 height 597
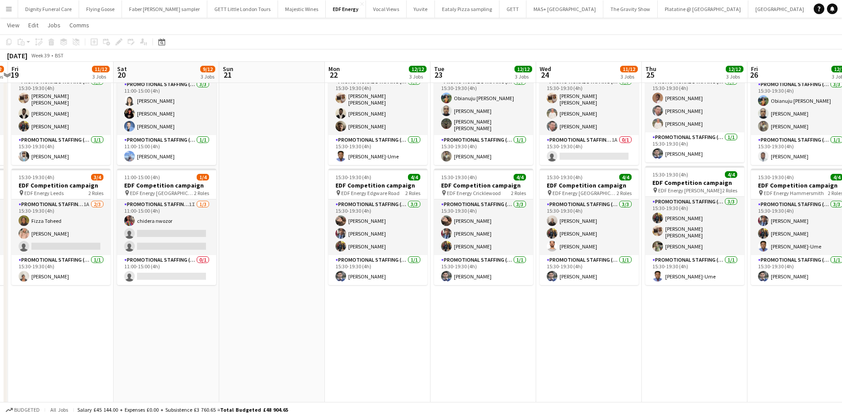
drag, startPoint x: 121, startPoint y: 303, endPoint x: 580, endPoint y: 325, distance: 459.9
click at [639, 325] on app-calendar-viewport "Wed 17 12/12 3 Jobs Thu 18 8/12 3 Jobs Fri 19 11/12 3 Jobs Sat 20 9/12 3 Jobs S…" at bounding box center [421, 156] width 842 height 597
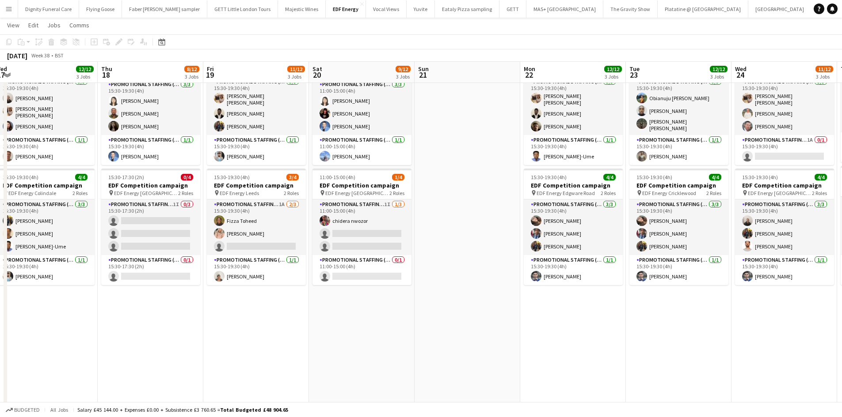
scroll to position [0, 204]
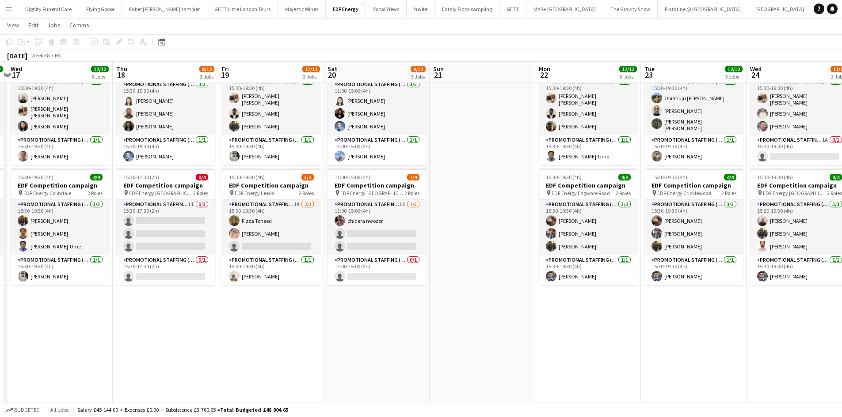
drag, startPoint x: 230, startPoint y: 324, endPoint x: 412, endPoint y: 327, distance: 182.5
click at [412, 327] on app-calendar-viewport "Mon 15 12/12 3 Jobs Tue 16 12/12 3 Jobs Wed 17 12/12 3 Jobs Thu 18 8/12 3 Jobs …" at bounding box center [421, 156] width 842 height 597
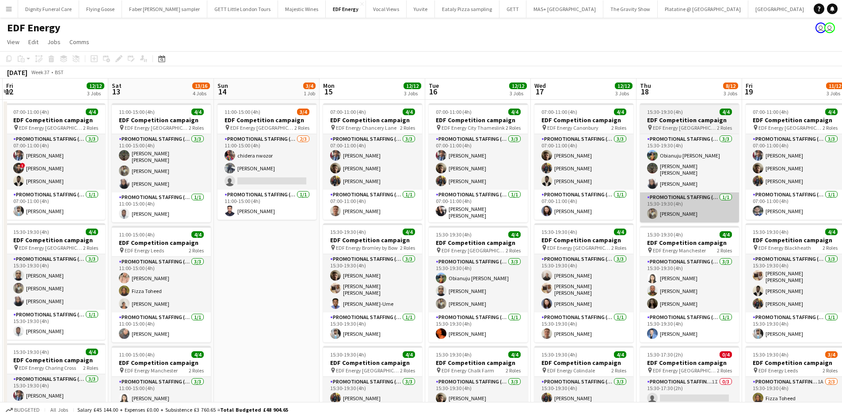
scroll to position [0, 256]
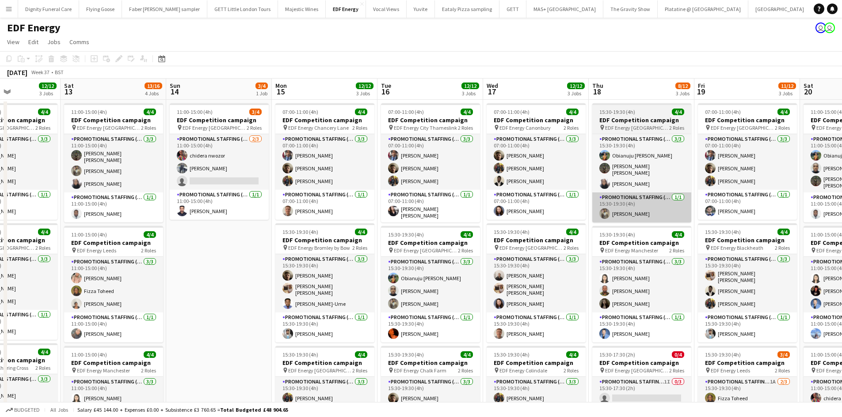
drag, startPoint x: 317, startPoint y: 241, endPoint x: 613, endPoint y: 215, distance: 296.7
click at [639, 211] on app-calendar-viewport "Wed 10 11/16 4 Jobs Thu 11 16/16 4 Jobs Fri 12 12/12 3 Jobs Sat 13 13/16 4 Jobs…" at bounding box center [421, 356] width 842 height 554
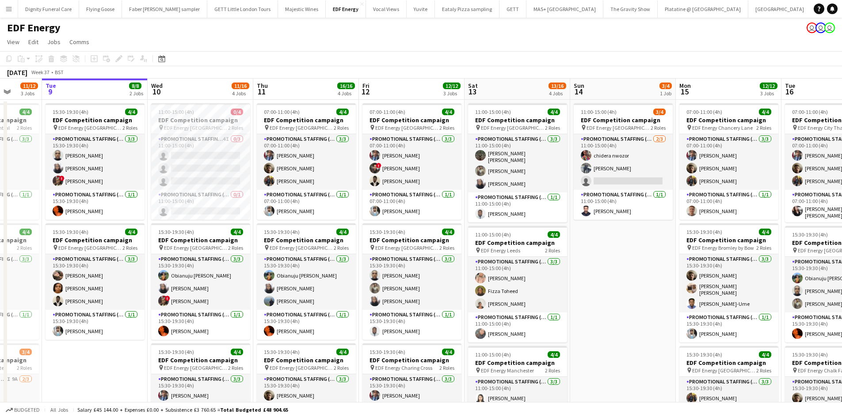
scroll to position [0, 273]
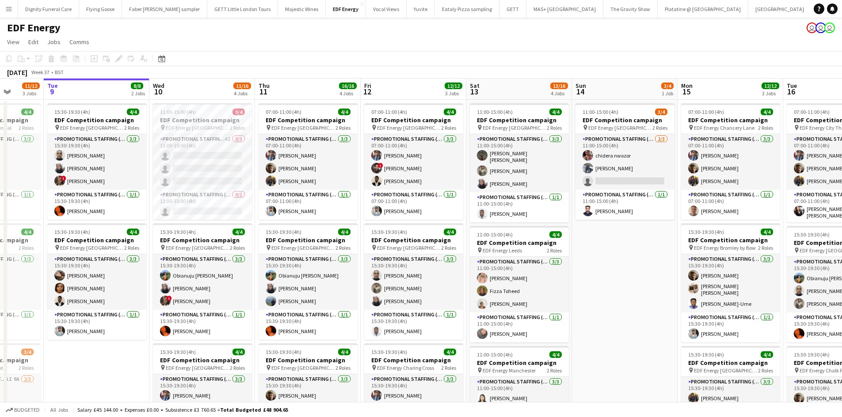
drag, startPoint x: 280, startPoint y: 282, endPoint x: 601, endPoint y: 247, distance: 322.7
click at [601, 247] on app-calendar-viewport "Sat 6 7/8 2 Jobs Sun 7 Mon 8 11/12 3 Jobs Tue 9 8/8 2 Jobs Wed 10 11/16 4 Jobs …" at bounding box center [421, 356] width 842 height 554
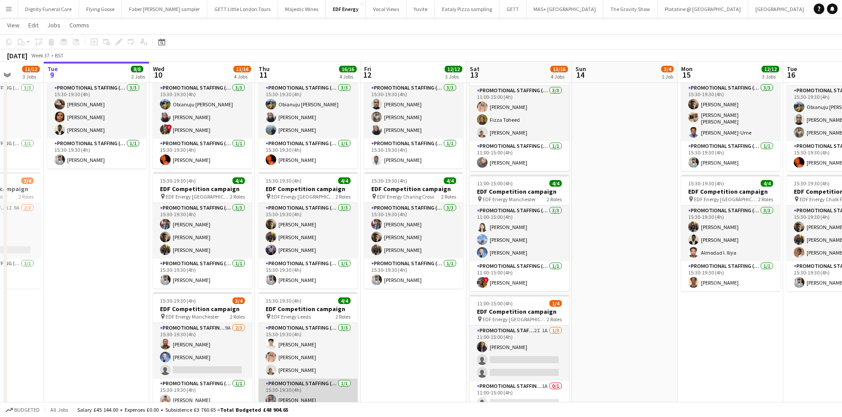
scroll to position [221, 0]
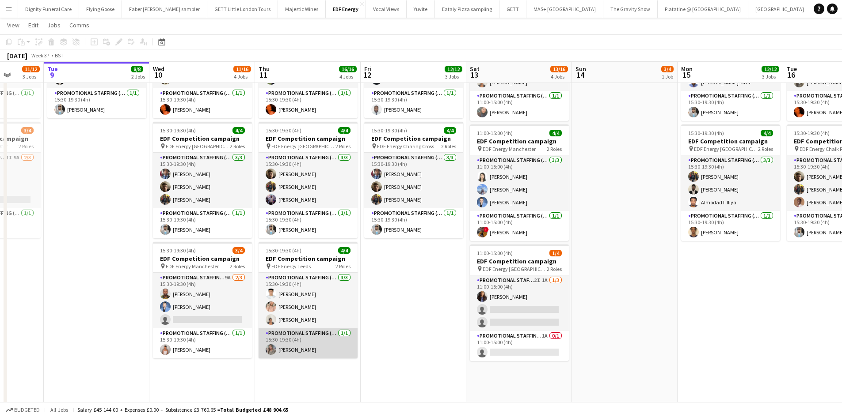
click at [298, 349] on app-card-role "Promotional Staffing (Team Leader) [DATE] 15:30-19:30 (4h) [PERSON_NAME]" at bounding box center [307, 344] width 99 height 30
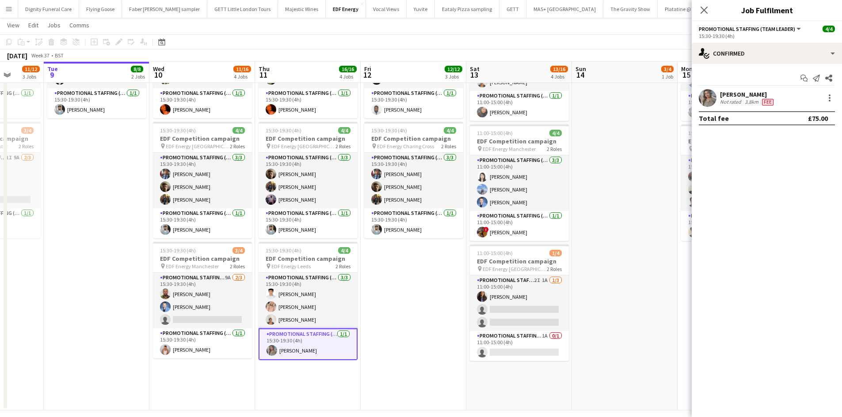
click at [725, 94] on div "[PERSON_NAME]" at bounding box center [747, 95] width 55 height 8
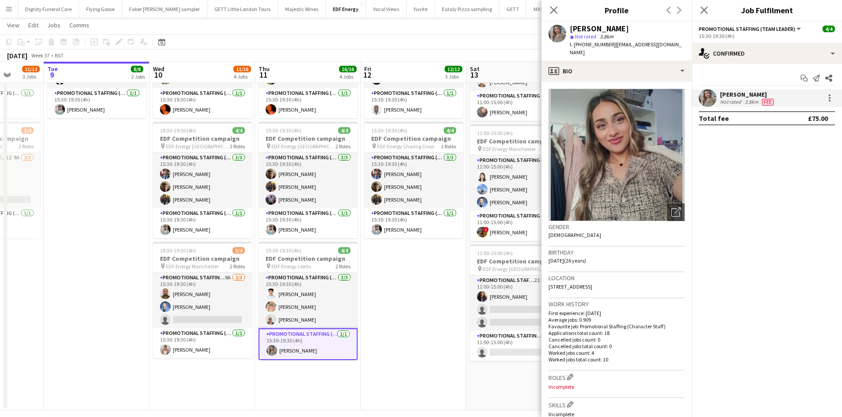
click at [444, 326] on app-date-cell "07:00-11:00 (4h) 4/4 EDF Competition campaign pin EDF Energy [GEOGRAPHIC_DATA] …" at bounding box center [413, 144] width 106 height 533
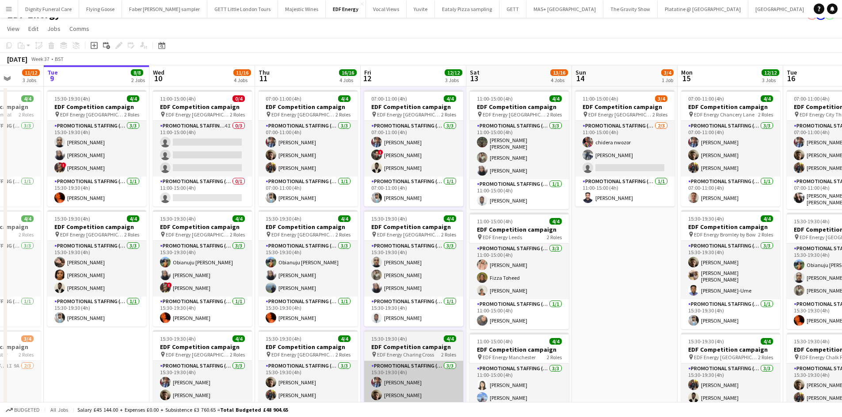
scroll to position [0, 0]
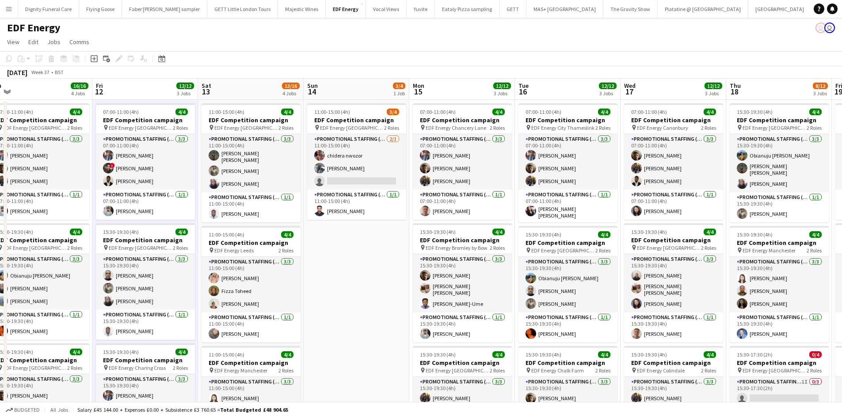
drag, startPoint x: 581, startPoint y: 309, endPoint x: 331, endPoint y: 309, distance: 250.5
click at [332, 309] on app-calendar-viewport "Mon 8 11/12 3 Jobs Tue 9 8/8 2 Jobs Wed 10 11/16 4 Jobs Thu 11 16/16 4 Jobs Fri…" at bounding box center [421, 356] width 842 height 554
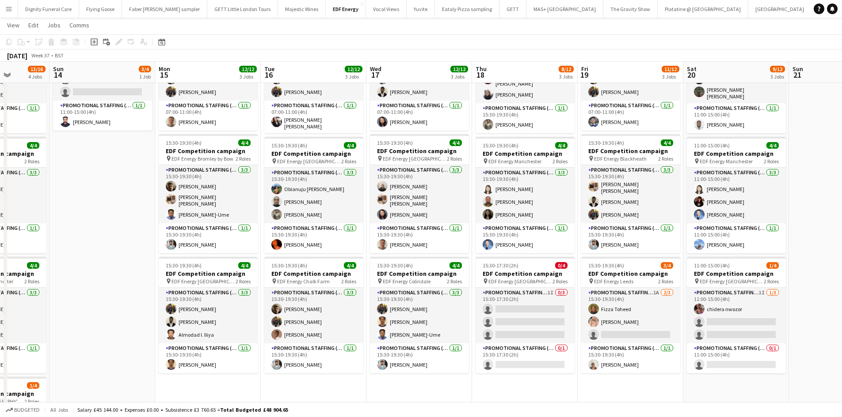
scroll to position [0, 380]
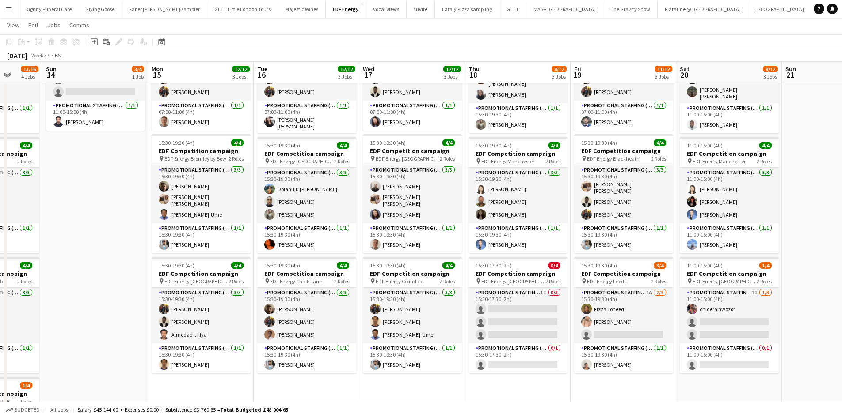
drag, startPoint x: 529, startPoint y: 377, endPoint x: 270, endPoint y: 363, distance: 259.7
click at [270, 363] on app-calendar-viewport "Wed 10 11/16 4 Jobs Thu 11 16/16 4 Jobs Fri 12 12/12 3 Jobs Sat 13 13/16 4 Jobs…" at bounding box center [421, 244] width 842 height 597
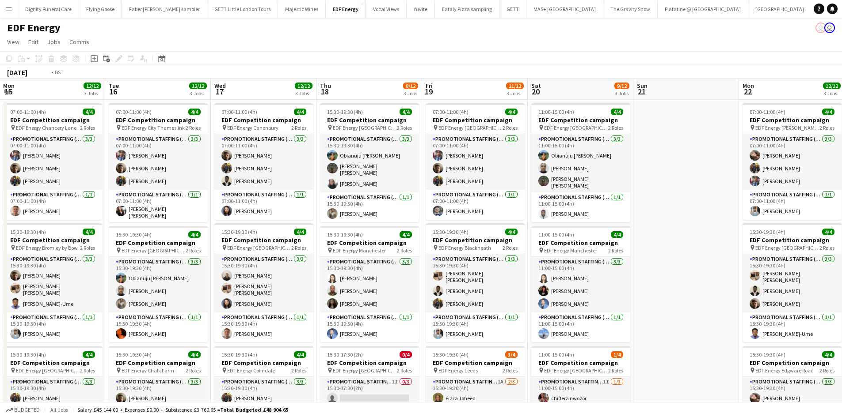
scroll to position [0, 339]
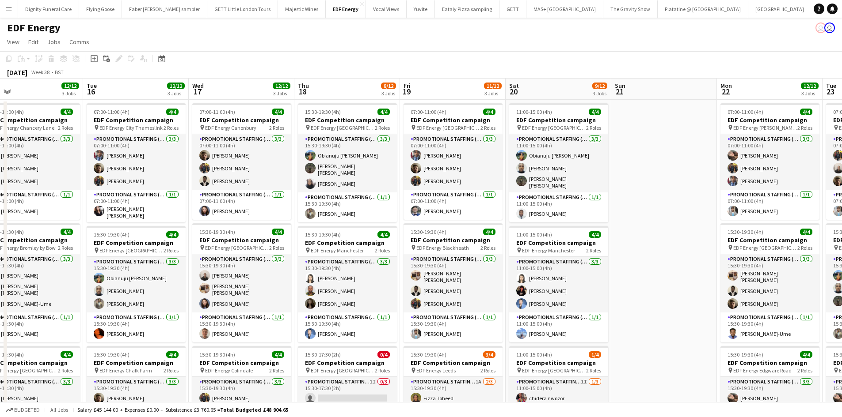
drag, startPoint x: 487, startPoint y: 329, endPoint x: 316, endPoint y: 319, distance: 170.8
click at [316, 319] on app-calendar-viewport "Fri 12 12/12 3 Jobs Sat 13 13/16 4 Jobs Sun 14 3/4 1 Job Mon 15 12/12 3 Jobs Tu…" at bounding box center [421, 356] width 842 height 554
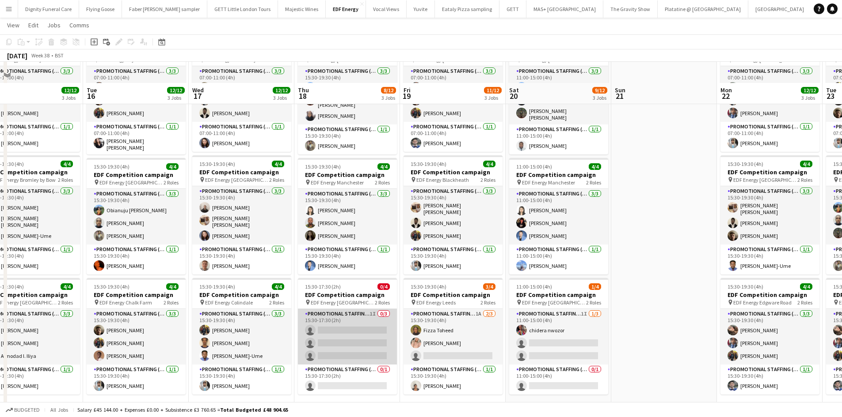
scroll to position [88, 0]
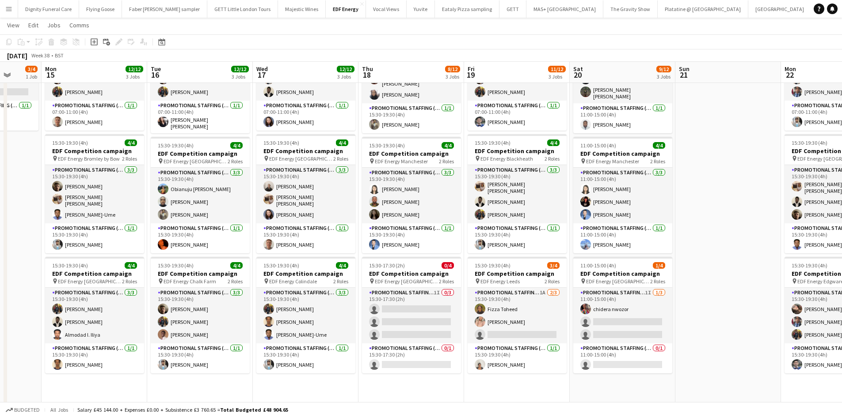
drag, startPoint x: 647, startPoint y: 341, endPoint x: 494, endPoint y: 342, distance: 152.4
click at [495, 342] on app-calendar-viewport "Fri 12 12/12 3 Jobs Sat 13 13/16 4 Jobs Sun 14 3/4 1 Job Mon 15 12/12 3 Jobs Tu…" at bounding box center [421, 244] width 842 height 597
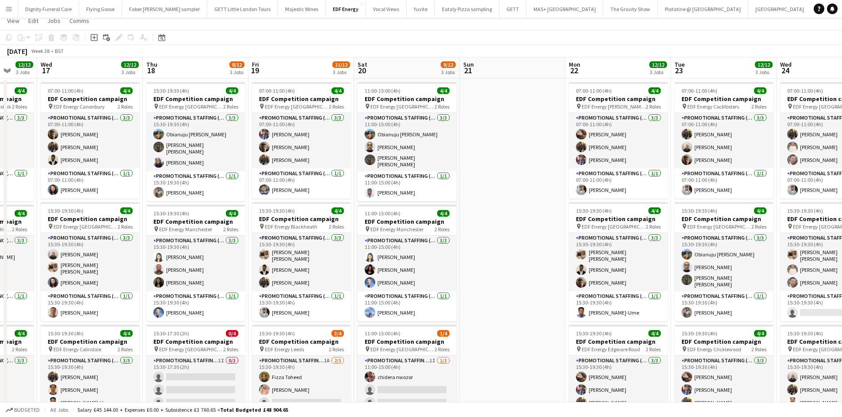
scroll to position [0, 0]
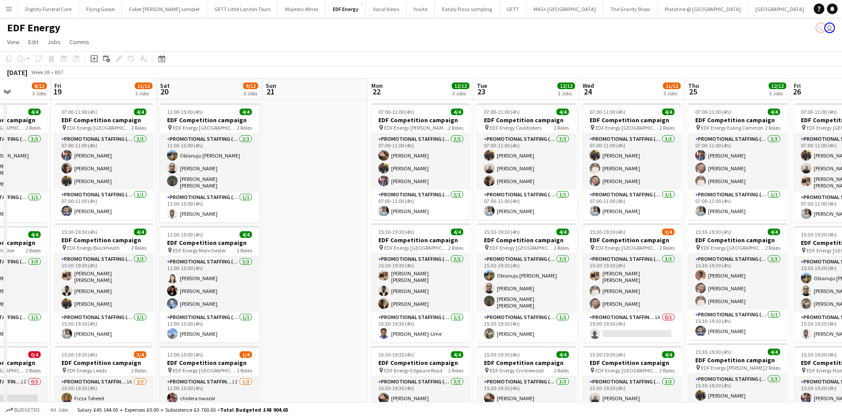
drag, startPoint x: 452, startPoint y: 322, endPoint x: 298, endPoint y: 304, distance: 155.6
click at [298, 304] on app-calendar-viewport "Tue 16 12/12 3 Jobs Wed 17 12/12 3 Jobs Thu 18 8/12 3 Jobs Fri 19 11/12 3 Jobs …" at bounding box center [421, 356] width 842 height 554
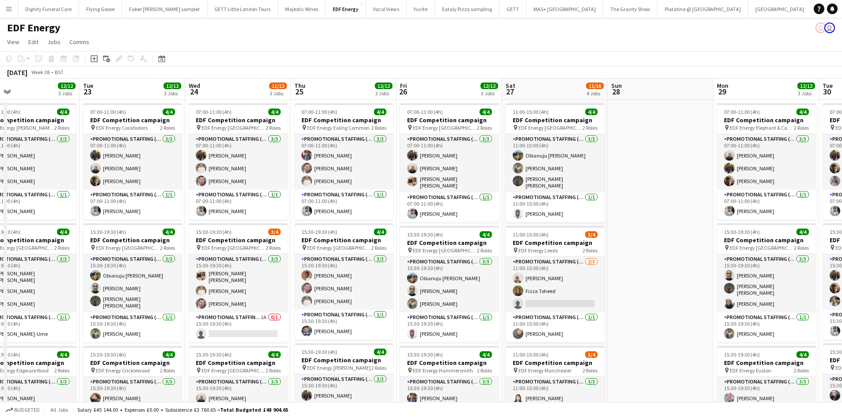
scroll to position [0, 251]
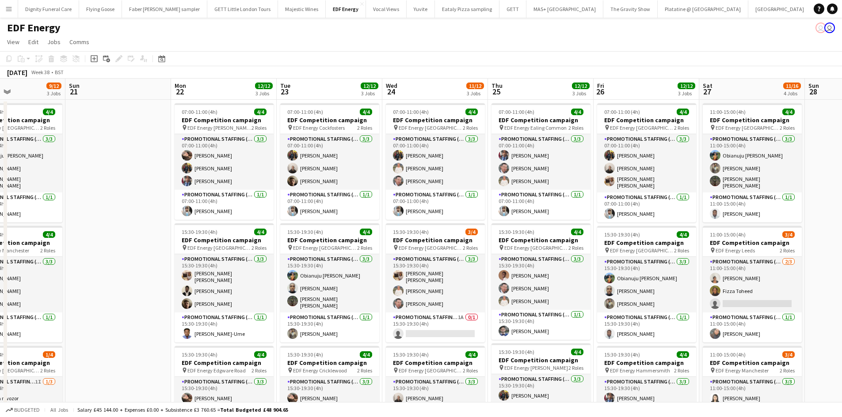
drag, startPoint x: 489, startPoint y: 287, endPoint x: 295, endPoint y: 288, distance: 194.4
click at [295, 288] on app-calendar-viewport "Thu 18 8/12 3 Jobs Fri 19 11/12 3 Jobs Sat 20 9/12 3 Jobs Sun 21 Mon 22 12/12 3…" at bounding box center [421, 356] width 842 height 554
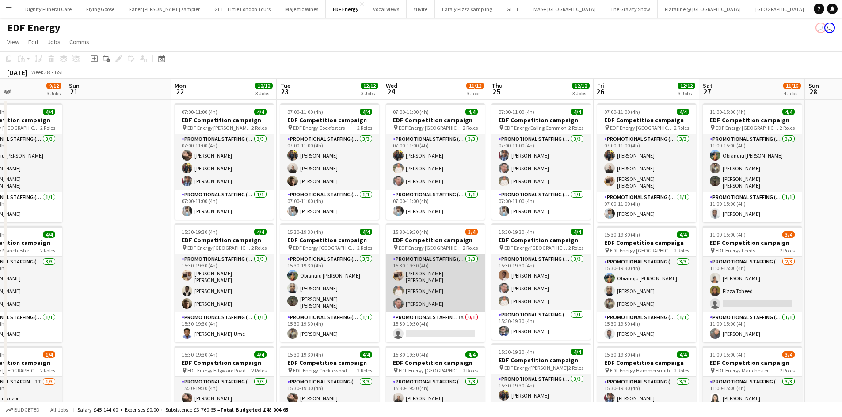
click at [418, 274] on app-card-role "Promotional Staffing (Flyering Staff) [DATE] 15:30-19:30 (4h) [PERSON_NAME] [PE…" at bounding box center [435, 283] width 99 height 58
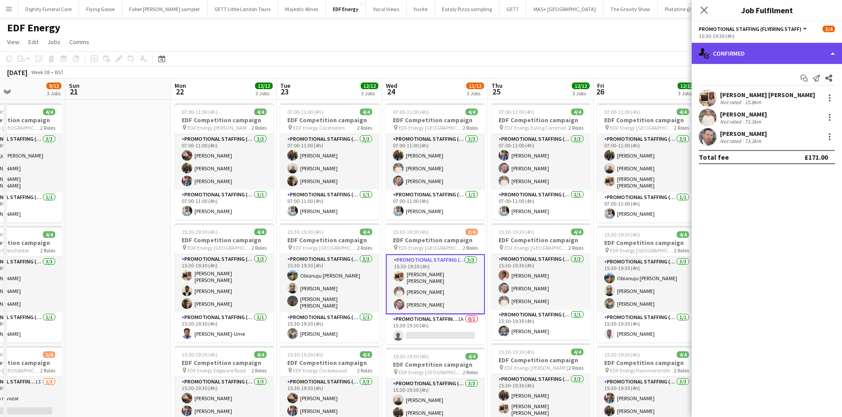
click at [733, 51] on div "single-neutral-actions-check-2 Confirmed" at bounding box center [766, 53] width 150 height 21
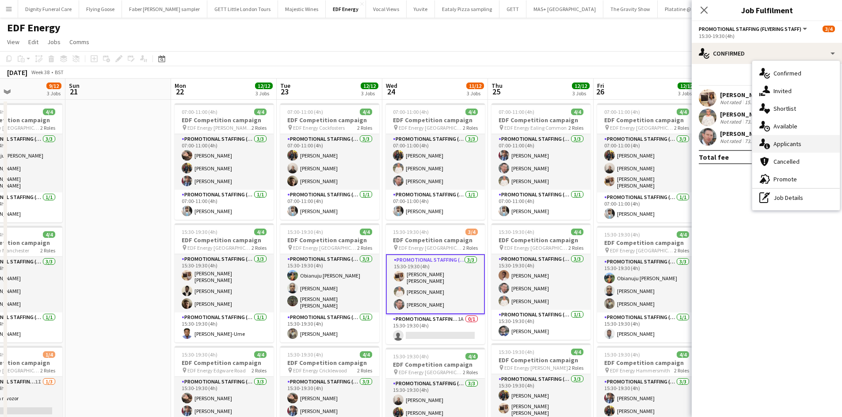
click at [781, 143] on span "Applicants" at bounding box center [787, 144] width 28 height 8
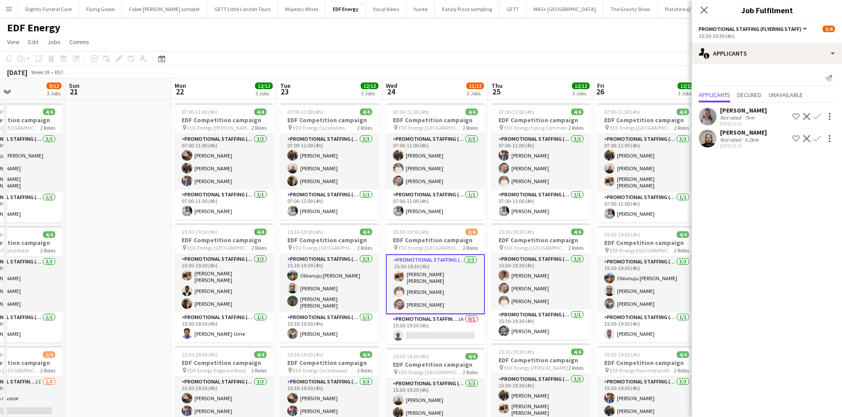
click at [416, 275] on app-card-role "Promotional Staffing (Flyering Staff) [DATE] 15:30-19:30 (4h) [PERSON_NAME] [PE…" at bounding box center [435, 284] width 99 height 60
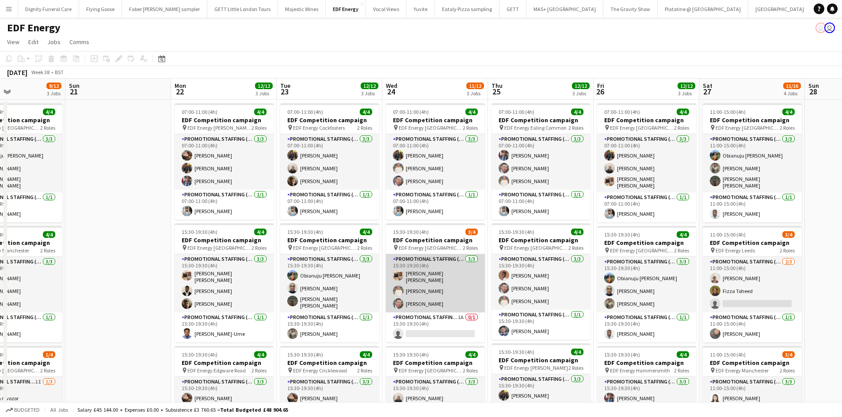
click at [416, 275] on app-card-role "Promotional Staffing (Flyering Staff) [DATE] 15:30-19:30 (4h) [PERSON_NAME] [PE…" at bounding box center [435, 283] width 99 height 58
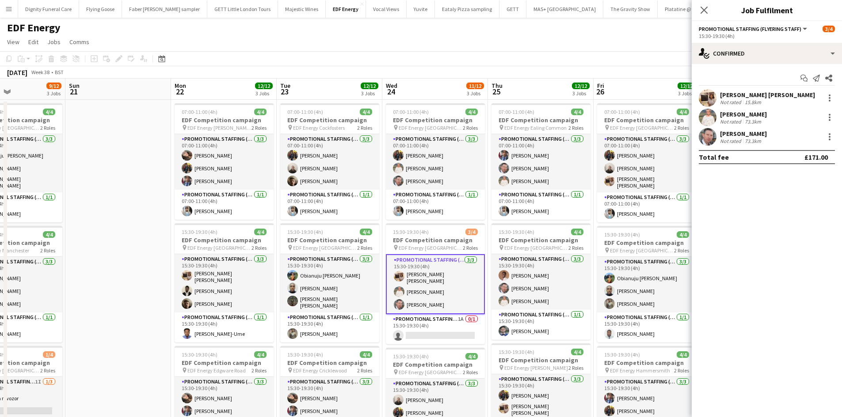
click at [732, 95] on div "[PERSON_NAME] [PERSON_NAME]" at bounding box center [767, 95] width 95 height 8
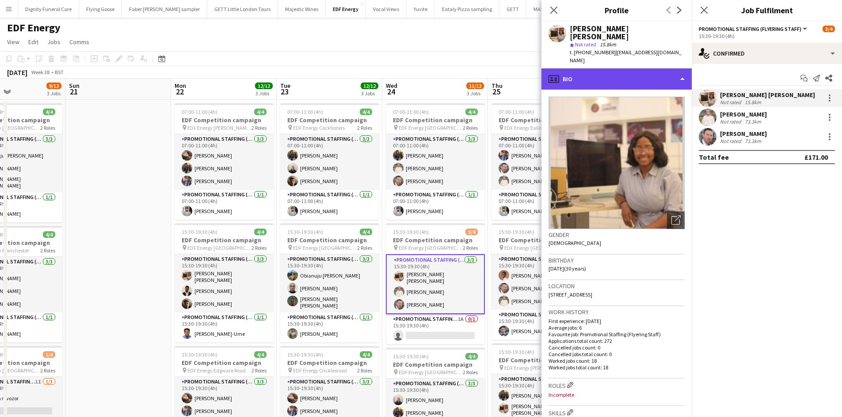
click at [615, 68] on div "profile Bio" at bounding box center [616, 78] width 150 height 21
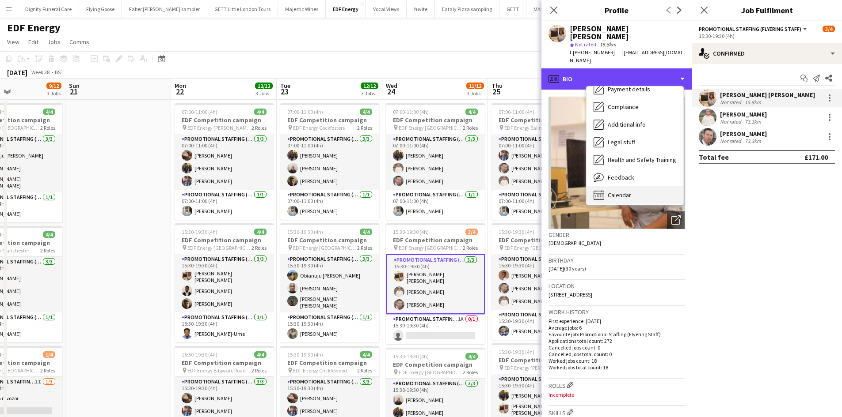
scroll to position [118, 0]
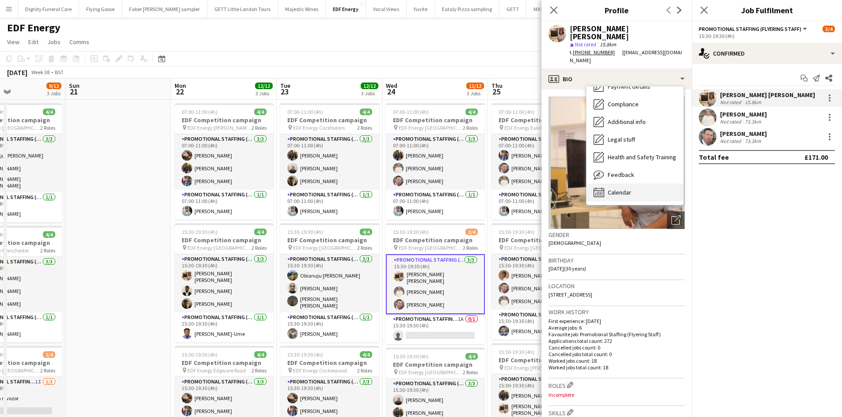
click at [618, 189] on span "Calendar" at bounding box center [618, 193] width 23 height 8
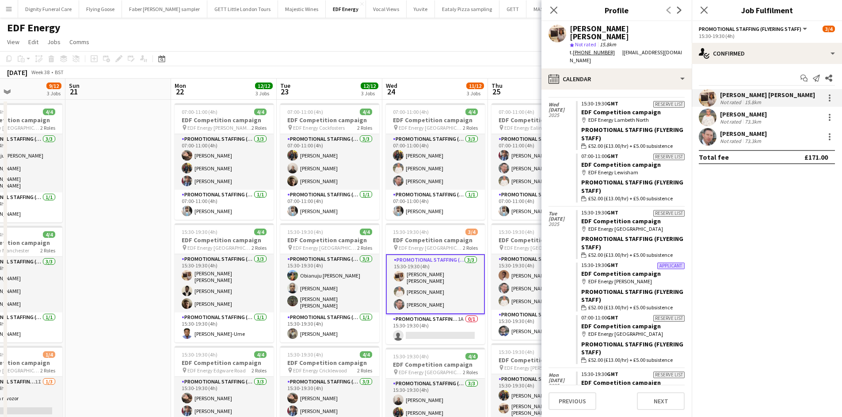
scroll to position [1546, 0]
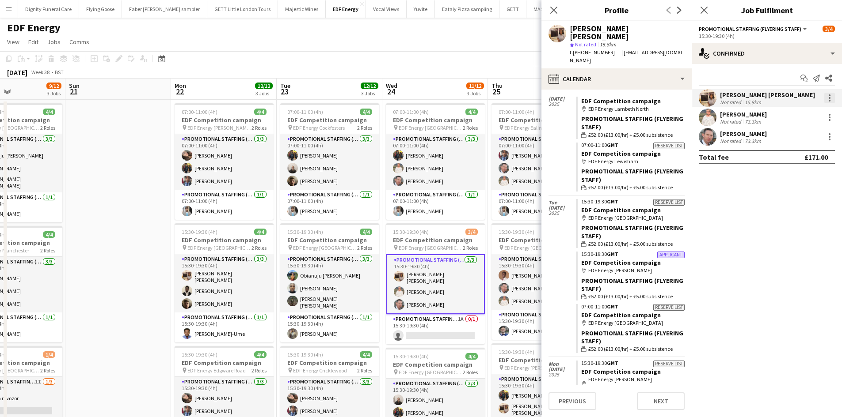
click at [826, 95] on div at bounding box center [829, 98] width 11 height 11
click at [793, 197] on span "Remove" at bounding box center [786, 199] width 27 height 8
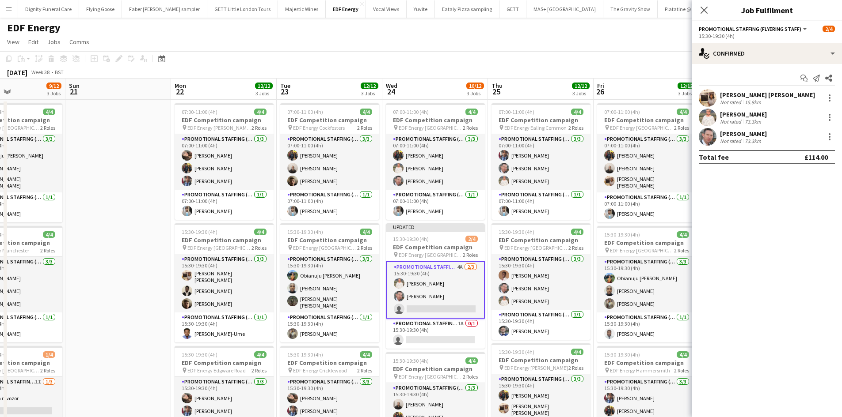
click at [455, 306] on app-card-role "Promotional Staffing (Flyering Staff) 4A [DATE] 15:30-19:30 (4h) [PERSON_NAME] …" at bounding box center [435, 290] width 99 height 57
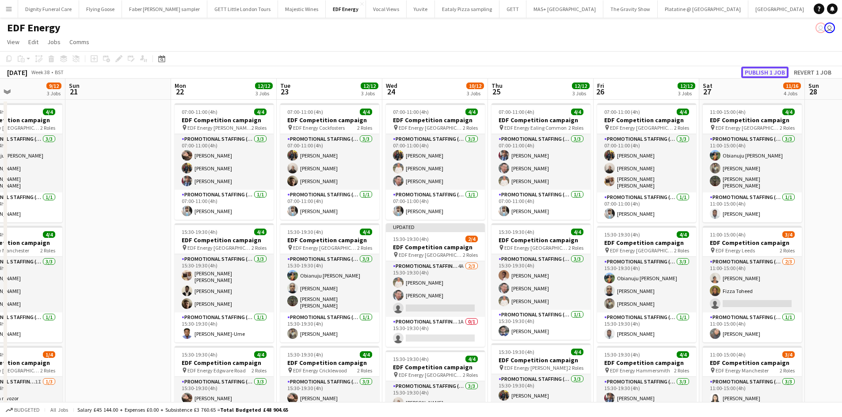
click at [762, 73] on button "Publish 1 job" at bounding box center [764, 72] width 47 height 11
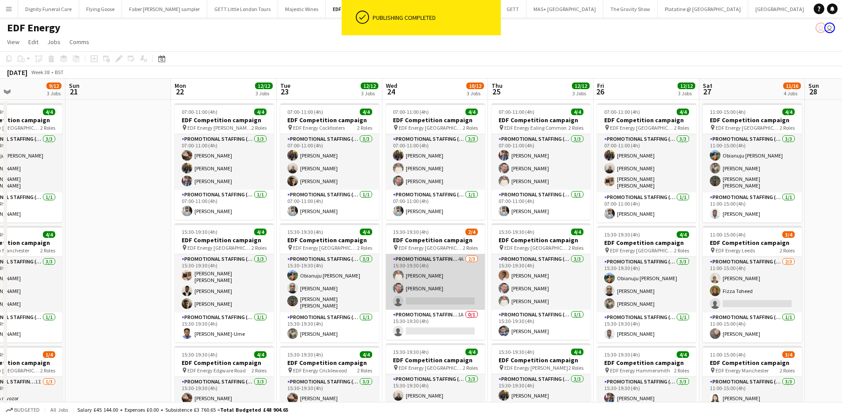
click at [440, 301] on app-card-role "Promotional Staffing (Flyering Staff) 4A [DATE] 15:30-19:30 (4h) [PERSON_NAME] …" at bounding box center [435, 282] width 99 height 56
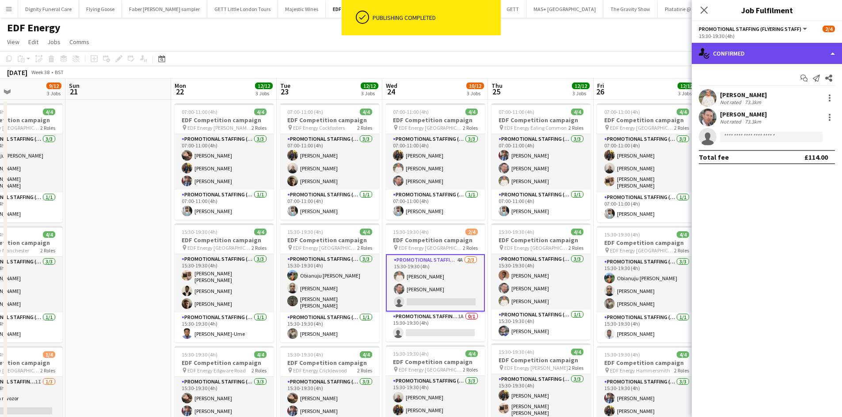
click at [744, 47] on div "single-neutral-actions-check-2 Confirmed" at bounding box center [766, 53] width 150 height 21
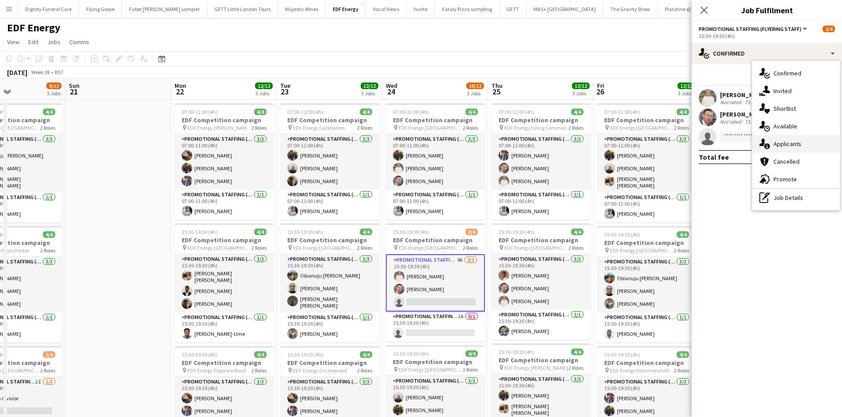
click at [780, 141] on span "Applicants" at bounding box center [787, 144] width 28 height 8
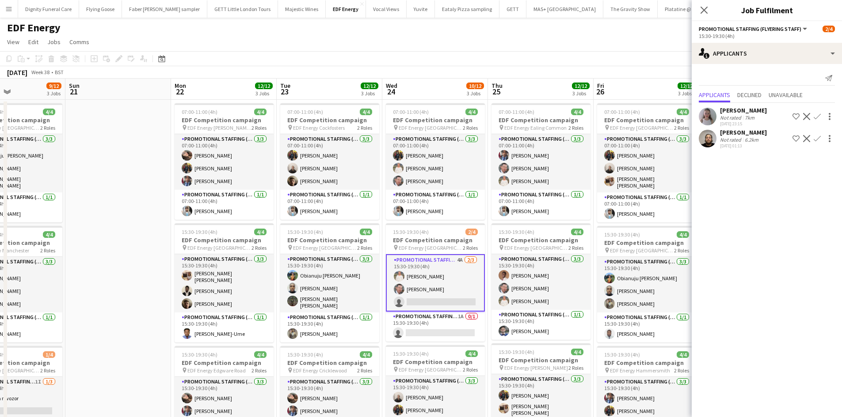
click at [815, 115] on app-icon "Confirm" at bounding box center [816, 116] width 7 height 7
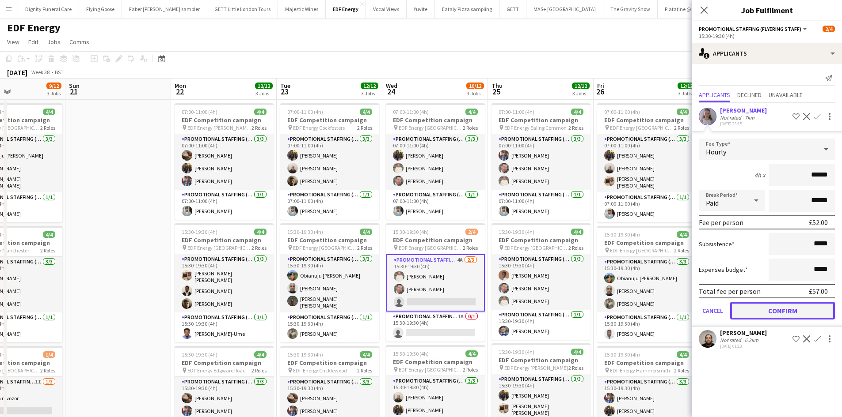
click at [785, 306] on button "Confirm" at bounding box center [782, 311] width 105 height 18
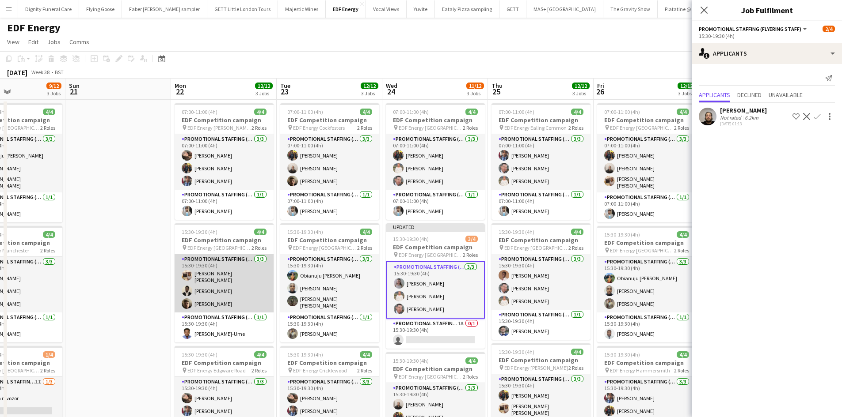
click at [197, 273] on app-card-role "Promotional Staffing (Flyering Staff) [DATE] 15:30-19:30 (4h) [PERSON_NAME] [PE…" at bounding box center [223, 283] width 99 height 58
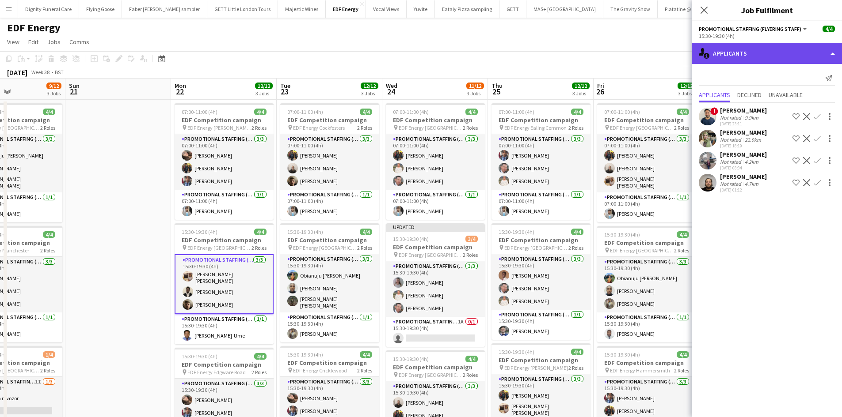
click at [755, 51] on div "single-neutral-actions-information Applicants" at bounding box center [766, 53] width 150 height 21
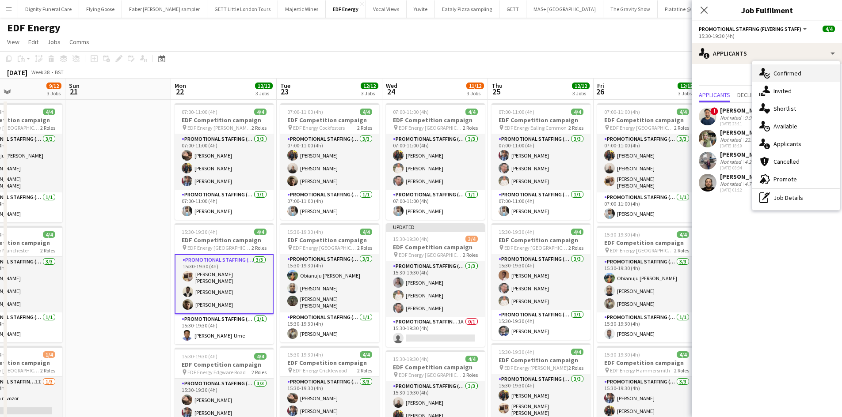
click at [789, 72] on span "Confirmed" at bounding box center [787, 73] width 28 height 8
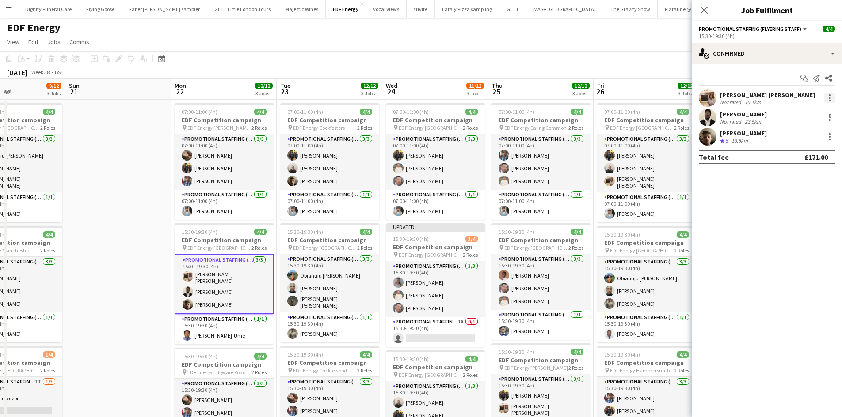
click at [830, 96] on div at bounding box center [829, 98] width 11 height 11
click at [792, 197] on span "Remove" at bounding box center [786, 199] width 27 height 8
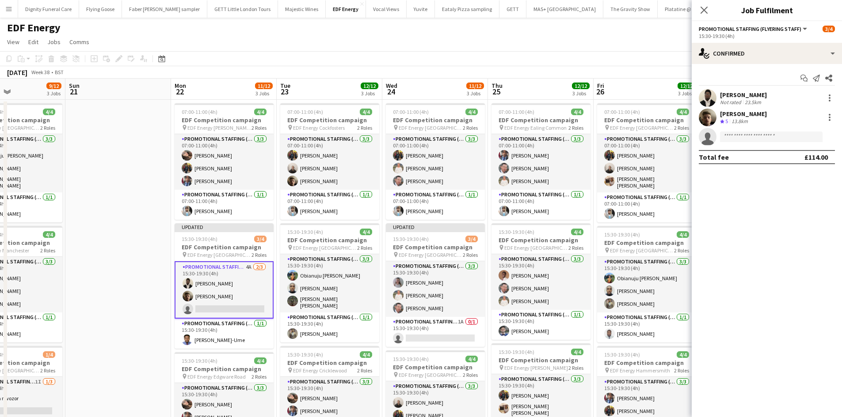
click at [580, 68] on div "[DATE] Week 38 • BST Publish 1 job Revert 1 job" at bounding box center [421, 72] width 842 height 12
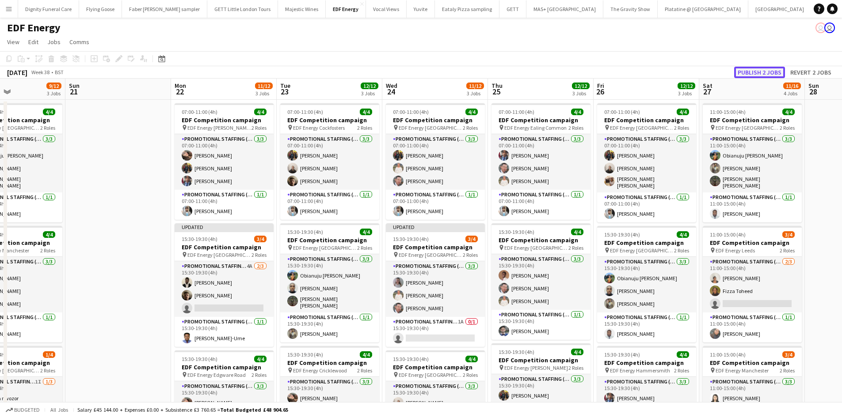
click at [752, 72] on button "Publish 2 jobs" at bounding box center [759, 72] width 51 height 11
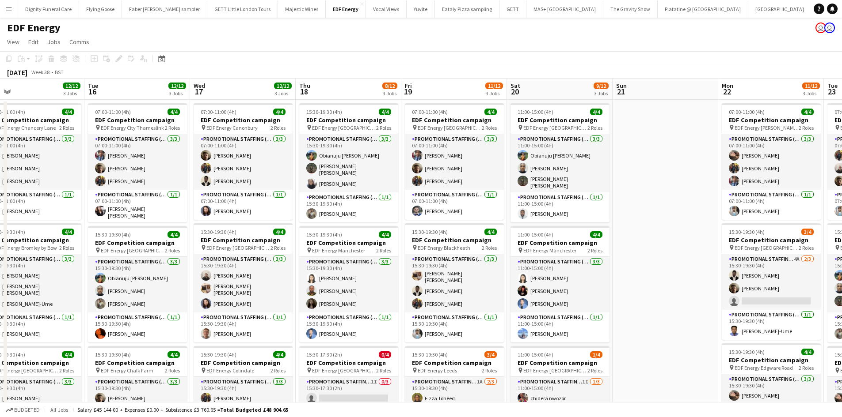
drag, startPoint x: 133, startPoint y: 250, endPoint x: 680, endPoint y: 206, distance: 548.6
click at [683, 207] on app-calendar-viewport "Sat 13 13/16 4 Jobs Sun 14 3/4 1 Job Mon 15 12/12 3 Jobs Tue 16 12/12 3 Jobs We…" at bounding box center [421, 356] width 842 height 554
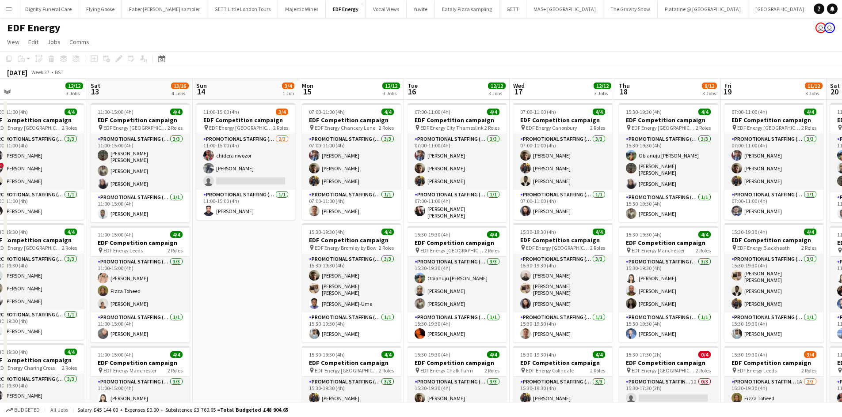
scroll to position [0, 186]
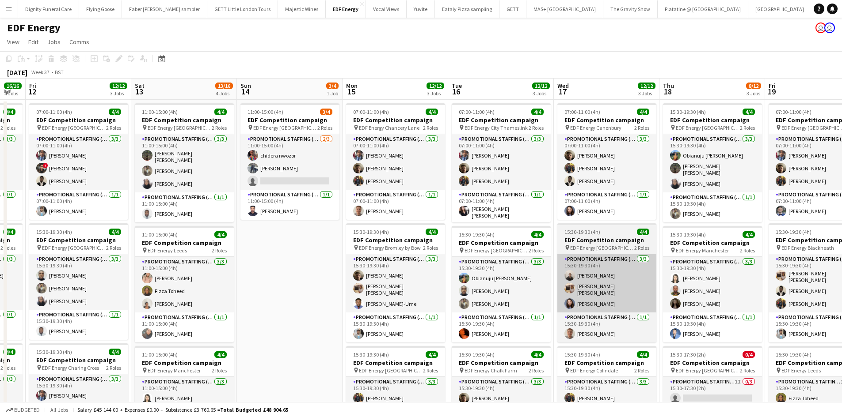
drag, startPoint x: 263, startPoint y: 271, endPoint x: 621, endPoint y: 254, distance: 358.2
click at [624, 254] on app-calendar-viewport "Wed 10 11/16 4 Jobs Thu 11 16/16 4 Jobs Fri 12 12/12 3 Jobs Sat 13 13/16 4 Jobs…" at bounding box center [421, 356] width 842 height 554
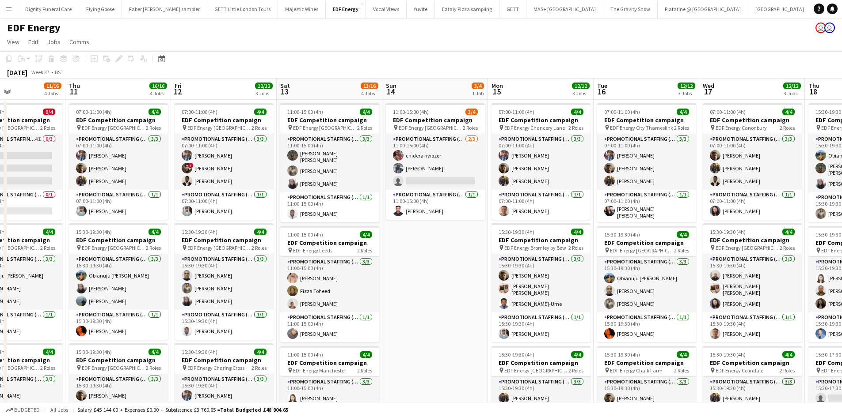
drag, startPoint x: 250, startPoint y: 289, endPoint x: 395, endPoint y: 285, distance: 145.4
click at [395, 285] on app-calendar-viewport "Mon 8 11/12 3 Jobs Tue 9 8/8 2 Jobs Wed 10 11/16 4 Jobs Thu 11 16/16 4 Jobs Fri…" at bounding box center [421, 356] width 842 height 554
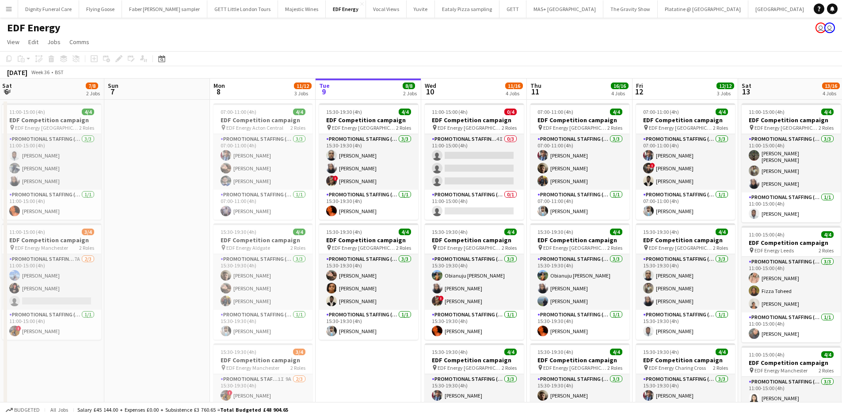
scroll to position [0, 244]
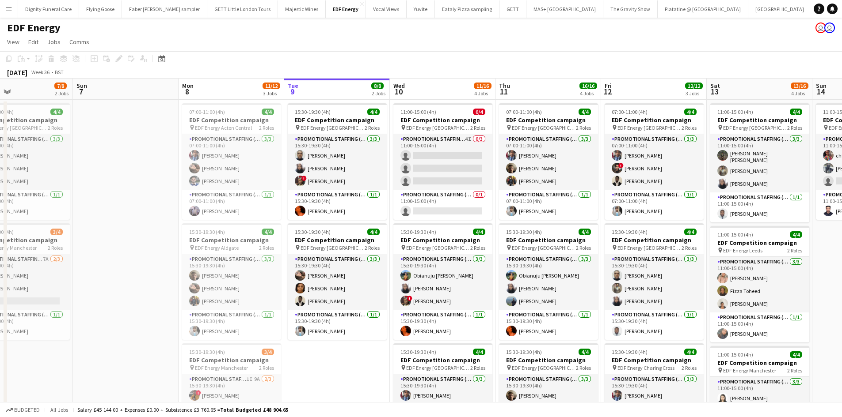
drag, startPoint x: 260, startPoint y: 278, endPoint x: 614, endPoint y: 276, distance: 354.3
click at [614, 276] on app-calendar-viewport "Thu 4 Fri 5 Sat 6 7/8 2 Jobs Sun 7 Mon 8 11/12 3 Jobs Tue 9 8/8 2 Jobs Wed 10 1…" at bounding box center [421, 356] width 842 height 554
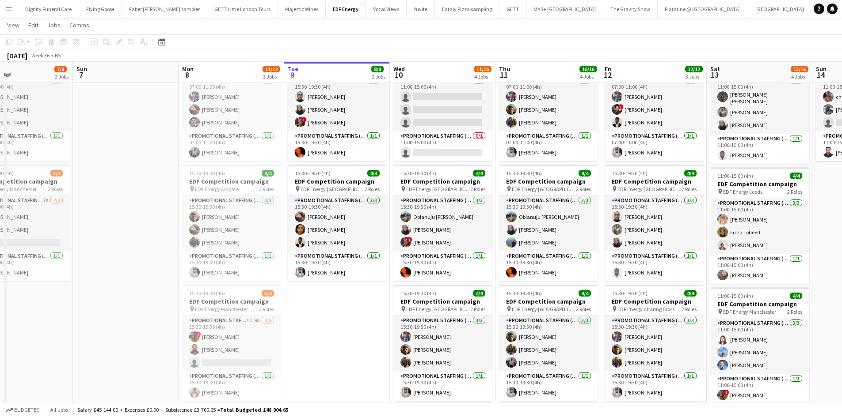
scroll to position [44, 0]
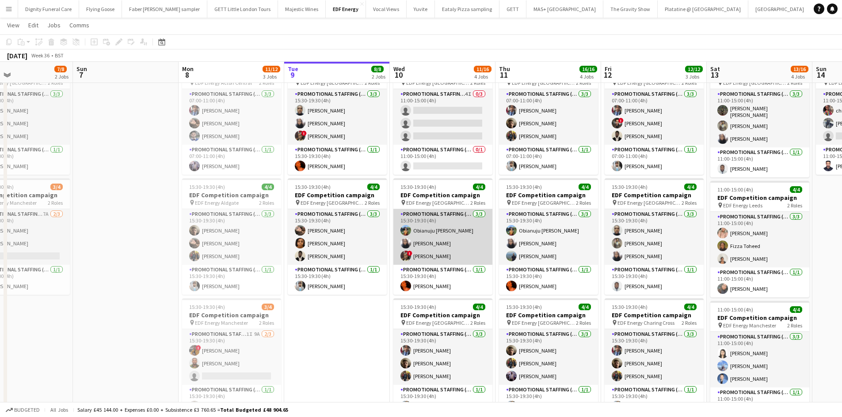
click at [439, 257] on app-card-role "Promotional Staffing (Flyering Staff) [DATE] 15:30-19:30 (4h) Obianuju [PERSON_…" at bounding box center [442, 237] width 99 height 56
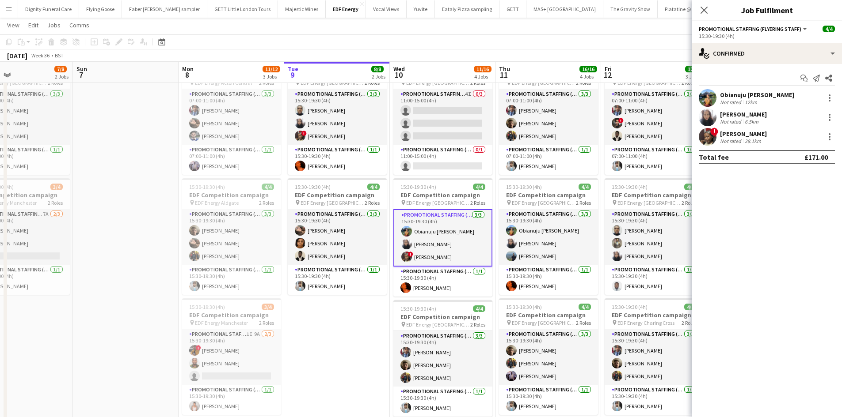
click at [743, 130] on div "[PERSON_NAME]" at bounding box center [743, 134] width 47 height 8
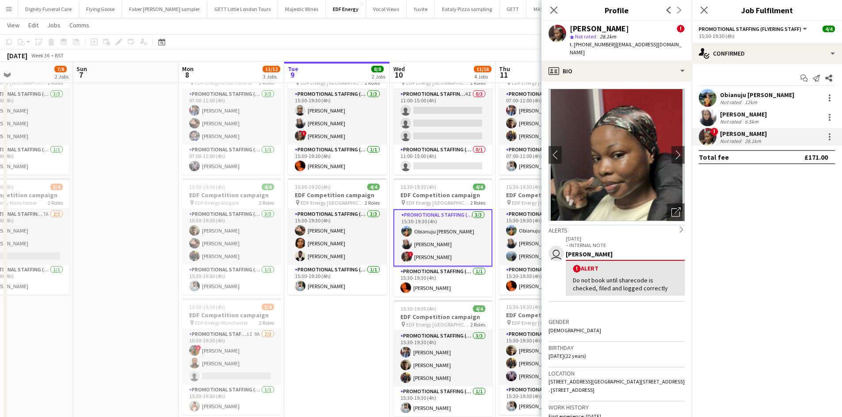
click at [453, 35] on app-toolbar "Copy Paste Paste Ctrl+V Paste with crew Ctrl+Shift+V Paste linked Job [GEOGRAPH…" at bounding box center [421, 41] width 842 height 15
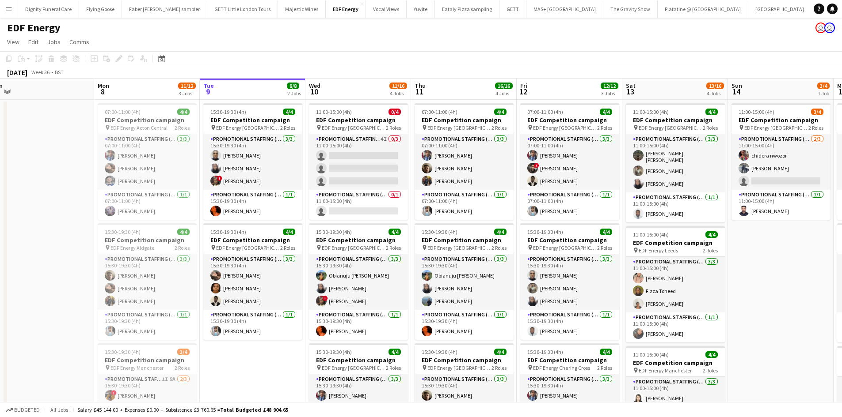
scroll to position [0, 336]
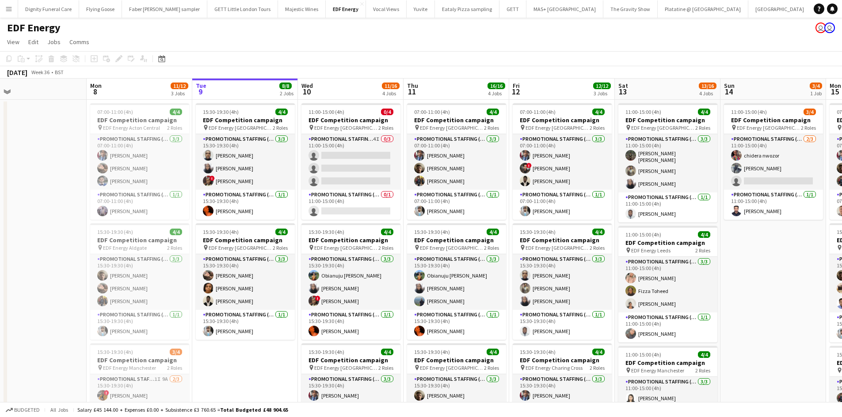
drag, startPoint x: 529, startPoint y: 250, endPoint x: 472, endPoint y: 245, distance: 57.3
click at [472, 245] on app-calendar-viewport "Thu 4 12/12 3 Jobs Fri 5 12/12 3 Jobs Sat 6 7/8 2 Jobs Sun 7 Mon 8 11/12 3 Jobs…" at bounding box center [421, 356] width 842 height 554
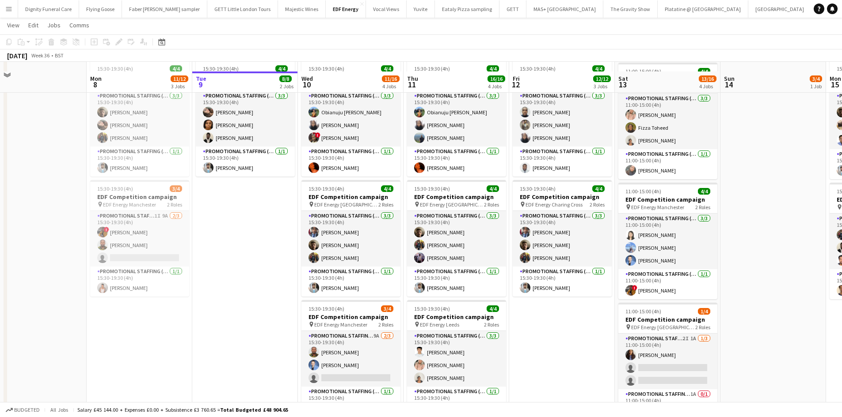
scroll to position [177, 0]
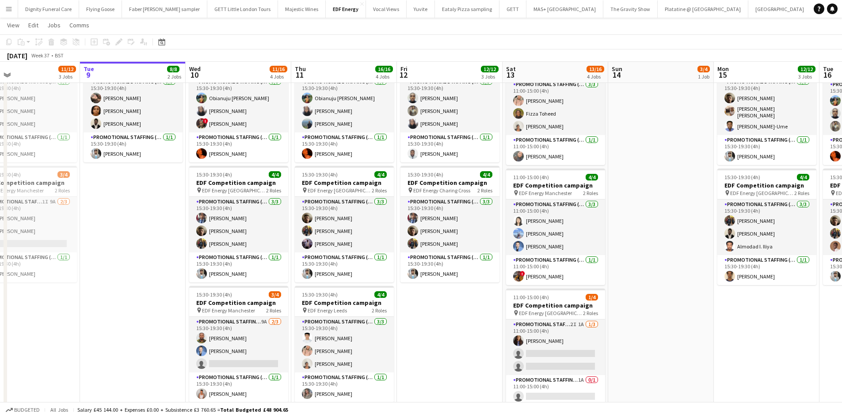
drag, startPoint x: 557, startPoint y: 321, endPoint x: 441, endPoint y: 325, distance: 116.3
click at [444, 325] on app-calendar-viewport "Thu 4 12/12 3 Jobs Fri 5 12/12 3 Jobs Sat 6 7/8 2 Jobs Sun 7 Mon 8 11/12 3 Jobs…" at bounding box center [421, 156] width 842 height 597
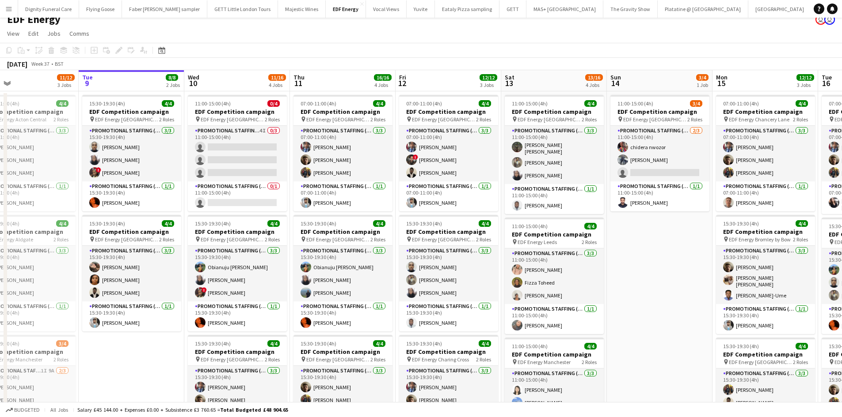
scroll to position [0, 0]
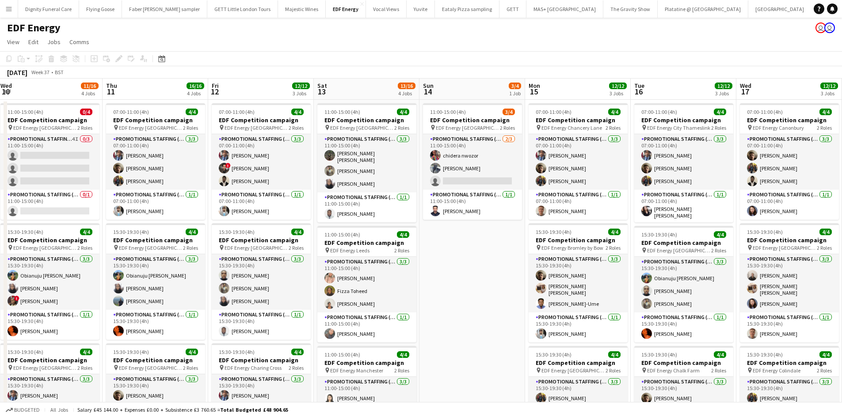
drag, startPoint x: 656, startPoint y: 295, endPoint x: 468, endPoint y: 284, distance: 188.5
click at [469, 284] on app-calendar-viewport "Sat 6 7/8 2 Jobs Sun 7 Mon 8 11/12 3 Jobs Tue 9 8/8 2 Jobs Wed 10 11/16 4 Jobs …" at bounding box center [421, 356] width 842 height 554
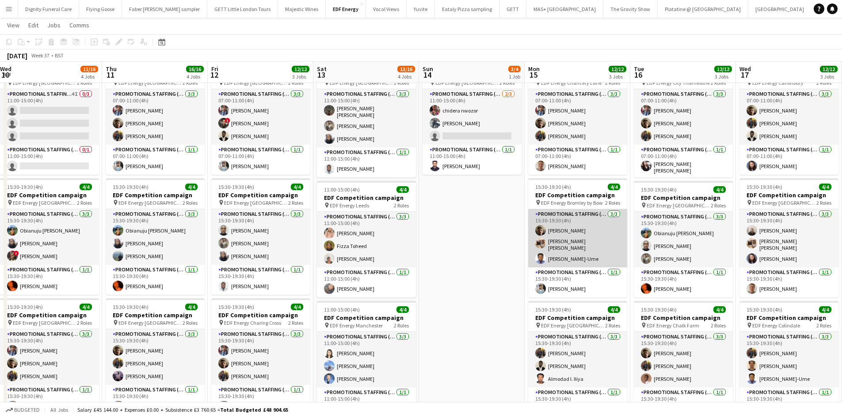
click at [563, 244] on app-card-role "Promotional Staffing (Flyering Staff) [DATE] 15:30-19:30 (4h) [PERSON_NAME] [PE…" at bounding box center [577, 238] width 99 height 58
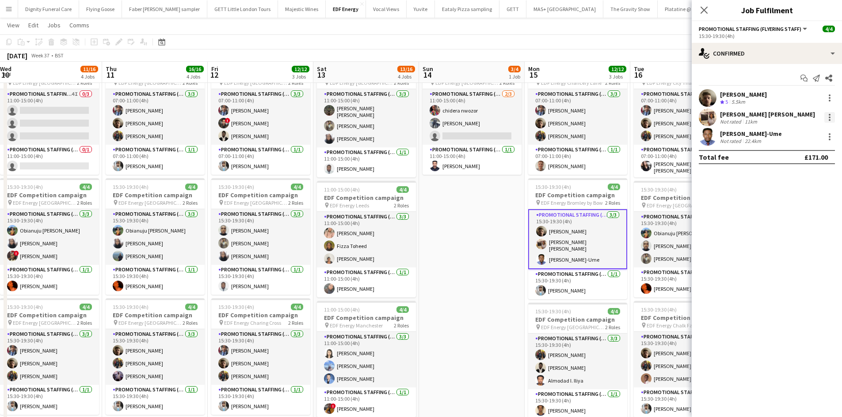
click at [828, 114] on div at bounding box center [829, 115] width 2 height 2
click at [787, 216] on span "Remove" at bounding box center [786, 219] width 27 height 8
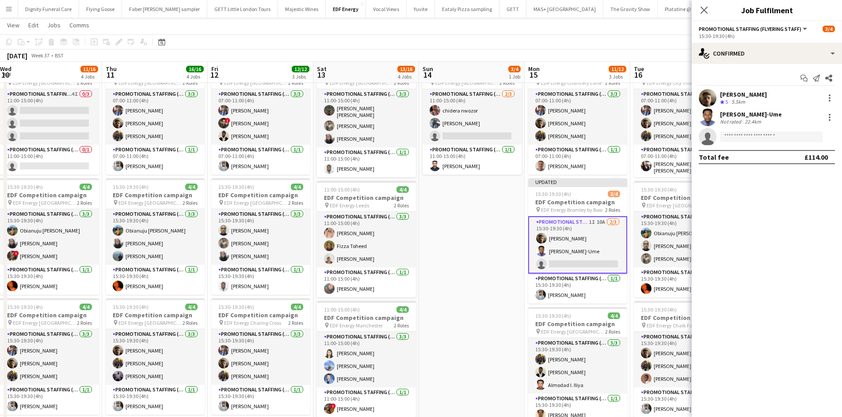
click at [446, 248] on app-date-cell "11:00-15:00 (4h) 3/4 EDF Competition campaign pin EDF Energy [GEOGRAPHIC_DATA] …" at bounding box center [472, 321] width 106 height 533
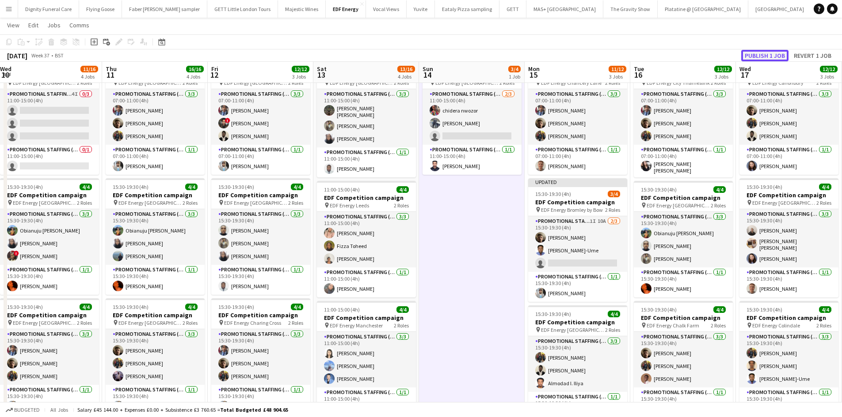
click at [766, 56] on button "Publish 1 job" at bounding box center [764, 55] width 47 height 11
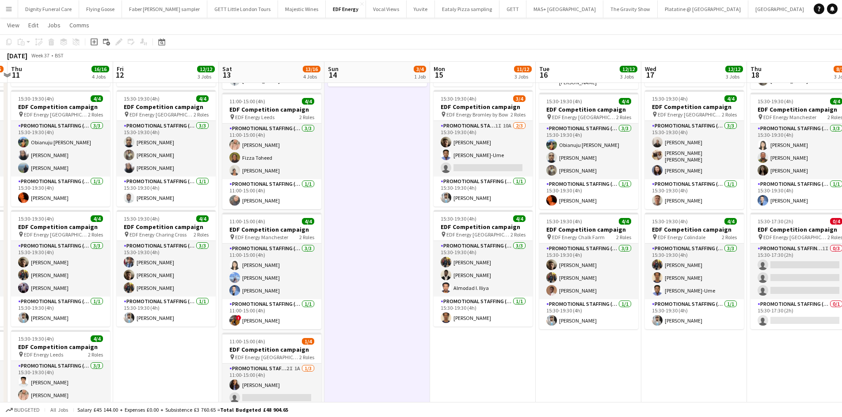
scroll to position [0, 317]
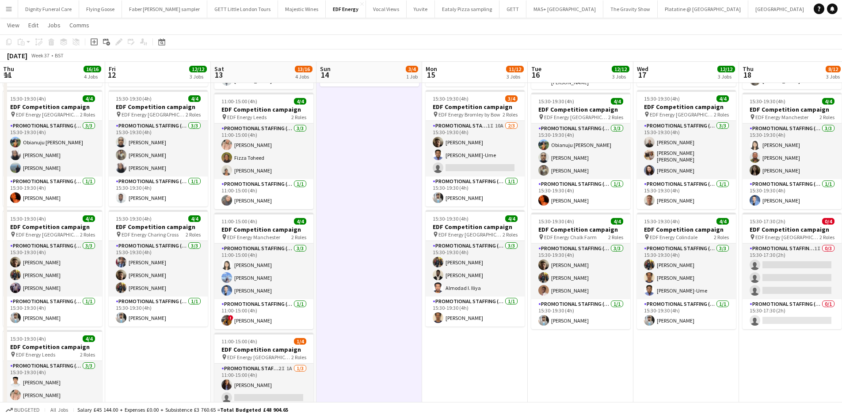
drag, startPoint x: 677, startPoint y: 342, endPoint x: 574, endPoint y: 339, distance: 102.5
click at [574, 339] on app-calendar-viewport "Mon 8 11/12 3 Jobs Tue 9 8/8 2 Jobs Wed 10 11/16 4 Jobs Thu 11 16/16 4 Jobs Fri…" at bounding box center [421, 200] width 842 height 597
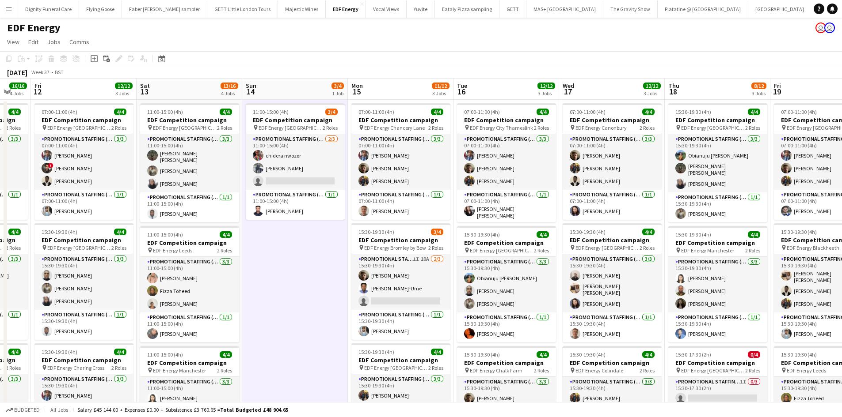
scroll to position [0, 393]
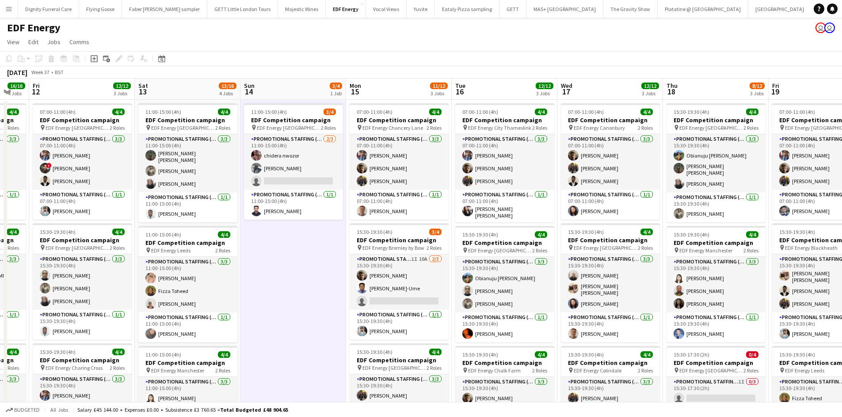
drag, startPoint x: 600, startPoint y: 293, endPoint x: 524, endPoint y: 293, distance: 76.0
click at [524, 293] on app-calendar-viewport "Mon 8 11/12 3 Jobs Tue 9 8/8 2 Jobs Wed 10 11/16 4 Jobs Thu 11 16/16 4 Jobs Fri…" at bounding box center [421, 356] width 842 height 554
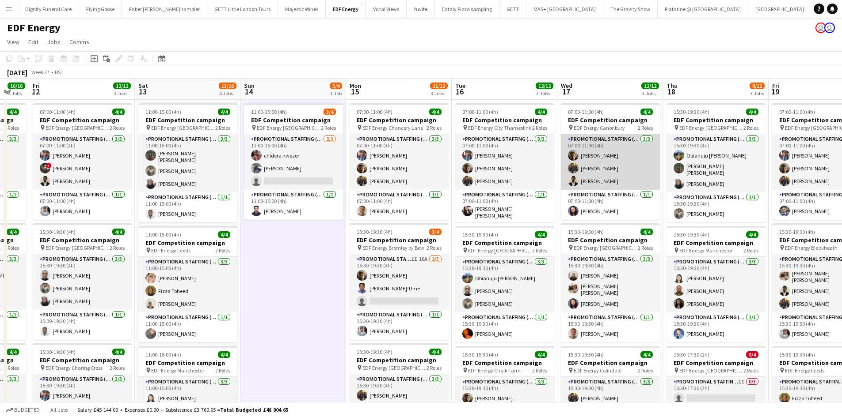
click at [610, 179] on app-card-role "Promotional Staffing (Flyering Staff) [DATE] 07:00-11:00 (4h) [PERSON_NAME] [PE…" at bounding box center [610, 162] width 99 height 56
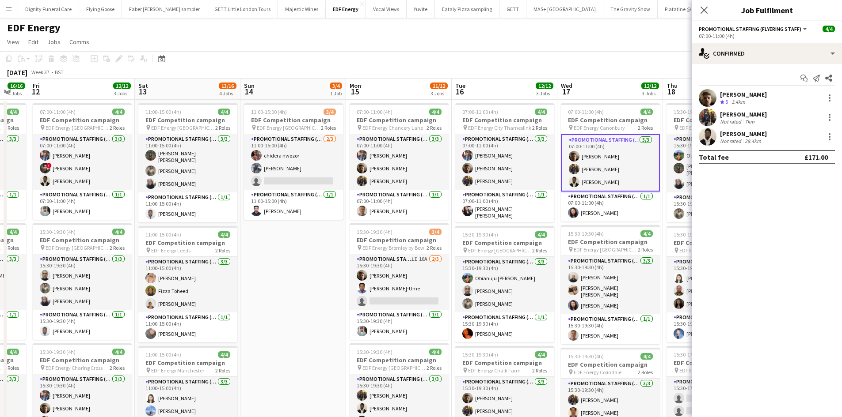
click at [740, 138] on div "Not rated" at bounding box center [731, 141] width 23 height 7
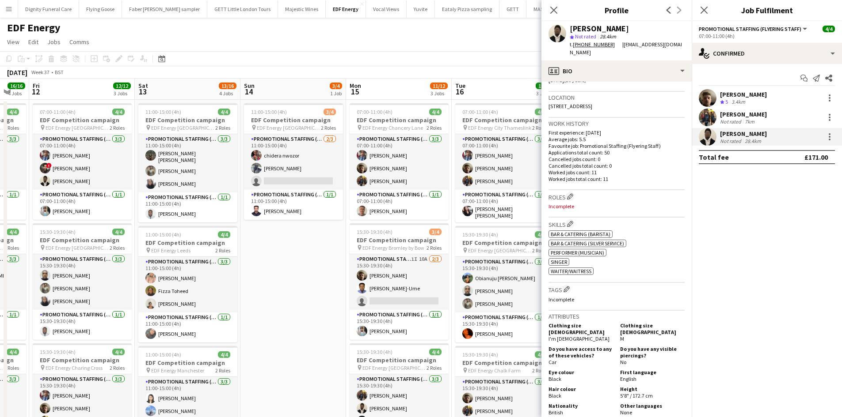
scroll to position [0, 0]
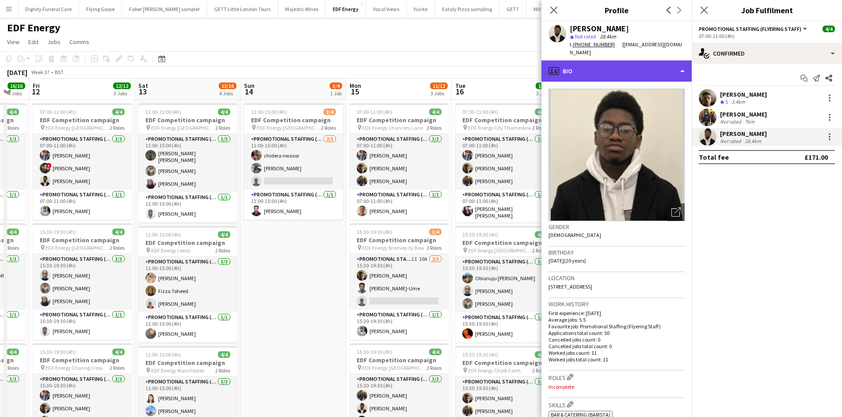
click at [608, 66] on div "profile Bio" at bounding box center [616, 71] width 150 height 21
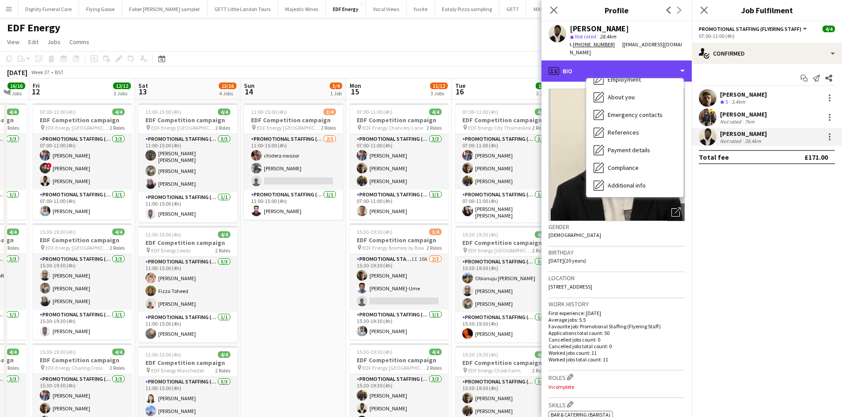
scroll to position [118, 0]
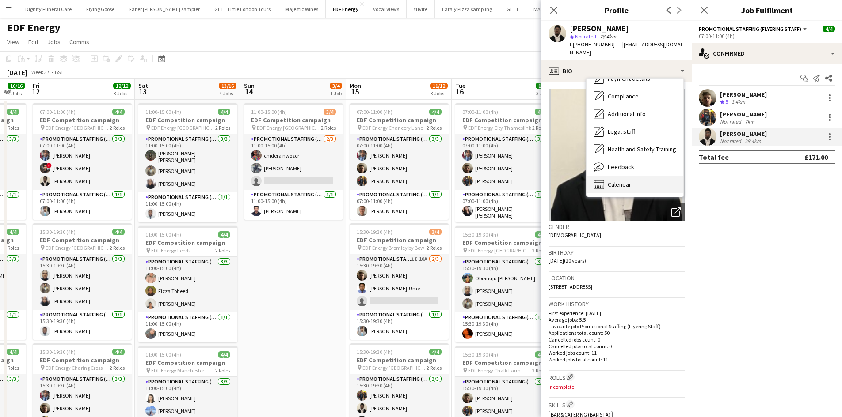
click at [623, 181] on span "Calendar" at bounding box center [618, 185] width 23 height 8
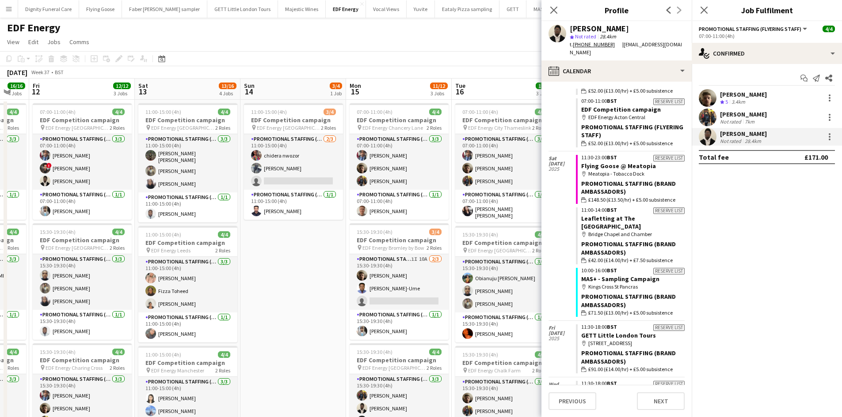
scroll to position [663, 0]
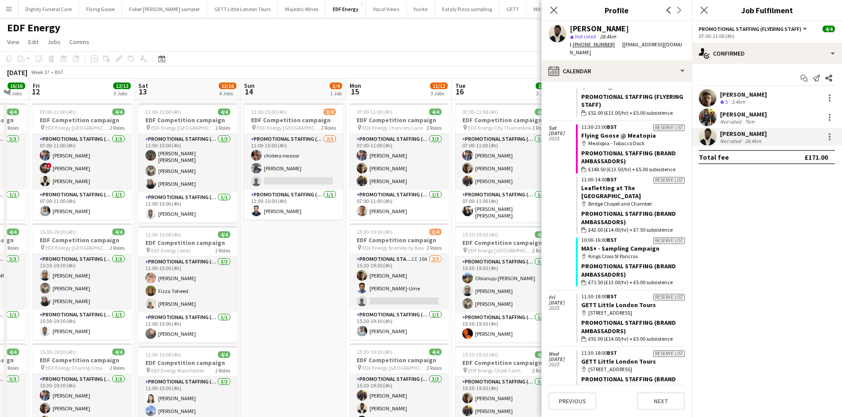
click at [316, 275] on app-date-cell "11:00-15:00 (4h) 3/4 EDF Competition campaign pin EDF Energy [GEOGRAPHIC_DATA] …" at bounding box center [293, 366] width 106 height 533
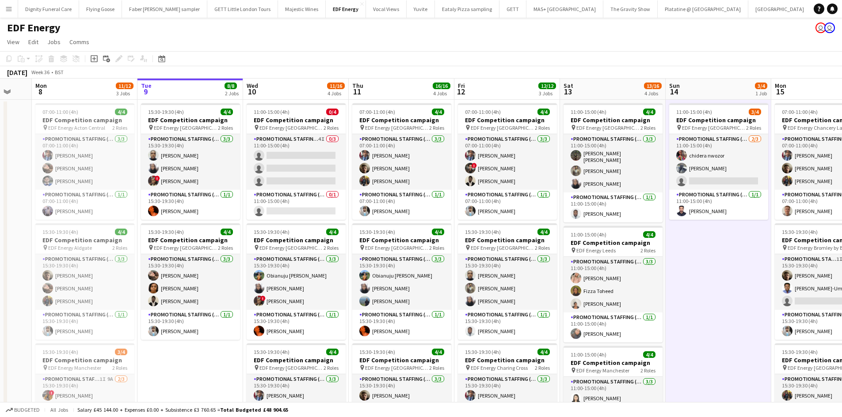
drag, startPoint x: 288, startPoint y: 283, endPoint x: 848, endPoint y: 247, distance: 560.9
click at [842, 247] on html "Menu Boards Boards Boards All jobs Status Workforce Workforce My Workforce Recr…" at bounding box center [421, 324] width 842 height 648
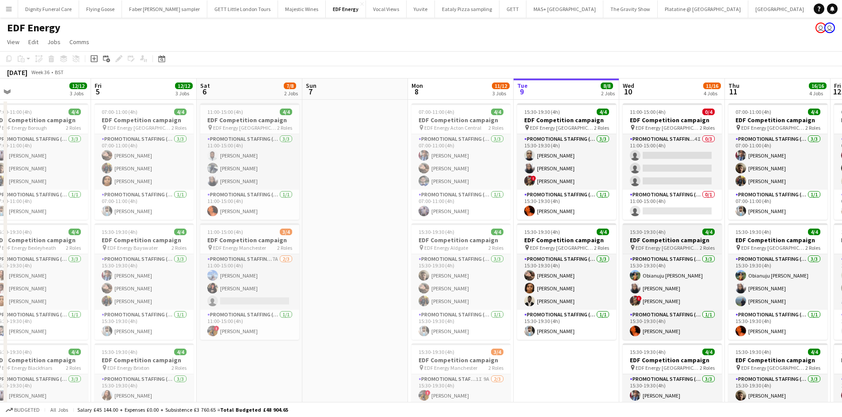
drag, startPoint x: 687, startPoint y: 240, endPoint x: 690, endPoint y: 233, distance: 7.5
click at [736, 234] on app-calendar-viewport "Tue 2 Wed 3 Thu 4 12/12 3 Jobs Fri 5 12/12 3 Jobs Sat 6 7/8 2 Jobs Sun 7 Mon 8 …" at bounding box center [421, 356] width 842 height 554
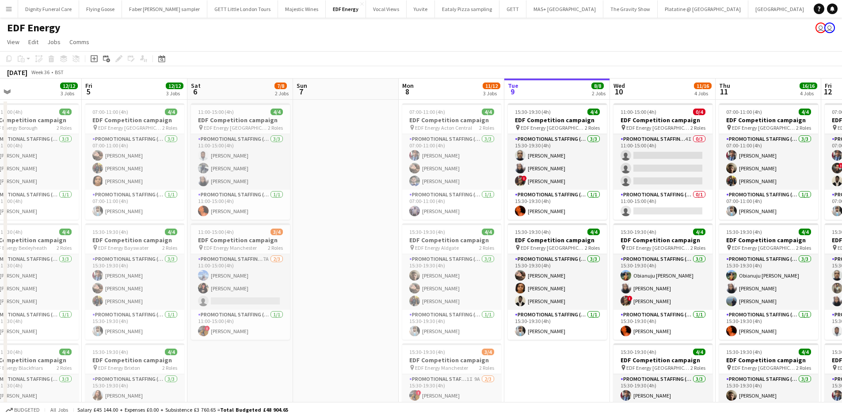
scroll to position [0, 352]
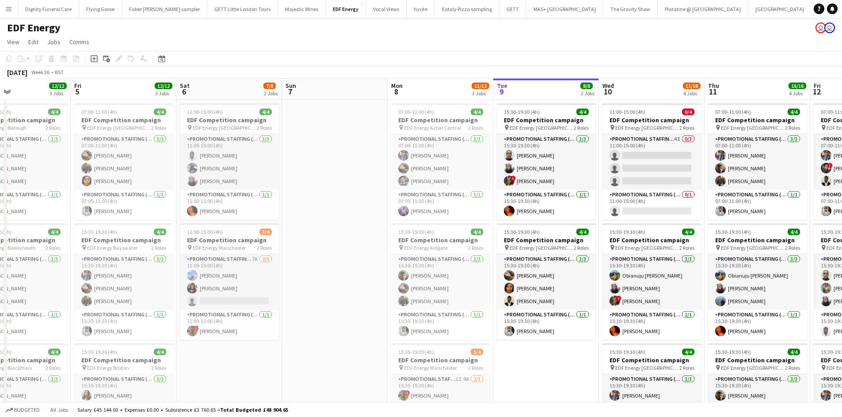
drag, startPoint x: 480, startPoint y: 276, endPoint x: 348, endPoint y: 274, distance: 131.7
click at [343, 270] on app-calendar-viewport "Mon 1 12/12 3 Jobs Tue 2 12/12 3 Jobs Wed 3 12/12 3 Jobs Thu 4 12/12 3 Jobs Fri…" at bounding box center [421, 356] width 842 height 554
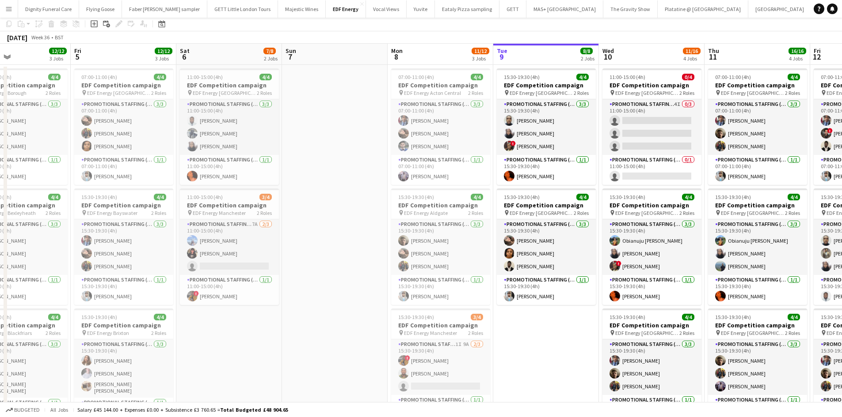
scroll to position [0, 0]
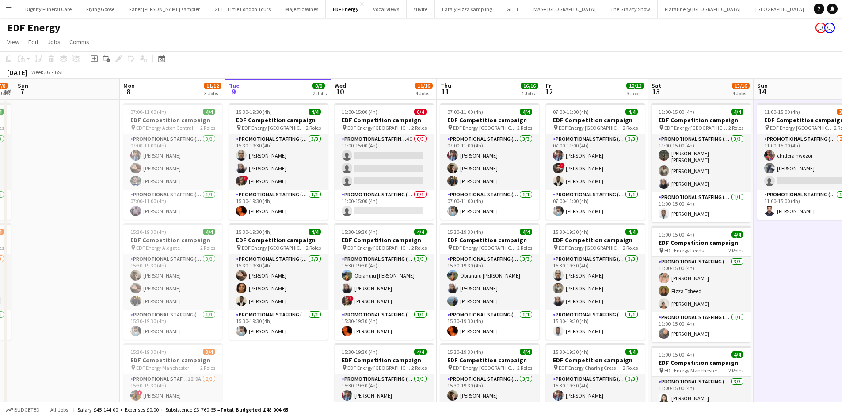
drag, startPoint x: 468, startPoint y: 282, endPoint x: 251, endPoint y: 241, distance: 221.3
click at [251, 241] on app-calendar-viewport "Wed 3 12/12 3 Jobs Thu 4 12/12 3 Jobs Fri 5 12/12 3 Jobs Sat 6 7/8 2 Jobs Sun 7…" at bounding box center [421, 356] width 842 height 554
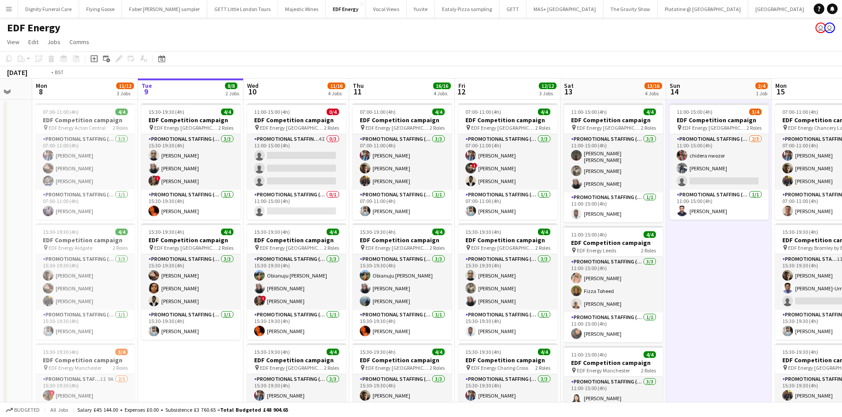
drag, startPoint x: 642, startPoint y: 314, endPoint x: 389, endPoint y: 290, distance: 254.2
click at [389, 290] on app-calendar-viewport "Fri 5 12/12 3 Jobs Sat 6 7/8 2 Jobs Sun 7 Mon 8 11/12 3 Jobs Tue 9 8/8 2 Jobs W…" at bounding box center [421, 356] width 842 height 554
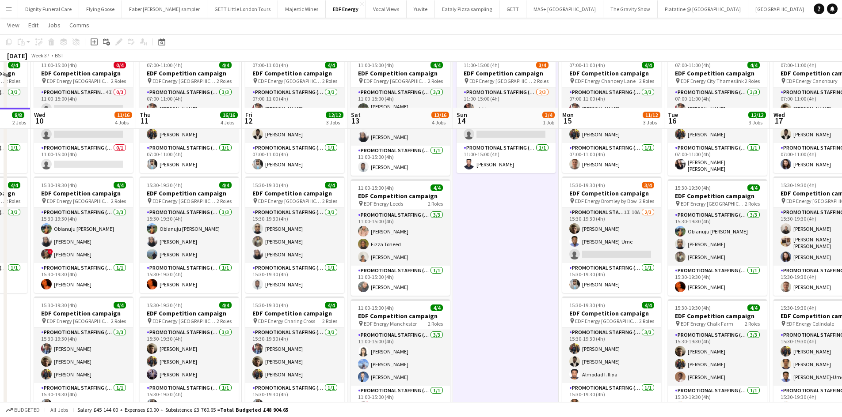
scroll to position [44, 0]
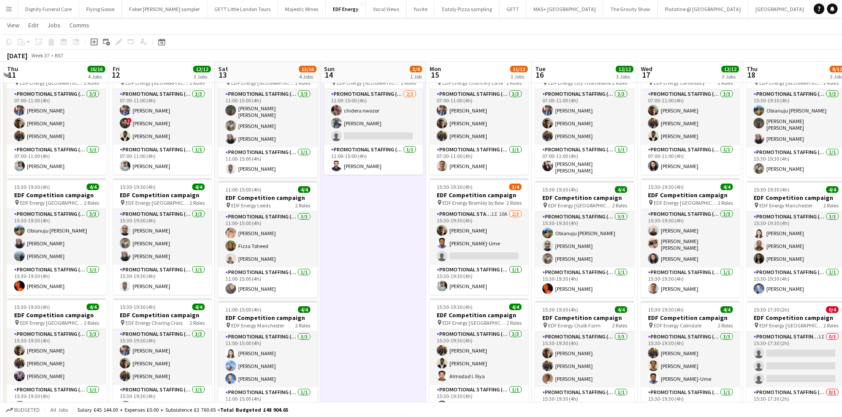
drag, startPoint x: 509, startPoint y: 300, endPoint x: 370, endPoint y: 286, distance: 139.3
click at [371, 286] on app-calendar-viewport "Sun 7 Mon 8 11/12 3 Jobs Tue 9 8/8 2 Jobs Wed 10 11/16 4 Jobs Thu 11 16/16 4 Jo…" at bounding box center [421, 288] width 842 height 597
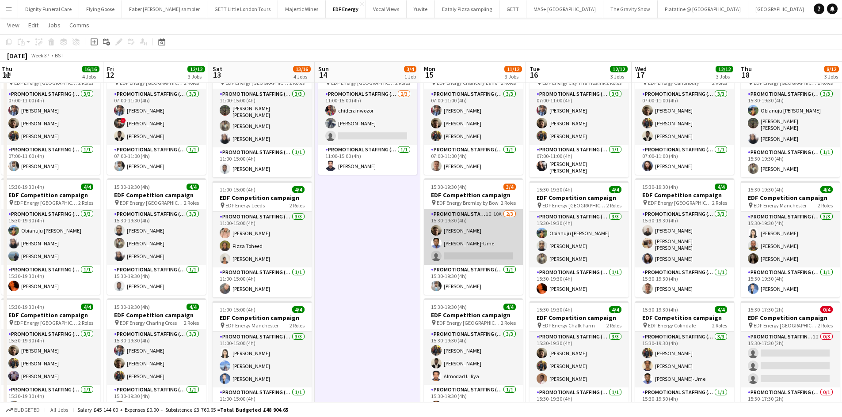
click at [478, 253] on app-card-role "Promotional Staffing (Flyering Staff) 1I 10A [DATE] 15:30-19:30 (4h) [PERSON_NA…" at bounding box center [473, 237] width 99 height 56
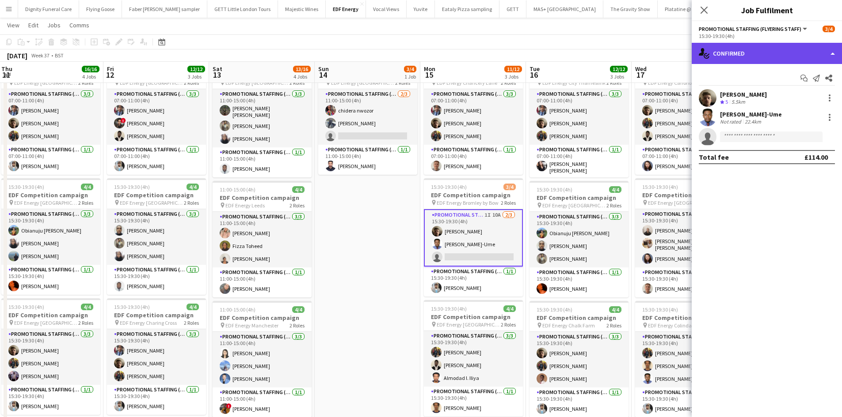
click at [764, 54] on div "single-neutral-actions-check-2 Confirmed" at bounding box center [766, 53] width 150 height 21
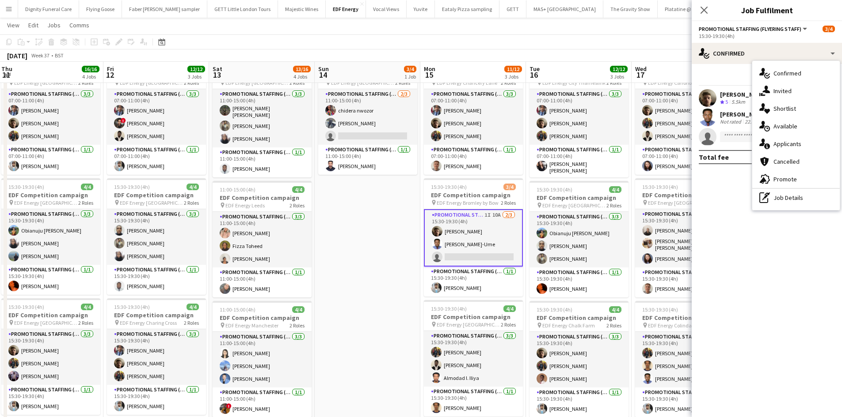
click at [798, 142] on span "Applicants" at bounding box center [787, 144] width 28 height 8
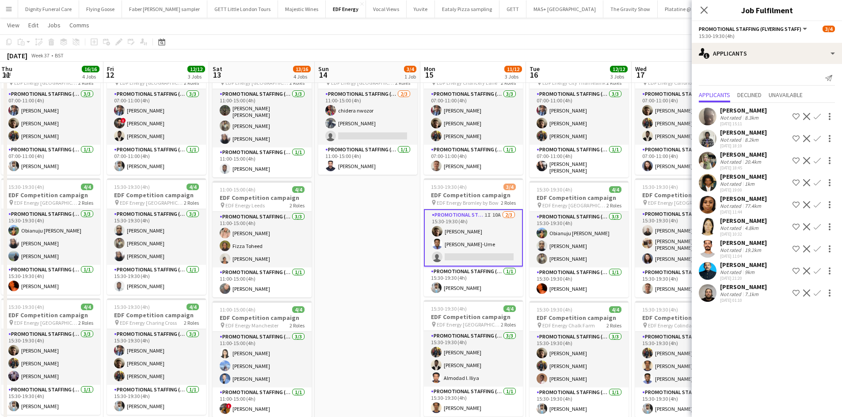
click at [813, 159] on app-icon "Confirm" at bounding box center [816, 160] width 7 height 7
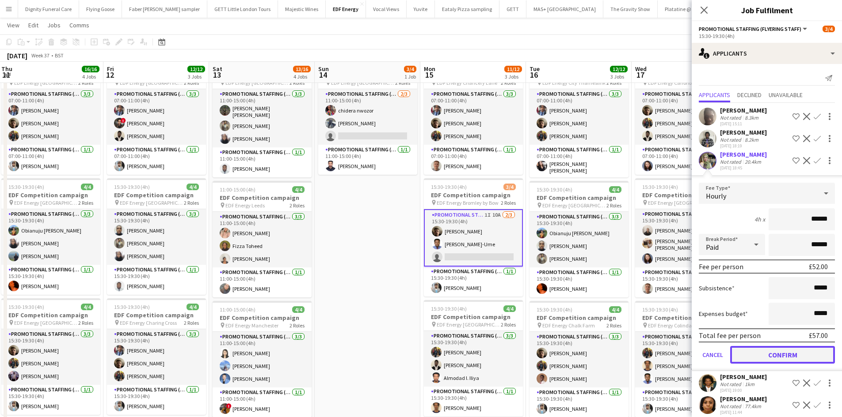
click at [785, 356] on button "Confirm" at bounding box center [782, 355] width 105 height 18
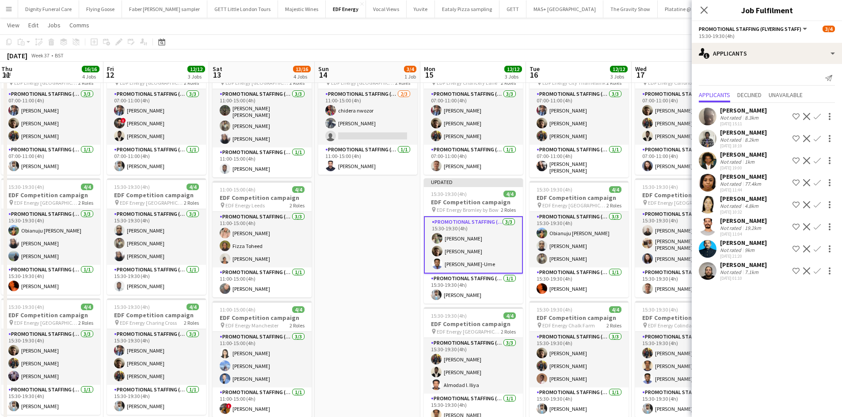
click at [375, 266] on app-date-cell "11:00-15:00 (4h) 3/4 EDF Competition campaign pin EDF Energy [GEOGRAPHIC_DATA] …" at bounding box center [368, 321] width 106 height 533
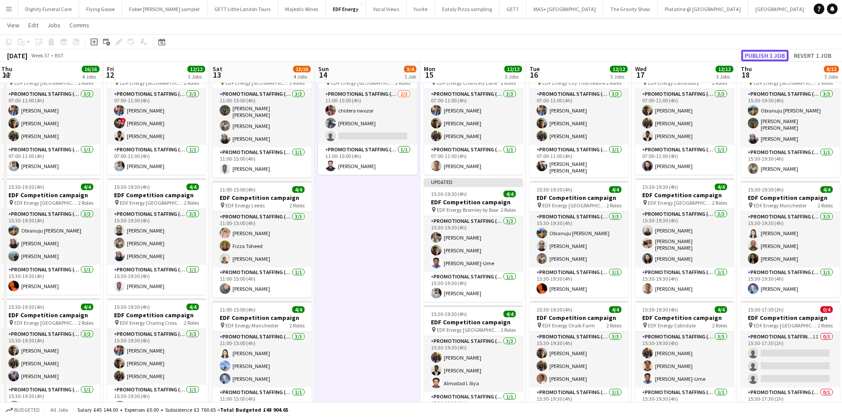
click at [769, 52] on button "Publish 1 job" at bounding box center [764, 55] width 47 height 11
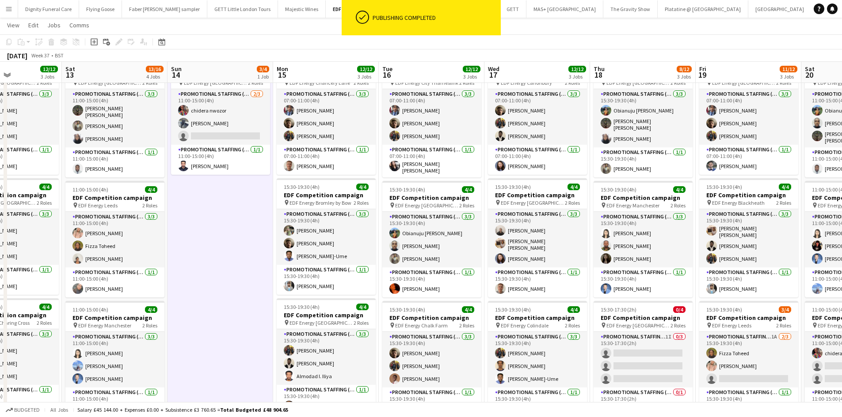
scroll to position [0, 361]
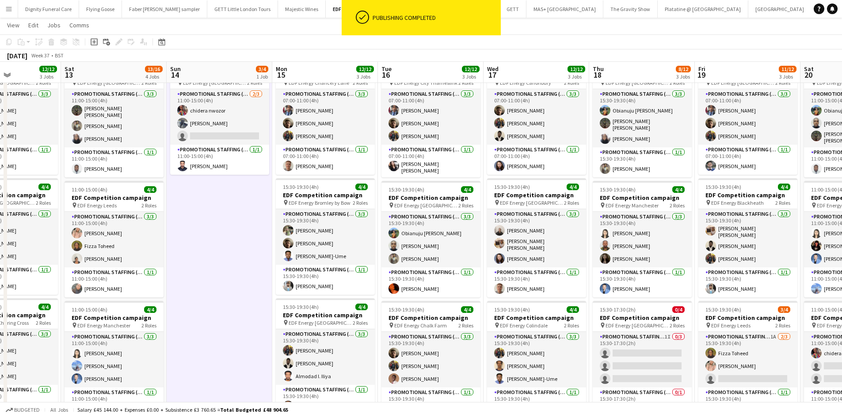
drag, startPoint x: 466, startPoint y: 276, endPoint x: 338, endPoint y: 258, distance: 128.9
click at [338, 258] on app-calendar-viewport "Tue 9 8/8 2 Jobs Wed 10 11/16 4 Jobs Thu 11 16/16 4 Jobs Fri 12 12/12 3 Jobs Sa…" at bounding box center [421, 288] width 842 height 597
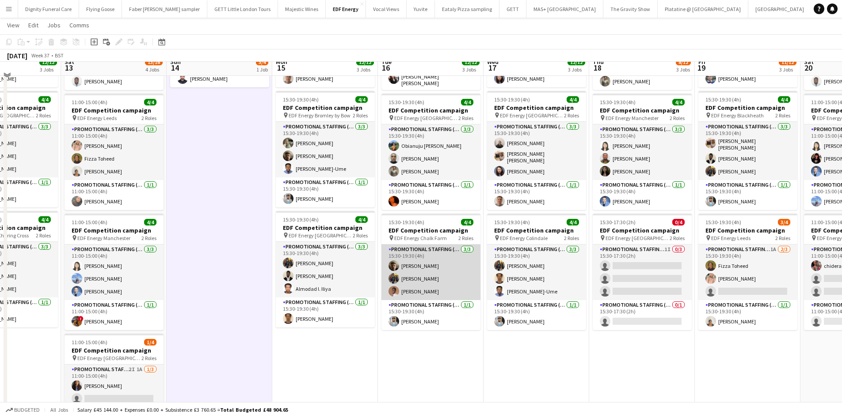
scroll to position [133, 0]
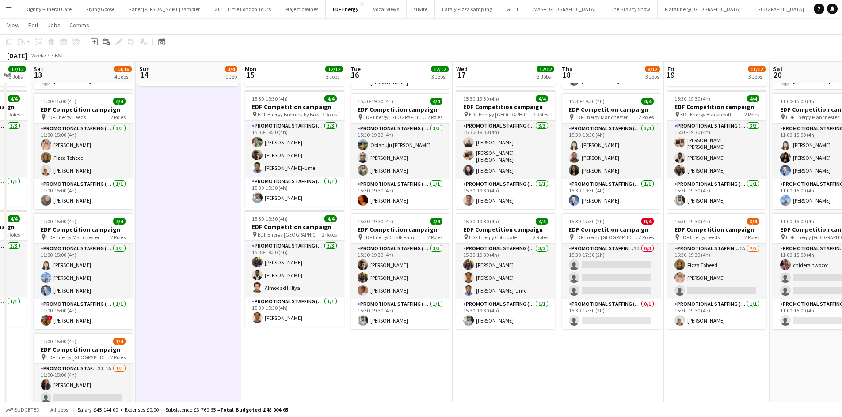
drag, startPoint x: 523, startPoint y: 350, endPoint x: 492, endPoint y: 349, distance: 31.4
click at [492, 349] on app-calendar-viewport "Tue 9 8/8 2 Jobs Wed 10 11/16 4 Jobs Thu 11 16/16 4 Jobs Fri 12 12/12 3 Jobs Sa…" at bounding box center [421, 200] width 842 height 597
click at [497, 196] on app-card-role "Promotional Staffing (Team Leader) [DATE] 15:30-19:30 (4h) [PERSON_NAME]" at bounding box center [504, 194] width 99 height 30
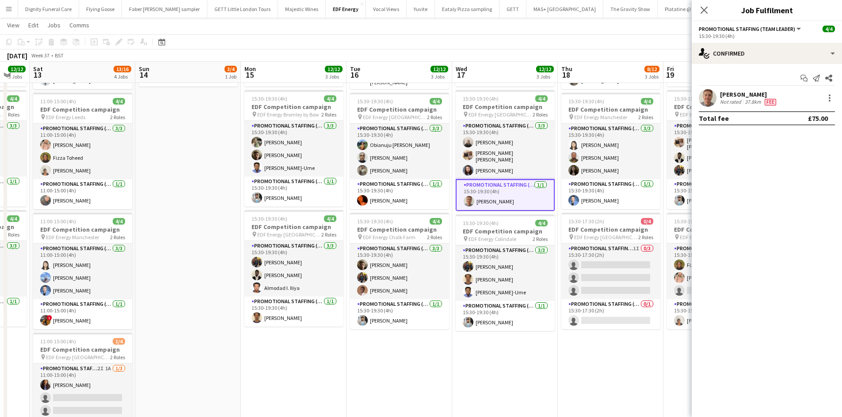
click at [734, 95] on div "[PERSON_NAME]" at bounding box center [749, 95] width 58 height 8
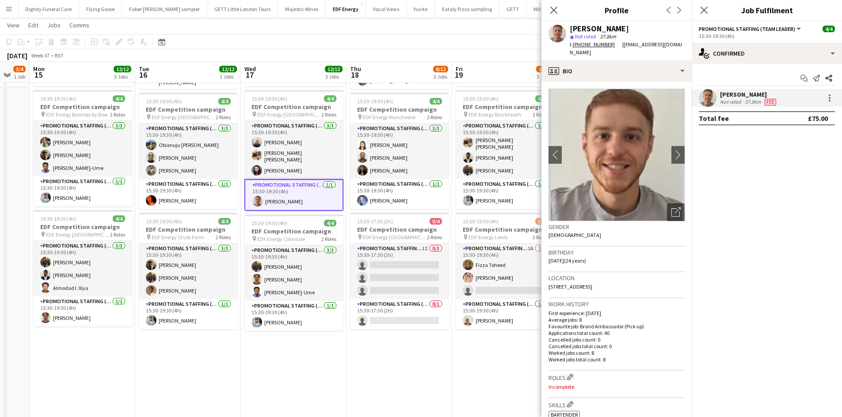
scroll to position [0, 261]
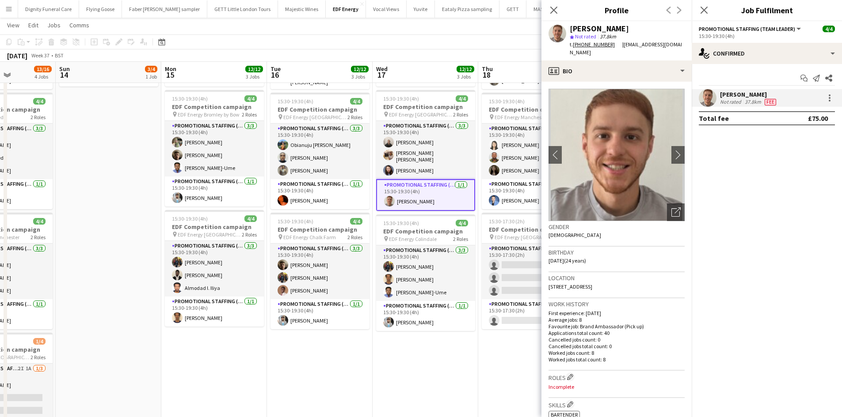
drag, startPoint x: 438, startPoint y: 376, endPoint x: 359, endPoint y: 366, distance: 80.1
click at [359, 366] on app-calendar-viewport "Thu 11 16/16 4 Jobs Fri 12 12/12 3 Jobs Sat 13 13/16 4 Jobs Sun 14 3/4 1 Job Mo…" at bounding box center [421, 200] width 842 height 597
click at [435, 357] on app-date-cell "07:00-11:00 (4h) 4/4 EDF Competition campaign pin EDF Energy Canonbury 2 Roles …" at bounding box center [425, 232] width 106 height 533
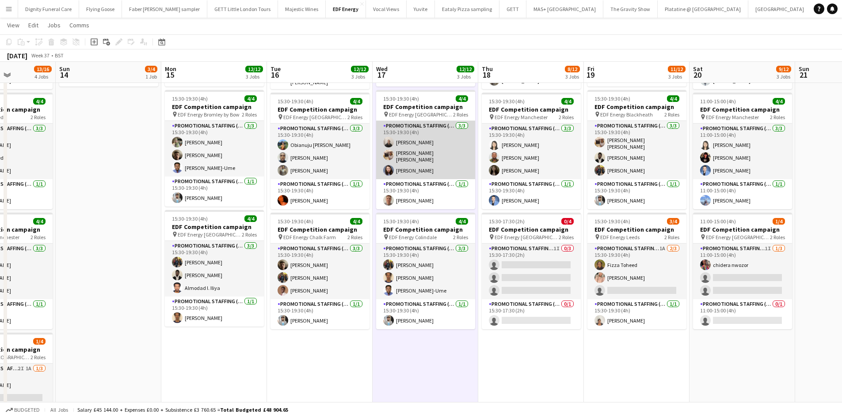
click at [411, 170] on app-card-role "Promotional Staffing (Flyering Staff) [DATE] 15:30-19:30 (4h) [PERSON_NAME] [PE…" at bounding box center [425, 150] width 99 height 58
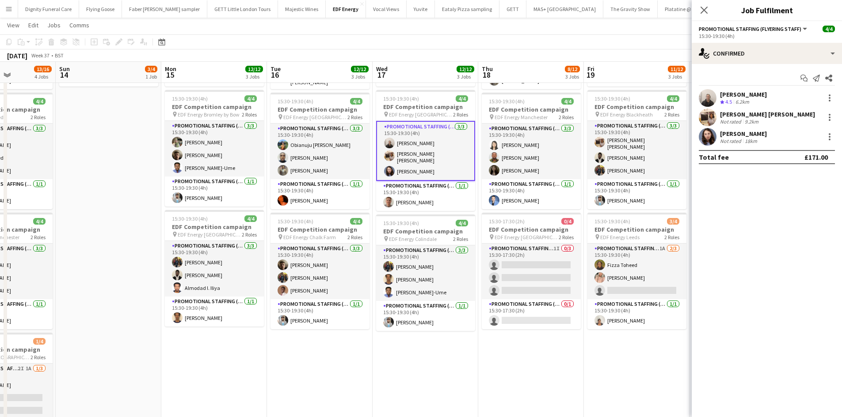
click at [731, 133] on div "[PERSON_NAME]" at bounding box center [743, 134] width 47 height 8
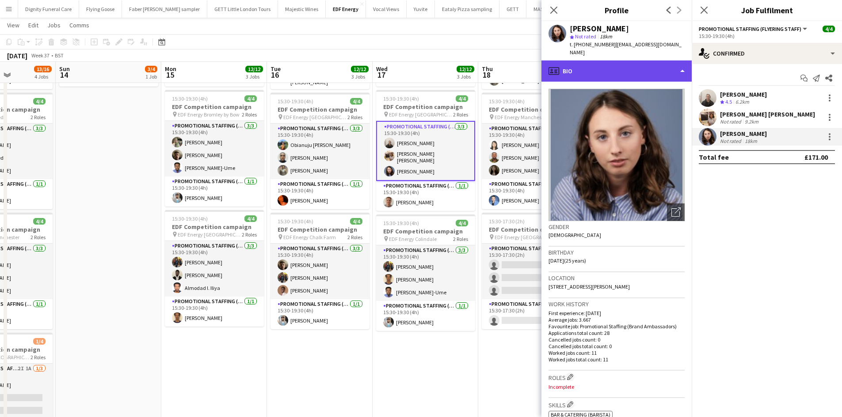
click at [618, 63] on div "profile Bio" at bounding box center [616, 71] width 150 height 21
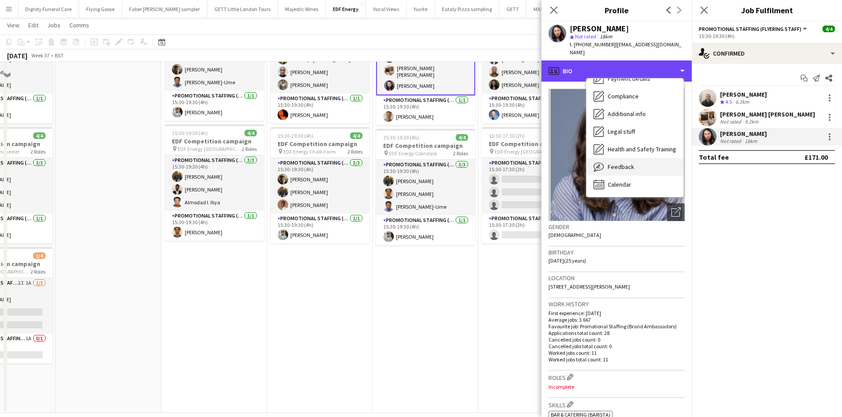
scroll to position [229, 0]
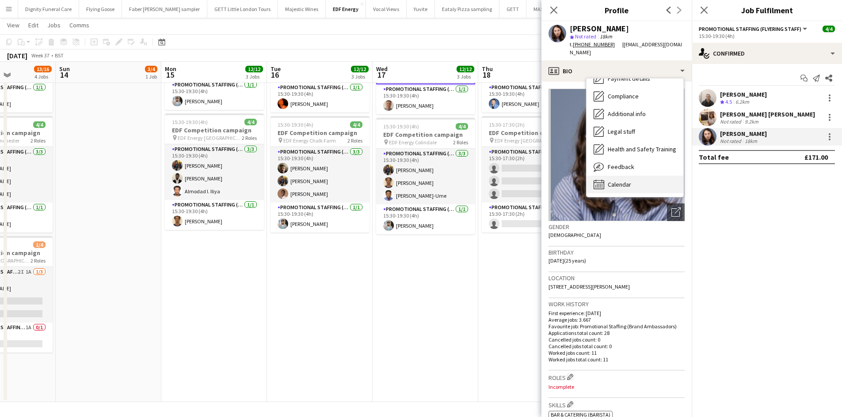
click at [616, 181] on span "Calendar" at bounding box center [618, 185] width 23 height 8
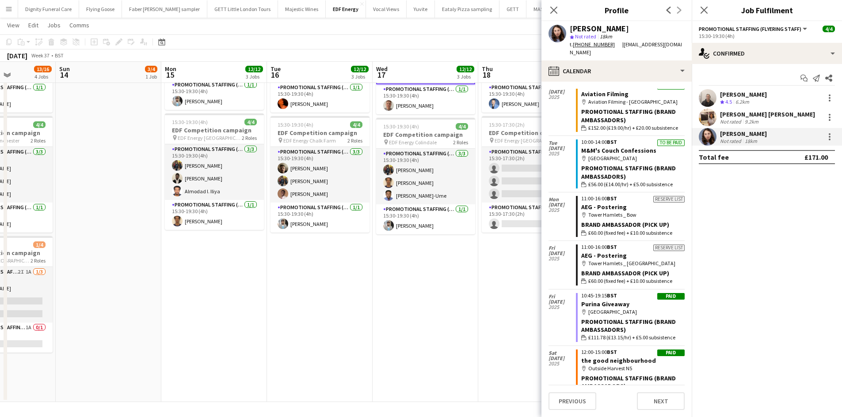
scroll to position [1089, 0]
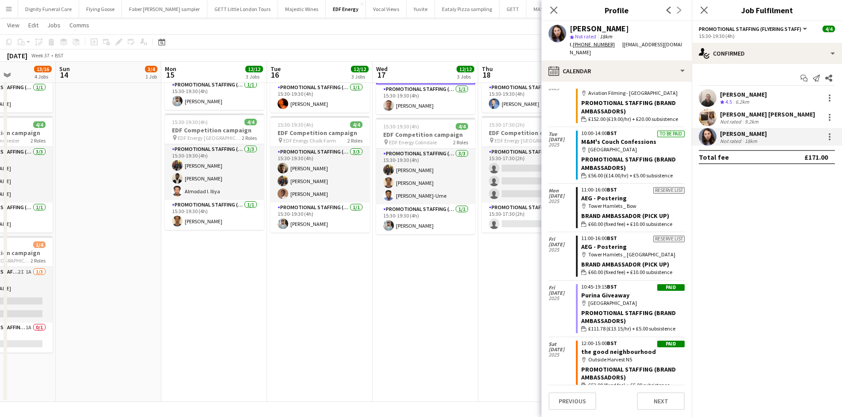
click at [459, 281] on app-date-cell "07:00-11:00 (4h) 4/4 EDF Competition campaign pin EDF Energy Canonbury 2 Roles …" at bounding box center [425, 136] width 106 height 533
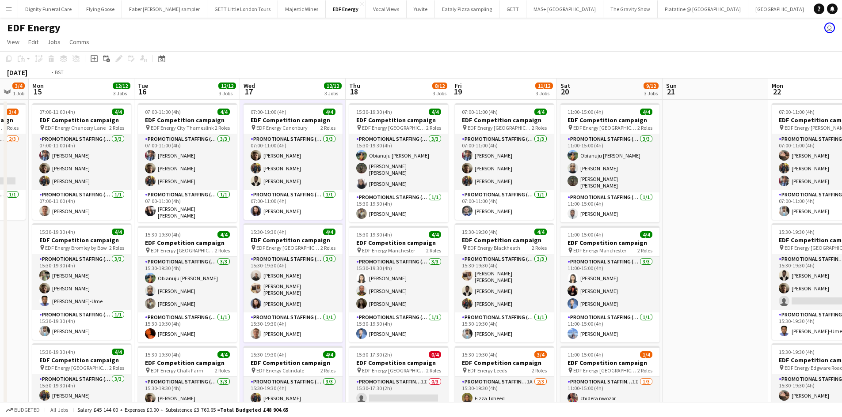
scroll to position [0, 258]
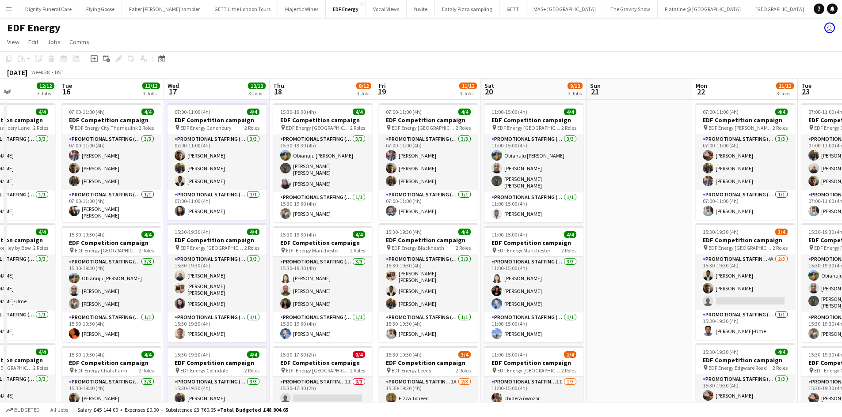
drag, startPoint x: 496, startPoint y: 292, endPoint x: 312, endPoint y: 269, distance: 184.7
click at [312, 269] on app-calendar-viewport "Sat 13 13/16 4 Jobs Sun 14 3/4 1 Job Mon 15 12/12 3 Jobs Tue 16 12/12 3 Jobs We…" at bounding box center [421, 356] width 842 height 554
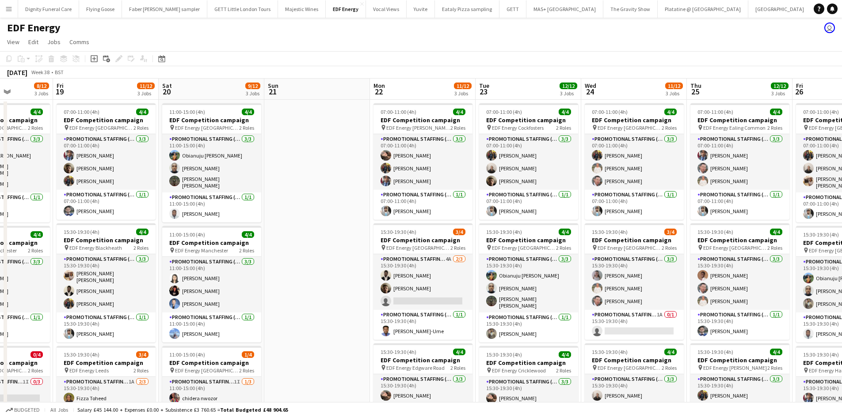
scroll to position [0, 400]
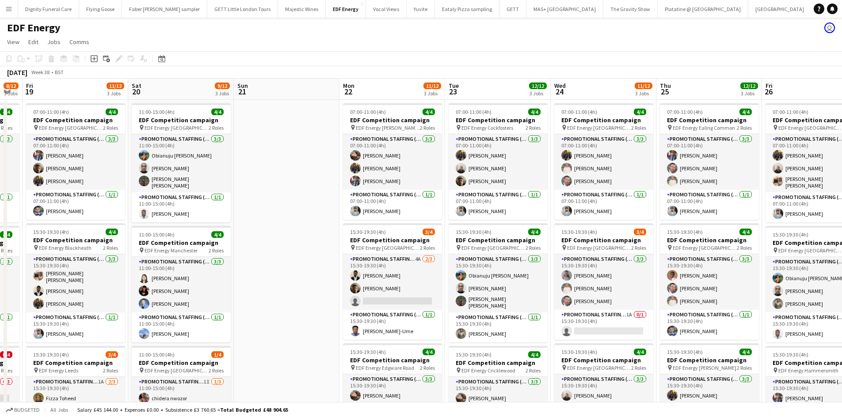
drag, startPoint x: 596, startPoint y: 190, endPoint x: 244, endPoint y: 185, distance: 352.6
click at [244, 185] on app-calendar-viewport "Mon 15 12/12 3 Jobs Tue 16 12/12 3 Jobs Wed 17 12/12 3 Jobs Thu 18 8/12 3 Jobs …" at bounding box center [421, 356] width 842 height 554
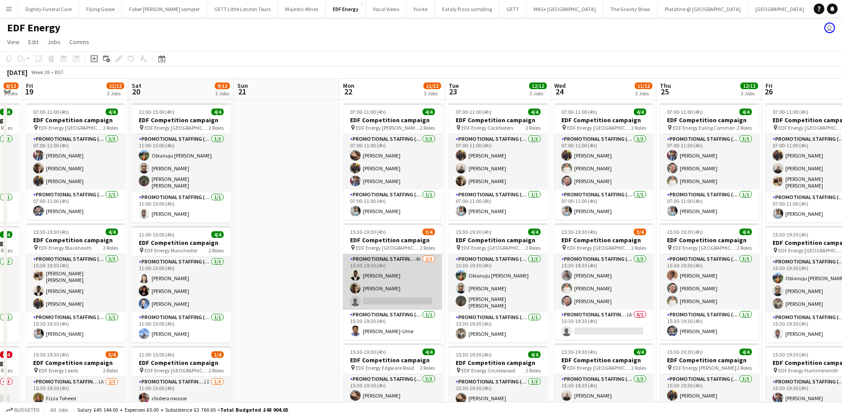
click at [396, 303] on app-card-role "Promotional Staffing (Flyering Staff) 4A [DATE] 15:30-19:30 (4h) [PERSON_NAME] …" at bounding box center [392, 282] width 99 height 56
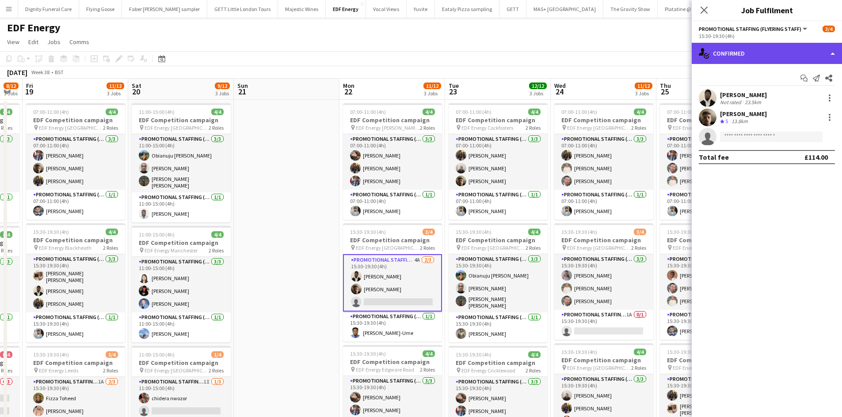
click at [755, 56] on div "single-neutral-actions-check-2 Confirmed" at bounding box center [766, 53] width 150 height 21
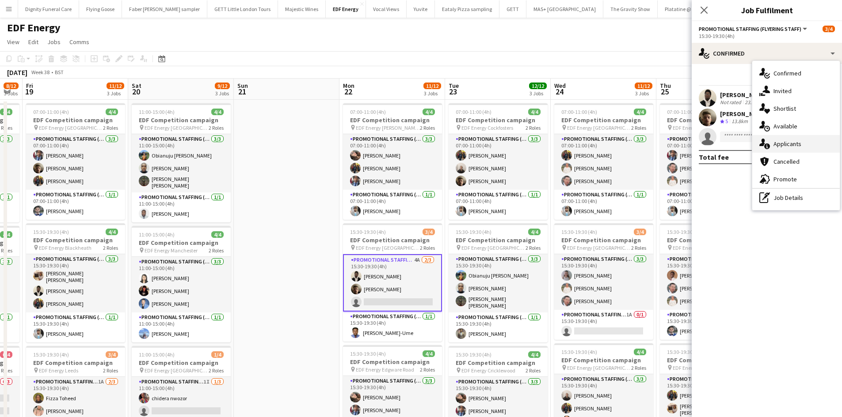
click at [782, 144] on span "Applicants" at bounding box center [787, 144] width 28 height 8
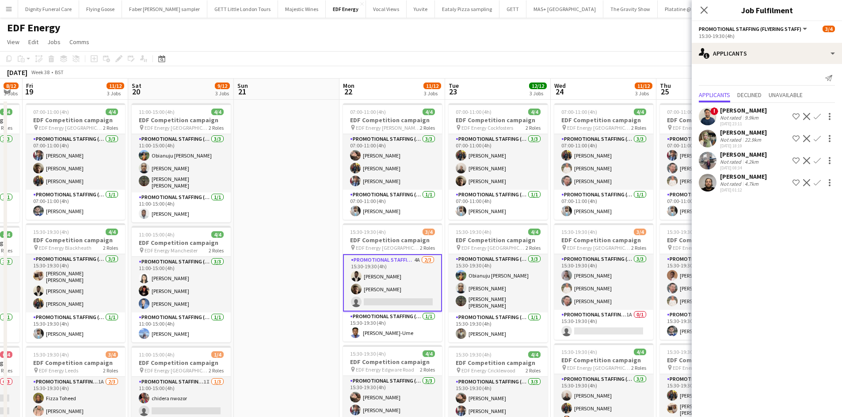
drag, startPoint x: 736, startPoint y: 155, endPoint x: 743, endPoint y: 174, distance: 20.0
click at [736, 155] on div "[PERSON_NAME]" at bounding box center [743, 155] width 47 height 8
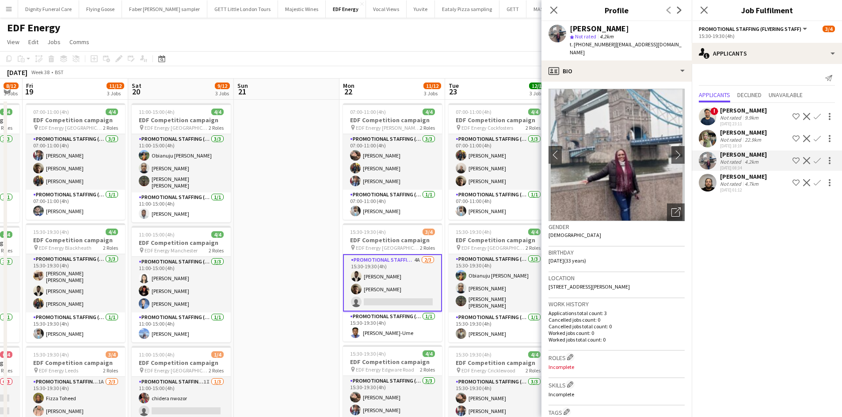
click at [817, 136] on app-icon "Confirm" at bounding box center [816, 138] width 7 height 7
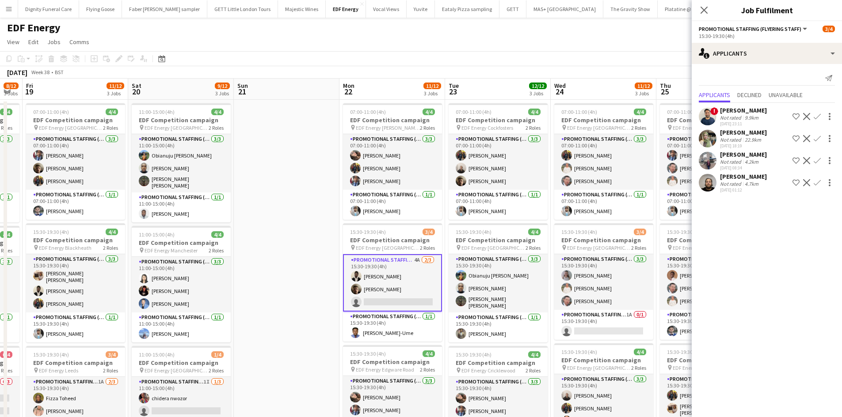
click at [817, 136] on app-icon "Confirm" at bounding box center [816, 138] width 7 height 7
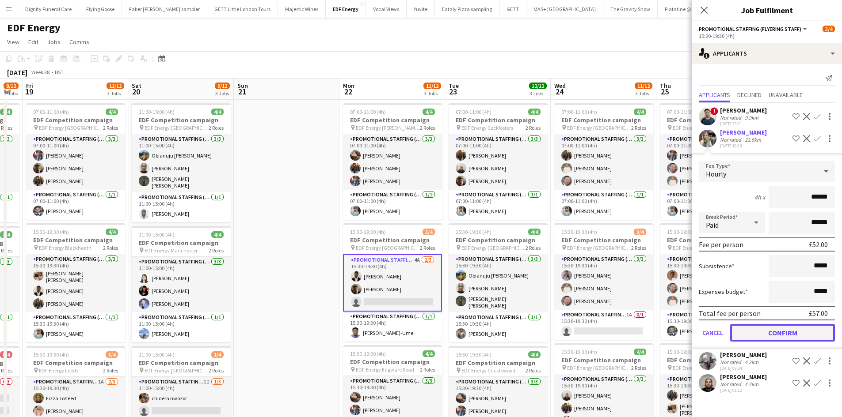
click at [783, 330] on button "Confirm" at bounding box center [782, 333] width 105 height 18
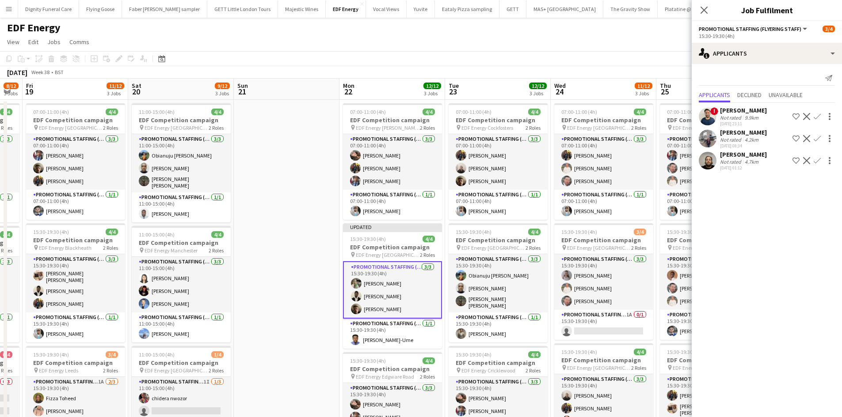
click at [268, 238] on app-date-cell at bounding box center [287, 366] width 106 height 533
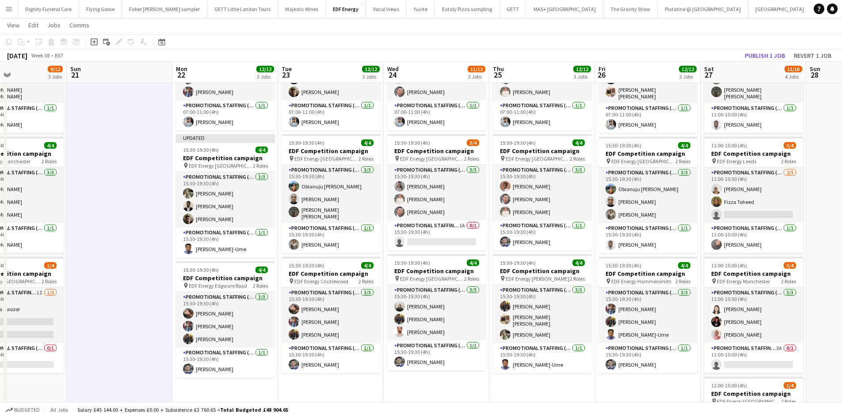
scroll to position [0, 361]
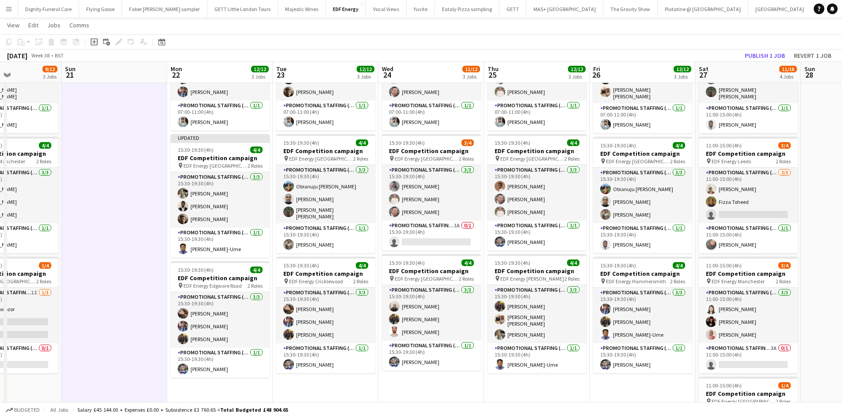
drag, startPoint x: 568, startPoint y: 381, endPoint x: 405, endPoint y: 376, distance: 163.1
click at [405, 376] on app-calendar-viewport "Wed 17 12/12 3 Jobs Thu 18 8/12 3 Jobs Fri 19 11/12 3 Jobs Sat 20 9/12 3 Jobs S…" at bounding box center [421, 244] width 842 height 597
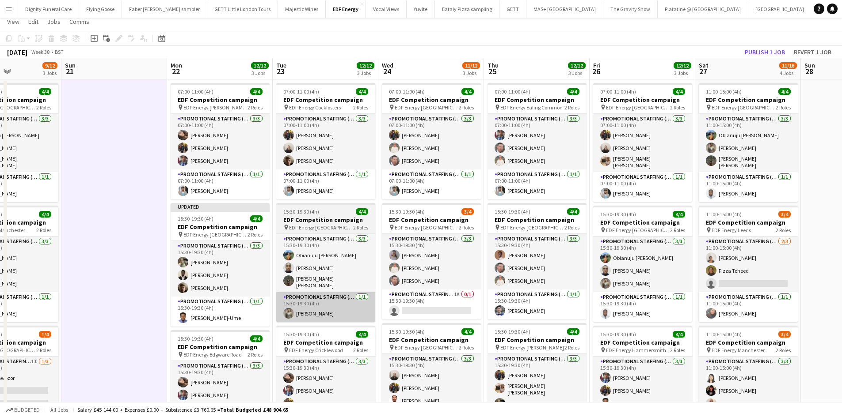
scroll to position [0, 0]
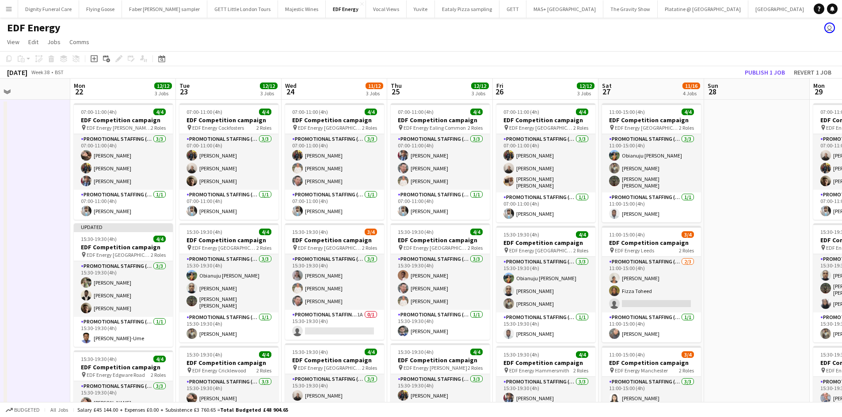
drag, startPoint x: 399, startPoint y: 216, endPoint x: 318, endPoint y: 213, distance: 81.4
click at [318, 213] on app-calendar-viewport "Fri 19 11/12 3 Jobs Sat 20 9/12 3 Jobs Sun 21 Mon 22 12/12 3 Jobs Tue 23 12/12 …" at bounding box center [421, 356] width 842 height 554
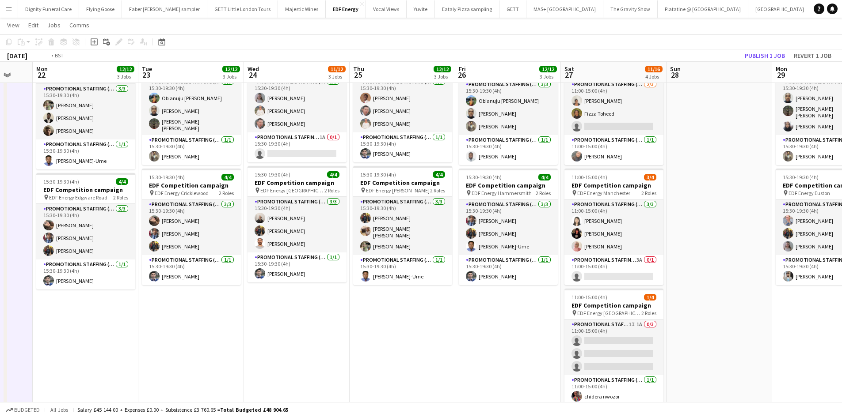
scroll to position [0, 362]
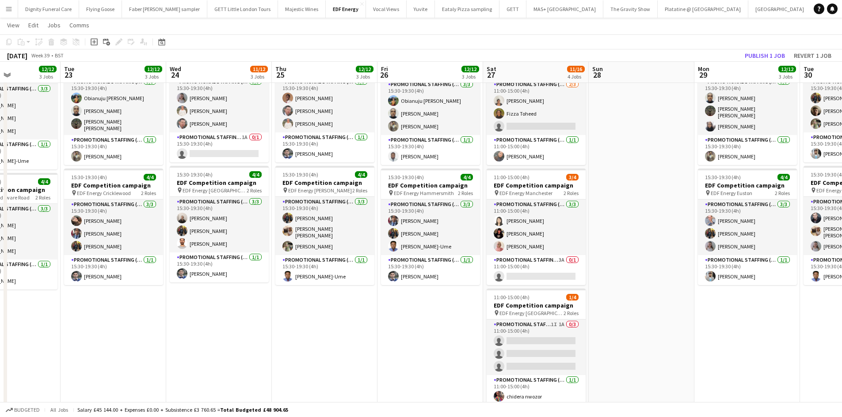
drag, startPoint x: 513, startPoint y: 314, endPoint x: 399, endPoint y: 314, distance: 114.0
click at [399, 314] on app-calendar-viewport "Fri 19 11/12 3 Jobs Sat 20 9/12 3 Jobs Sun 21 Mon 22 12/12 3 Jobs Tue 23 12/12 …" at bounding box center [421, 156] width 842 height 597
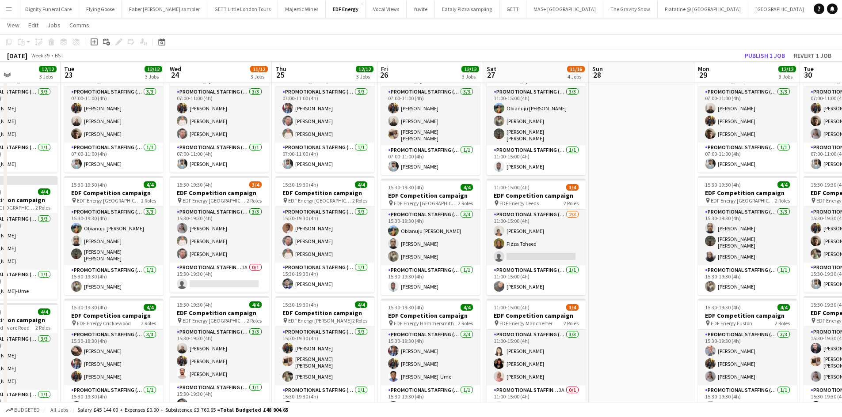
scroll to position [88, 0]
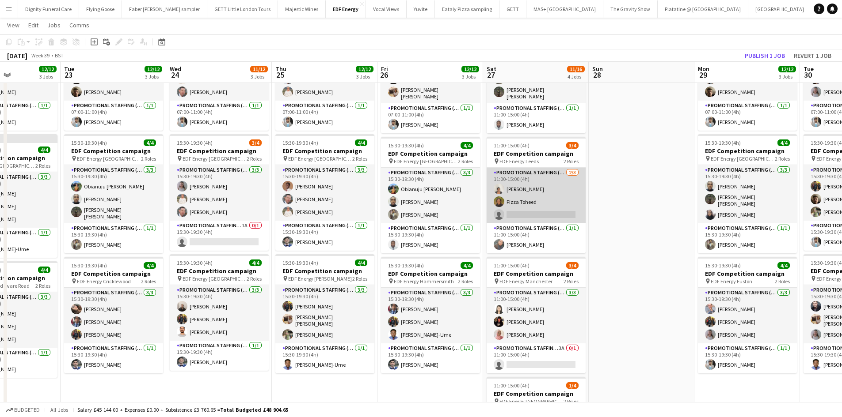
click at [531, 212] on app-card-role "Promotional Staffing (Flyering Staff) [DATE] 11:00-15:00 (4h) [PERSON_NAME] Fiz…" at bounding box center [535, 196] width 99 height 56
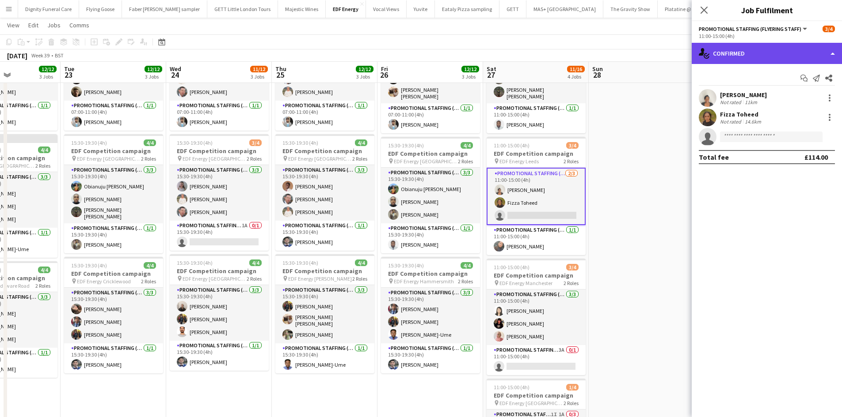
click at [747, 53] on div "single-neutral-actions-check-2 Confirmed" at bounding box center [766, 53] width 150 height 21
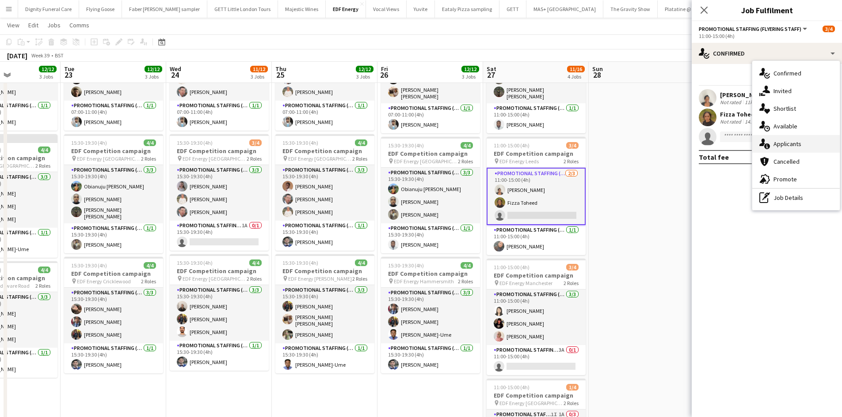
click at [778, 141] on span "Applicants" at bounding box center [787, 144] width 28 height 8
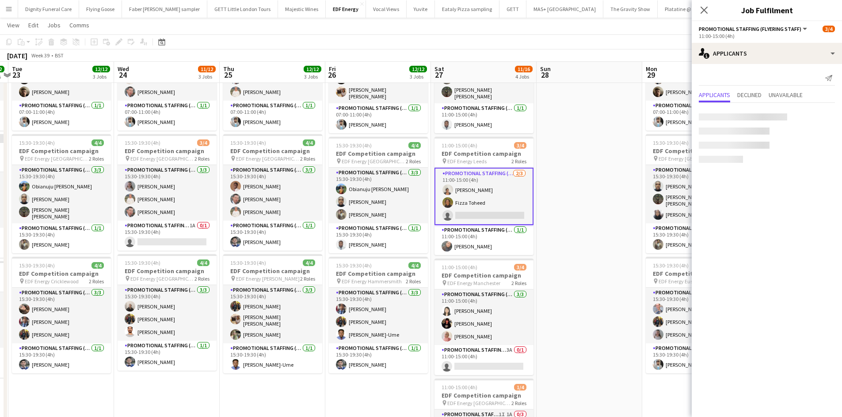
scroll to position [0, 417]
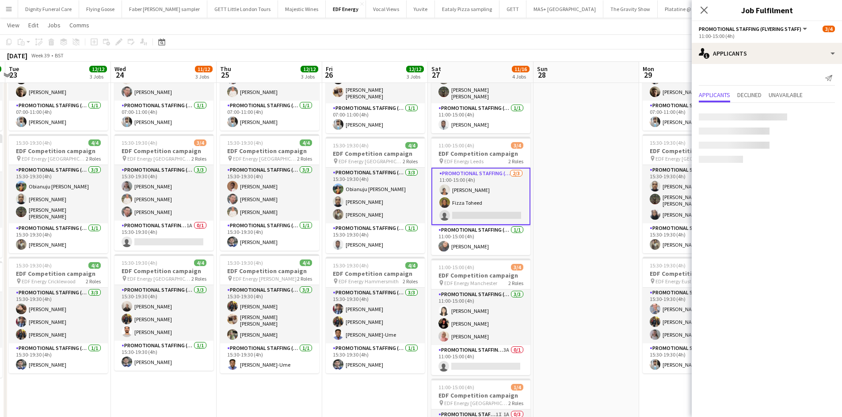
drag, startPoint x: 623, startPoint y: 228, endPoint x: 568, endPoint y: 233, distance: 55.4
click at [568, 232] on app-calendar-viewport "Fri 19 11/12 3 Jobs Sat 20 9/12 3 Jobs Sun 21 Mon 22 12/12 3 Jobs Tue 23 12/12 …" at bounding box center [421, 244] width 842 height 597
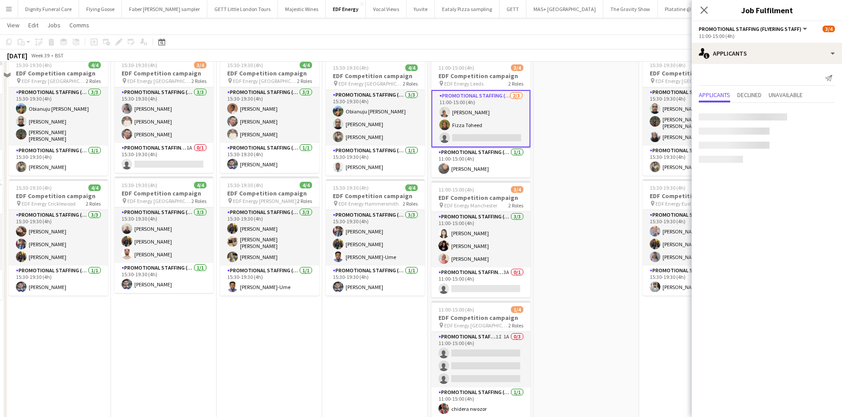
scroll to position [221, 0]
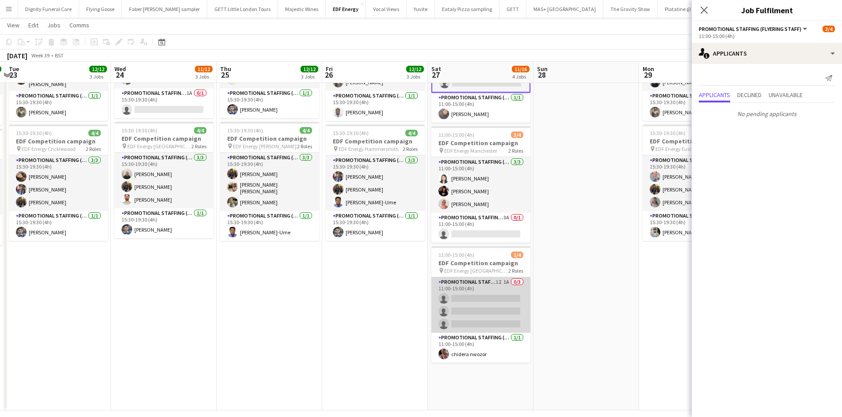
click at [481, 309] on app-card-role "Promotional Staffing (Flyering Staff) 1I 1A 0/3 11:00-15:00 (4h) single-neutral…" at bounding box center [480, 305] width 99 height 56
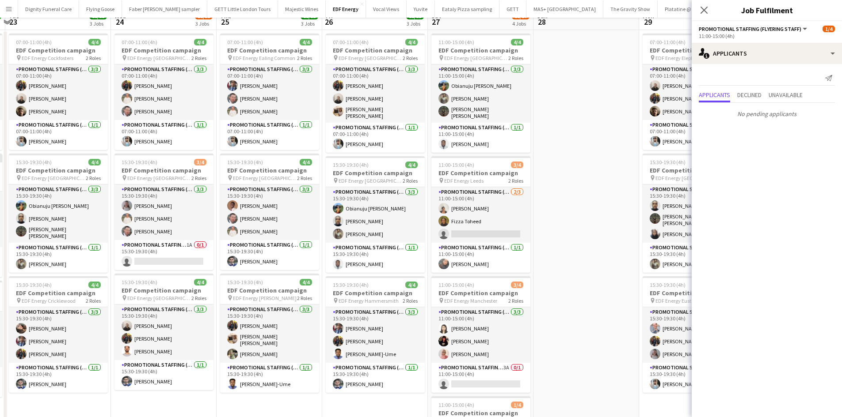
scroll to position [0, 0]
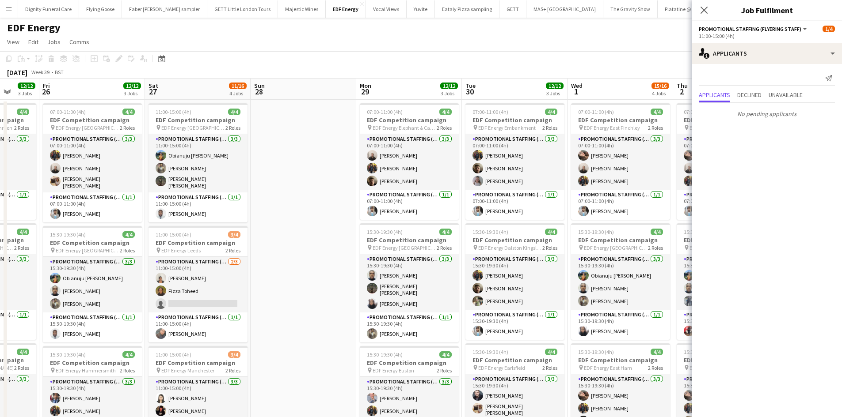
drag, startPoint x: 604, startPoint y: 252, endPoint x: 304, endPoint y: 234, distance: 300.9
click at [306, 234] on app-calendar-viewport "Tue 23 12/12 3 Jobs Wed 24 11/12 3 Jobs Thu 25 12/12 3 Jobs Fri 26 12/12 3 Jobs…" at bounding box center [421, 356] width 842 height 554
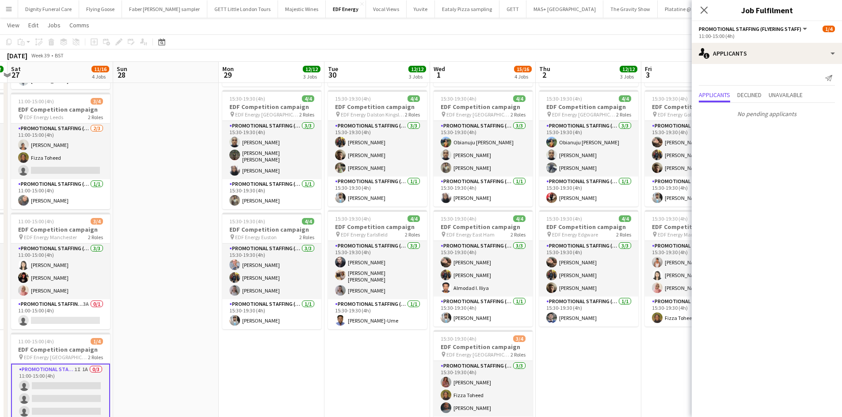
scroll to position [0, 415]
drag, startPoint x: 407, startPoint y: 340, endPoint x: 285, endPoint y: 340, distance: 121.9
click at [285, 340] on app-calendar-viewport "Tue 23 12/12 3 Jobs Wed 24 11/12 3 Jobs Thu 25 12/12 3 Jobs Fri 26 12/12 3 Jobs…" at bounding box center [421, 200] width 842 height 597
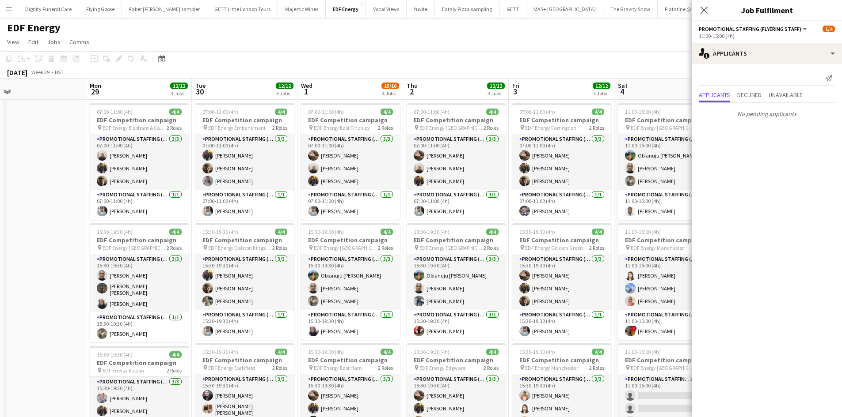
scroll to position [0, 337]
drag, startPoint x: 574, startPoint y: 214, endPoint x: 441, endPoint y: 214, distance: 132.5
click at [441, 214] on app-calendar-viewport "Thu 25 12/12 3 Jobs Fri 26 12/12 3 Jobs Sat 27 11/16 4 Jobs Sun 28 Mon 29 12/12…" at bounding box center [421, 356] width 842 height 554
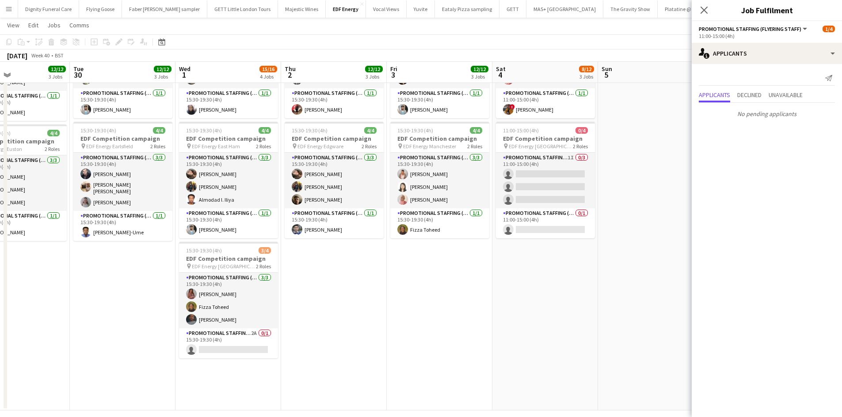
scroll to position [0, 247]
drag, startPoint x: 464, startPoint y: 285, endPoint x: 343, endPoint y: 288, distance: 121.5
click at [343, 288] on app-calendar-viewport "Sat 27 11/16 4 Jobs Sun 28 Mon 29 12/12 3 Jobs Tue 30 12/12 3 Jobs Wed 1 15/16 …" at bounding box center [421, 112] width 842 height 597
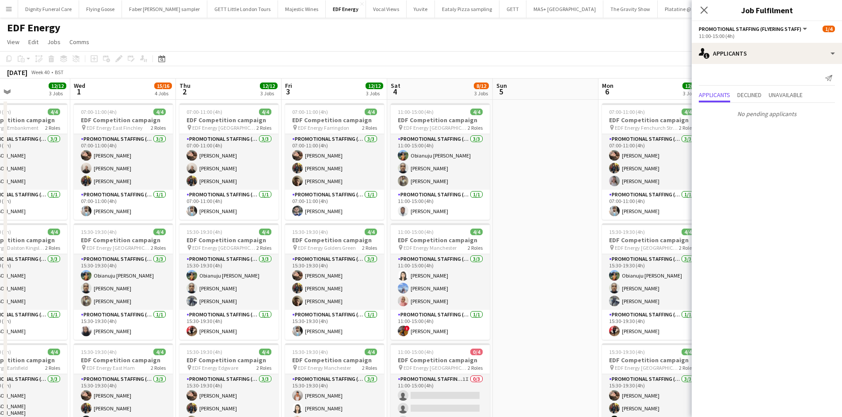
scroll to position [0, 353]
drag, startPoint x: 622, startPoint y: 217, endPoint x: 516, endPoint y: 219, distance: 105.6
click at [516, 219] on app-calendar-viewport "Sat 27 11/16 4 Jobs Sun 28 Mon 29 12/12 3 Jobs Tue 30 12/12 3 Jobs Wed 1 15/16 …" at bounding box center [421, 356] width 842 height 554
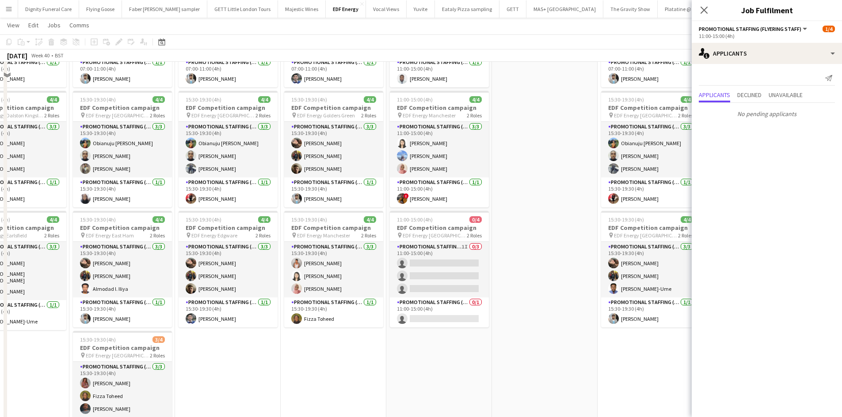
scroll to position [133, 0]
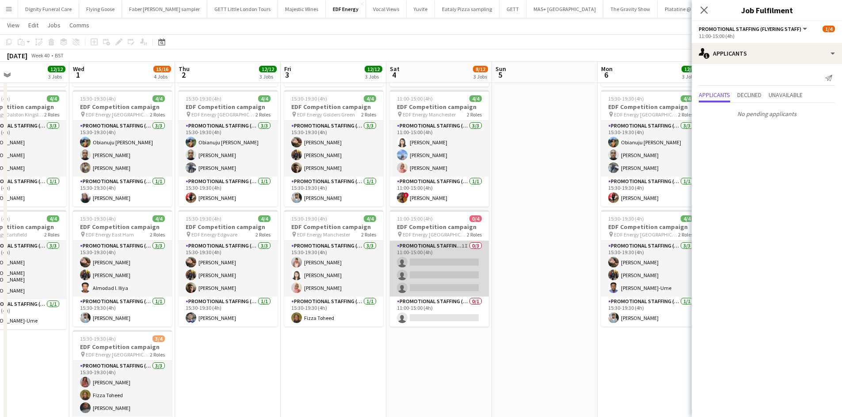
click at [452, 273] on app-card-role "Promotional Staffing (Flyering Staff) 1I 0/3 11:00-15:00 (4h) single-neutral-ac…" at bounding box center [439, 269] width 99 height 56
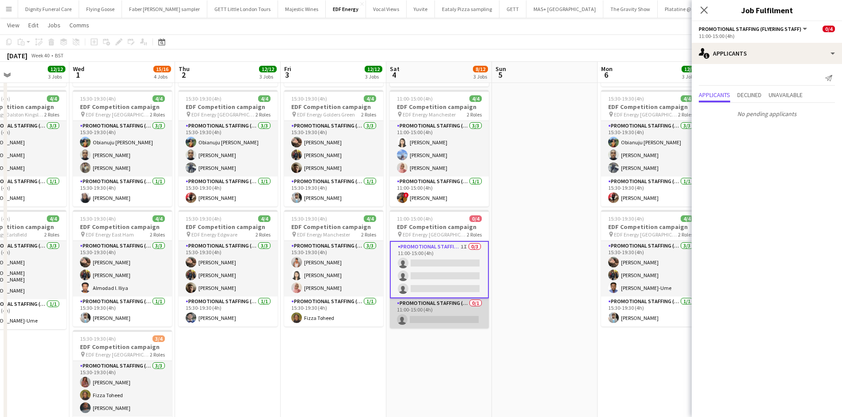
click at [462, 316] on app-card-role "Promotional Staffing (Team Leader) 0/1 11:00-15:00 (4h) single-neutral-actions" at bounding box center [439, 314] width 99 height 30
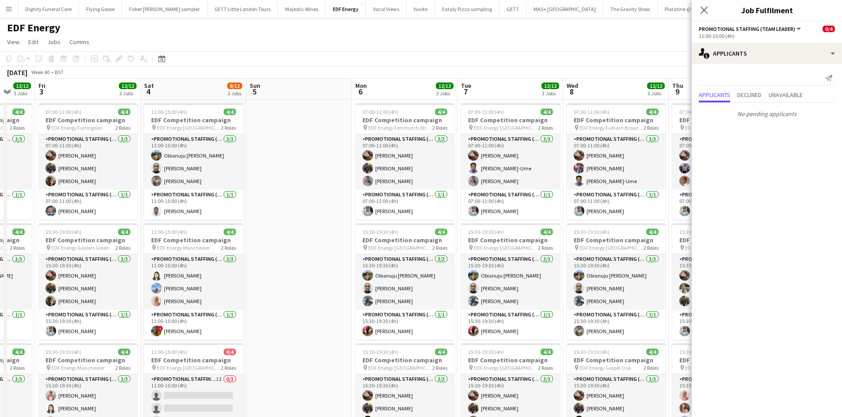
scroll to position [0, 413]
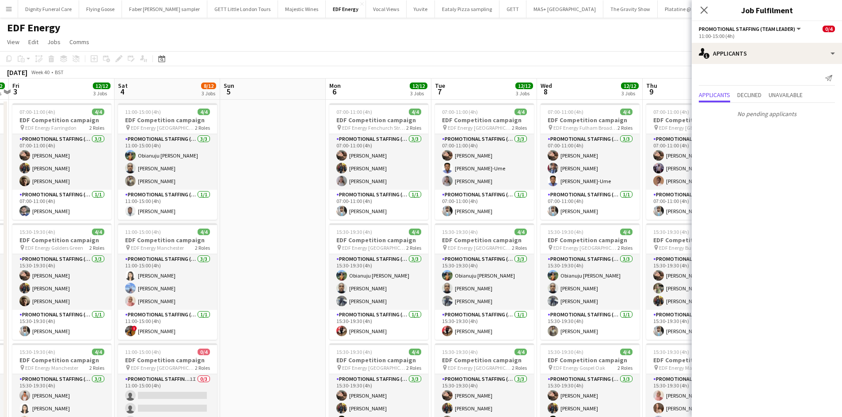
drag, startPoint x: 379, startPoint y: 186, endPoint x: 285, endPoint y: 183, distance: 93.7
click at [285, 183] on app-calendar-viewport "Mon 29 12/12 3 Jobs Tue 30 12/12 3 Jobs Wed 1 15/16 4 Jobs Thu 2 12/12 3 Jobs F…" at bounding box center [421, 356] width 842 height 554
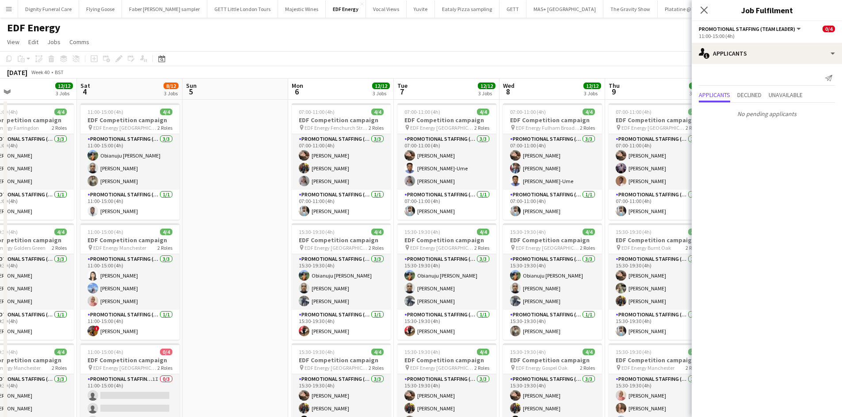
scroll to position [0, 242]
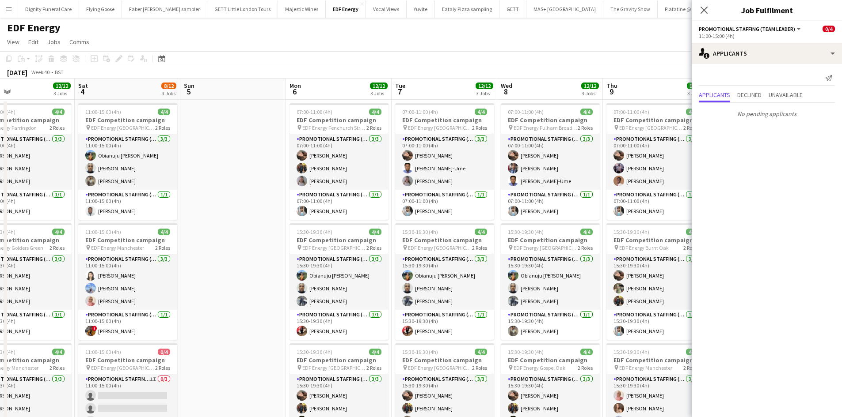
drag, startPoint x: 268, startPoint y: 205, endPoint x: 257, endPoint y: 205, distance: 11.5
click at [257, 205] on app-calendar-viewport "Wed 1 15/16 4 Jobs Thu 2 12/12 3 Jobs Fri 3 12/12 3 Jobs Sat 4 8/12 3 Jobs Sun …" at bounding box center [421, 356] width 842 height 554
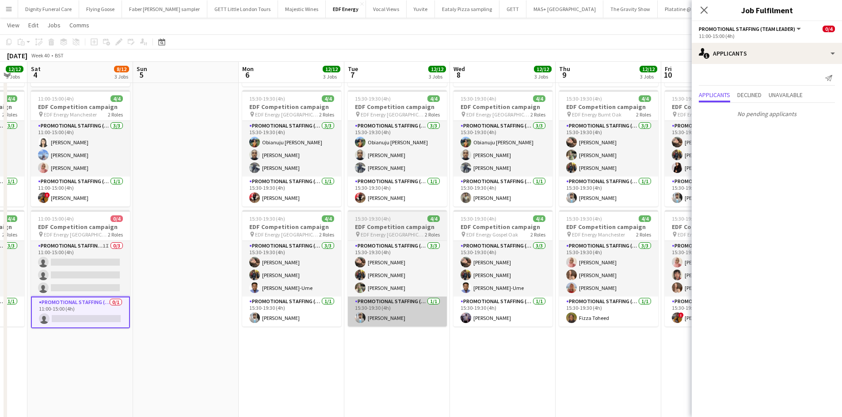
scroll to position [0, 292]
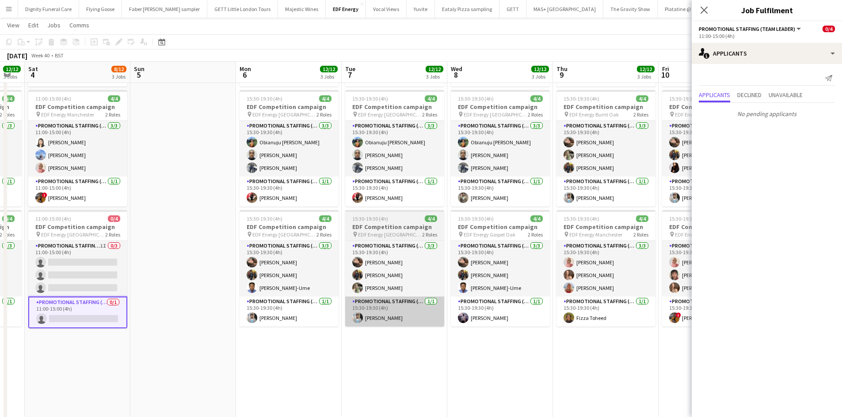
drag, startPoint x: 432, startPoint y: 330, endPoint x: 376, endPoint y: 326, distance: 55.4
click at [382, 331] on app-calendar-viewport "Wed 1 15/16 4 Jobs Thu 2 12/12 3 Jobs Fri 3 12/12 3 Jobs Sat 4 8/12 3 Jobs Sun …" at bounding box center [421, 200] width 842 height 597
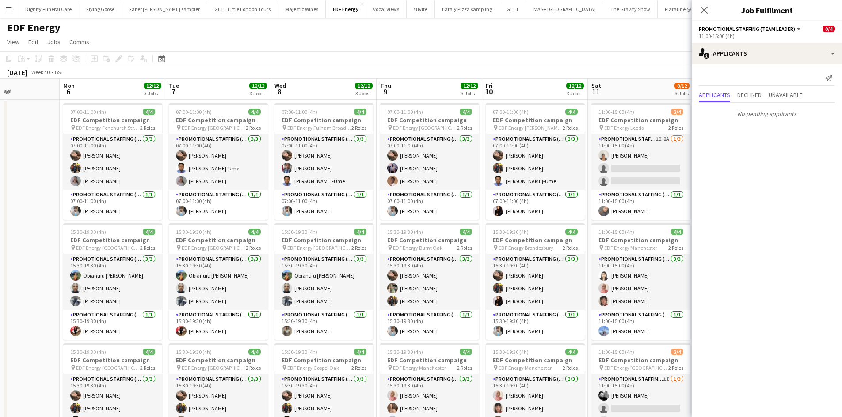
scroll to position [0, 260]
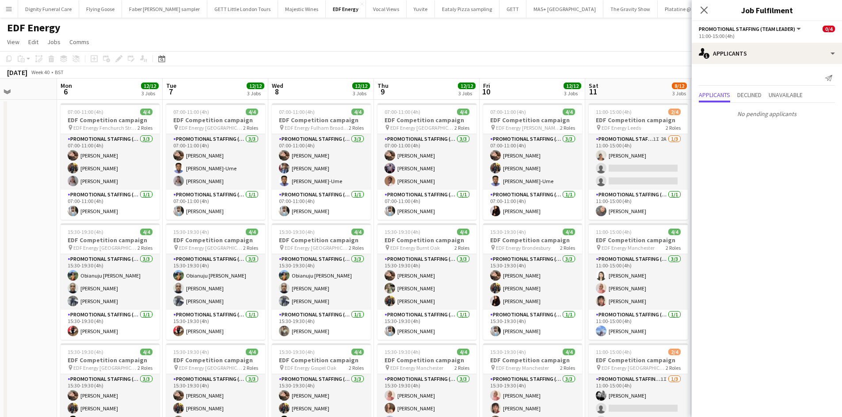
drag, startPoint x: 426, startPoint y: 213, endPoint x: 247, endPoint y: 194, distance: 180.0
click at [247, 194] on app-calendar-viewport "Fri 3 12/12 3 Jobs Sat 4 8/12 3 Jobs Sun 5 Mon 6 12/12 3 Jobs Tue 7 12/12 3 Job…" at bounding box center [421, 356] width 842 height 554
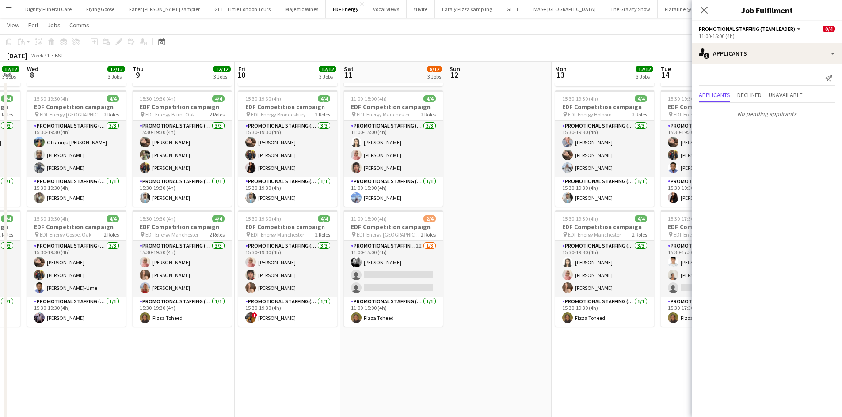
scroll to position [0, 305]
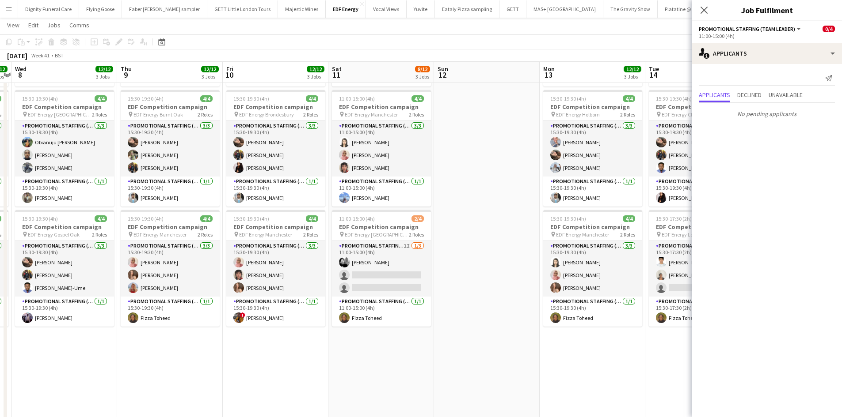
drag, startPoint x: 376, startPoint y: 358, endPoint x: 120, endPoint y: 317, distance: 259.9
click at [120, 317] on app-calendar-viewport "Sun 5 Mon 6 12/12 3 Jobs Tue 7 12/12 3 Jobs Wed 8 12/12 3 Jobs Thu 9 12/12 3 Jo…" at bounding box center [421, 200] width 842 height 597
click at [378, 282] on app-card-role "Promotional Staffing (Flyering Staff) 1I [DATE] 11:00-15:00 (4h) [PERSON_NAME] …" at bounding box center [381, 269] width 99 height 56
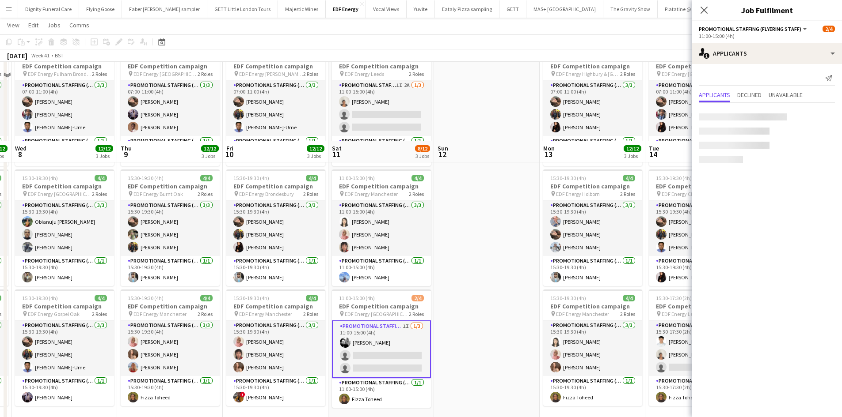
scroll to position [0, 0]
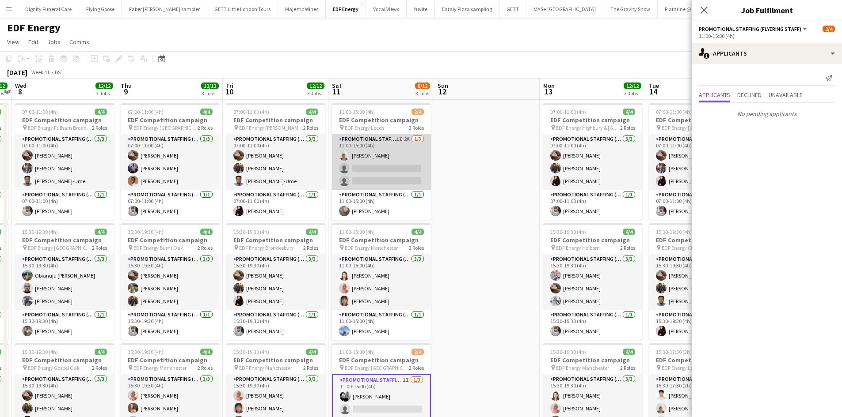
click at [402, 175] on app-card-role "Promotional Staffing (Flyering Staff) 1I 2A [DATE] 11:00-15:00 (4h) [PERSON_NAM…" at bounding box center [381, 162] width 99 height 56
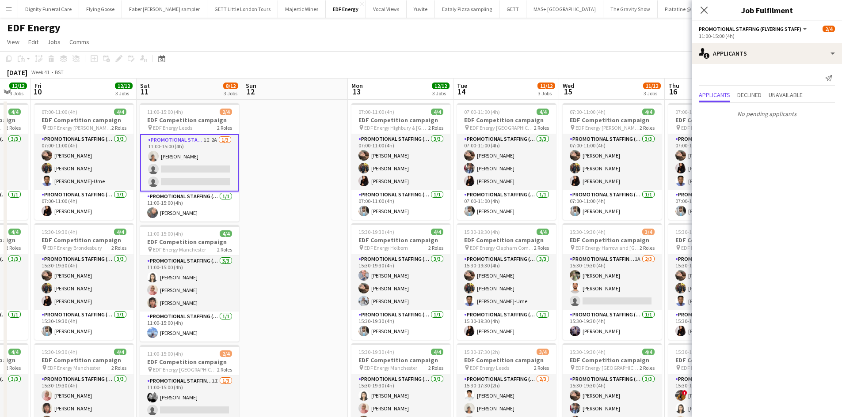
drag, startPoint x: 448, startPoint y: 198, endPoint x: 311, endPoint y: 180, distance: 137.7
click at [311, 180] on app-calendar-viewport "Tue 7 12/12 3 Jobs Wed 8 12/12 3 Jobs Thu 9 12/12 3 Jobs Fri 10 12/12 3 Jobs Sa…" at bounding box center [421, 356] width 842 height 554
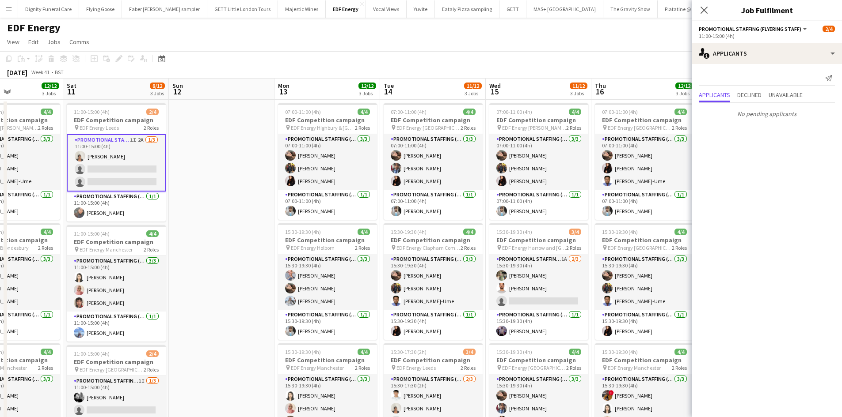
scroll to position [0, 406]
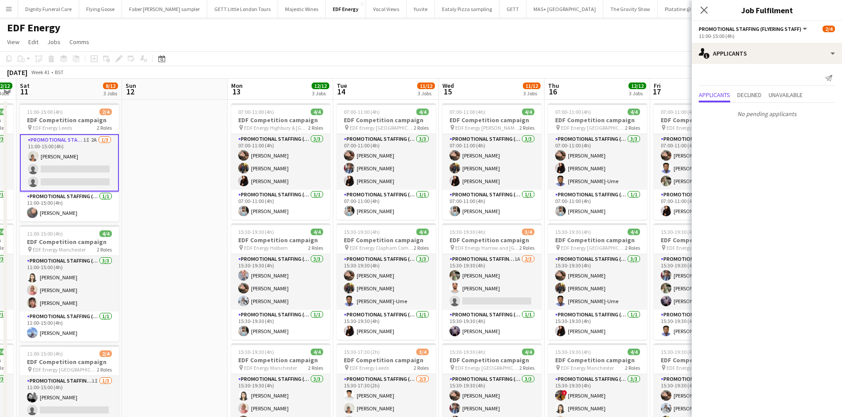
drag, startPoint x: 459, startPoint y: 227, endPoint x: 340, endPoint y: 214, distance: 120.0
click at [340, 214] on app-calendar-viewport "Tue 7 12/12 3 Jobs Wed 8 12/12 3 Jobs Thu 9 12/12 3 Jobs Fri 10 12/12 3 Jobs Sa…" at bounding box center [421, 356] width 842 height 554
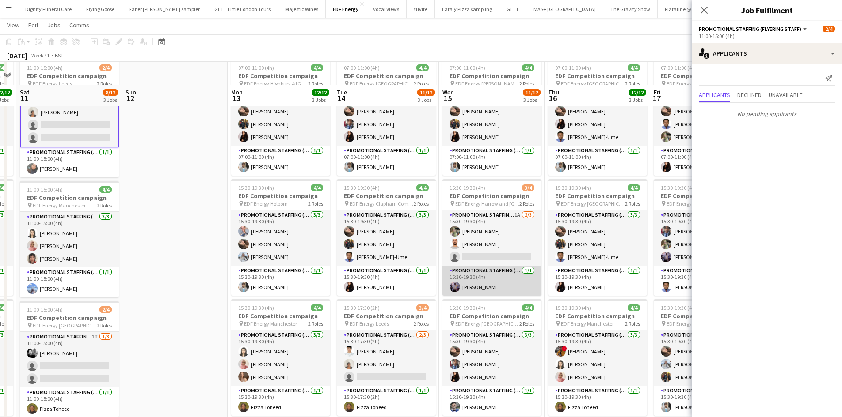
scroll to position [88, 0]
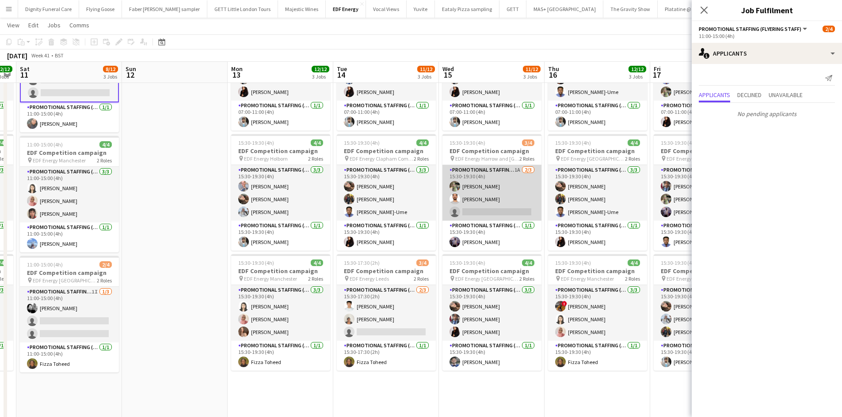
click at [505, 210] on app-card-role "Promotional Staffing (Flyering Staff) 1A [DATE] 15:30-19:30 (4h) [PERSON_NAME] …" at bounding box center [491, 193] width 99 height 56
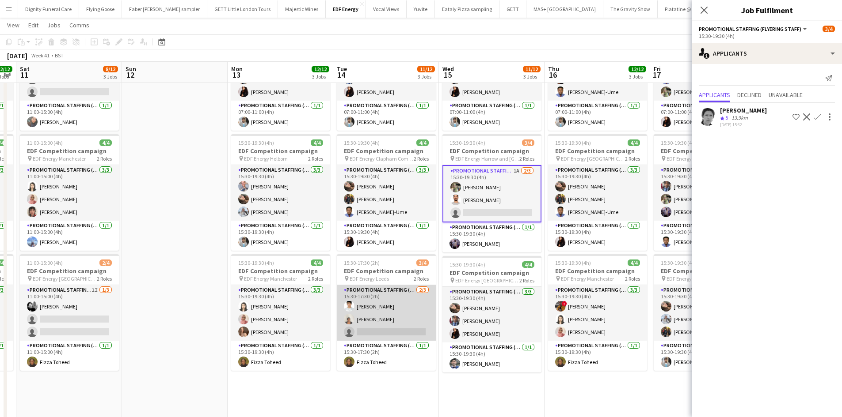
click at [380, 328] on app-card-role "Promotional Staffing (Flyering Staff) [DATE] 15:30-17:30 (2h) [PERSON_NAME] sin…" at bounding box center [386, 313] width 99 height 56
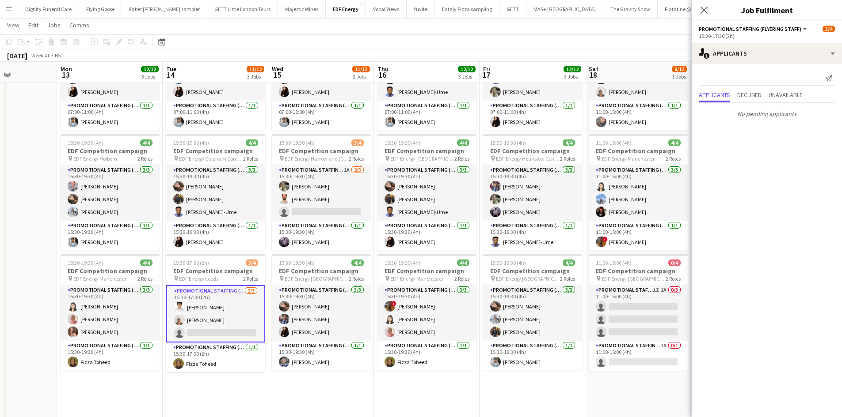
drag, startPoint x: 437, startPoint y: 322, endPoint x: 264, endPoint y: 298, distance: 174.9
click at [264, 298] on app-calendar-viewport "Thu 9 12/12 3 Jobs Fri 10 12/12 3 Jobs Sat 11 8/12 3 Jobs Sun 12 Mon 13 12/12 3…" at bounding box center [421, 244] width 842 height 597
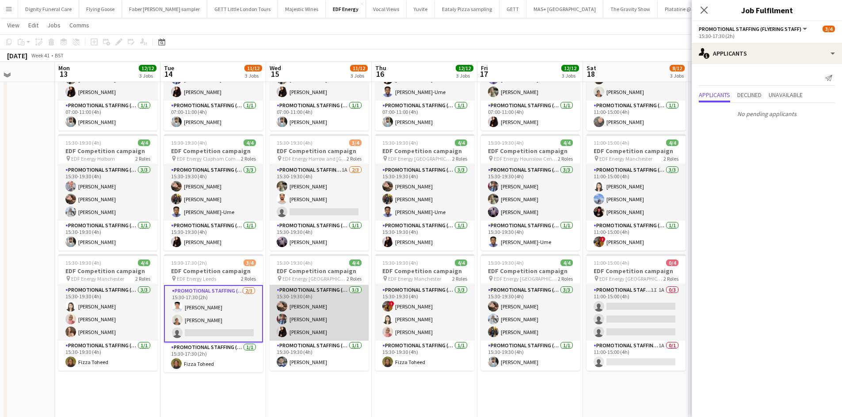
scroll to position [44, 0]
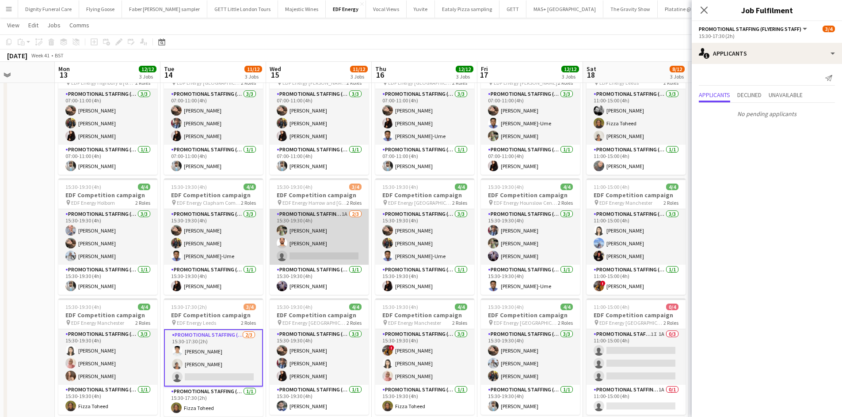
click at [322, 256] on app-card-role "Promotional Staffing (Flyering Staff) 1A [DATE] 15:30-19:30 (4h) [PERSON_NAME] …" at bounding box center [318, 237] width 99 height 56
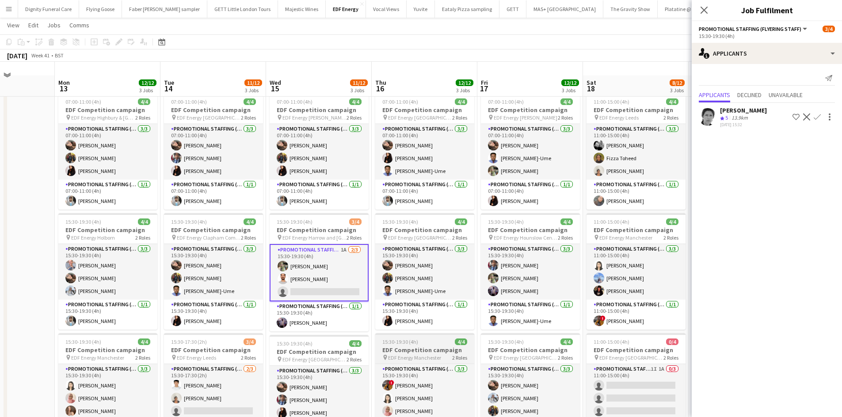
scroll to position [0, 0]
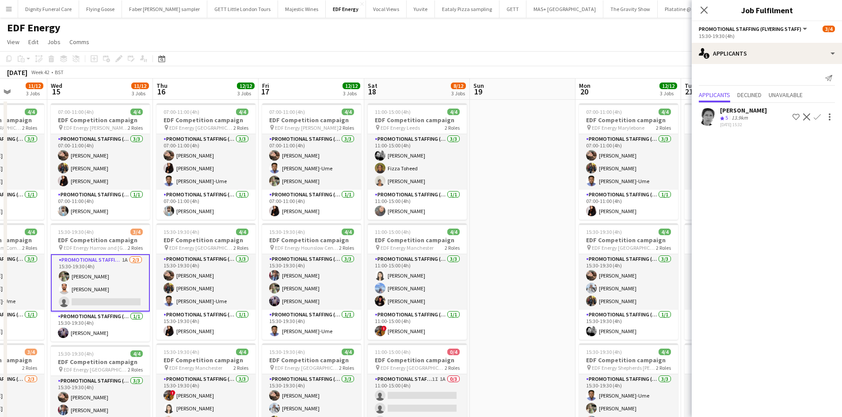
drag, startPoint x: 532, startPoint y: 280, endPoint x: 253, endPoint y: 243, distance: 281.6
click at [253, 243] on app-calendar-viewport "Sat 11 8/12 3 Jobs Sun 12 Mon 13 12/12 3 Jobs Tue 14 11/12 3 Jobs Wed 15 11/12 …" at bounding box center [421, 356] width 842 height 554
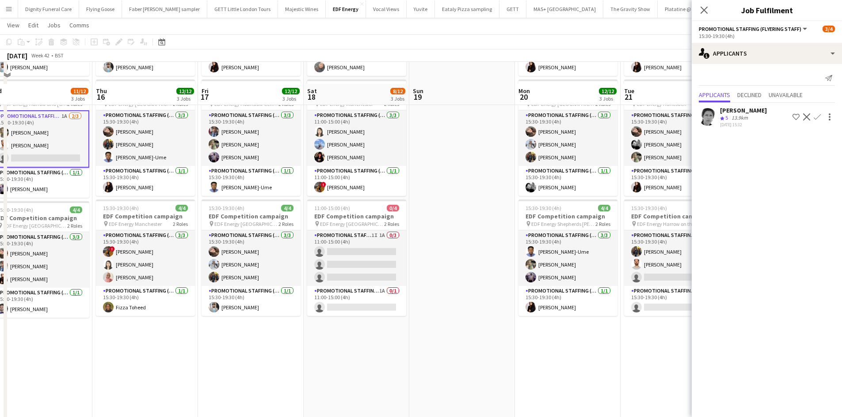
scroll to position [177, 0]
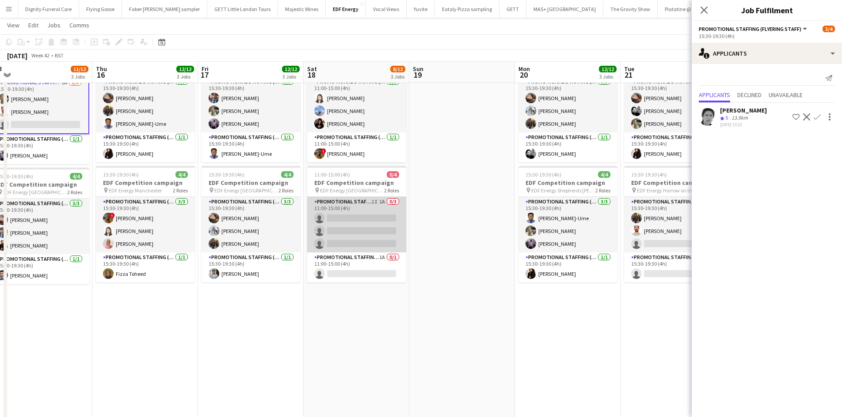
click at [367, 228] on app-card-role "Promotional Staffing (Flyering Staff) 1I 1A 0/3 11:00-15:00 (4h) single-neutral…" at bounding box center [356, 225] width 99 height 56
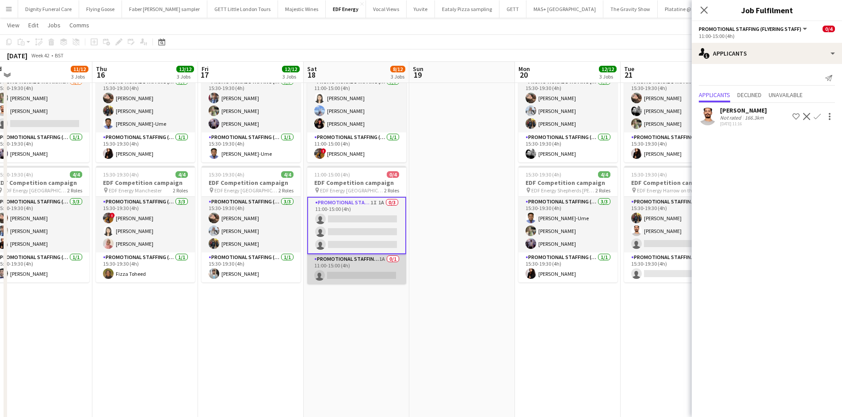
click at [353, 276] on app-card-role "Promotional Staffing (Team Leader) 1A 0/1 11:00-15:00 (4h) single-neutral-actio…" at bounding box center [356, 269] width 99 height 30
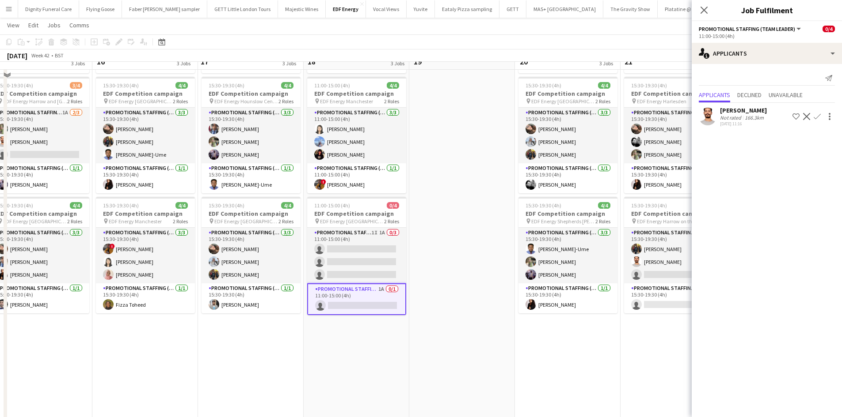
scroll to position [133, 0]
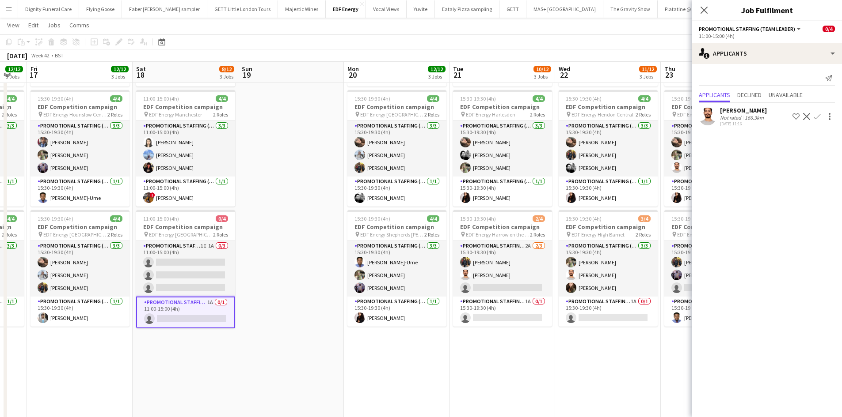
drag, startPoint x: 471, startPoint y: 285, endPoint x: 304, endPoint y: 266, distance: 168.1
click at [304, 266] on app-calendar-viewport "Mon 13 12/12 3 Jobs Tue 14 11/12 3 Jobs Wed 15 11/12 3 Jobs Thu 16 12/12 3 Jobs…" at bounding box center [421, 200] width 842 height 597
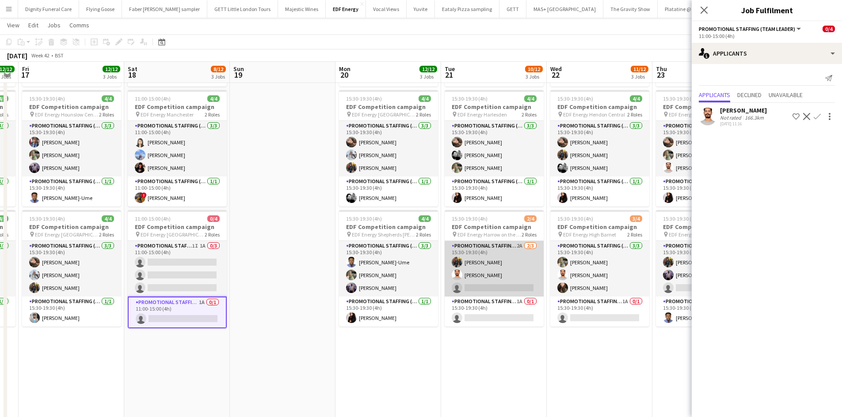
click at [500, 282] on app-card-role "Promotional Staffing (Flyering Staff) 2A [DATE] 15:30-19:30 (4h) [PERSON_NAME] …" at bounding box center [493, 269] width 99 height 56
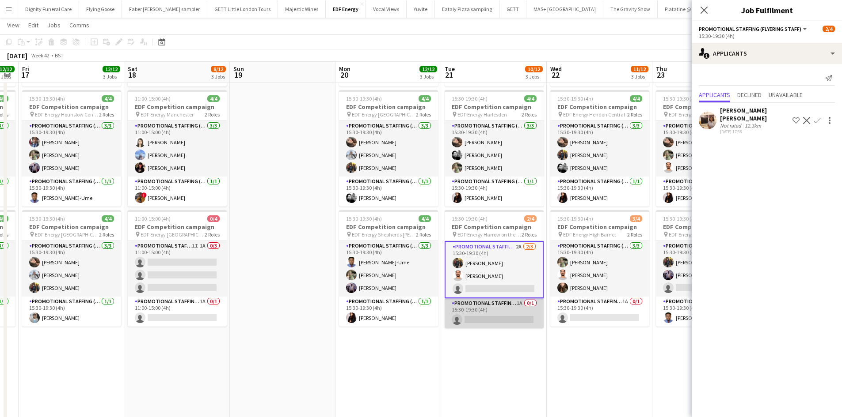
click at [488, 322] on app-card-role "Promotional Staffing (Team Leader) 1A 0/1 15:30-19:30 (4h) single-neutral-actio…" at bounding box center [493, 314] width 99 height 30
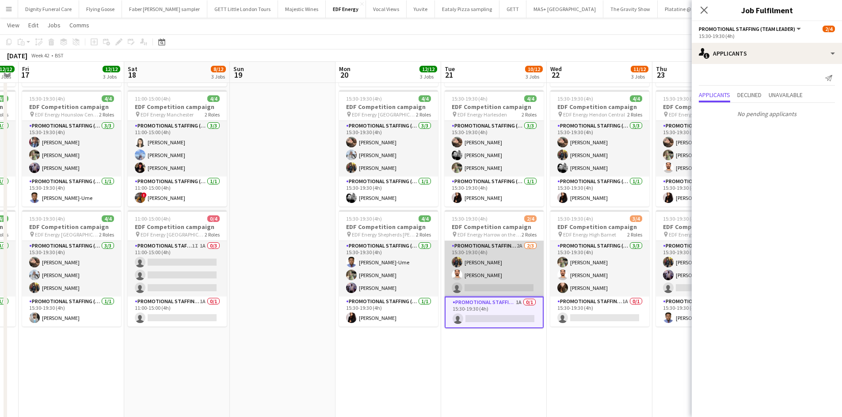
click at [505, 283] on app-card-role "Promotional Staffing (Flyering Staff) 2A [DATE] 15:30-19:30 (4h) [PERSON_NAME] …" at bounding box center [493, 269] width 99 height 56
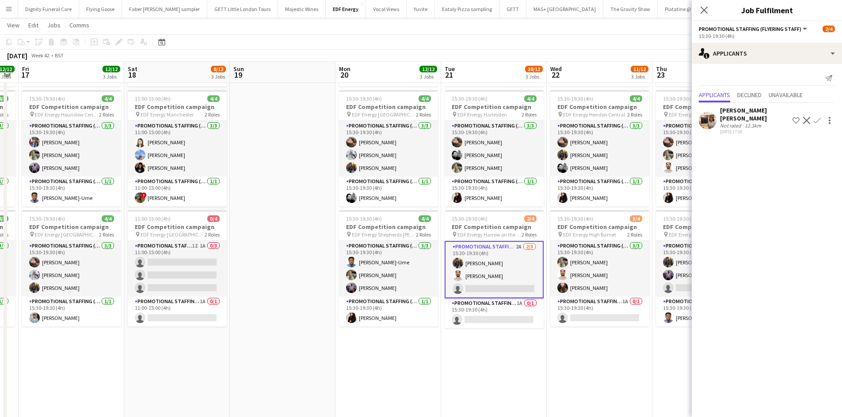
click at [819, 117] on app-icon "Confirm" at bounding box center [816, 120] width 7 height 7
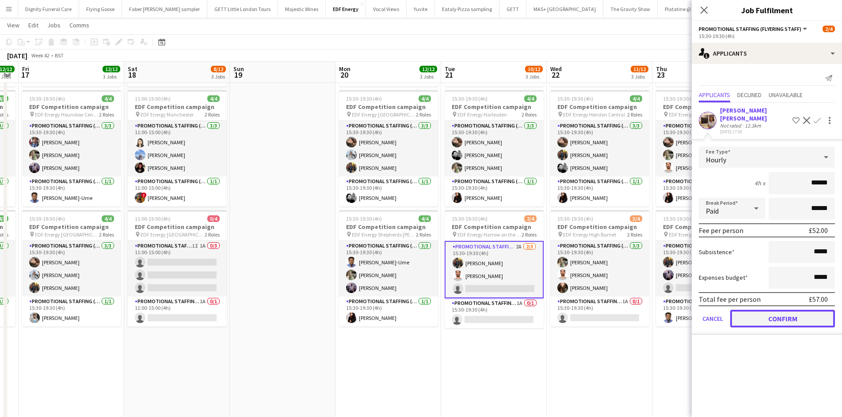
click at [785, 310] on button "Confirm" at bounding box center [782, 319] width 105 height 18
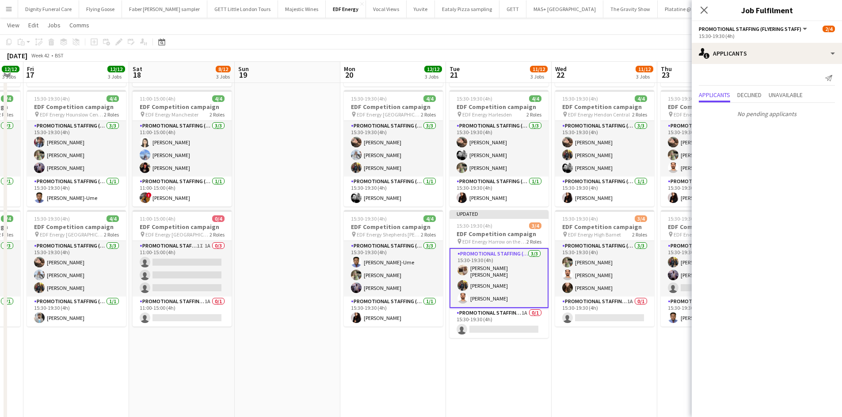
drag, startPoint x: 537, startPoint y: 361, endPoint x: 325, endPoint y: 332, distance: 214.5
click at [325, 332] on app-calendar-viewport "Mon 13 12/12 3 Jobs Tue 14 11/12 3 Jobs Wed 15 11/12 3 Jobs Thu 16 12/12 3 Jobs…" at bounding box center [421, 200] width 842 height 597
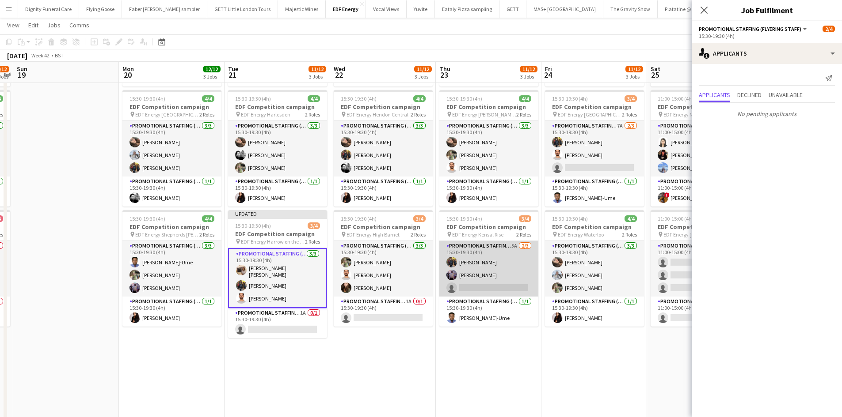
click at [486, 288] on app-card-role "Promotional Staffing (Flyering Staff) 5A [DATE] 15:30-19:30 (4h) [PERSON_NAME] …" at bounding box center [488, 269] width 99 height 56
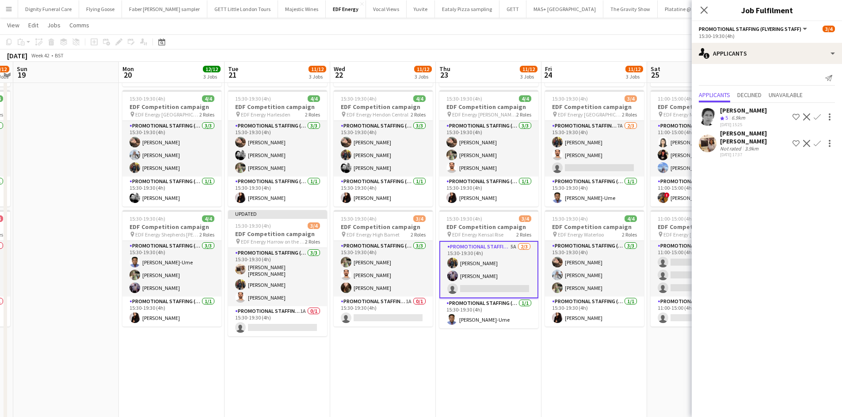
click at [819, 140] on app-icon "Confirm" at bounding box center [816, 143] width 7 height 7
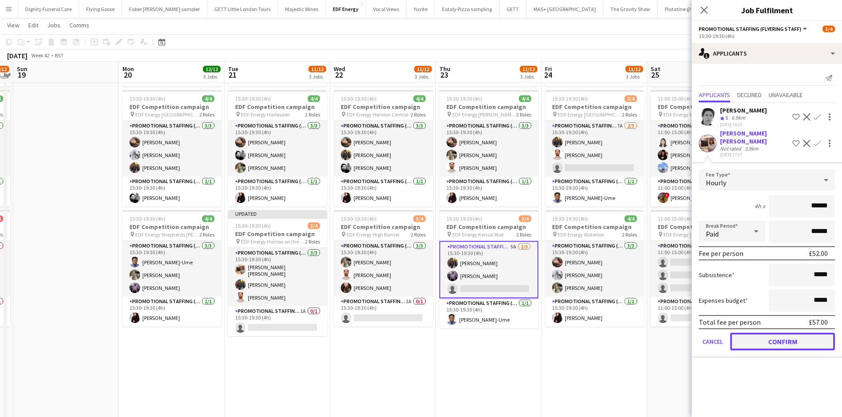
click at [798, 334] on button "Confirm" at bounding box center [782, 342] width 105 height 18
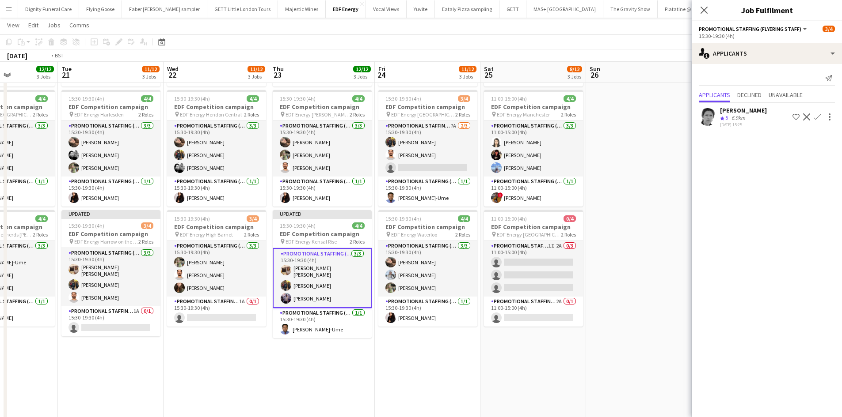
drag, startPoint x: 549, startPoint y: 364, endPoint x: 363, endPoint y: 353, distance: 186.3
click at [366, 352] on app-calendar-viewport "Fri 17 12/12 3 Jobs Sat 18 8/12 3 Jobs Sun 19 Mon 20 12/12 3 Jobs Tue 21 11/12 …" at bounding box center [421, 200] width 842 height 597
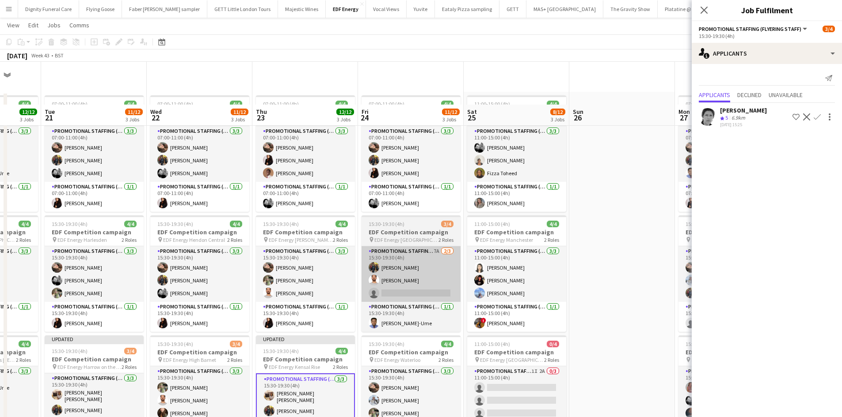
scroll to position [0, 0]
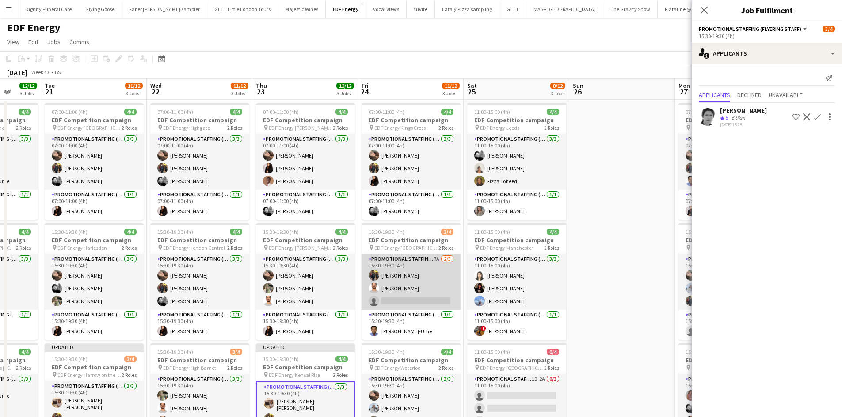
click at [402, 301] on app-card-role "Promotional Staffing (Flyering Staff) 7A [DATE] 15:30-19:30 (4h) [PERSON_NAME] …" at bounding box center [410, 282] width 99 height 56
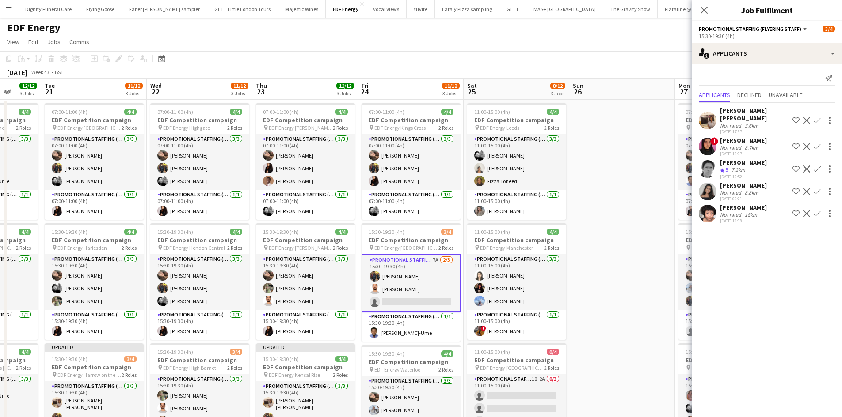
click at [819, 117] on app-icon "Confirm" at bounding box center [816, 120] width 7 height 7
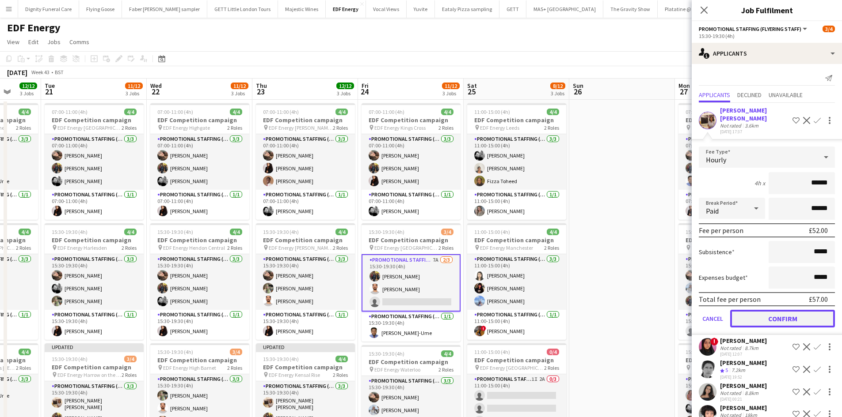
click at [787, 310] on button "Confirm" at bounding box center [782, 319] width 105 height 18
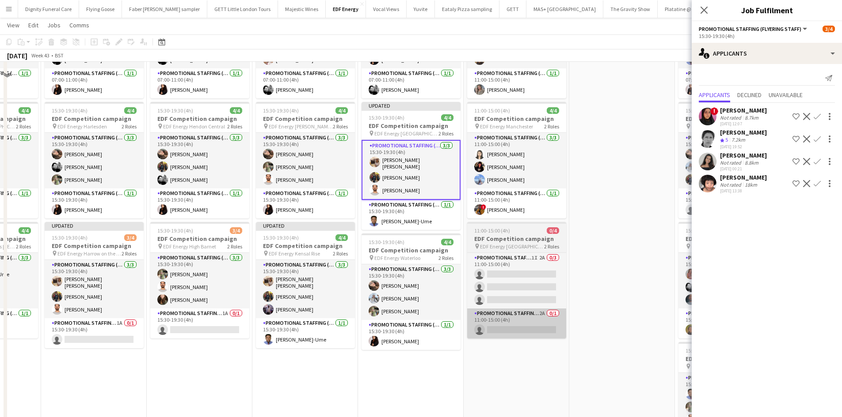
scroll to position [133, 0]
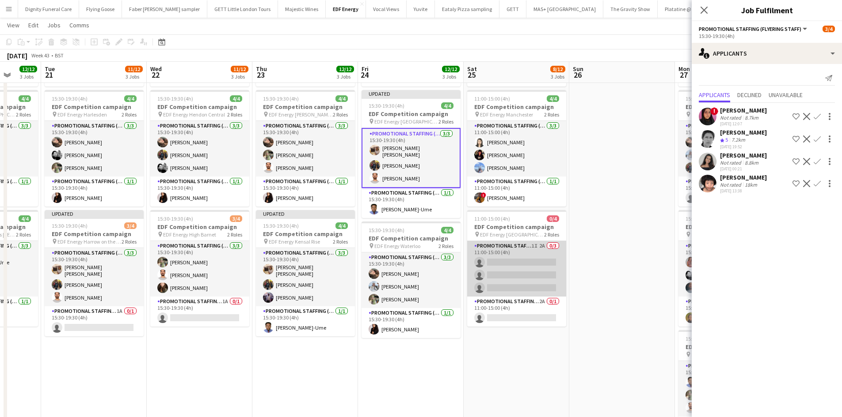
click at [520, 271] on app-card-role "Promotional Staffing (Flyering Staff) 1I 2A 0/3 11:00-15:00 (4h) single-neutral…" at bounding box center [516, 269] width 99 height 56
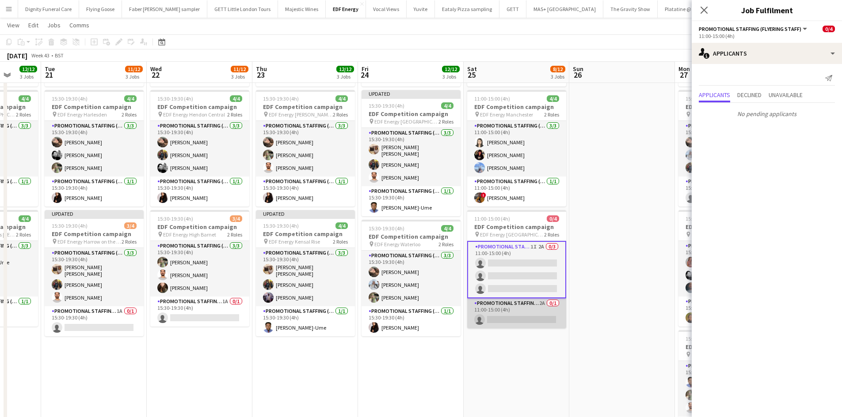
click at [505, 318] on app-card-role "Promotional Staffing (Team Leader) 2A 0/1 11:00-15:00 (4h) single-neutral-actio…" at bounding box center [516, 314] width 99 height 30
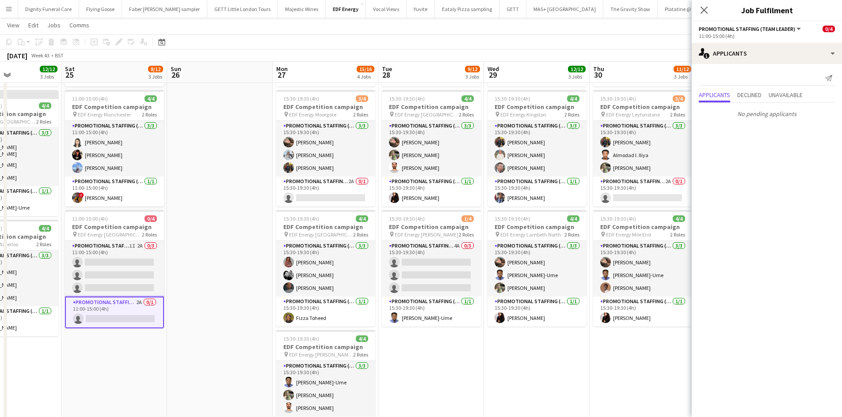
drag, startPoint x: 556, startPoint y: 265, endPoint x: 276, endPoint y: 235, distance: 282.2
click at [273, 235] on app-calendar-viewport "Tue 21 11/12 3 Jobs Wed 22 11/12 3 Jobs Thu 23 12/12 3 Jobs Fri 24 12/12 3 Jobs…" at bounding box center [421, 200] width 842 height 597
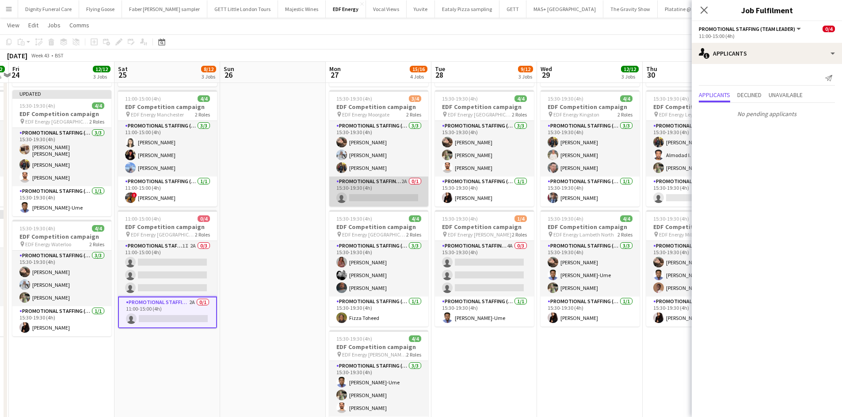
click at [385, 196] on app-card-role "Promotional Staffing (Team Leader) 2A 0/1 15:30-19:30 (4h) single-neutral-actio…" at bounding box center [378, 192] width 99 height 30
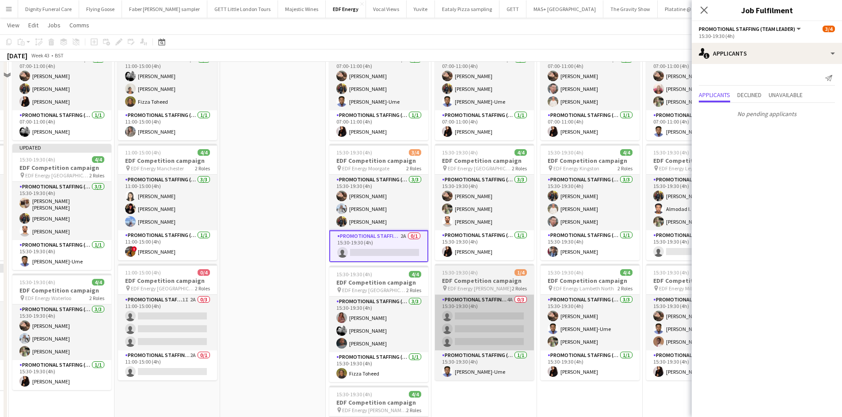
scroll to position [88, 0]
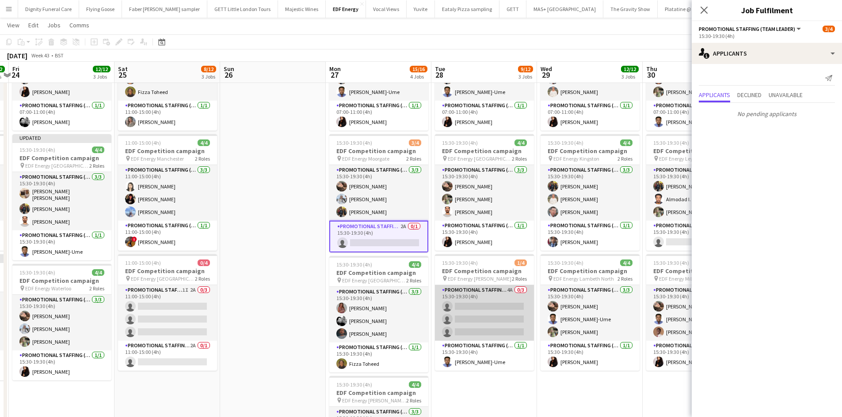
click at [476, 307] on app-card-role "Promotional Staffing (Flyering Staff) 4A 0/3 15:30-19:30 (4h) single-neutral-ac…" at bounding box center [484, 313] width 99 height 56
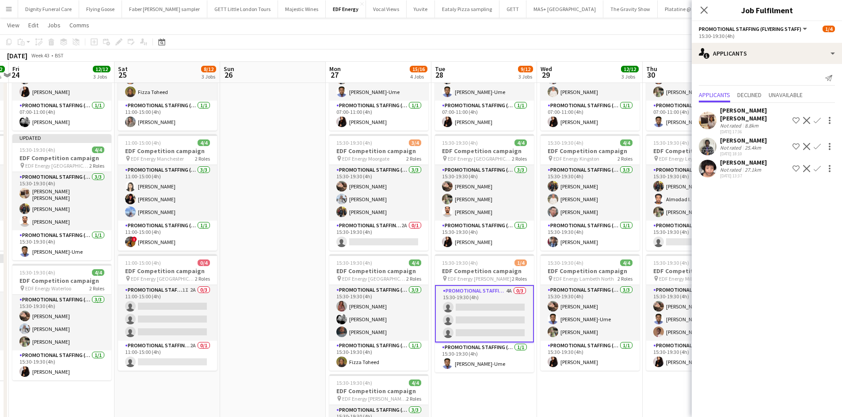
drag, startPoint x: 819, startPoint y: 114, endPoint x: 823, endPoint y: 118, distance: 5.8
click at [819, 117] on app-icon "Confirm" at bounding box center [816, 120] width 7 height 7
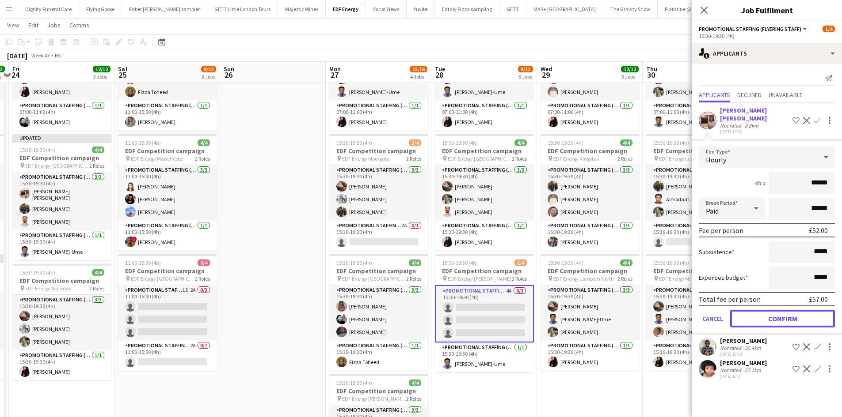
click at [799, 310] on button "Confirm" at bounding box center [782, 319] width 105 height 18
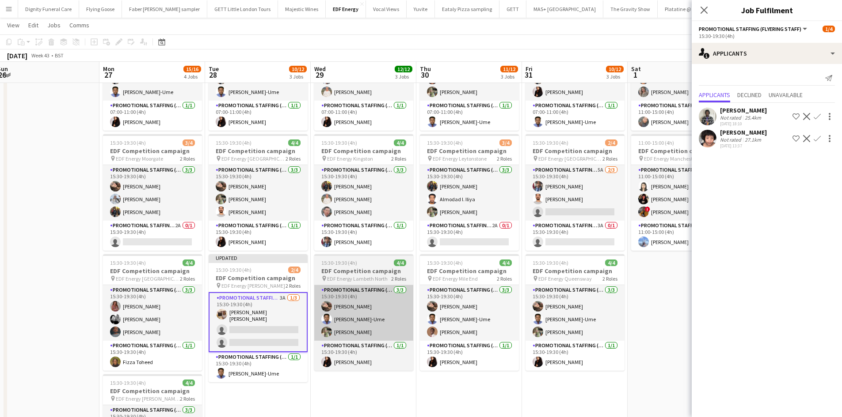
drag, startPoint x: 595, startPoint y: 376, endPoint x: 388, endPoint y: 298, distance: 221.0
click at [360, 354] on app-calendar-viewport "Thu 23 12/12 3 Jobs Fri 24 12/12 3 Jobs Sat 25 8/12 3 Jobs Sun 26 Mon 27 15/16 …" at bounding box center [421, 244] width 842 height 597
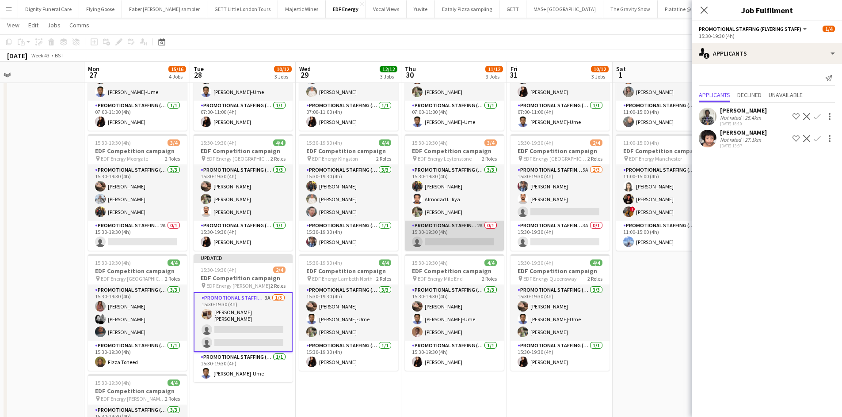
click at [469, 245] on app-card-role "Promotional Staffing (Team Leader) 2A 0/1 15:30-19:30 (4h) single-neutral-actio…" at bounding box center [454, 236] width 99 height 30
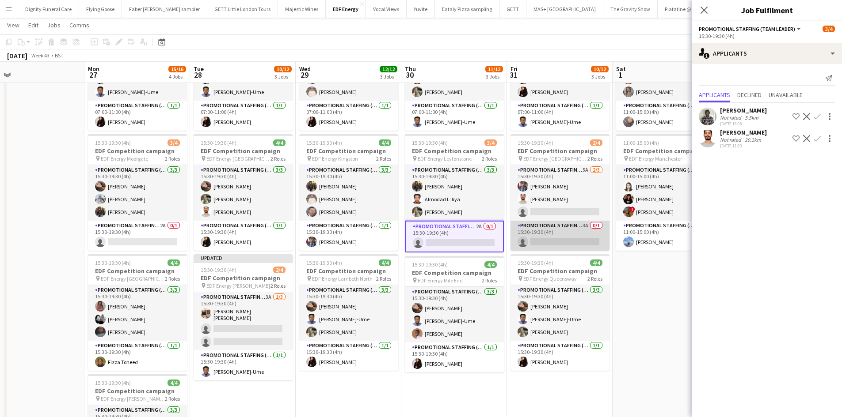
click at [559, 238] on app-card-role "Promotional Staffing (Team Leader) 3A 0/1 15:30-19:30 (4h) single-neutral-actio…" at bounding box center [559, 236] width 99 height 30
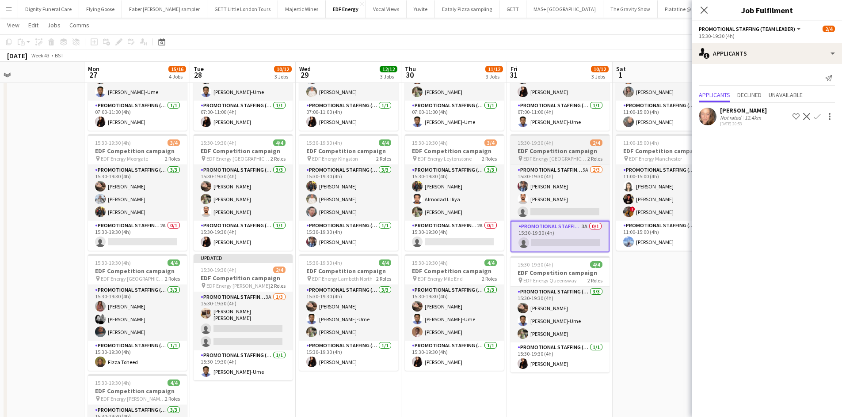
scroll to position [21, 0]
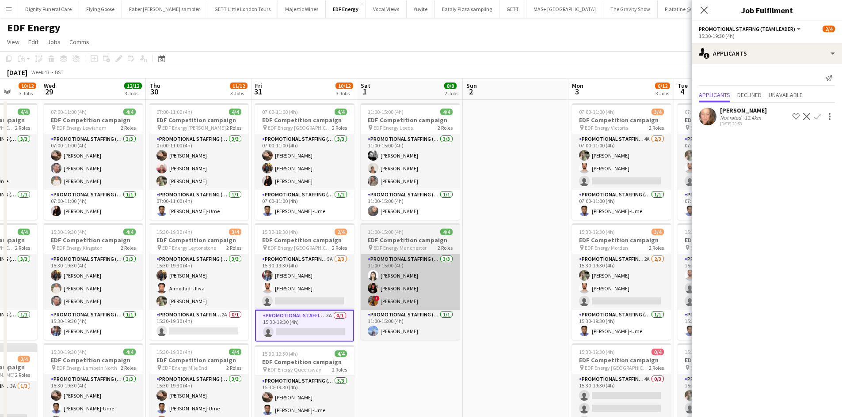
drag, startPoint x: 623, startPoint y: 340, endPoint x: 374, endPoint y: 307, distance: 251.0
click at [374, 306] on app-calendar-viewport "Sat 25 8/12 3 Jobs Sun 26 Mon 27 15/16 4 Jobs Tue 28 10/12 3 Jobs Wed 29 12/12 …" at bounding box center [421, 356] width 842 height 554
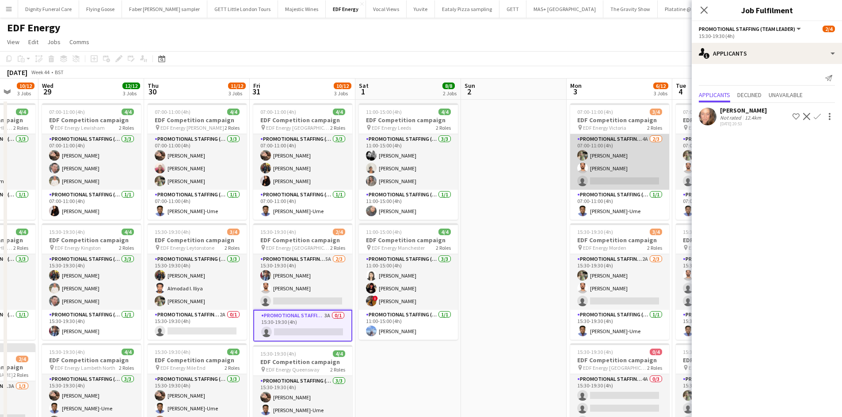
click at [646, 181] on app-card-role "Promotional Staffing (Flyering Staff) 4A [DATE] 07:00-11:00 (4h) [PERSON_NAME] …" at bounding box center [619, 162] width 99 height 56
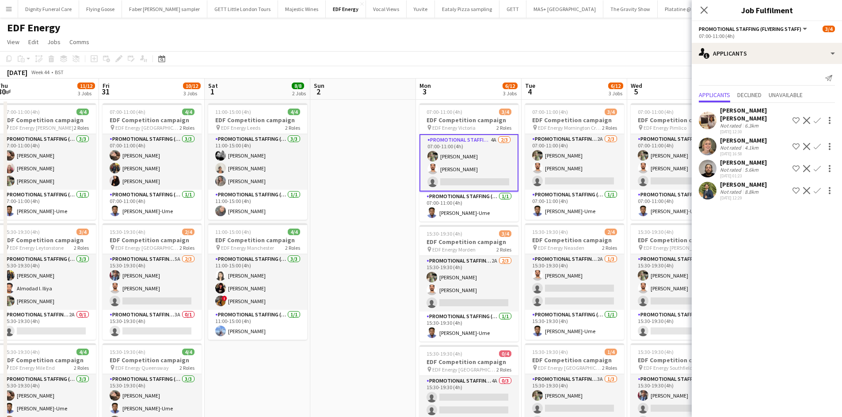
drag, startPoint x: 482, startPoint y: 235, endPoint x: 322, endPoint y: 228, distance: 159.6
click at [323, 229] on app-calendar-viewport "Mon 27 15/16 4 Jobs Tue 28 10/12 3 Jobs Wed 29 12/12 3 Jobs Thu 30 11/12 3 Jobs…" at bounding box center [421, 356] width 842 height 554
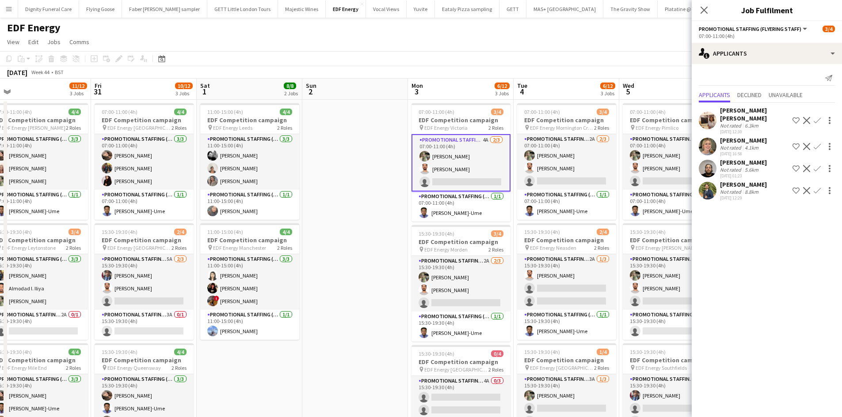
click at [819, 117] on app-icon "Confirm" at bounding box center [816, 120] width 7 height 7
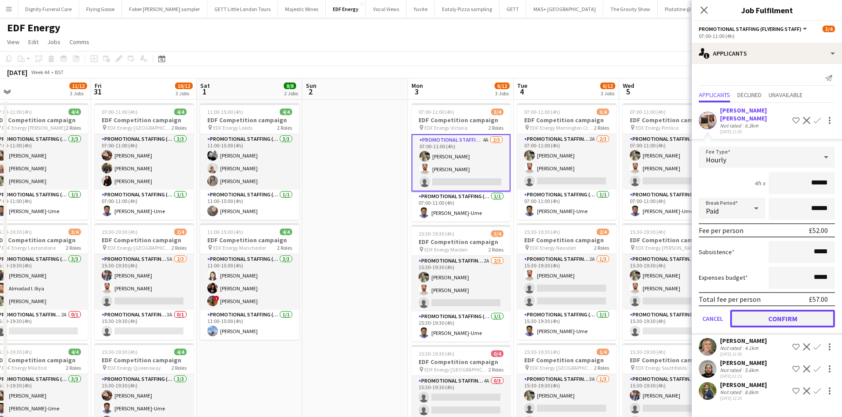
click at [781, 310] on button "Confirm" at bounding box center [782, 319] width 105 height 18
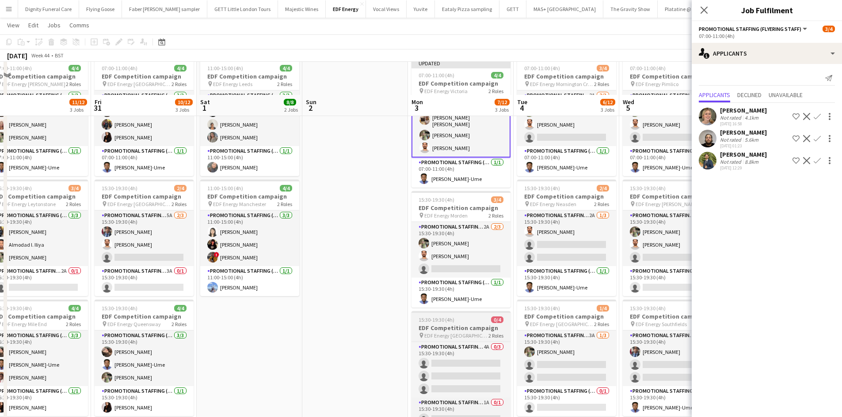
scroll to position [88, 0]
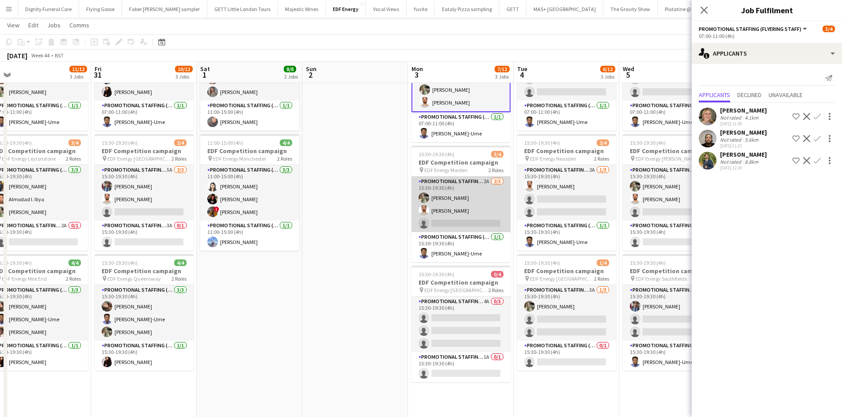
click at [470, 221] on app-card-role "Promotional Staffing (Flyering Staff) 2A [DATE] 15:30-19:30 (4h) [PERSON_NAME] …" at bounding box center [460, 205] width 99 height 56
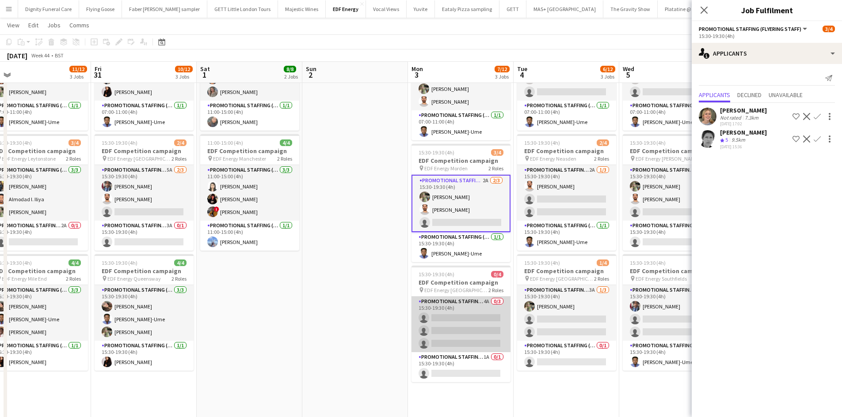
click at [457, 327] on app-card-role "Promotional Staffing (Flyering Staff) 4A 0/3 15:30-19:30 (4h) single-neutral-ac…" at bounding box center [460, 325] width 99 height 56
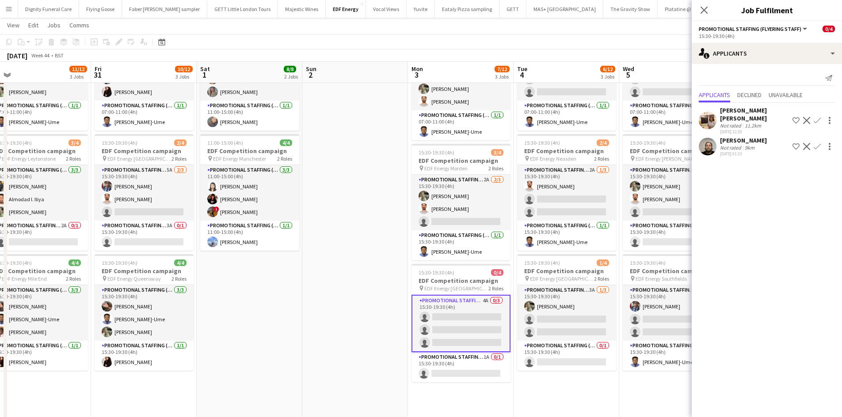
click at [816, 117] on app-icon "Confirm" at bounding box center [816, 120] width 7 height 7
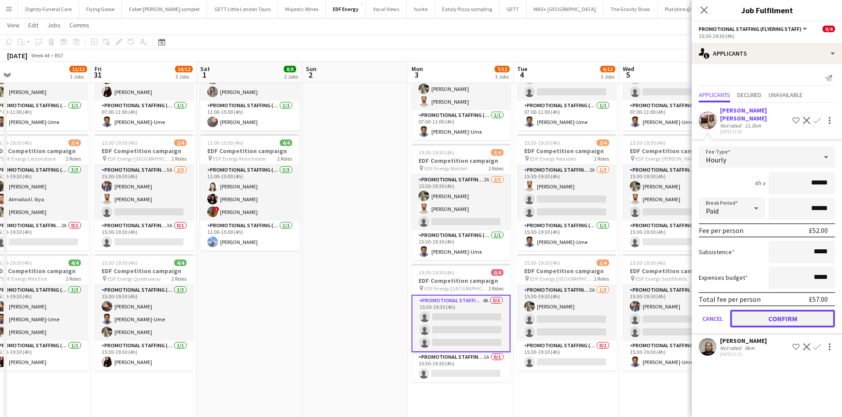
click at [777, 310] on button "Confirm" at bounding box center [782, 319] width 105 height 18
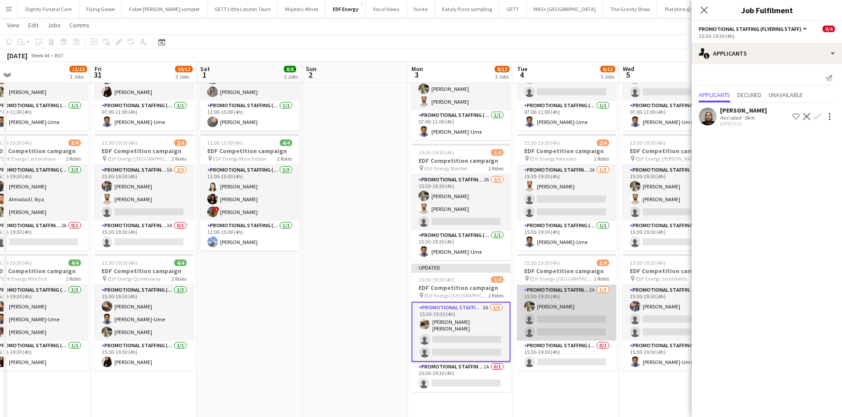
click at [561, 324] on app-card-role "Promotional Staffing (Flyering Staff) 3A [DATE] 15:30-19:30 (4h) [PERSON_NAME] …" at bounding box center [566, 313] width 99 height 56
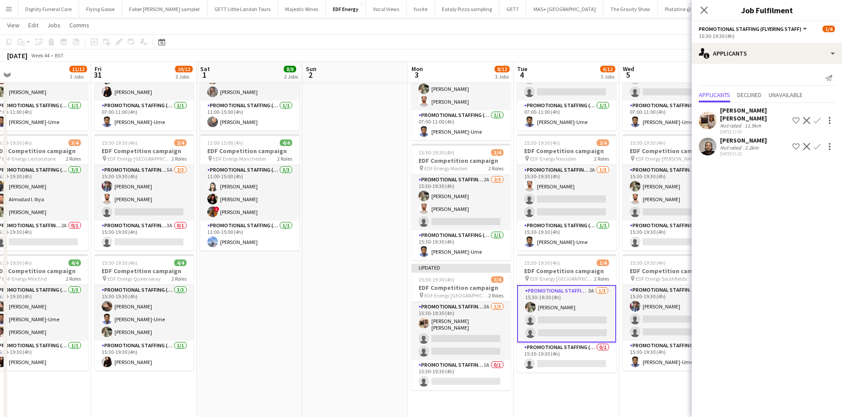
click at [818, 117] on app-icon "Confirm" at bounding box center [816, 120] width 7 height 7
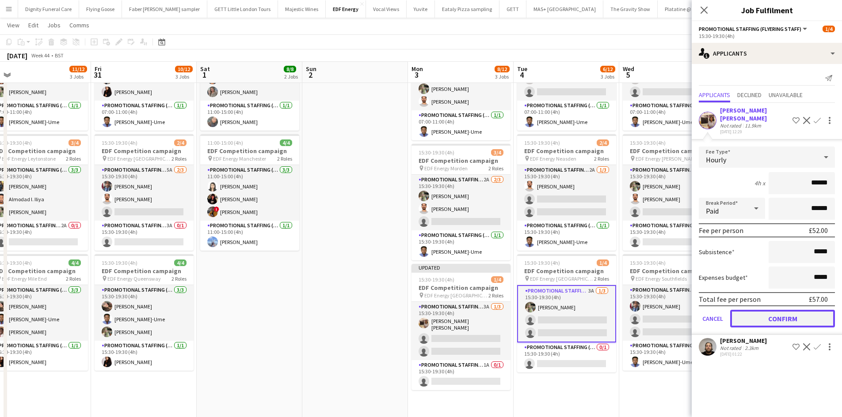
click at [803, 310] on button "Confirm" at bounding box center [782, 319] width 105 height 18
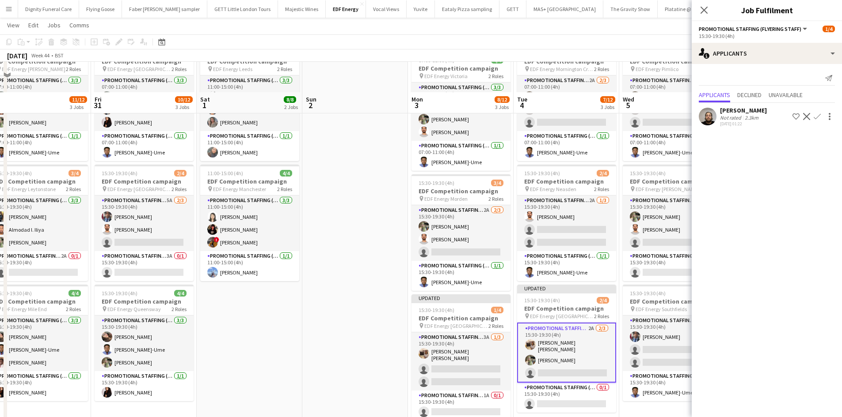
scroll to position [44, 0]
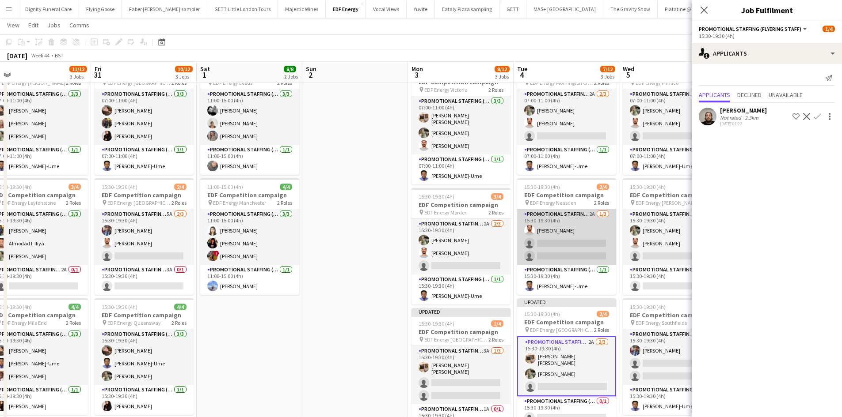
click at [557, 254] on app-card-role "Promotional Staffing (Flyering Staff) 2A [DATE] 15:30-19:30 (4h) [PERSON_NAME] …" at bounding box center [566, 237] width 99 height 56
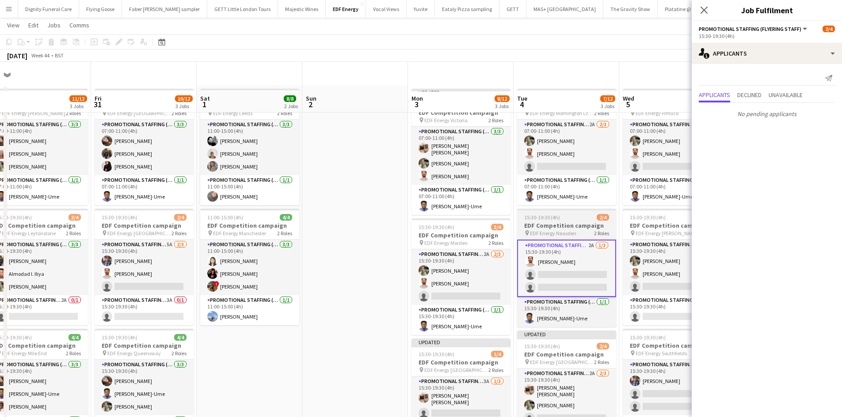
scroll to position [0, 0]
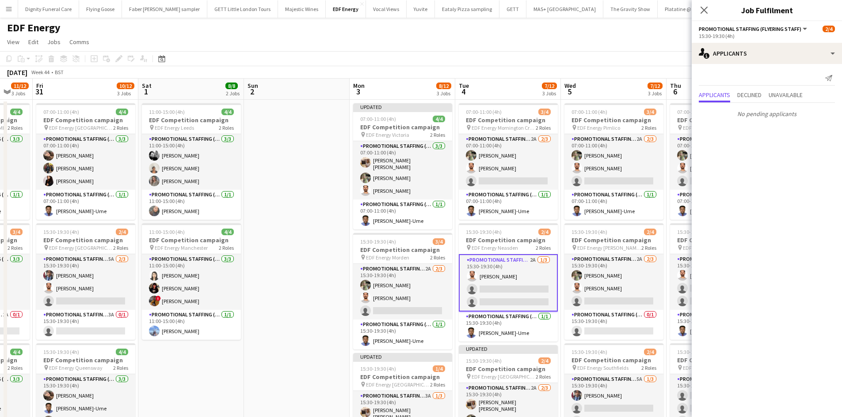
drag, startPoint x: 360, startPoint y: 286, endPoint x: 268, endPoint y: 277, distance: 93.3
click at [268, 277] on app-calendar-viewport "Mon 27 15/16 4 Jobs Tue 28 10/12 3 Jobs Wed 29 12/12 3 Jobs Thu 30 11/12 3 Jobs…" at bounding box center [421, 356] width 842 height 554
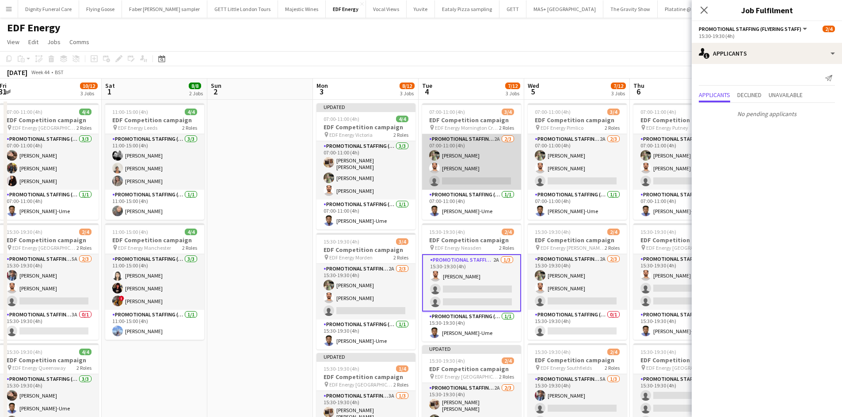
click at [484, 179] on app-card-role "Promotional Staffing (Flyering Staff) 2A [DATE] 07:00-11:00 (4h) [PERSON_NAME] …" at bounding box center [471, 162] width 99 height 56
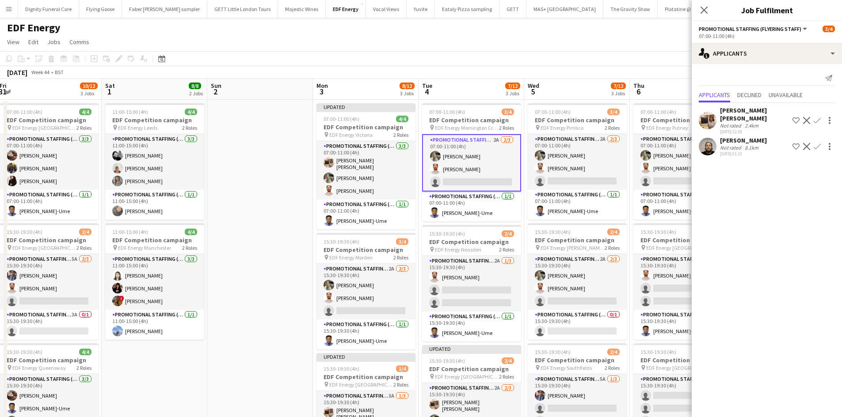
click at [817, 117] on app-icon "Confirm" at bounding box center [816, 120] width 7 height 7
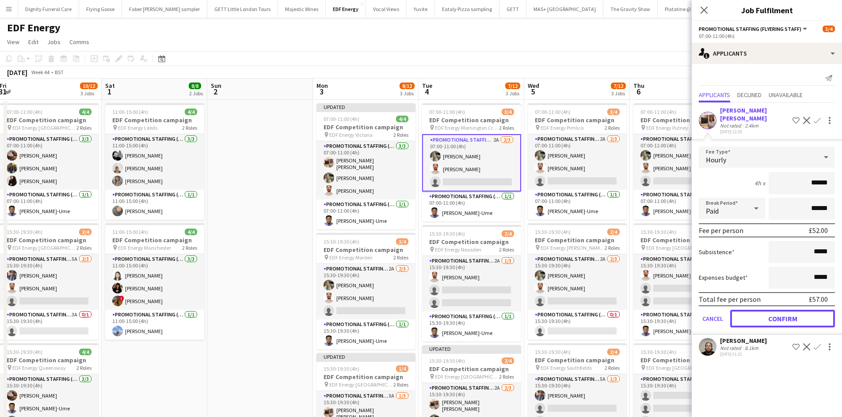
drag, startPoint x: 792, startPoint y: 311, endPoint x: 784, endPoint y: 309, distance: 7.6
click at [792, 310] on button "Confirm" at bounding box center [782, 319] width 105 height 18
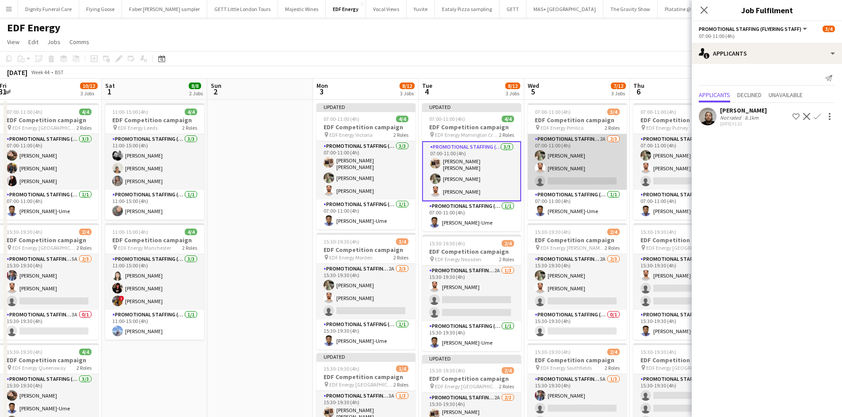
click at [585, 173] on app-card-role "Promotional Staffing (Flyering Staff) 2A [DATE] 07:00-11:00 (4h) [PERSON_NAME] …" at bounding box center [576, 162] width 99 height 56
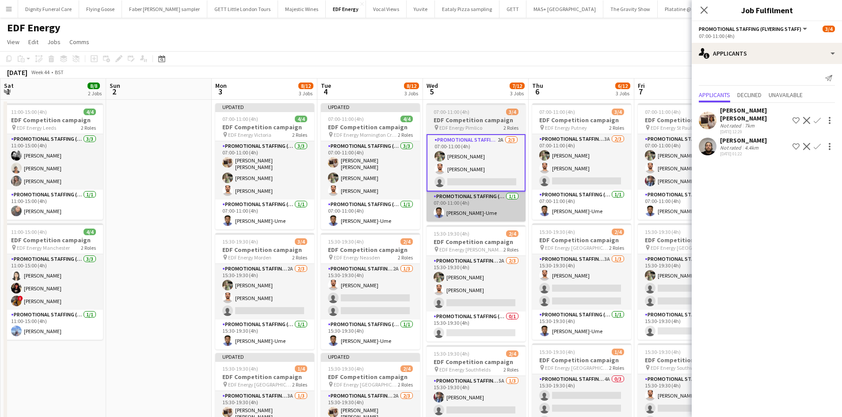
drag, startPoint x: 523, startPoint y: 235, endPoint x: 389, endPoint y: 210, distance: 136.0
click at [385, 213] on app-calendar-viewport "Wed 29 12/12 3 Jobs Thu 30 11/12 3 Jobs Fri 31 10/12 3 Jobs Sat 1 8/8 2 Jobs Su…" at bounding box center [421, 356] width 842 height 554
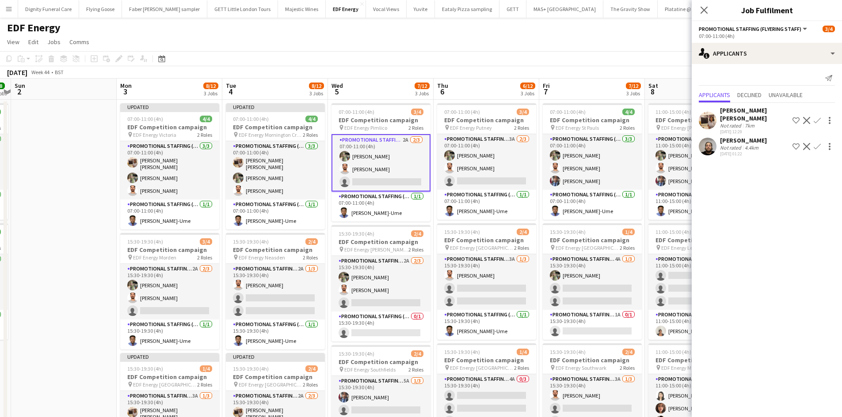
drag, startPoint x: 816, startPoint y: 114, endPoint x: 818, endPoint y: 122, distance: 7.7
click at [816, 117] on app-icon "Confirm" at bounding box center [816, 120] width 7 height 7
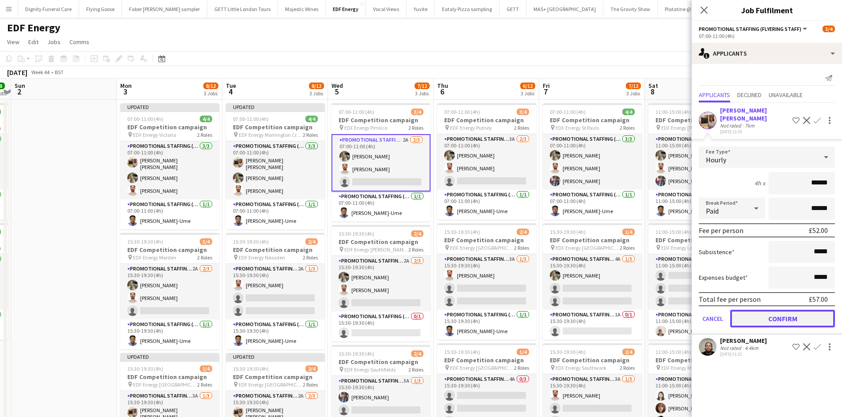
click at [781, 312] on button "Confirm" at bounding box center [782, 319] width 105 height 18
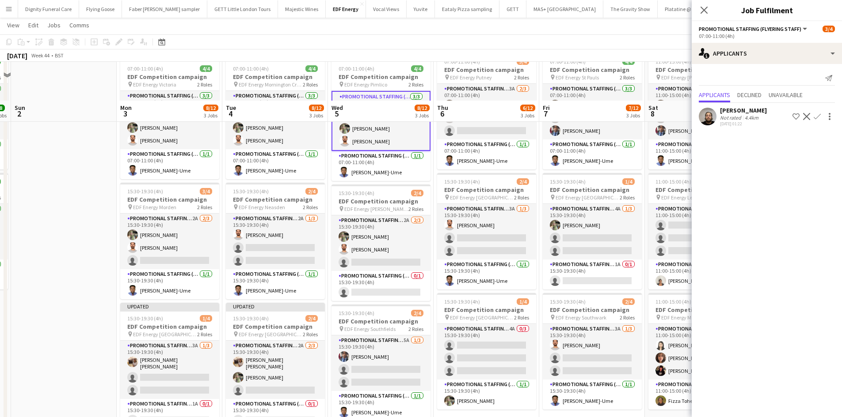
scroll to position [88, 0]
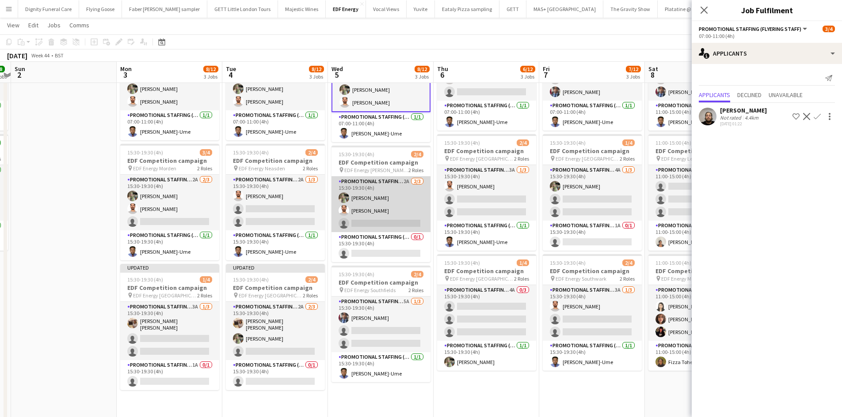
drag, startPoint x: 395, startPoint y: 217, endPoint x: 410, endPoint y: 225, distance: 16.2
click at [396, 217] on app-card-role "Promotional Staffing (Flyering Staff) 2A [DATE] 15:30-19:30 (4h) [PERSON_NAME] …" at bounding box center [380, 205] width 99 height 56
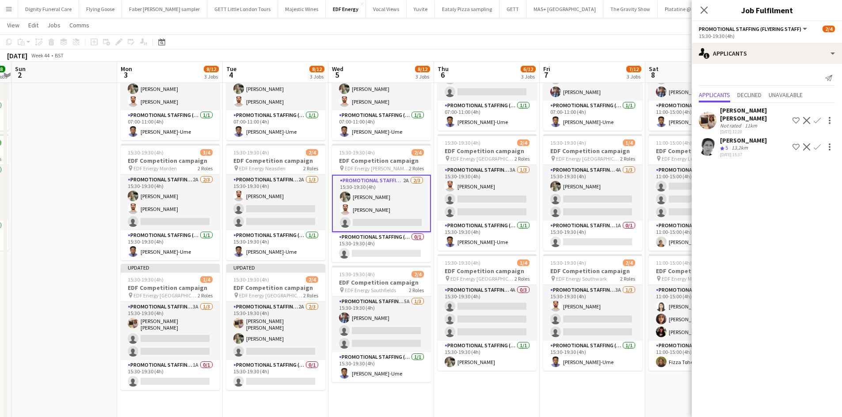
click at [820, 117] on app-icon "Confirm" at bounding box center [816, 120] width 7 height 7
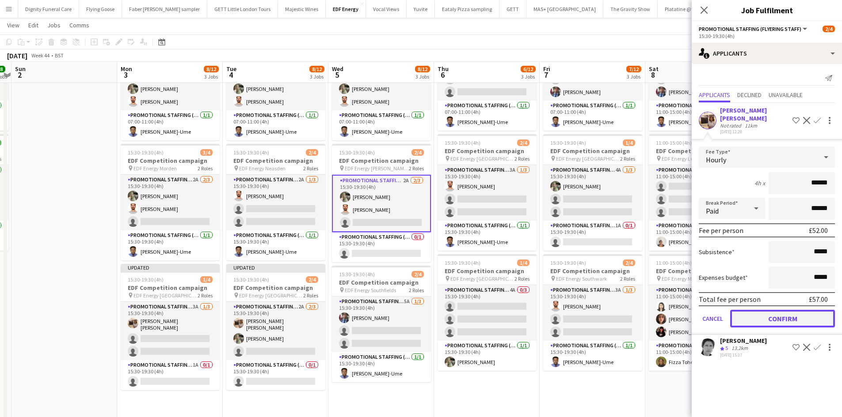
click at [796, 310] on button "Confirm" at bounding box center [782, 319] width 105 height 18
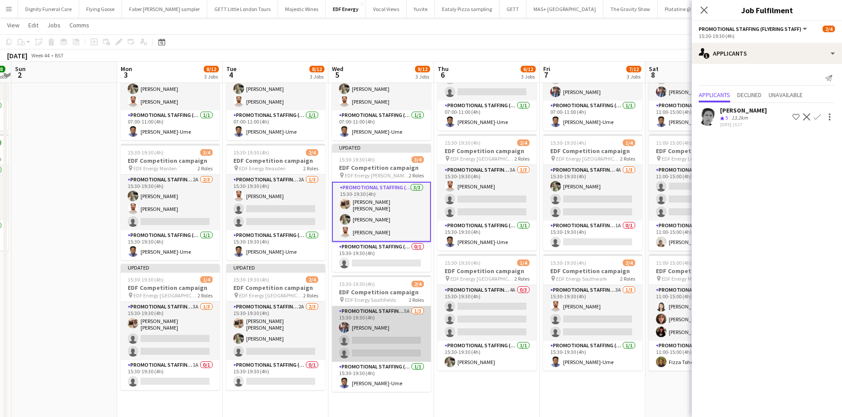
click at [376, 334] on app-card-role "Promotional Staffing (Flyering Staff) 5A [DATE] 15:30-19:30 (4h) [PERSON_NAME] …" at bounding box center [381, 335] width 99 height 56
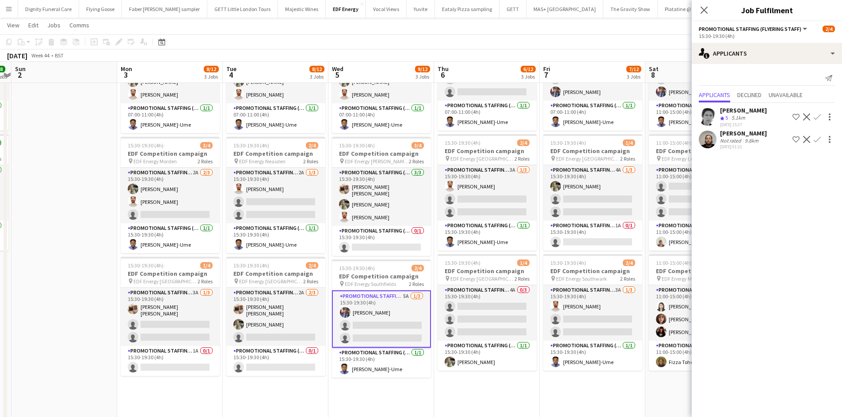
drag, startPoint x: 701, startPoint y: 7, endPoint x: 694, endPoint y: 46, distance: 39.9
click at [701, 7] on icon at bounding box center [703, 10] width 7 height 7
